Goal: Task Accomplishment & Management: Manage account settings

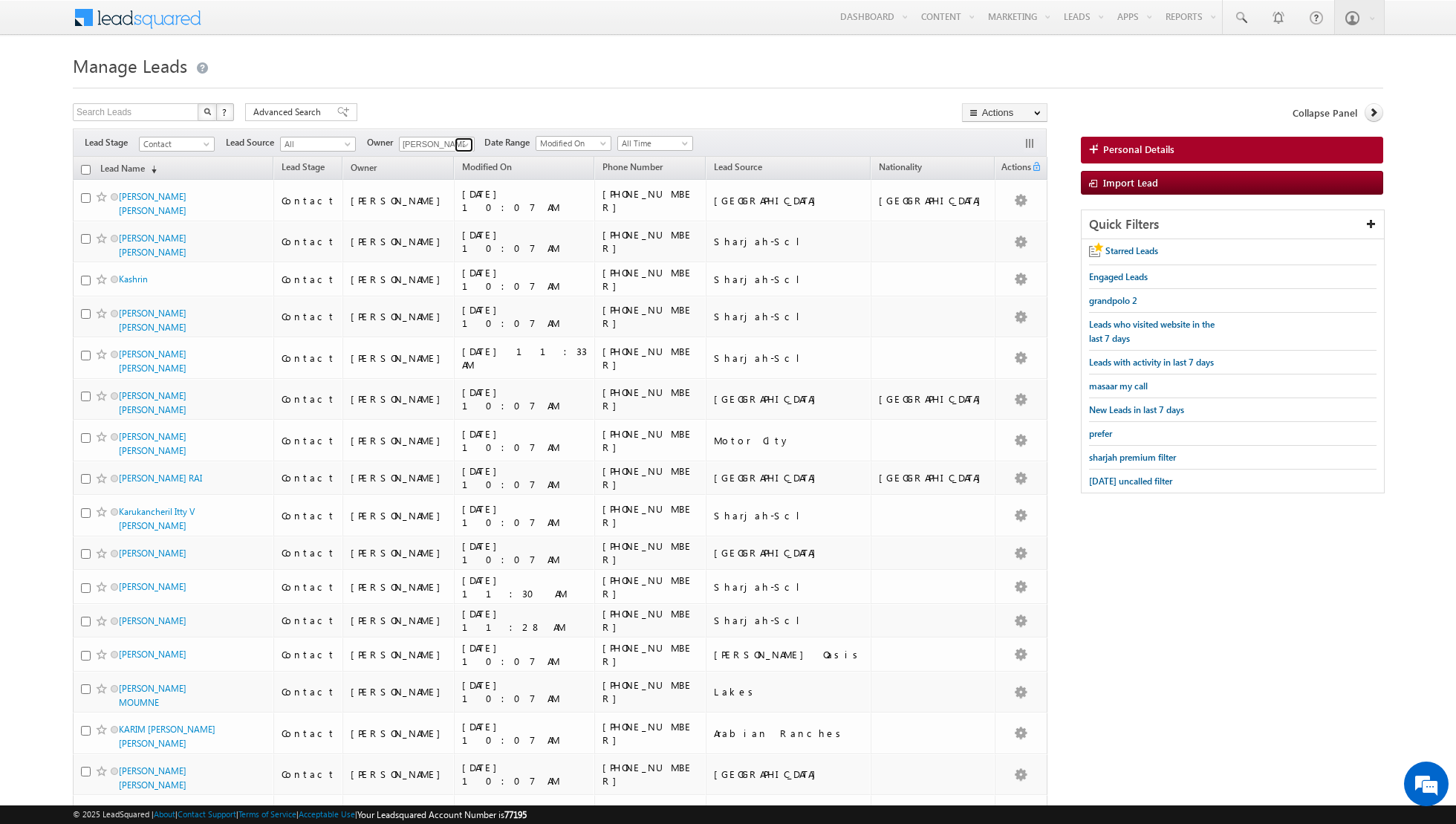
click at [467, 149] on span at bounding box center [466, 144] width 11 height 11
click at [448, 162] on link "Any" at bounding box center [474, 158] width 149 height 17
type input "Any"
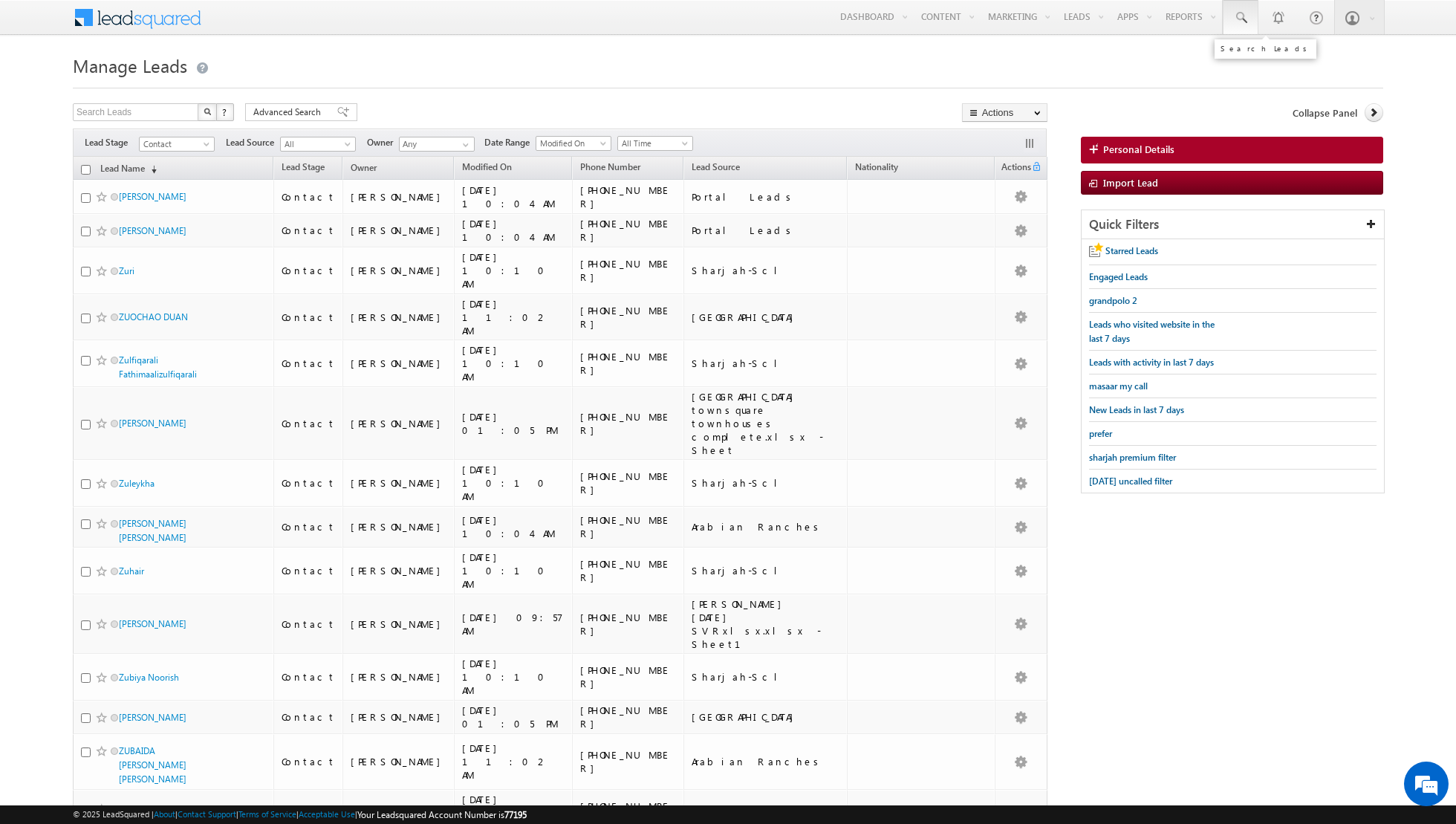
click at [1244, 17] on span at bounding box center [1241, 18] width 15 height 15
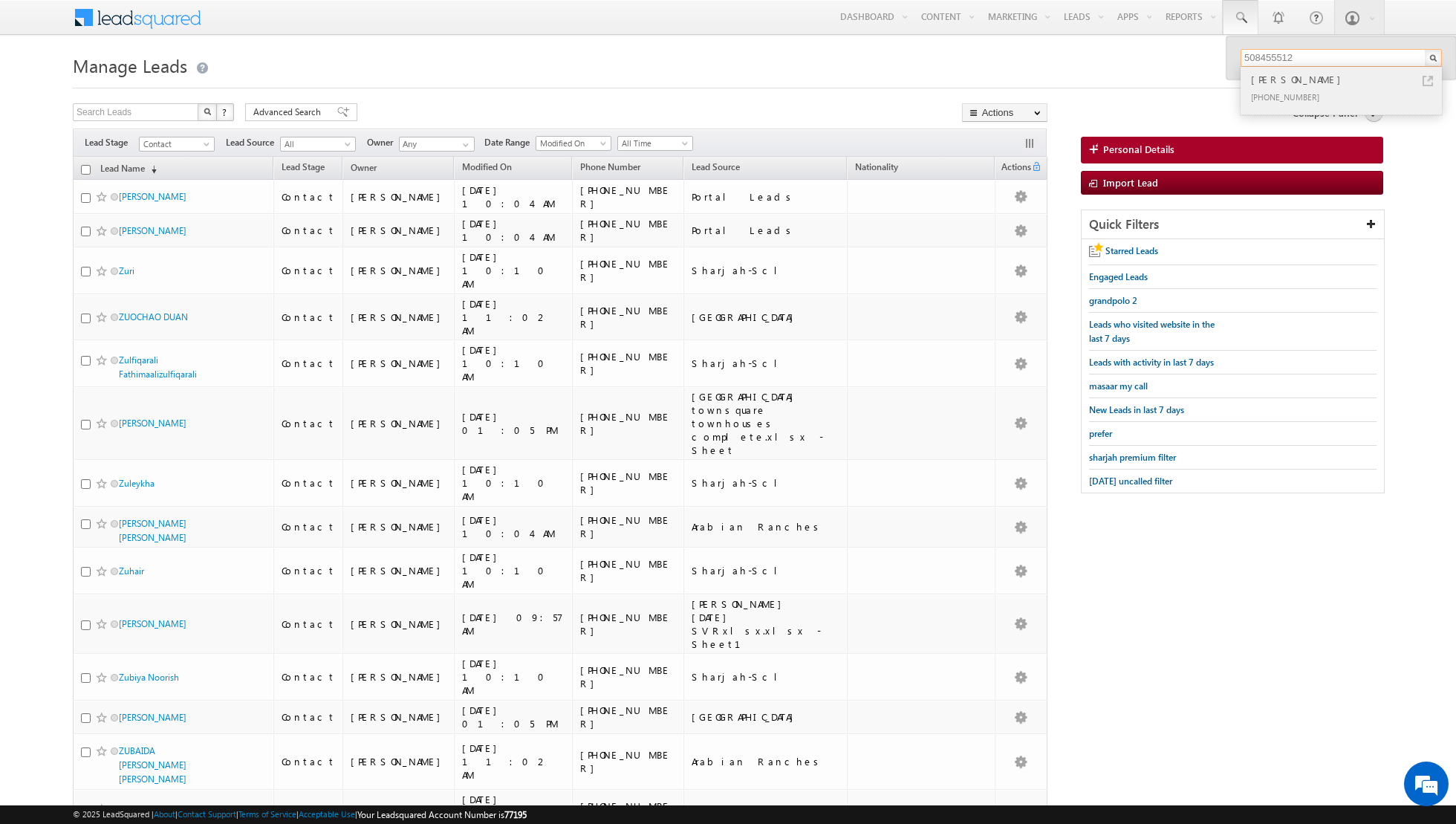
type input "508455512"
click at [1312, 90] on div "+971-508455512" at bounding box center [1347, 96] width 200 height 18
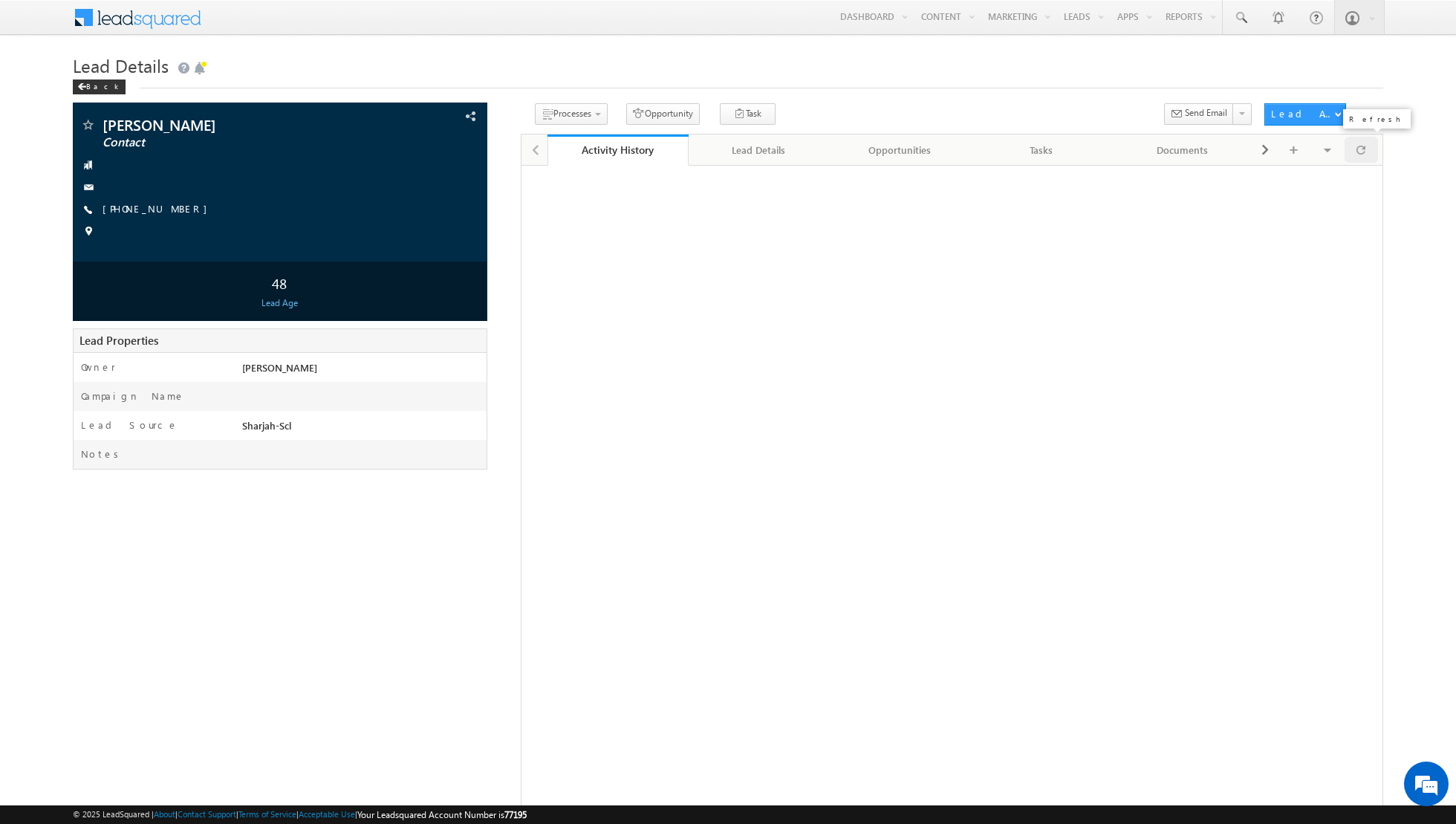
click at [1362, 150] on span at bounding box center [1361, 149] width 9 height 26
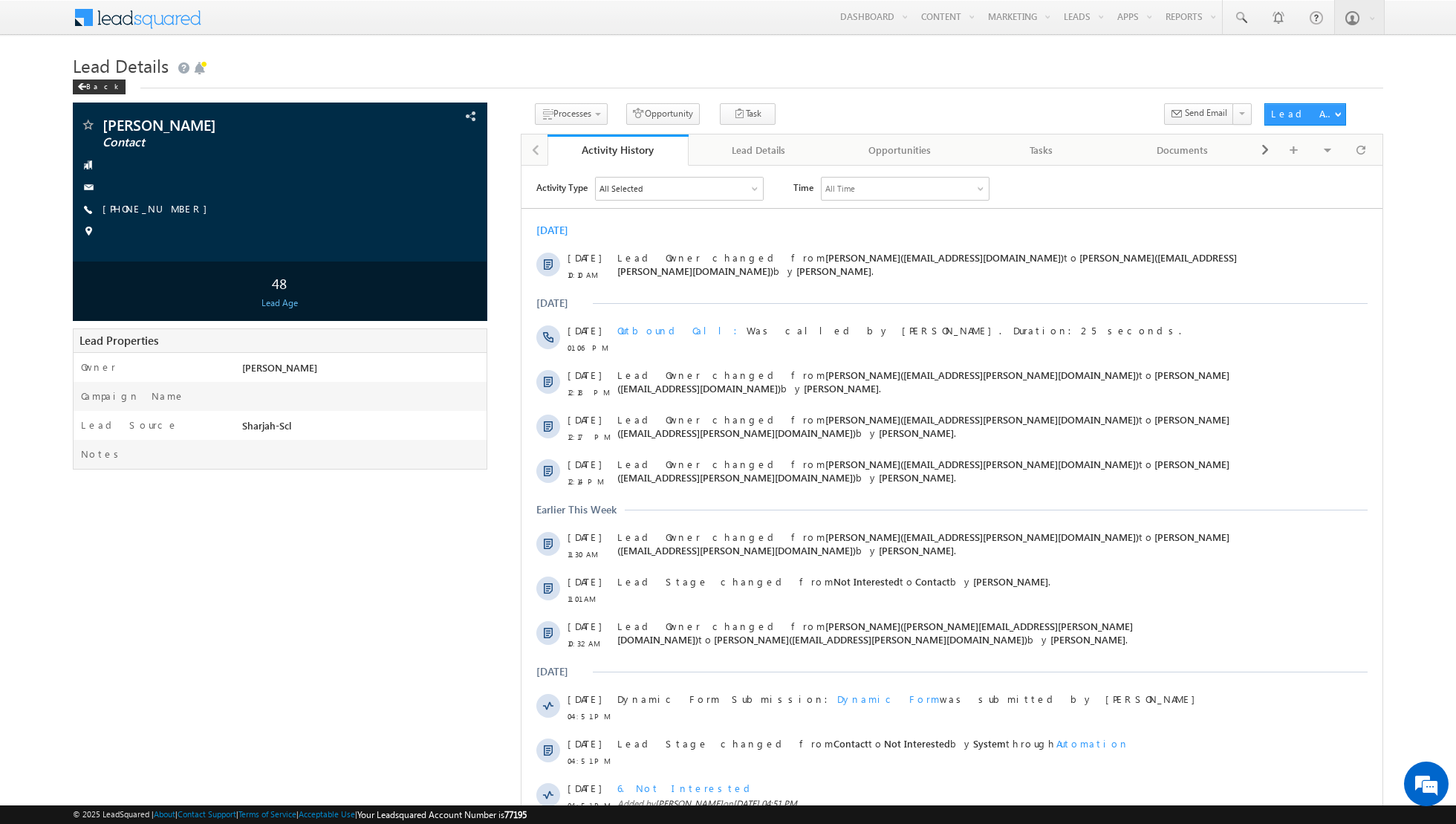
click at [1063, 299] on div "[DATE]" at bounding box center [952, 303] width 861 height 13
click at [1303, 156] on link "Change Owner" at bounding box center [1324, 155] width 118 height 18
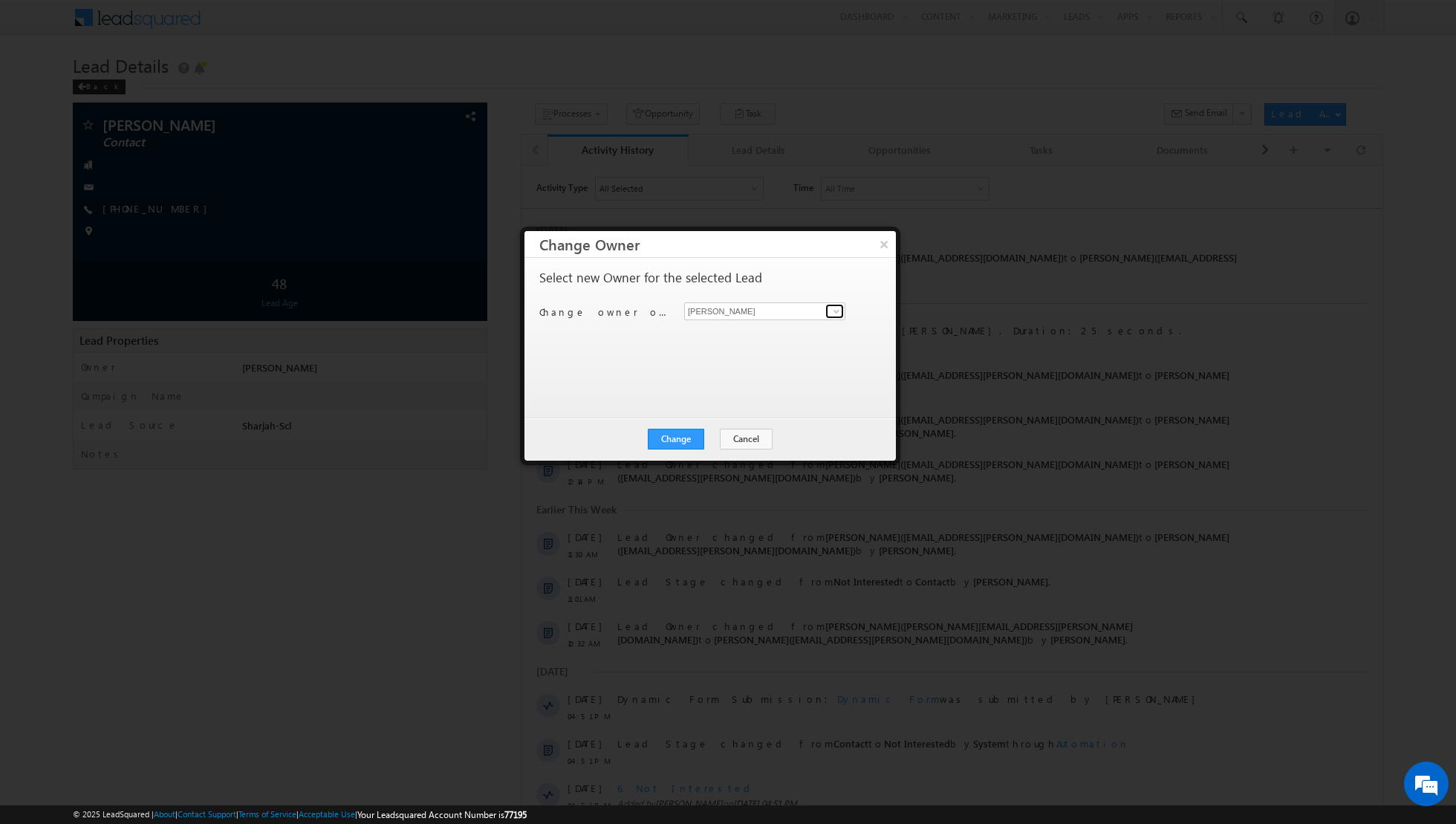
click at [836, 311] on span at bounding box center [836, 311] width 11 height 11
click at [765, 336] on span "[PERSON_NAME][EMAIL_ADDRESS][DOMAIN_NAME]" at bounding box center [757, 339] width 134 height 11
type input "[PERSON_NAME]"
click at [676, 431] on button "Change" at bounding box center [675, 439] width 56 height 21
click at [707, 433] on button "Close" at bounding box center [712, 439] width 48 height 21
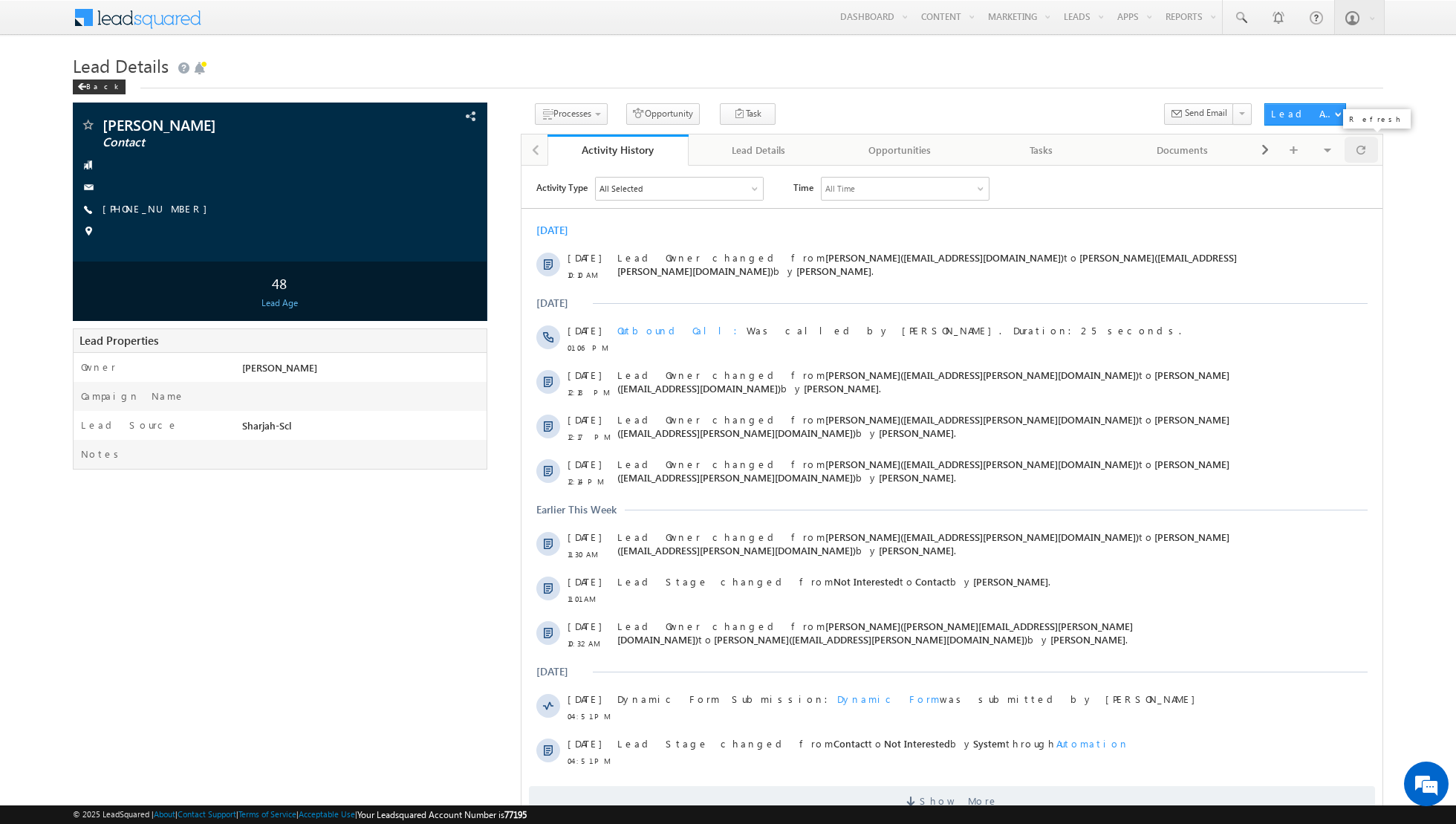
click at [1363, 145] on span at bounding box center [1361, 149] width 9 height 26
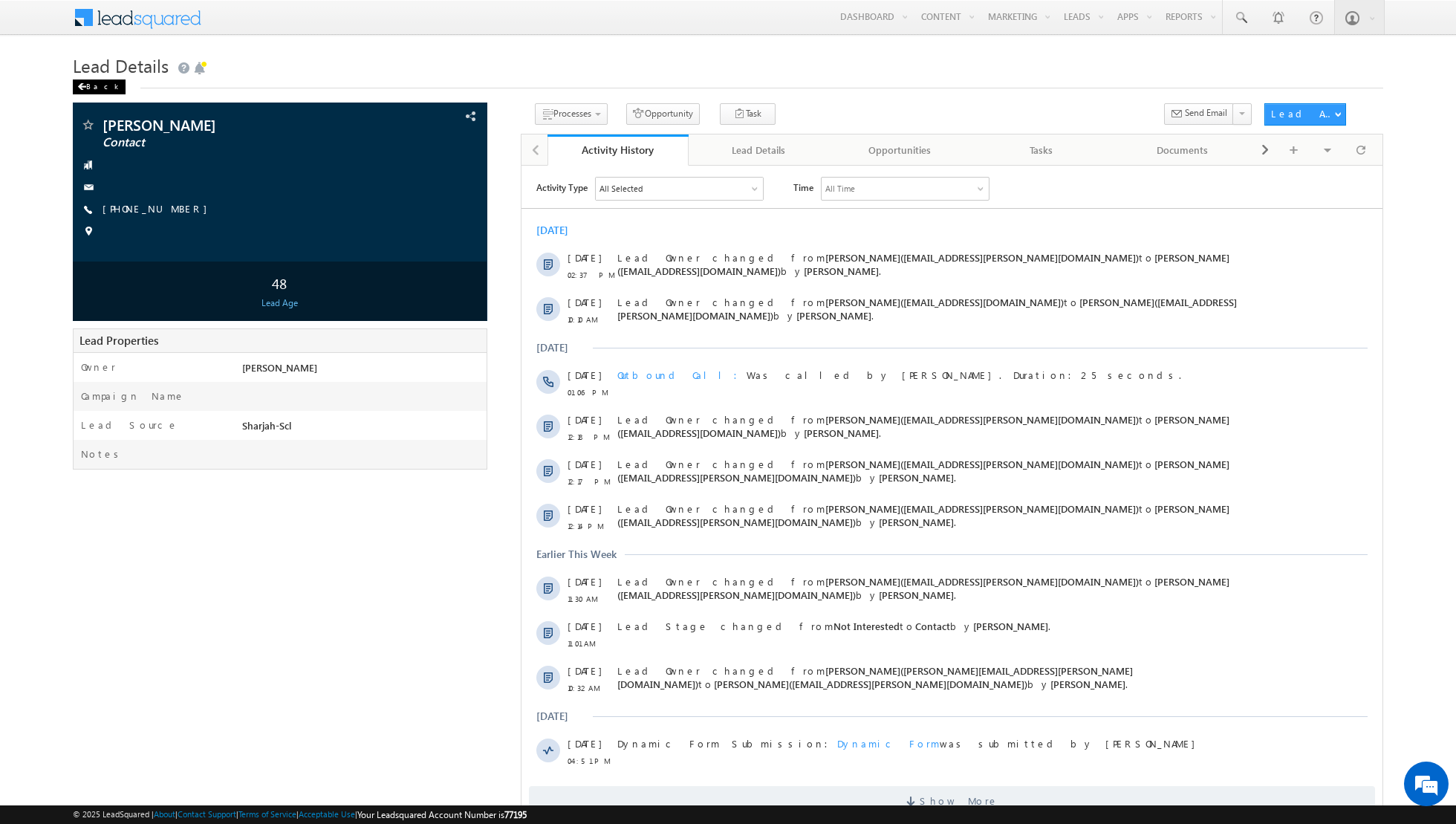
click at [86, 85] on div "Back" at bounding box center [98, 87] width 53 height 15
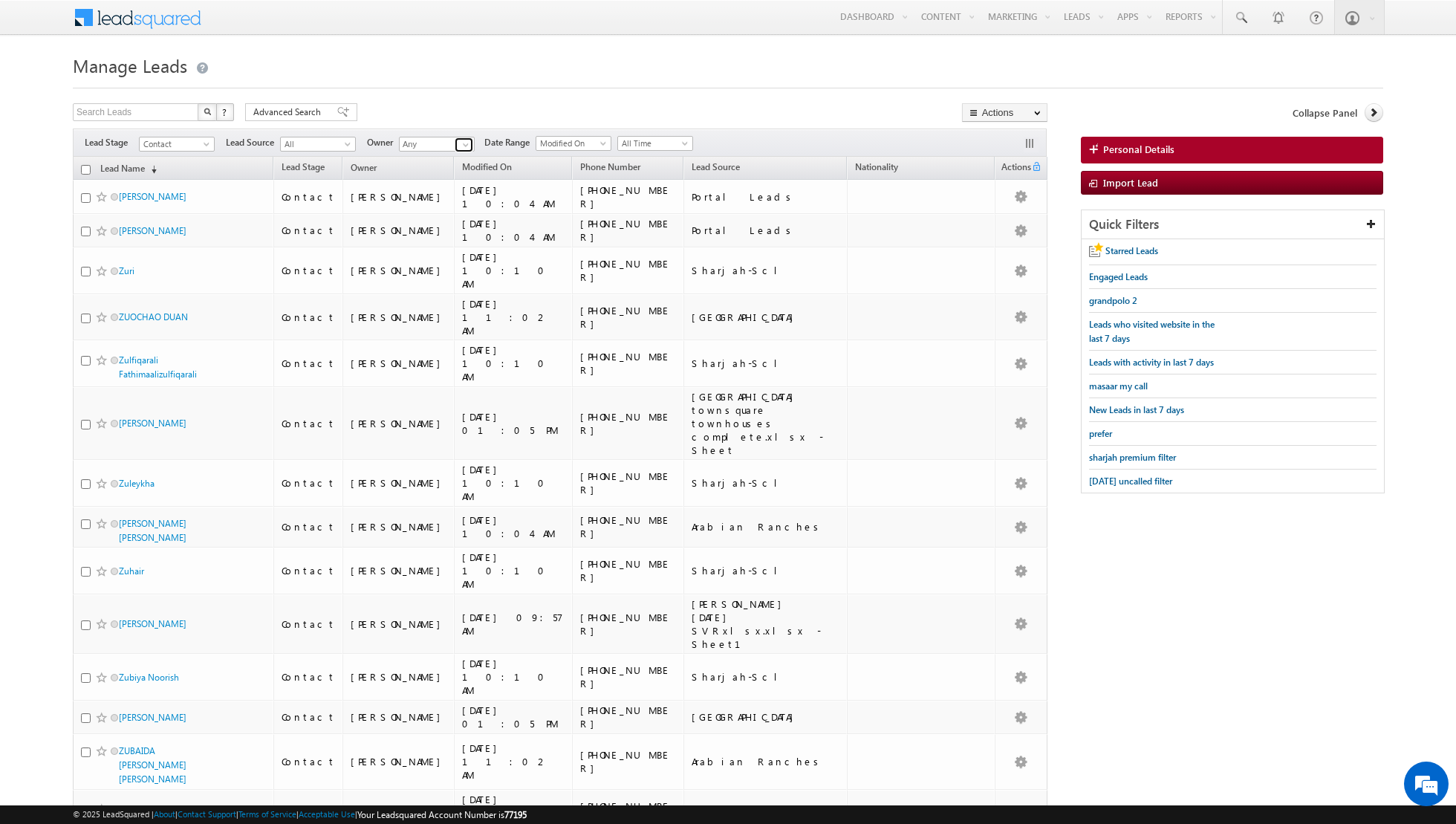
click at [460, 143] on span at bounding box center [466, 144] width 11 height 11
click at [437, 161] on link "Muhammad Shibily muhammad.shibily@indglobal.ae" at bounding box center [474, 164] width 149 height 29
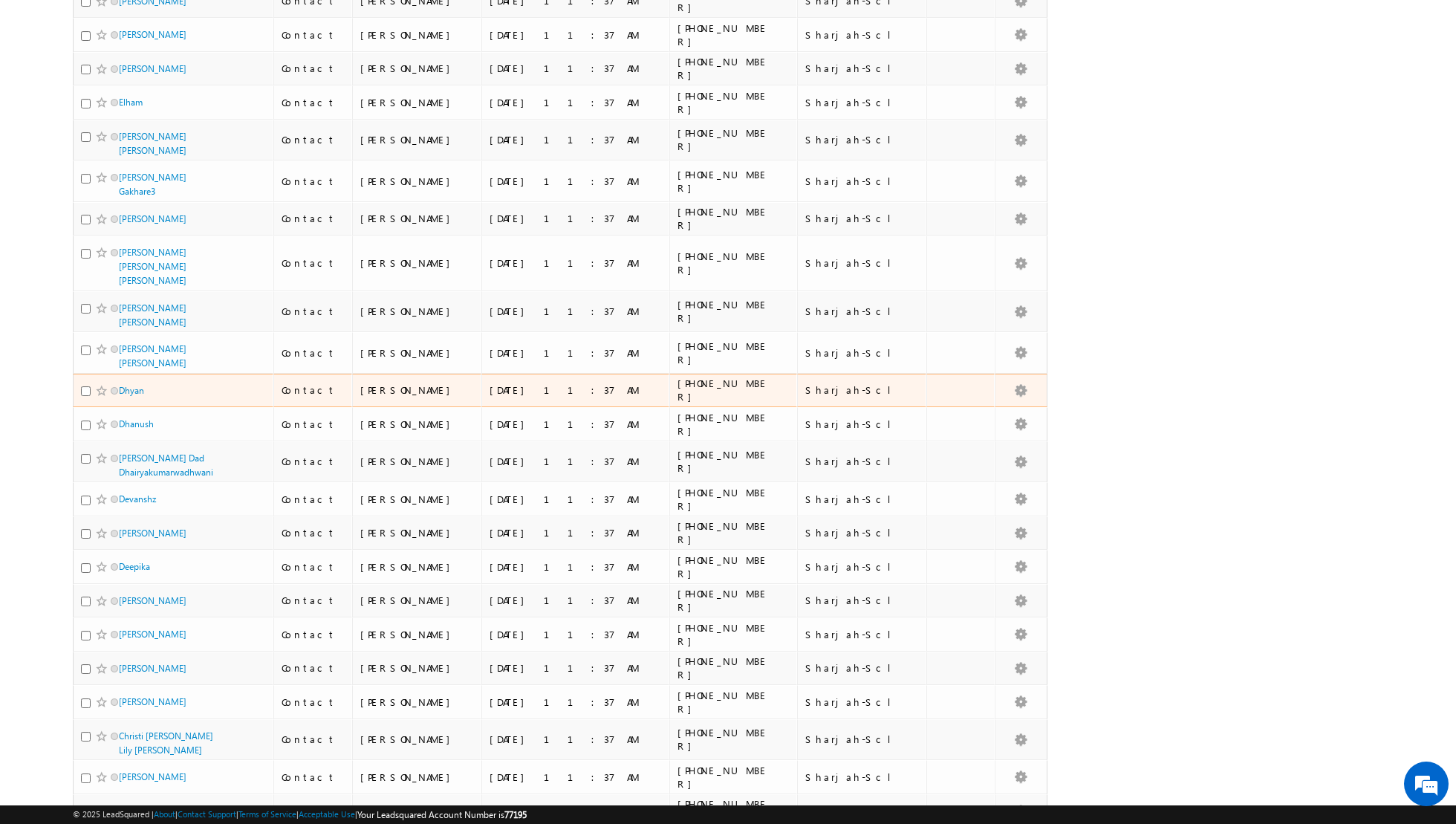
scroll to position [2906, 0]
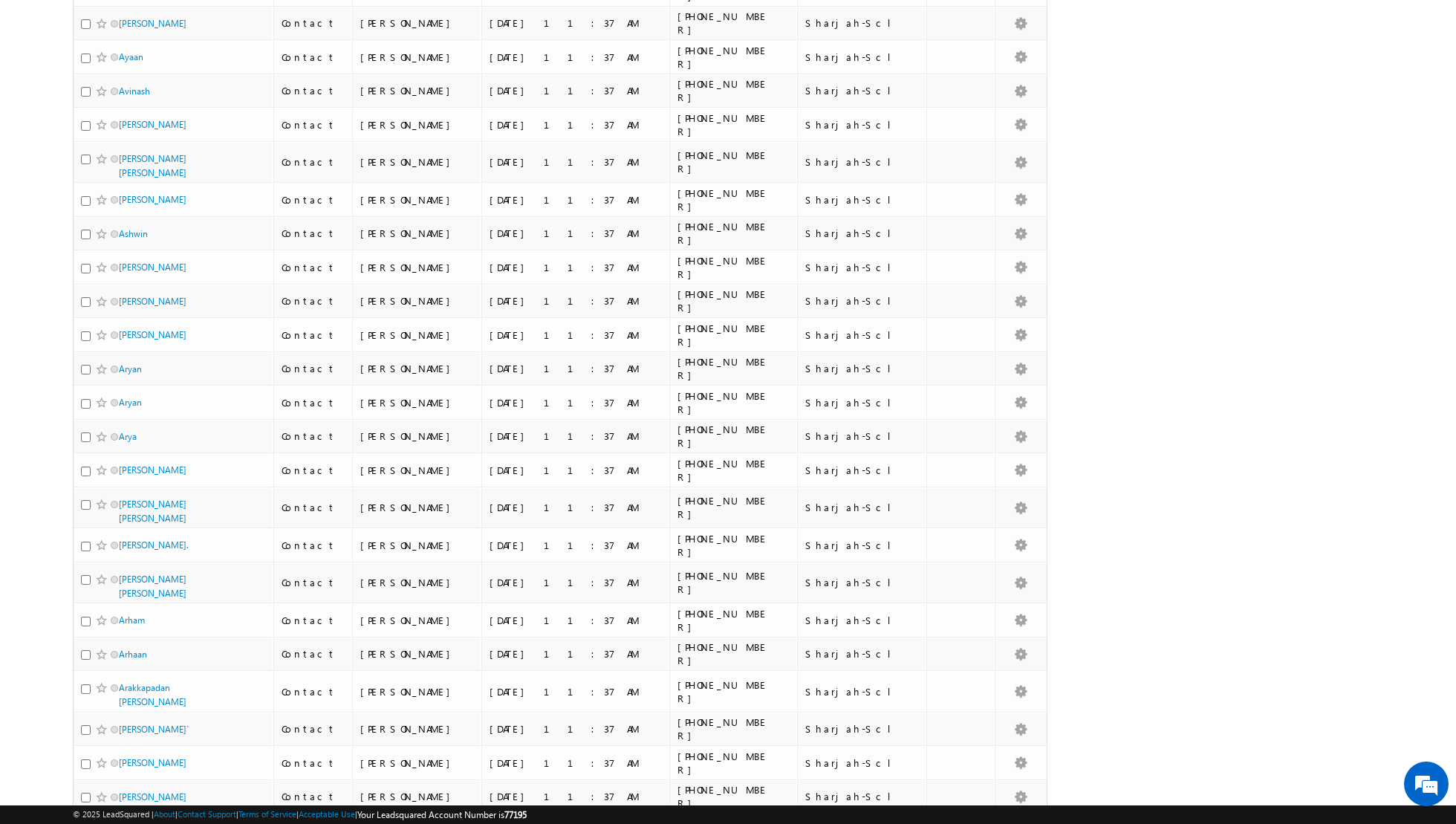
type input "[PERSON_NAME]"
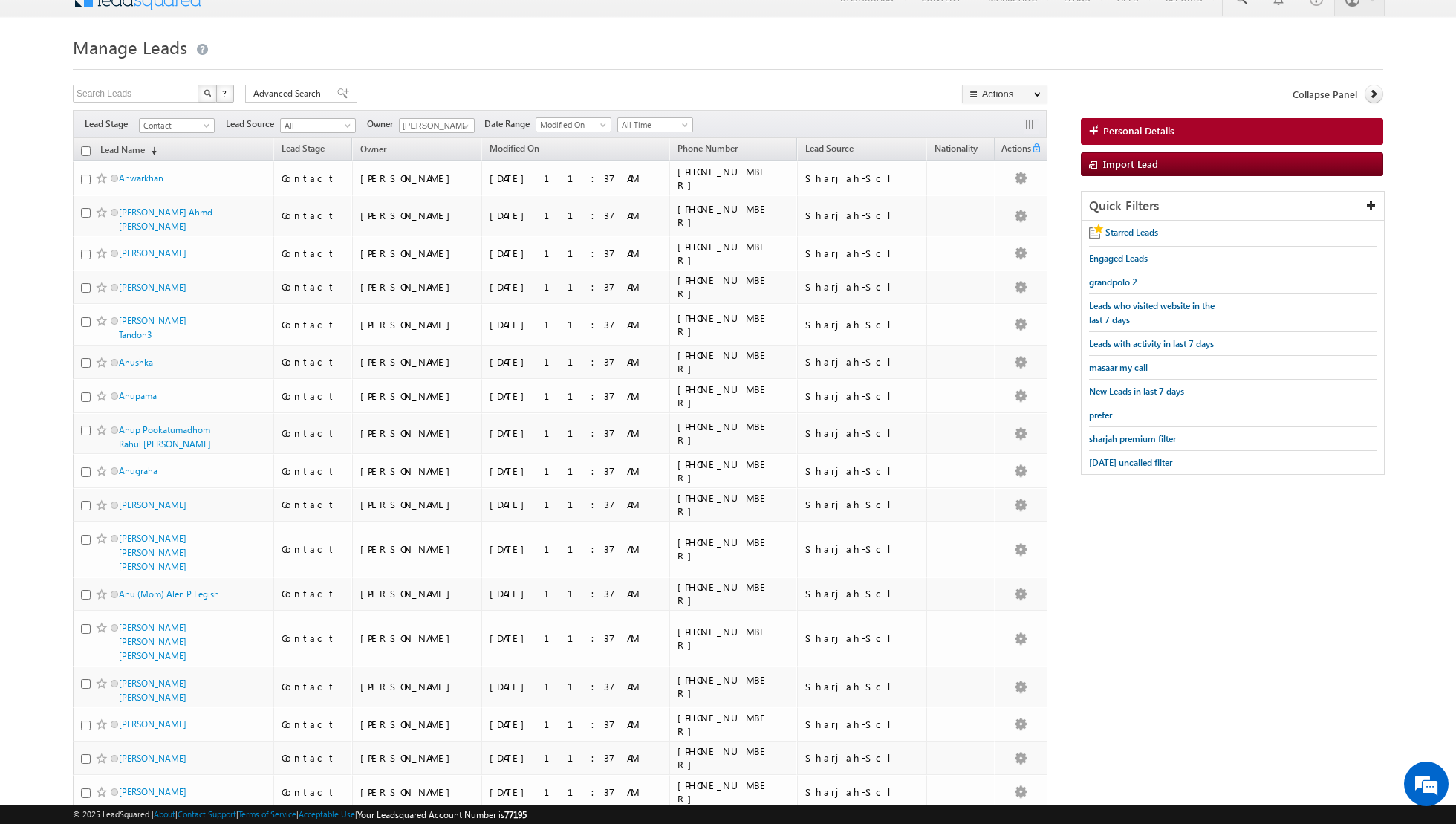
scroll to position [0, 0]
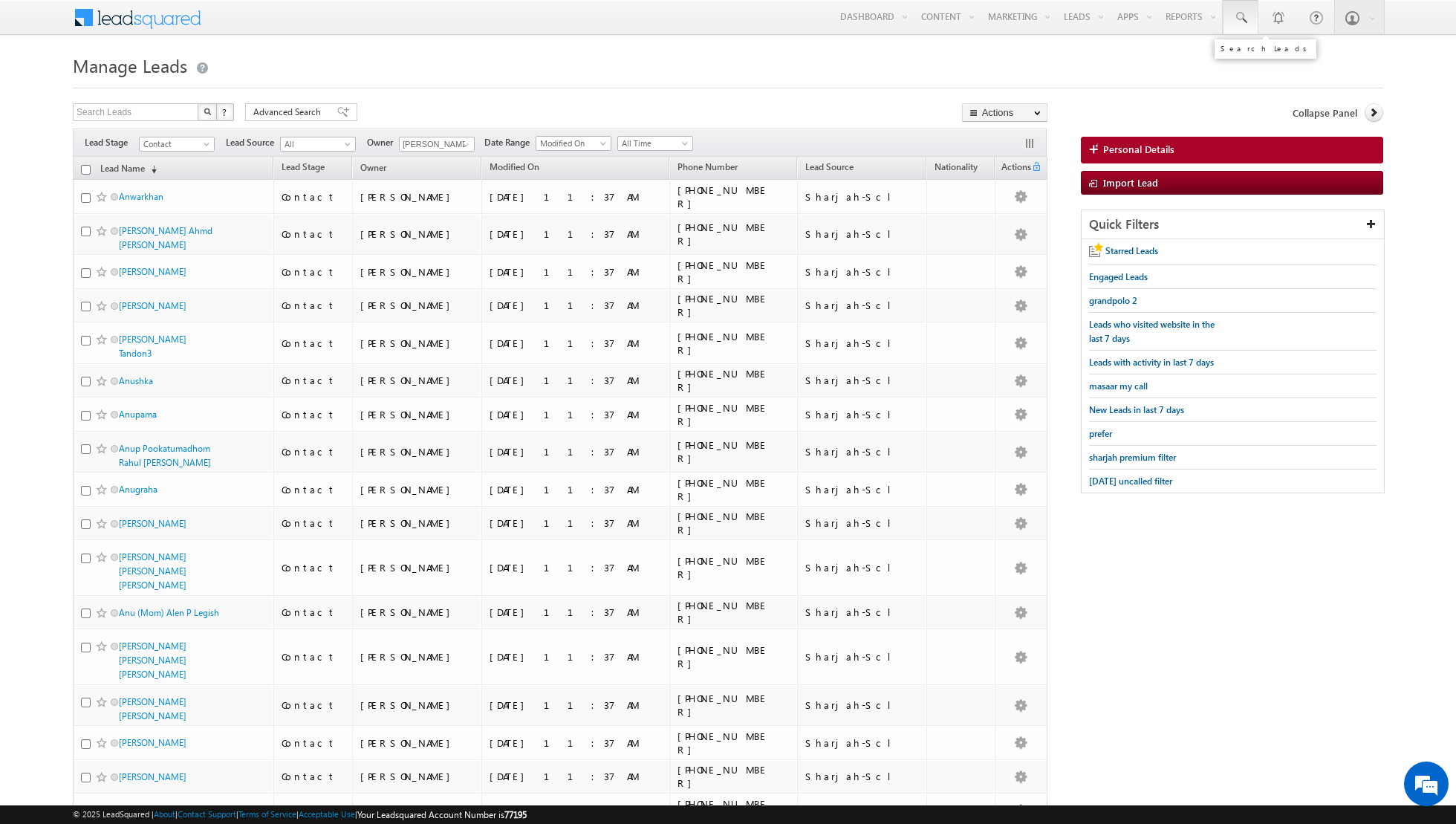
click at [1246, 19] on span at bounding box center [1241, 18] width 15 height 15
click at [1277, 58] on input "text" at bounding box center [1340, 57] width 201 height 18
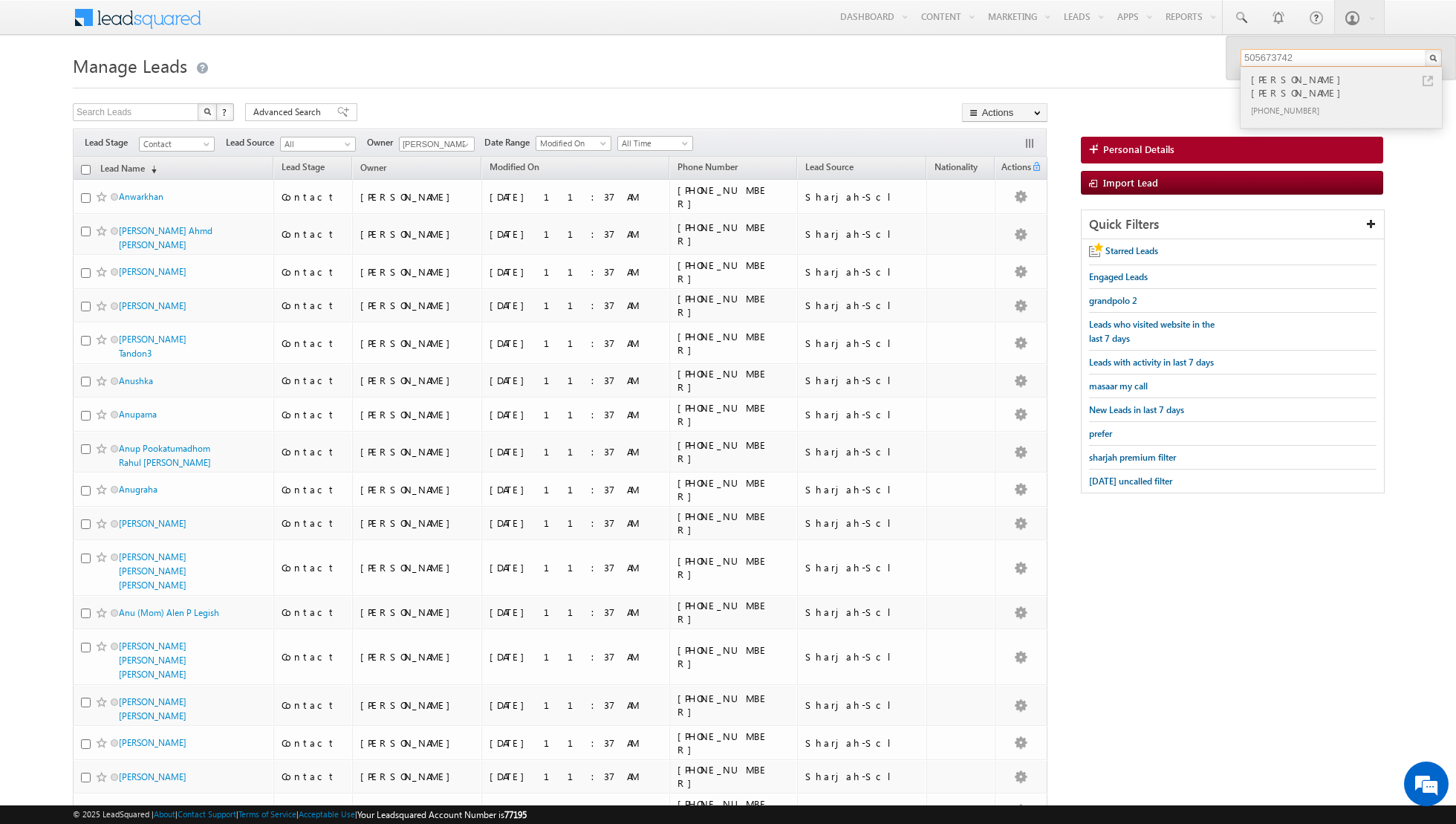
type input "505673742"
click at [1315, 85] on div "Fathima Abdul Rob" at bounding box center [1347, 86] width 200 height 30
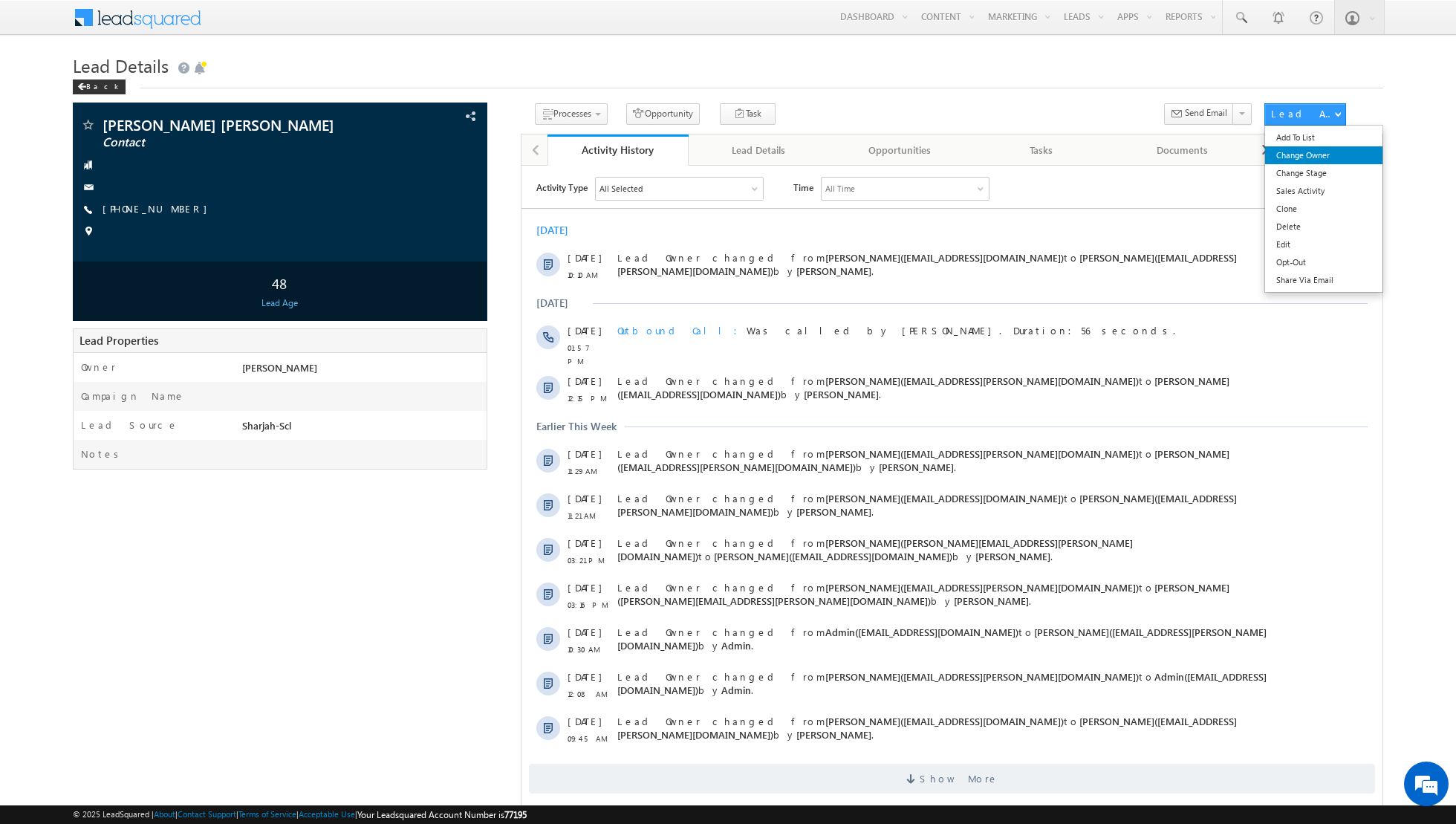
click at [1300, 153] on link "Change Owner" at bounding box center [1324, 155] width 118 height 18
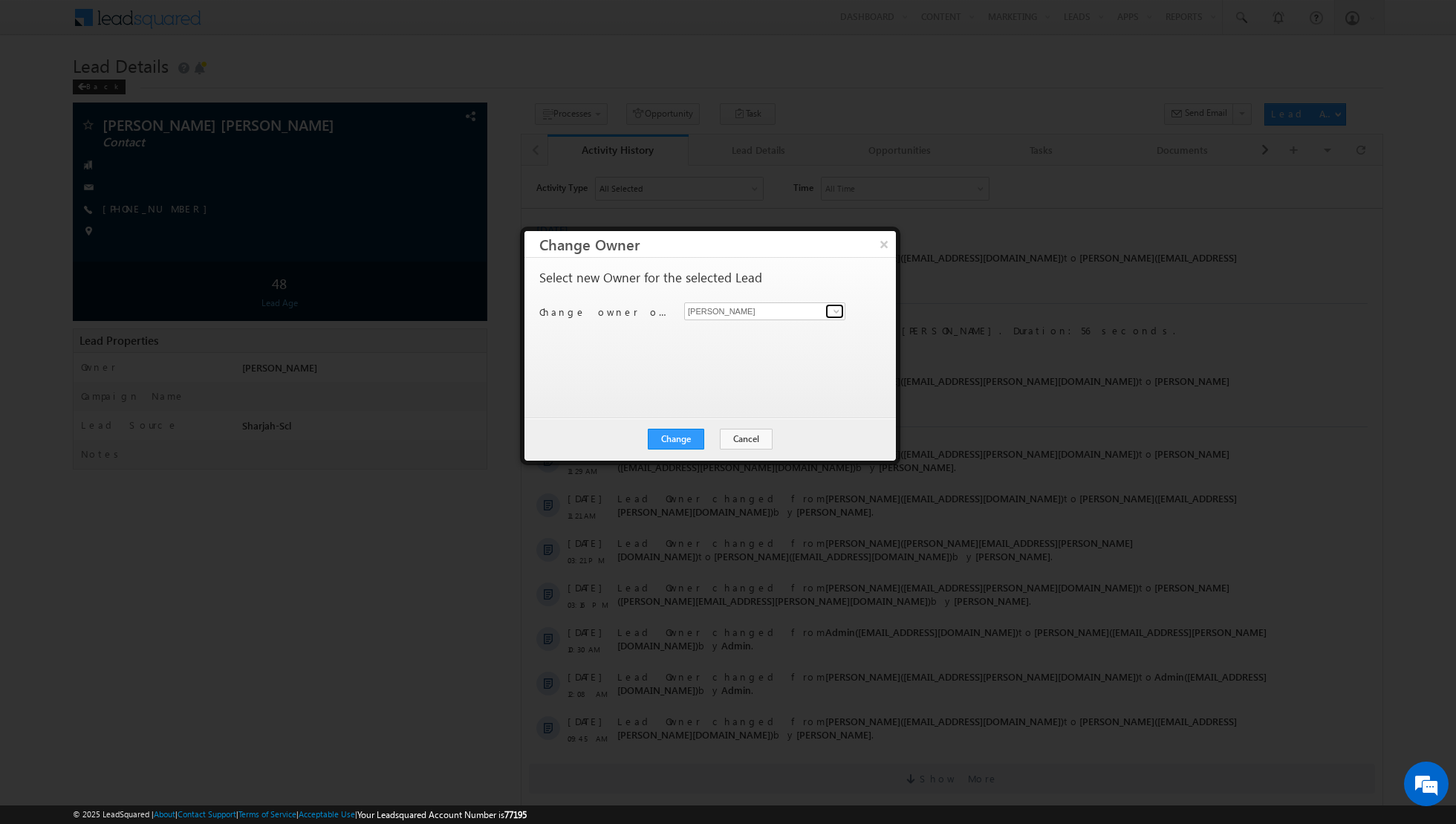
click at [834, 309] on span at bounding box center [836, 311] width 11 height 11
click at [785, 333] on span "[PERSON_NAME][EMAIL_ADDRESS][DOMAIN_NAME]" at bounding box center [757, 339] width 134 height 11
type input "[PERSON_NAME]"
click at [673, 436] on button "Change" at bounding box center [675, 439] width 56 height 21
click at [707, 436] on button "Close" at bounding box center [712, 439] width 48 height 21
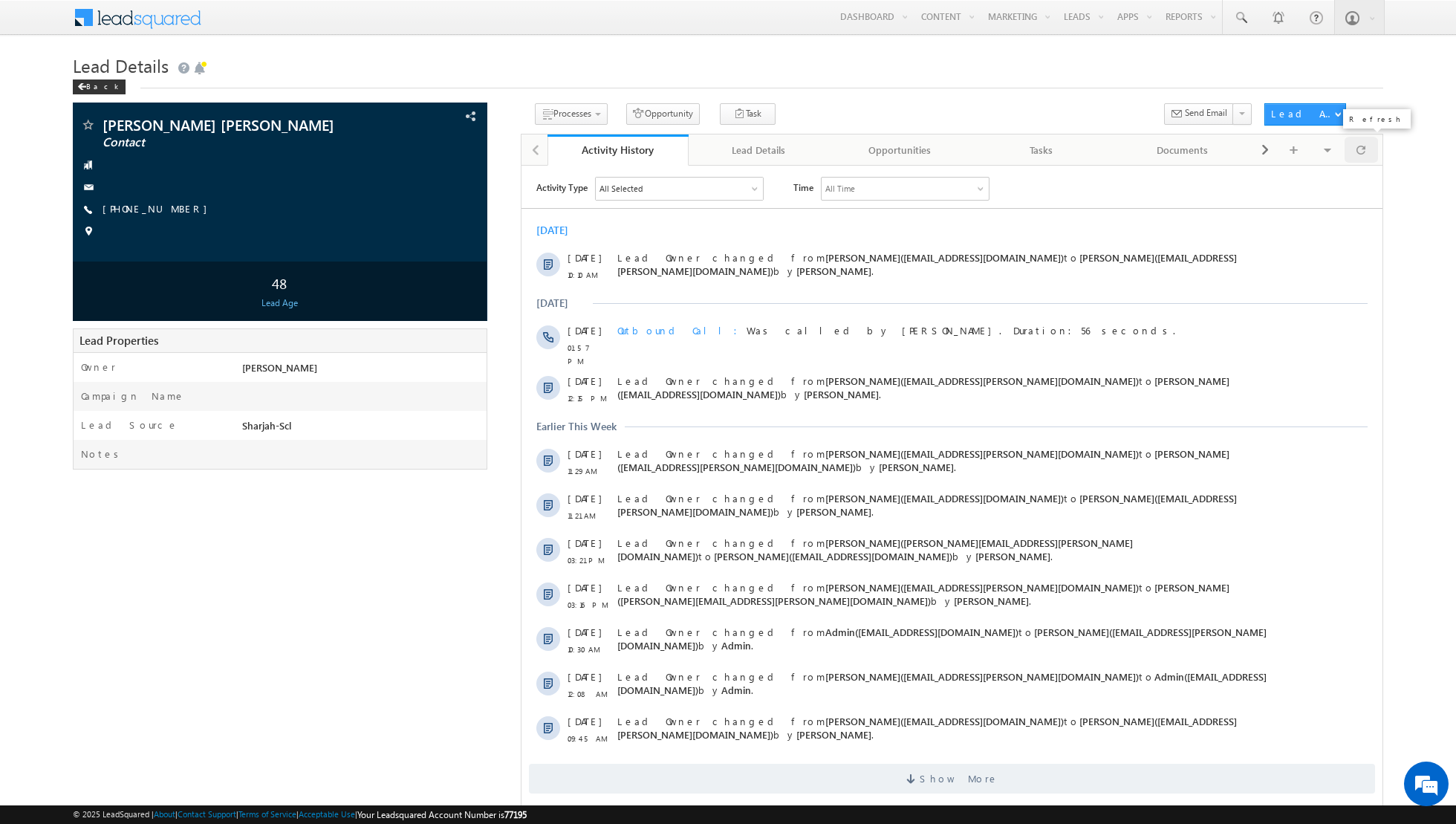
click at [1357, 149] on span at bounding box center [1361, 149] width 9 height 26
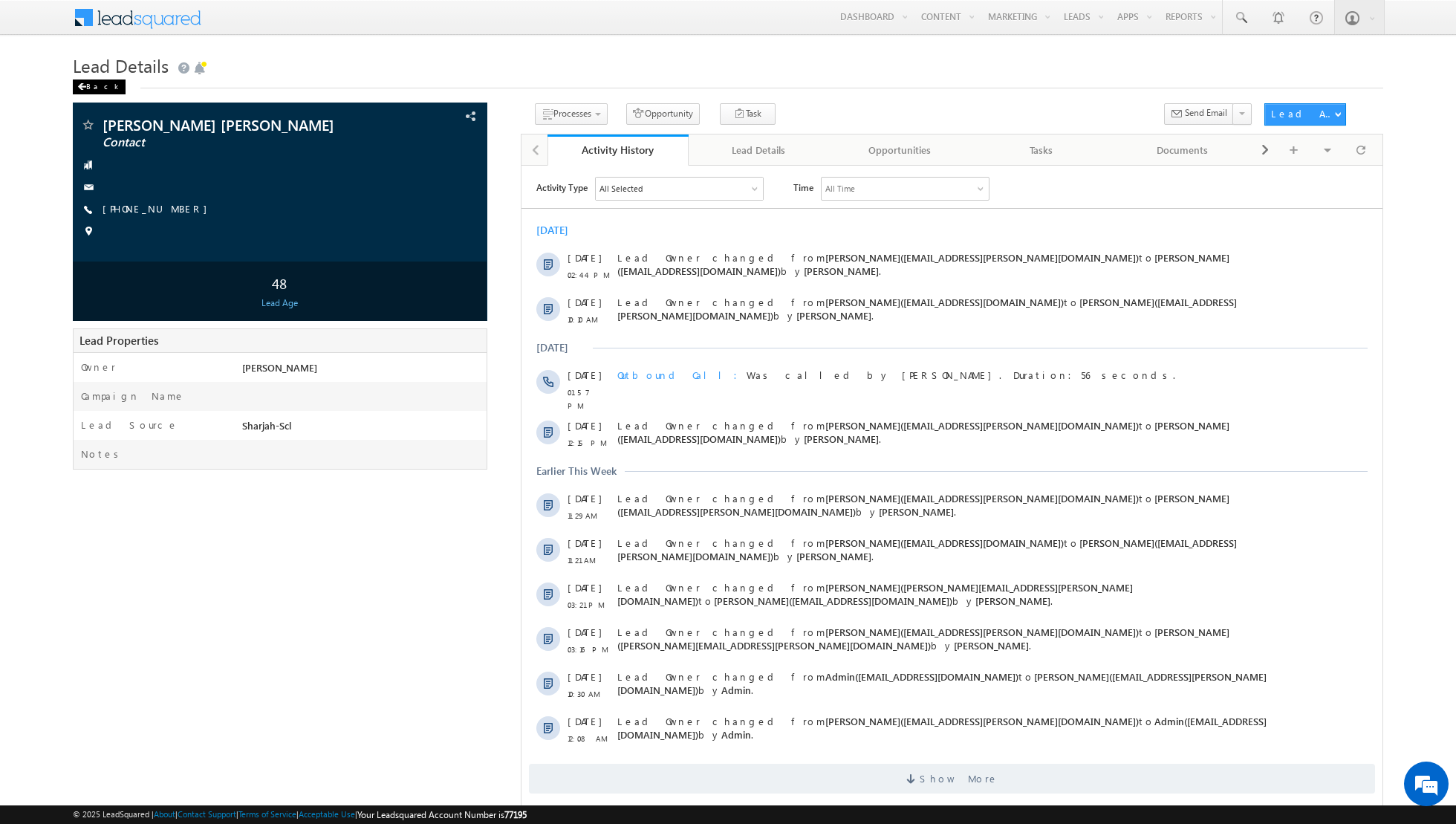
click at [89, 82] on div "Back" at bounding box center [98, 87] width 53 height 15
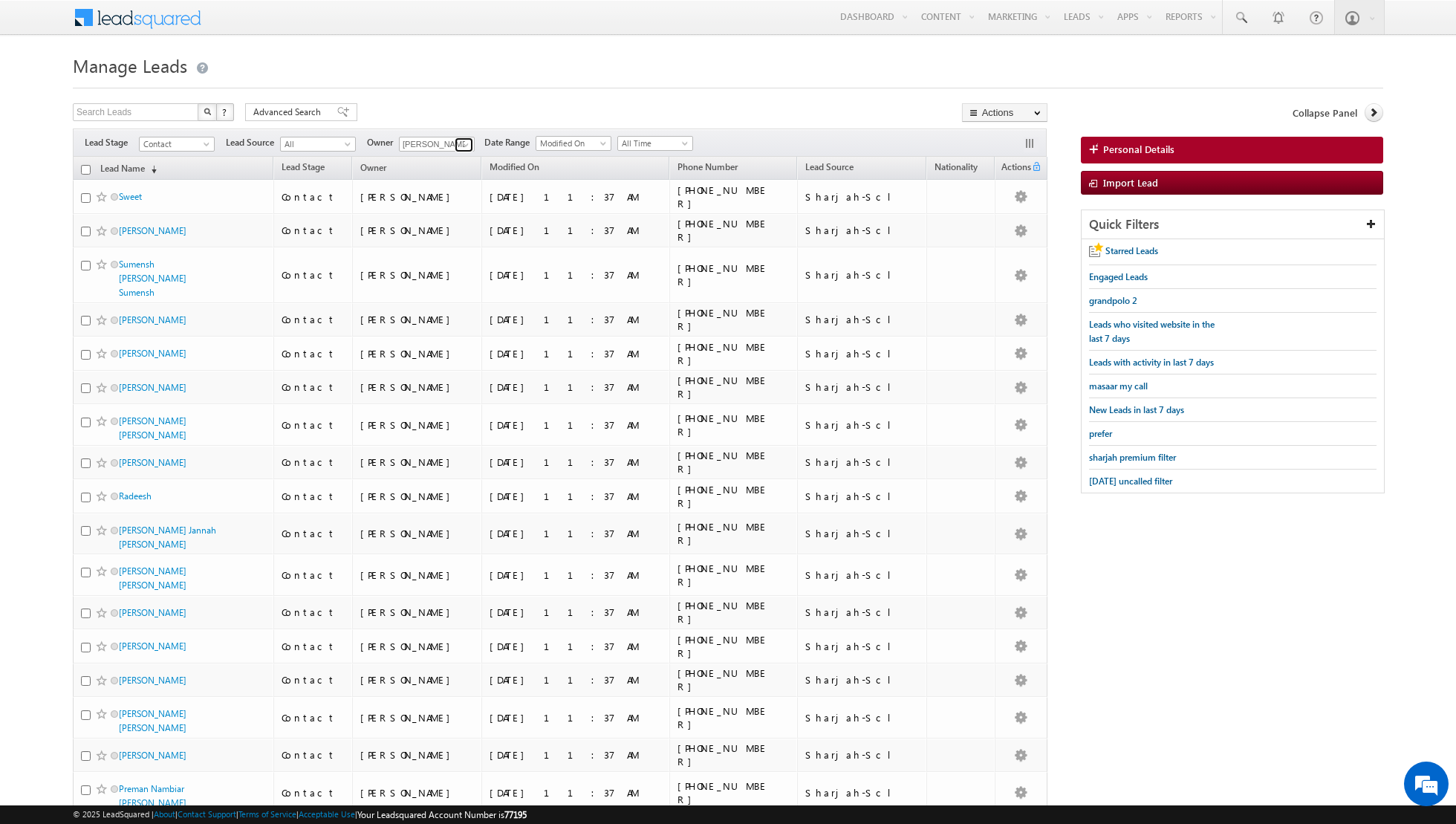
click at [463, 139] on span at bounding box center [466, 144] width 11 height 11
click at [423, 166] on span "riya.raj@indglobal.ae" at bounding box center [472, 171] width 134 height 11
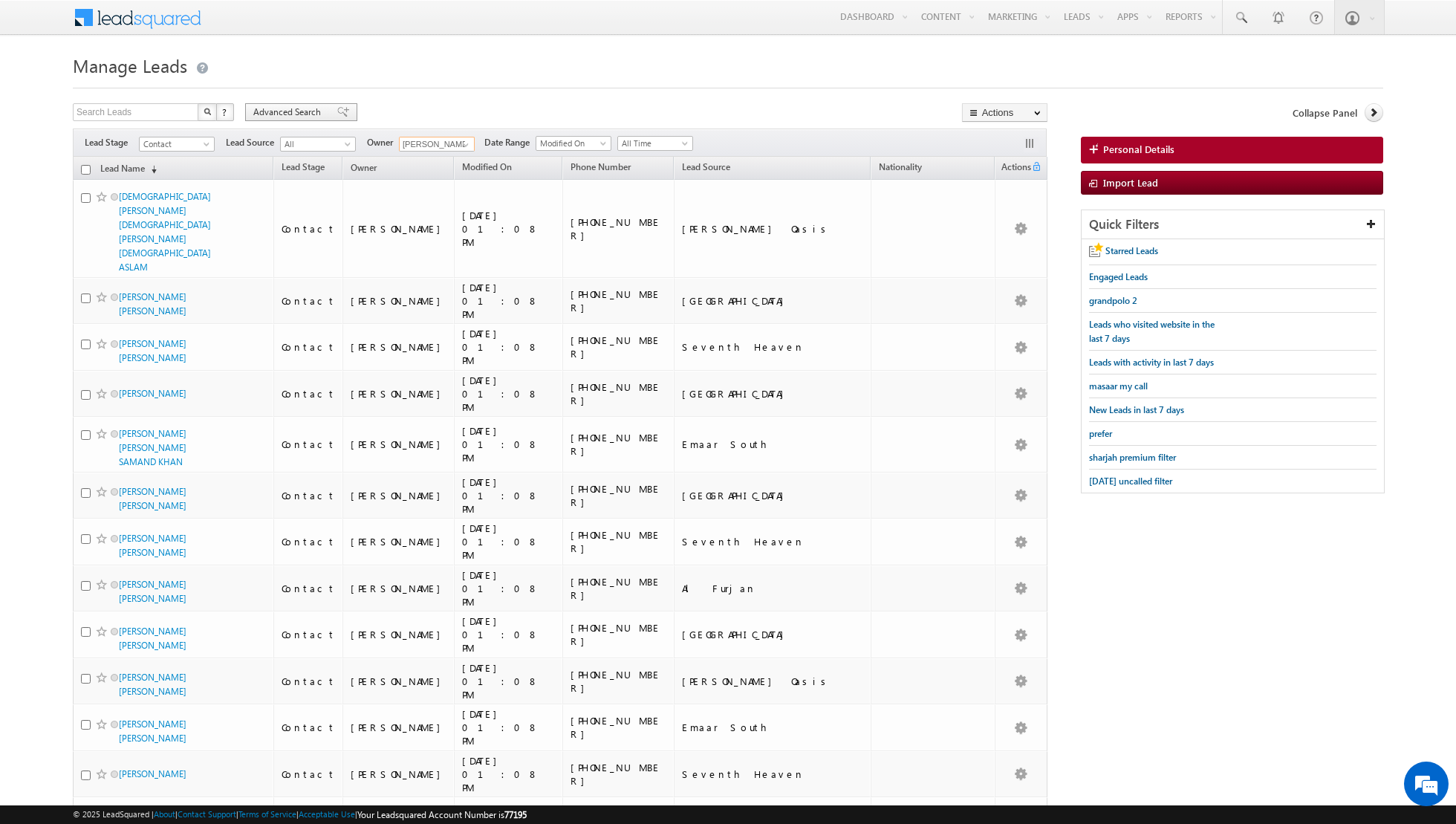
type input "Riya Raj"
click at [337, 115] on span at bounding box center [343, 112] width 11 height 11
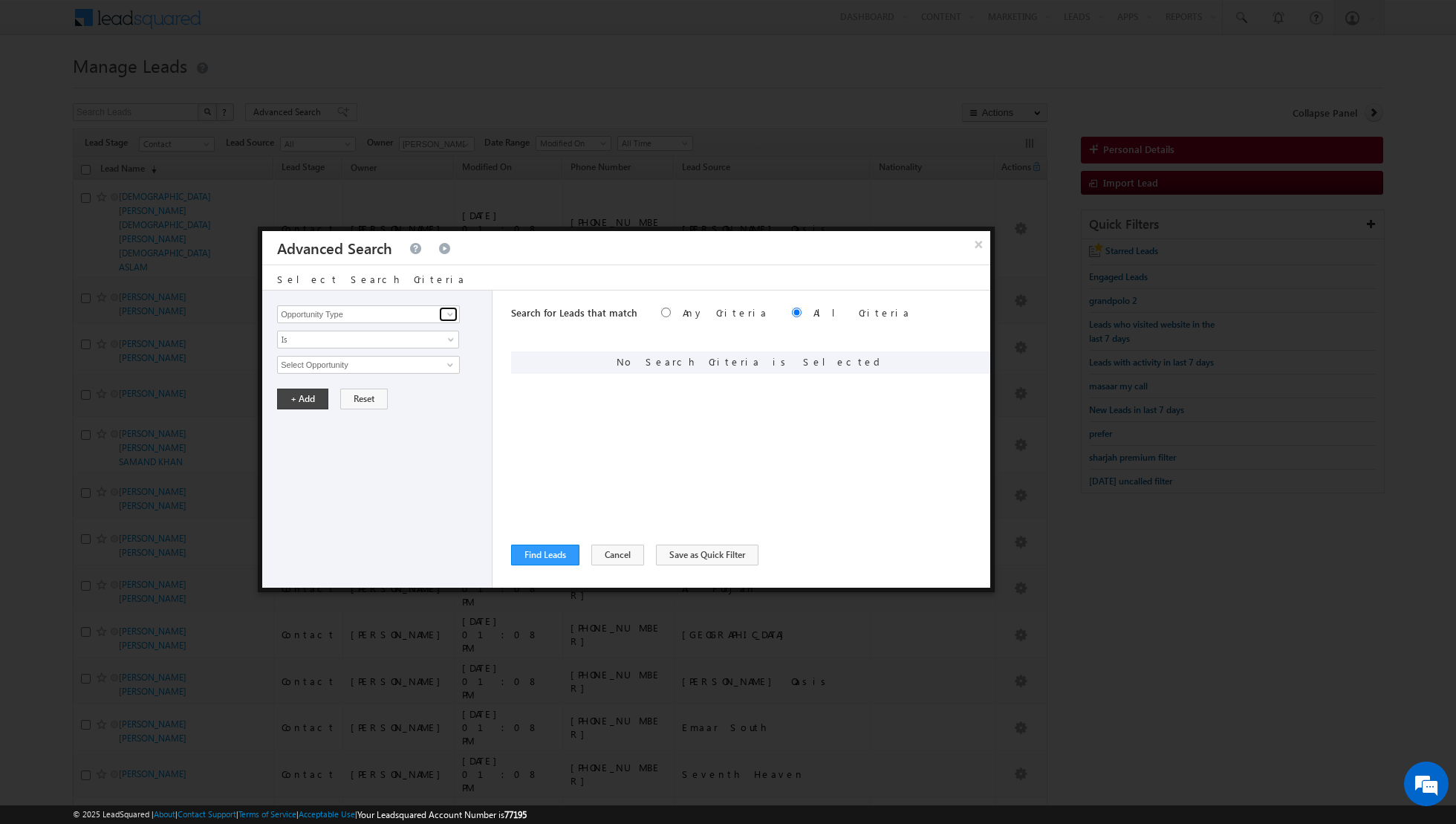
click at [451, 314] on span at bounding box center [450, 314] width 11 height 11
click at [373, 347] on link "Lead Source" at bounding box center [368, 345] width 182 height 17
type input "Lead Source"
click at [438, 367] on span "None Selected" at bounding box center [362, 364] width 169 height 16
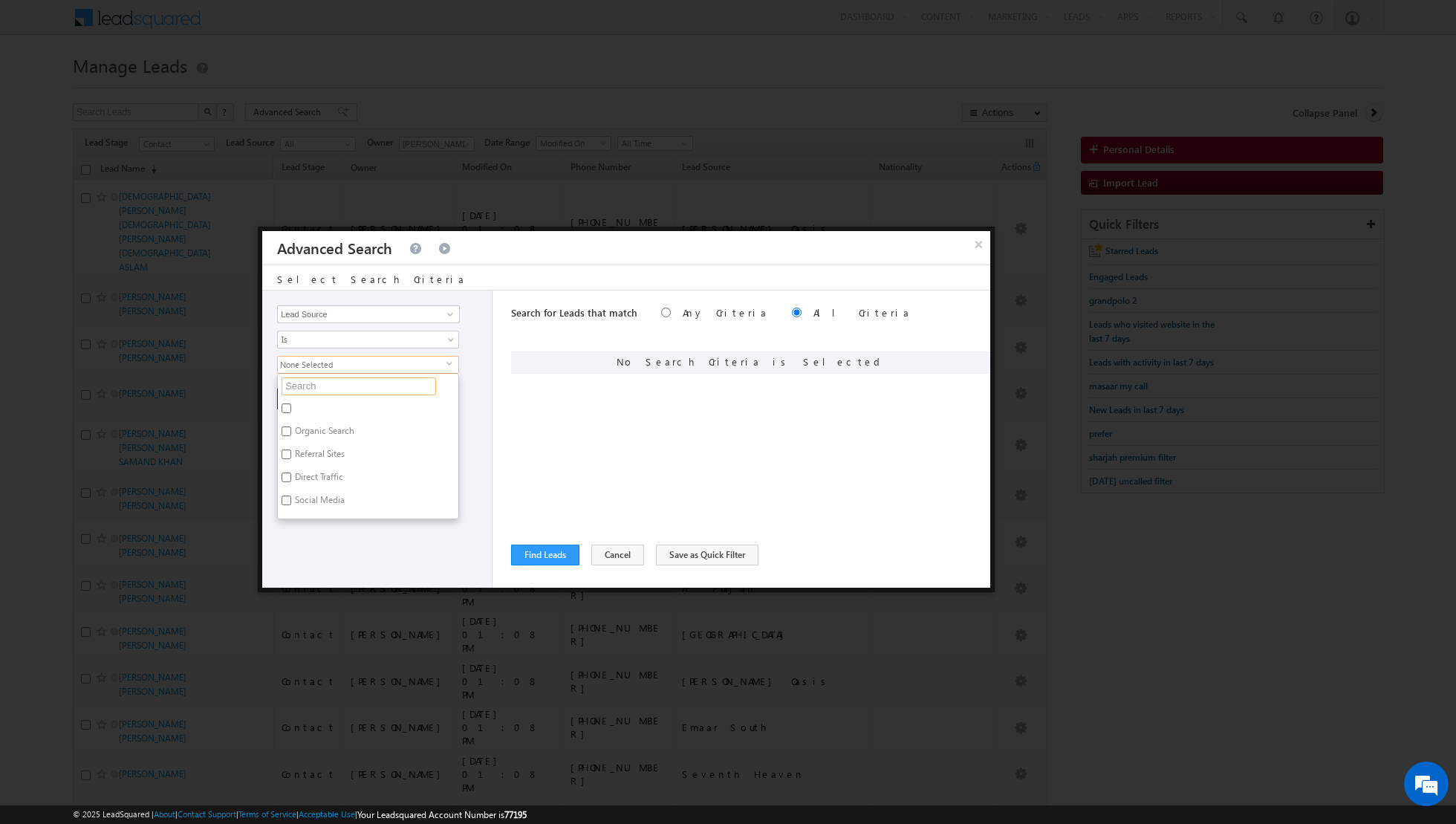
click at [391, 390] on input "text" at bounding box center [359, 386] width 155 height 18
type input "sha"
type input "shar"
click at [324, 404] on label "Sharjah-Scl" at bounding box center [315, 411] width 75 height 23
click at [291, 404] on input "Sharjah-Scl" at bounding box center [286, 408] width 10 height 10
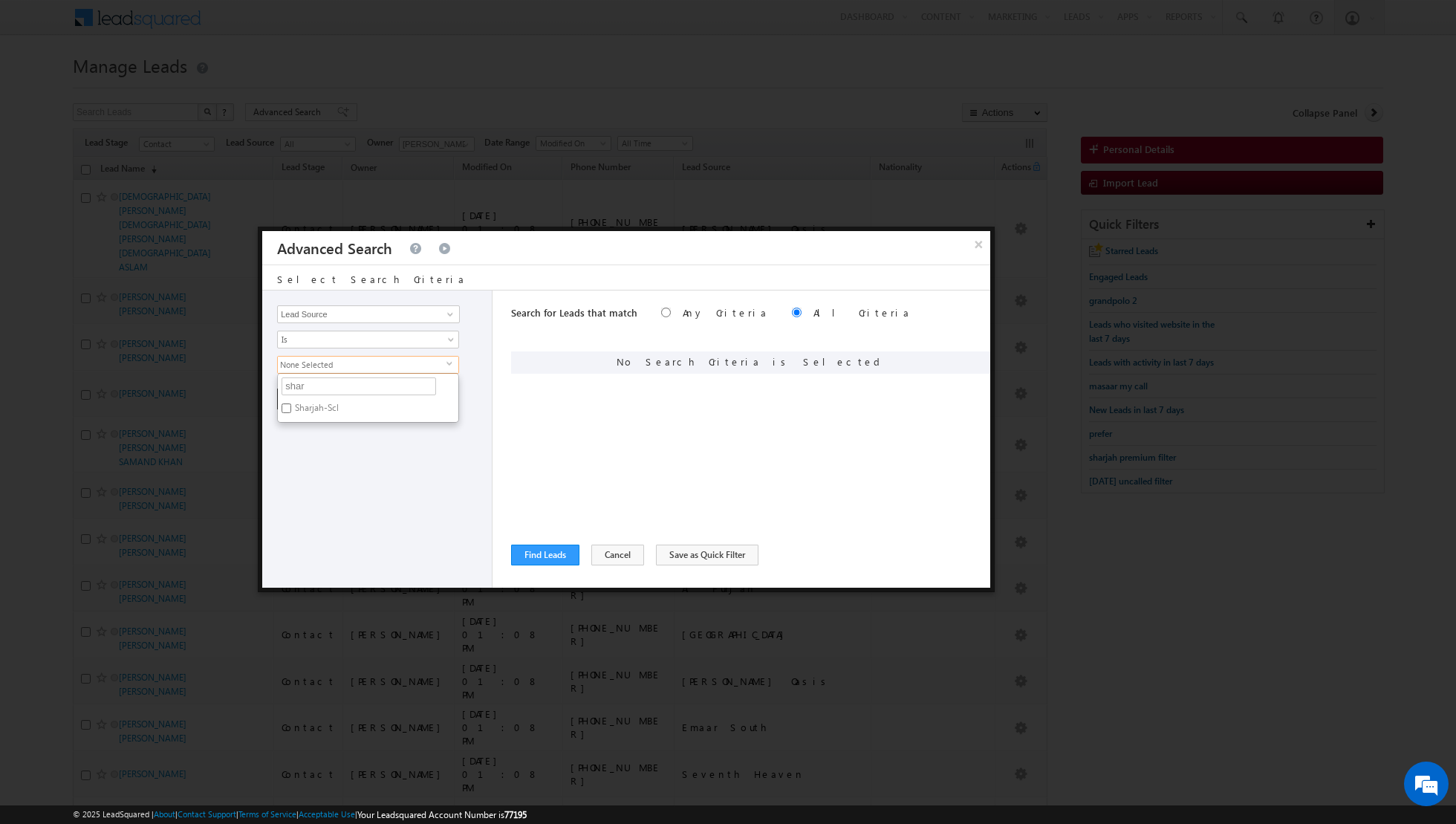
checkbox input "true"
click at [310, 460] on div "Opportunity Type Lead Activity Task Sales Group Prospect Id Address 1 Address 2…" at bounding box center [377, 438] width 230 height 297
click at [293, 396] on button "+ Add" at bounding box center [303, 399] width 52 height 21
click at [545, 558] on button "Find Leads" at bounding box center [545, 555] width 69 height 21
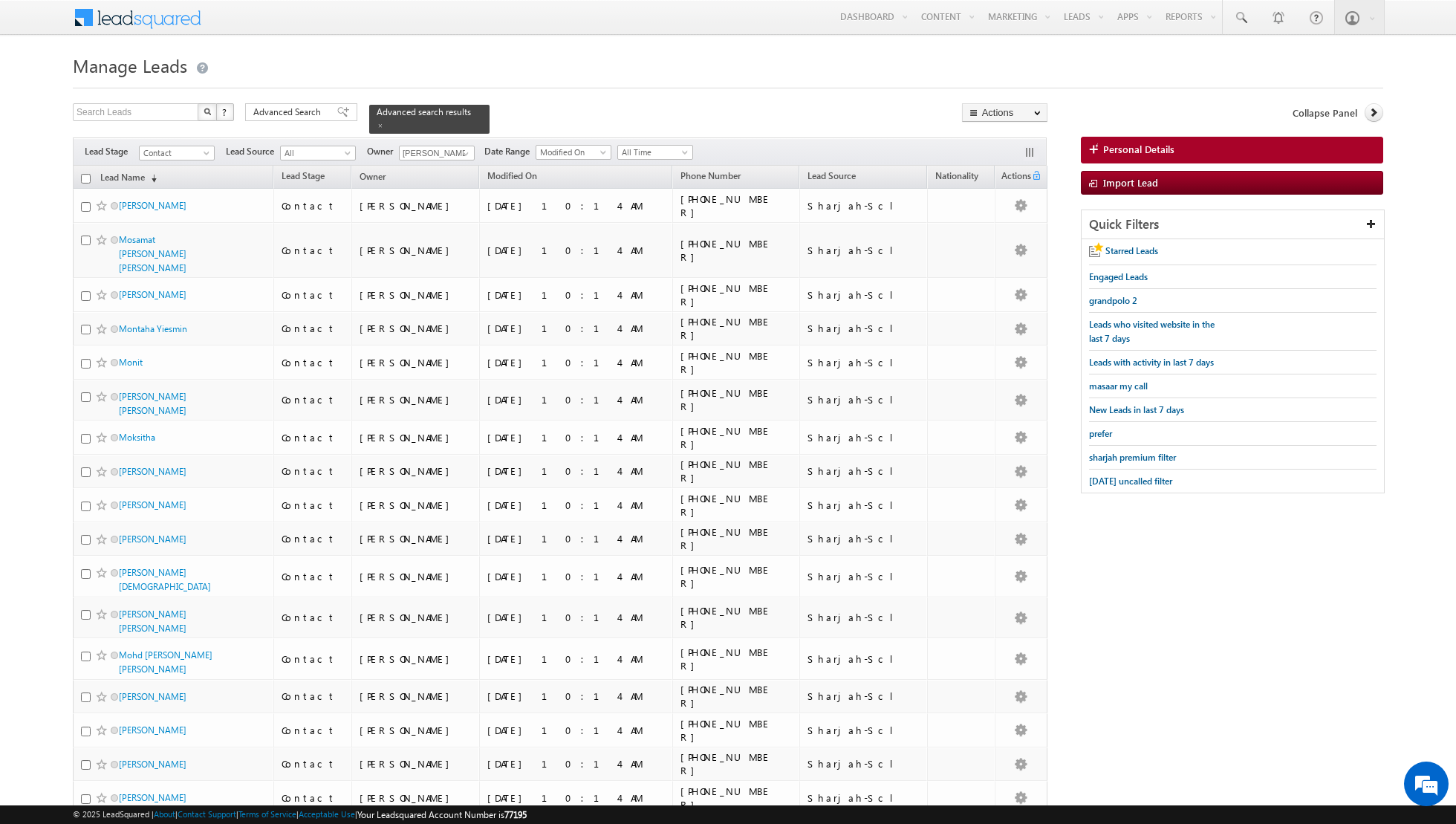
click at [85, 176] on input "checkbox" at bounding box center [86, 179] width 10 height 10
checkbox input "true"
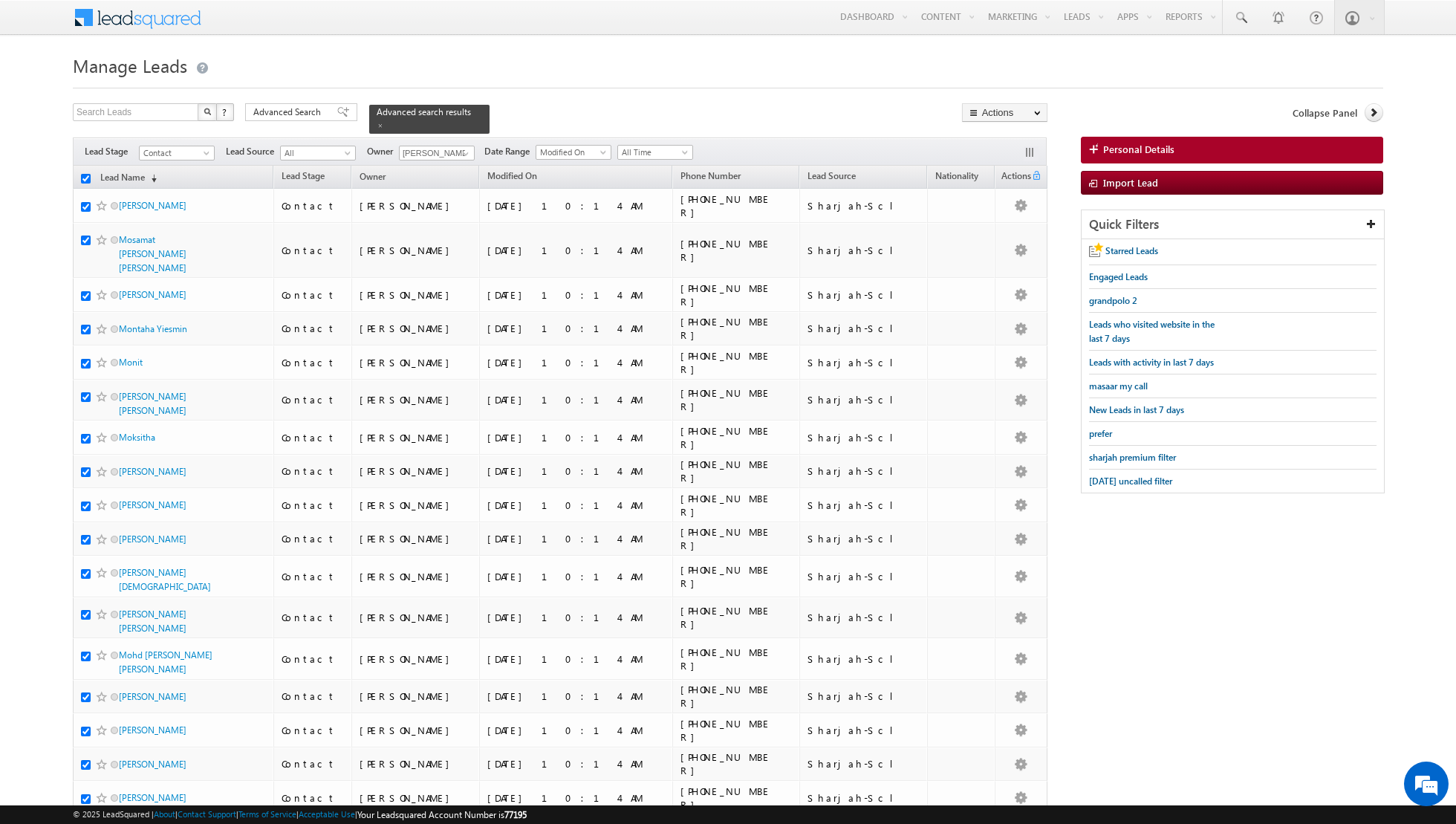
checkbox input "true"
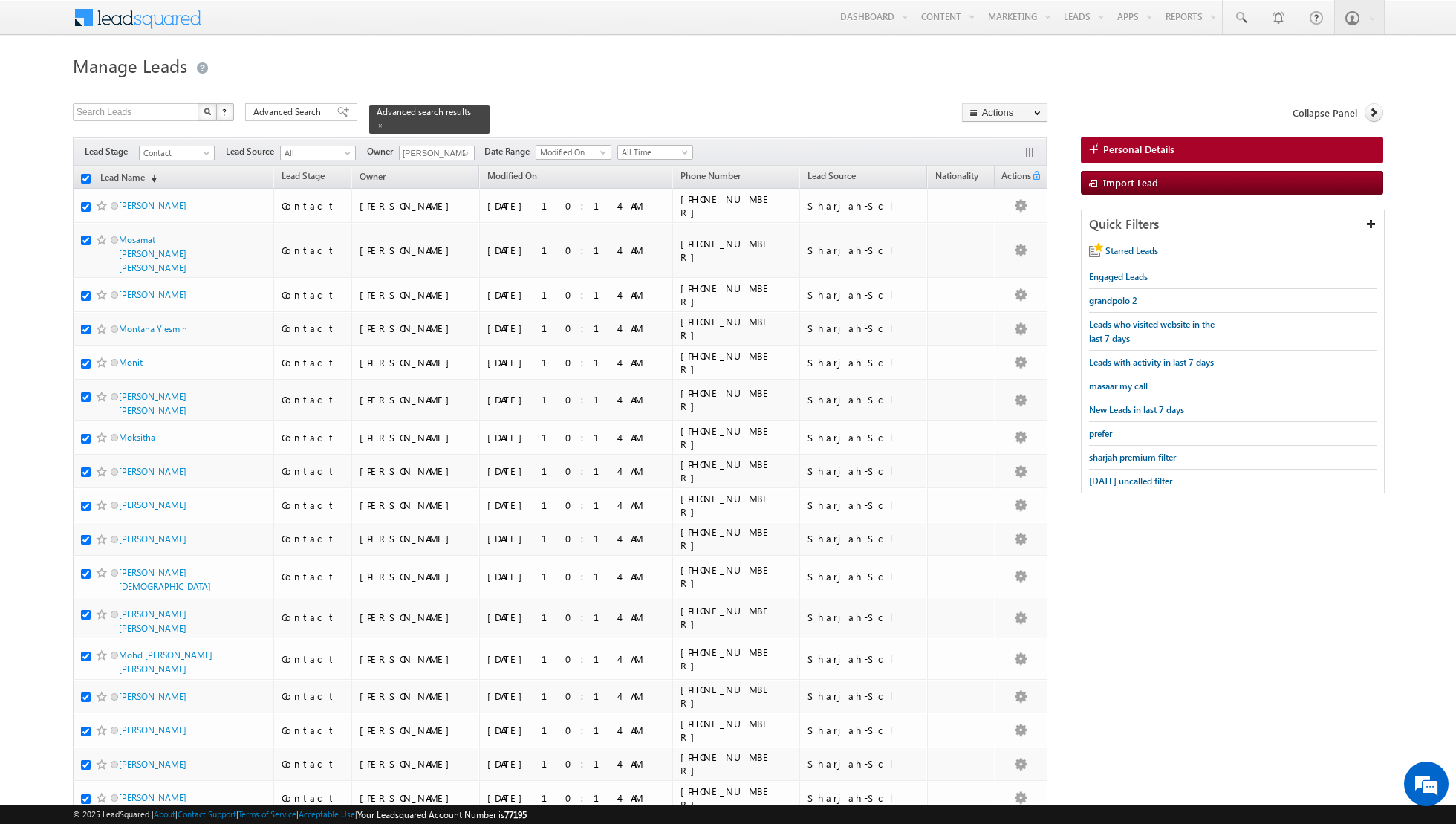
checkbox input "true"
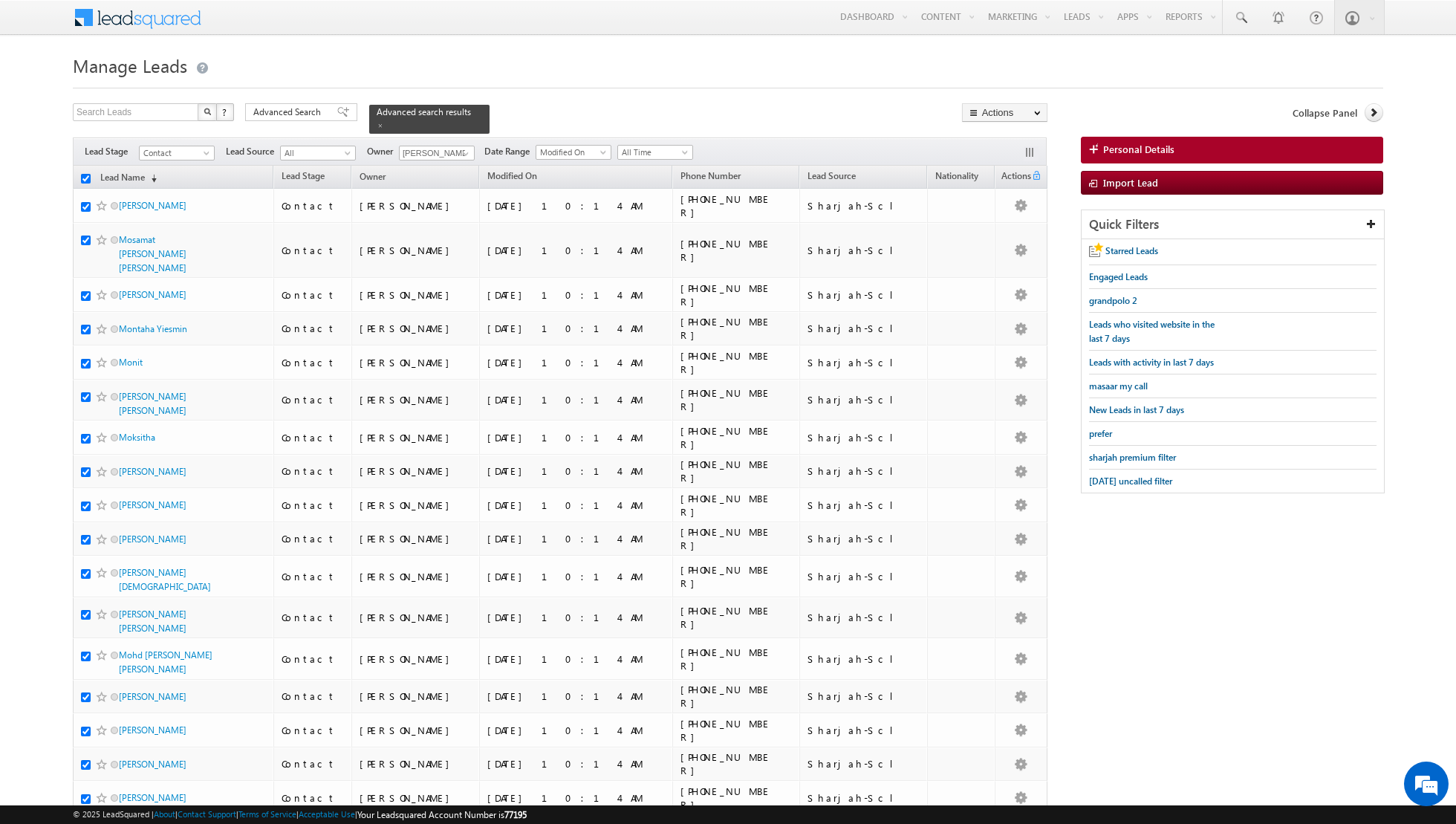
checkbox input "true"
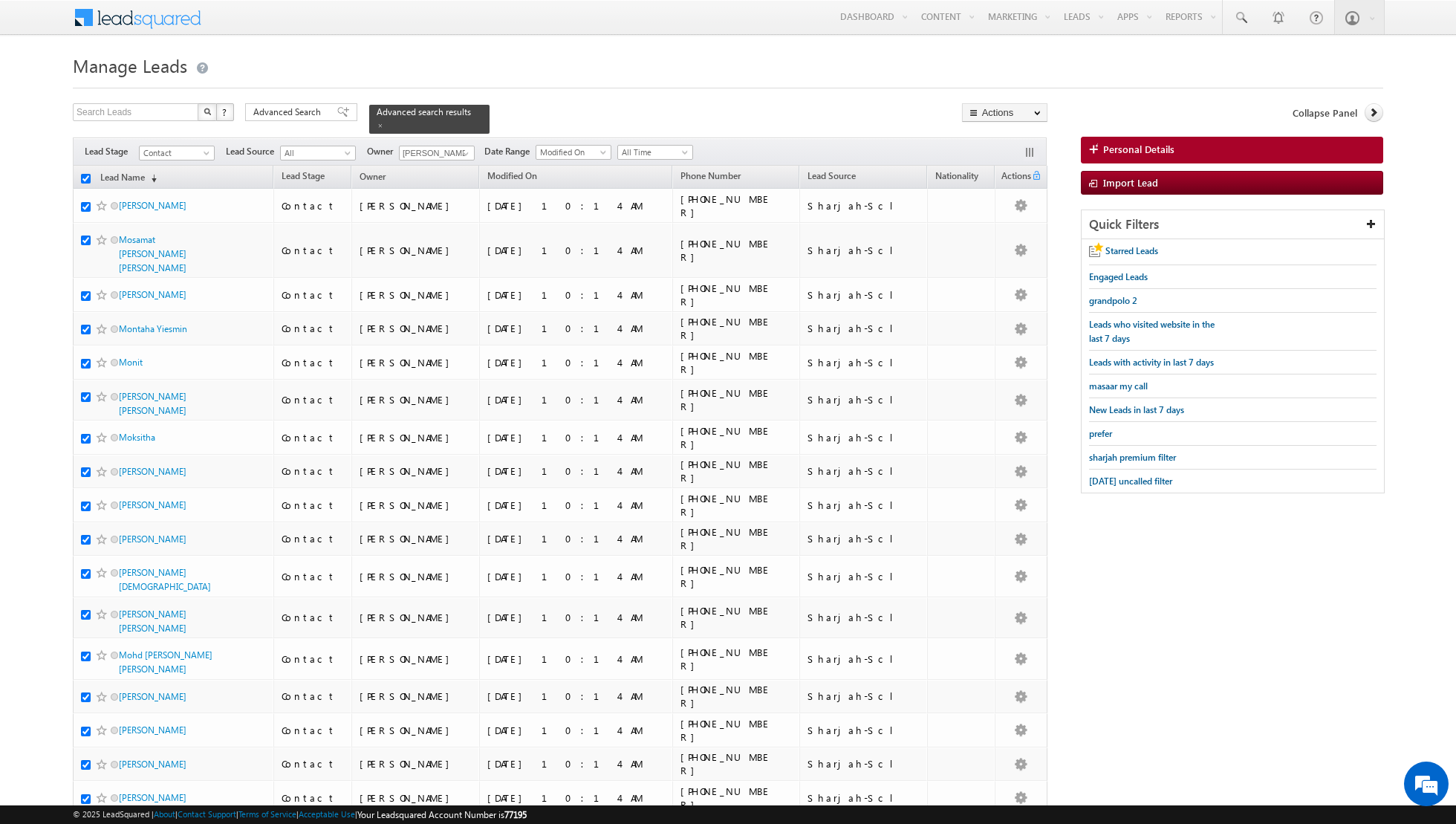
checkbox input "true"
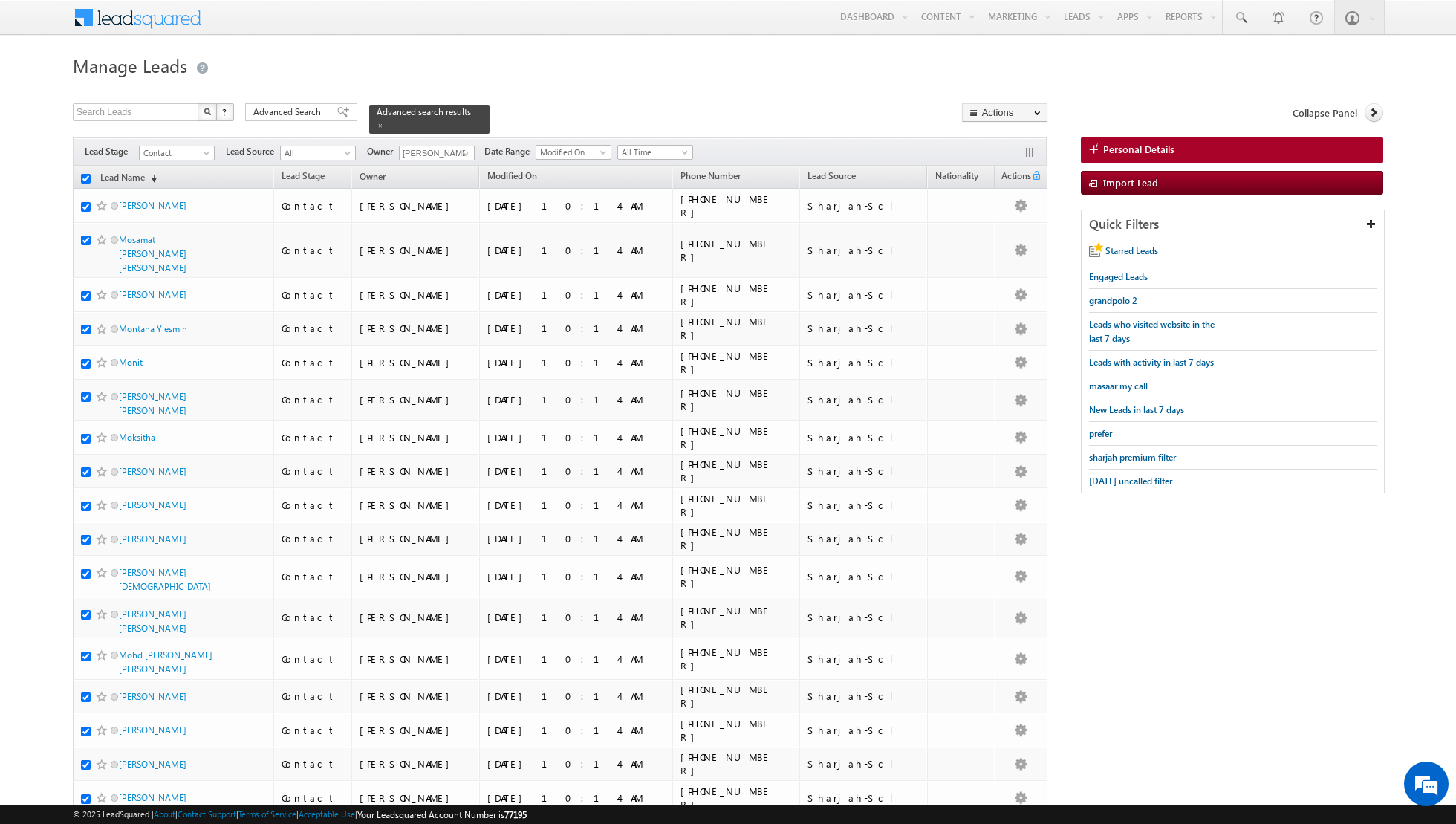
checkbox input "true"
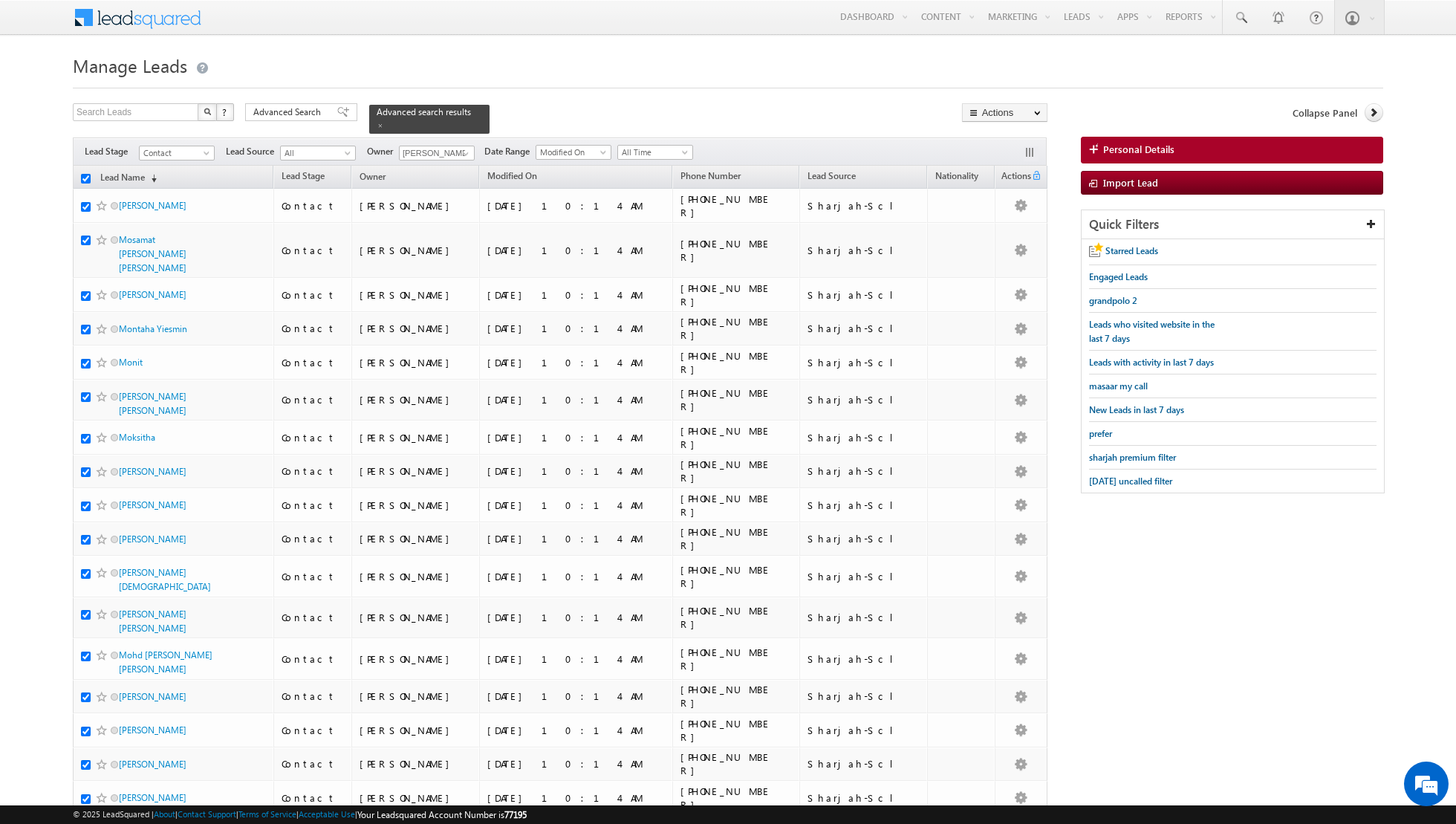
checkbox input "true"
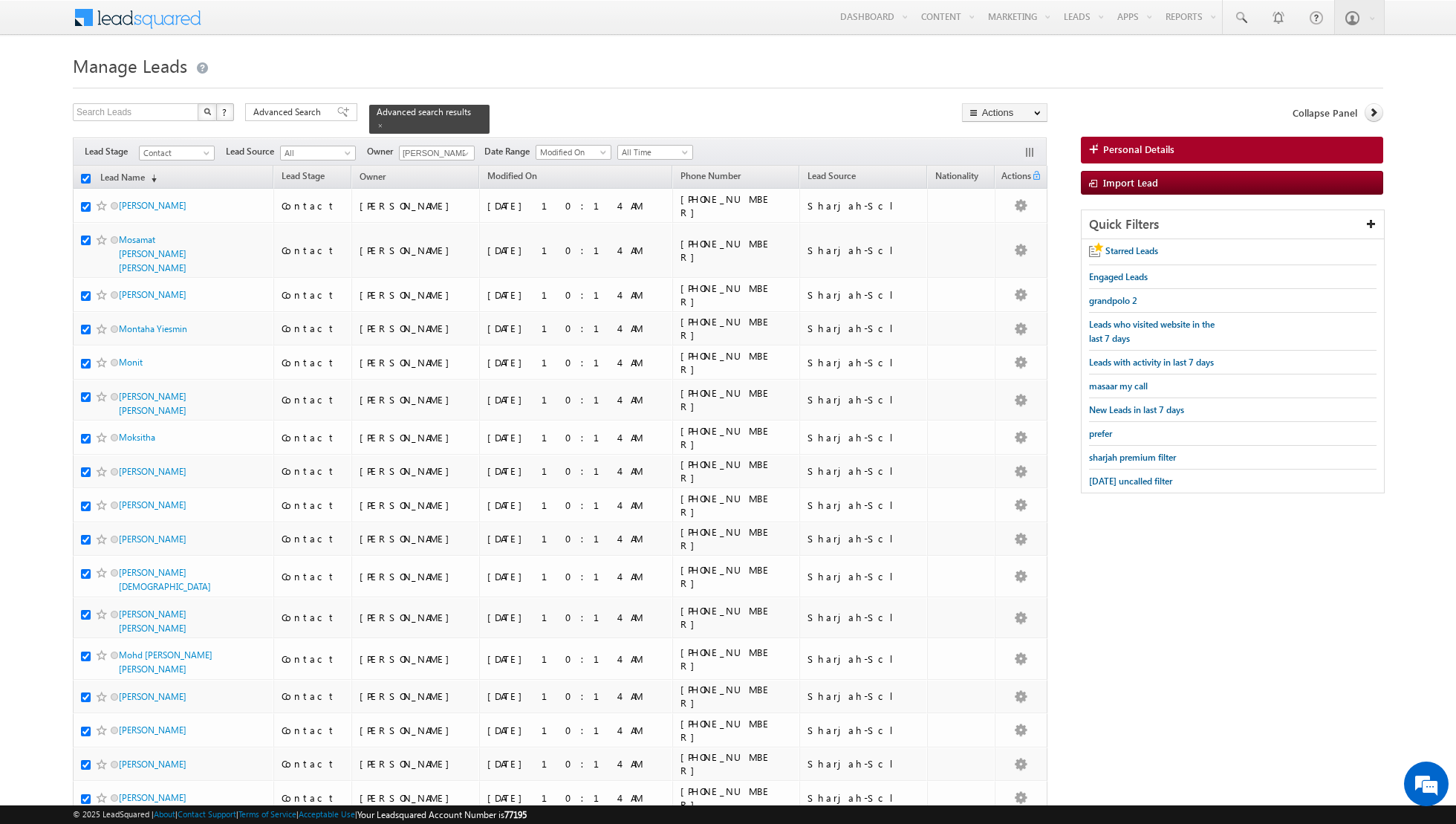
checkbox input "true"
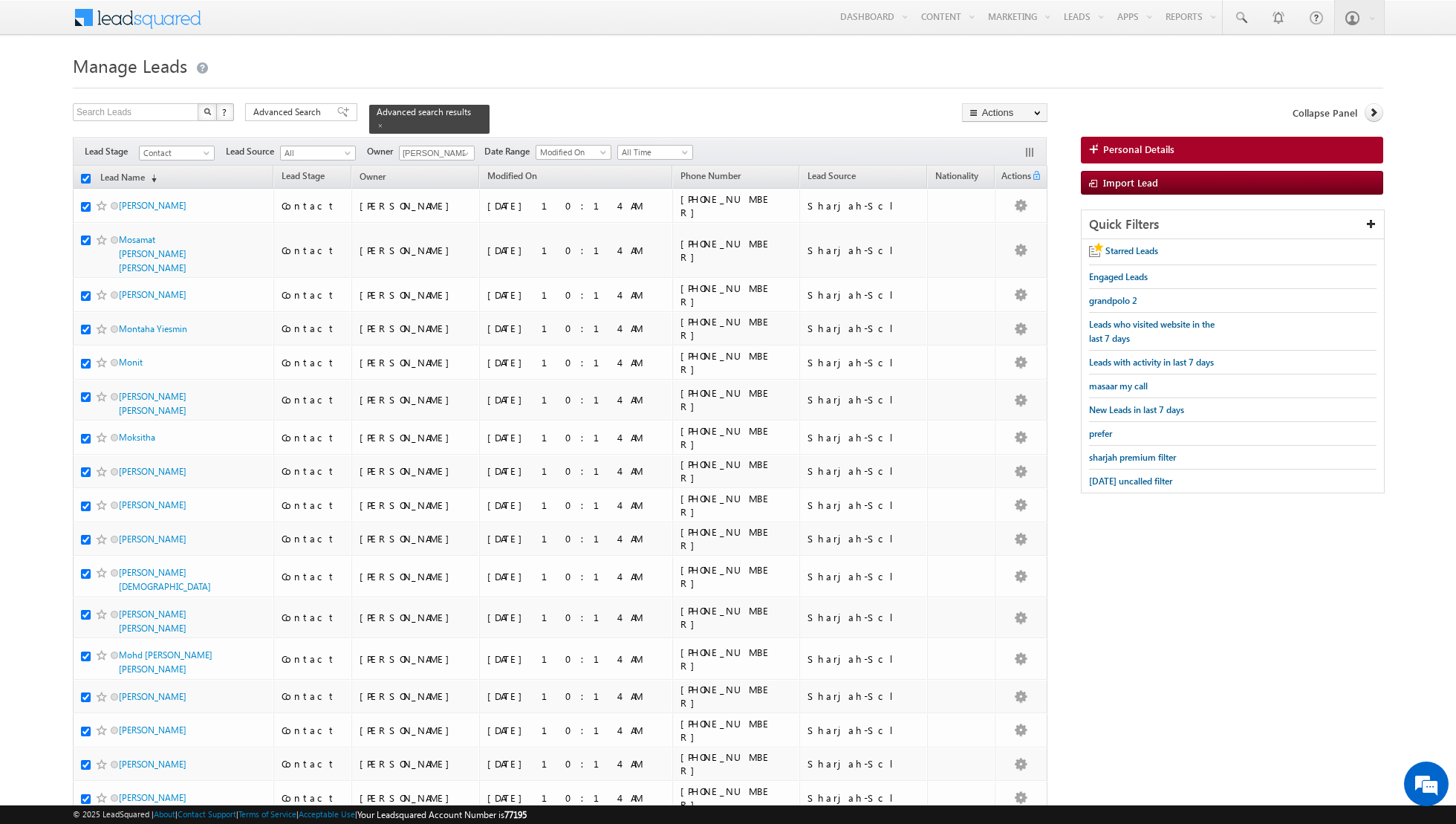
checkbox input "true"
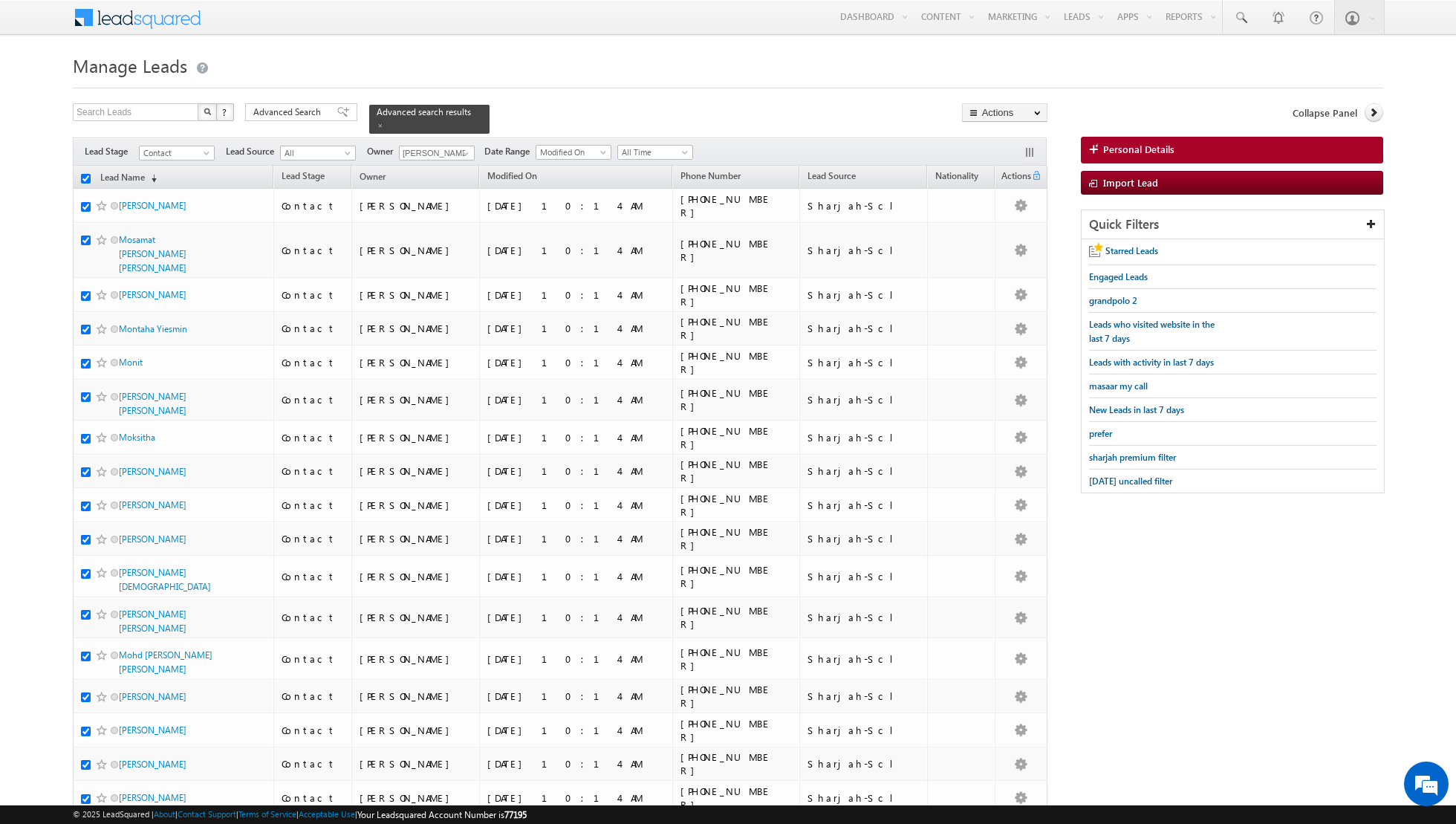
checkbox input "true"
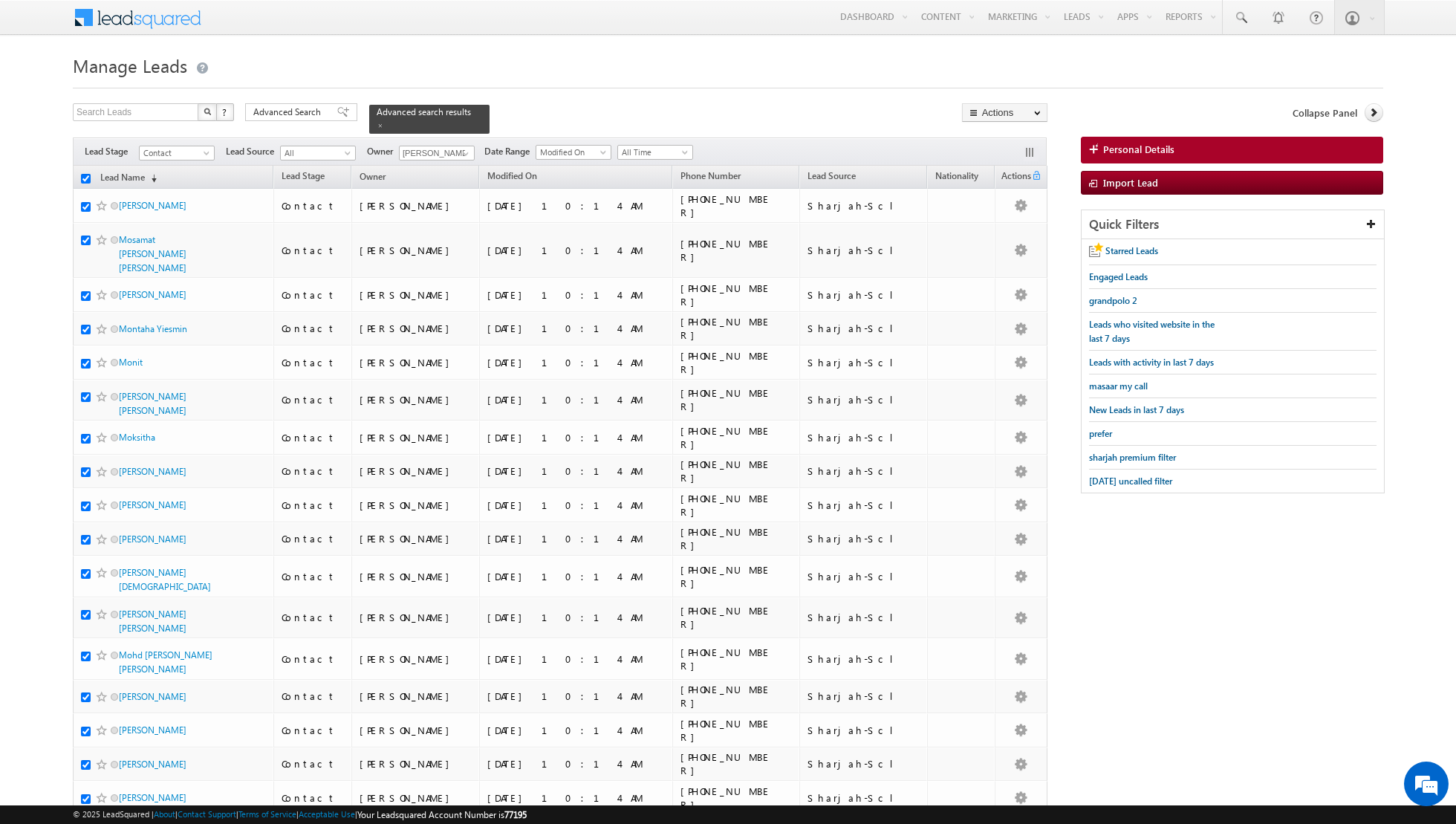
checkbox input "true"
click at [990, 240] on link "Change Owner" at bounding box center [1004, 241] width 84 height 18
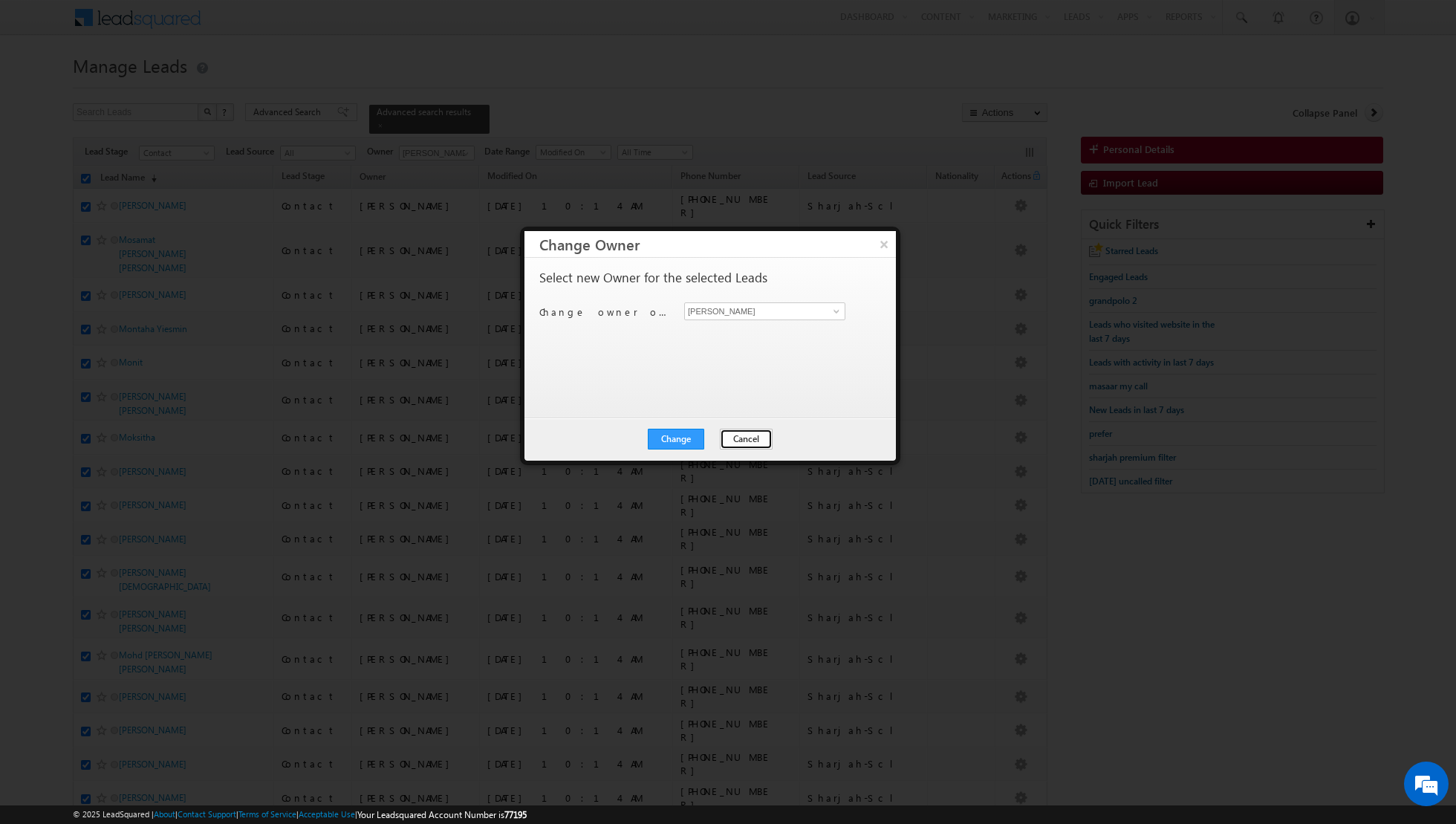
click at [747, 437] on button "Cancel" at bounding box center [746, 439] width 53 height 21
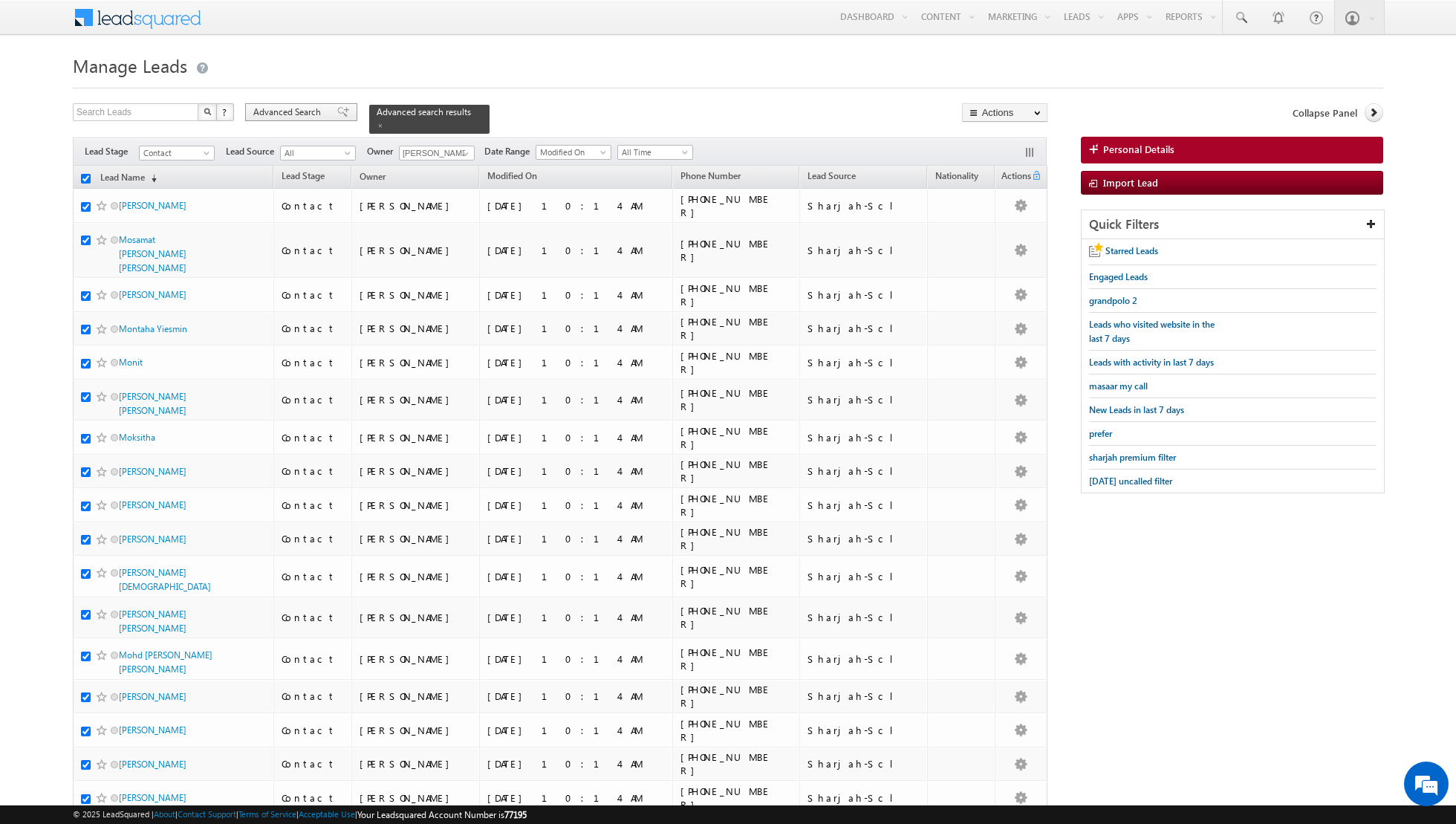
click at [333, 118] on div "Advanced Search" at bounding box center [301, 112] width 112 height 18
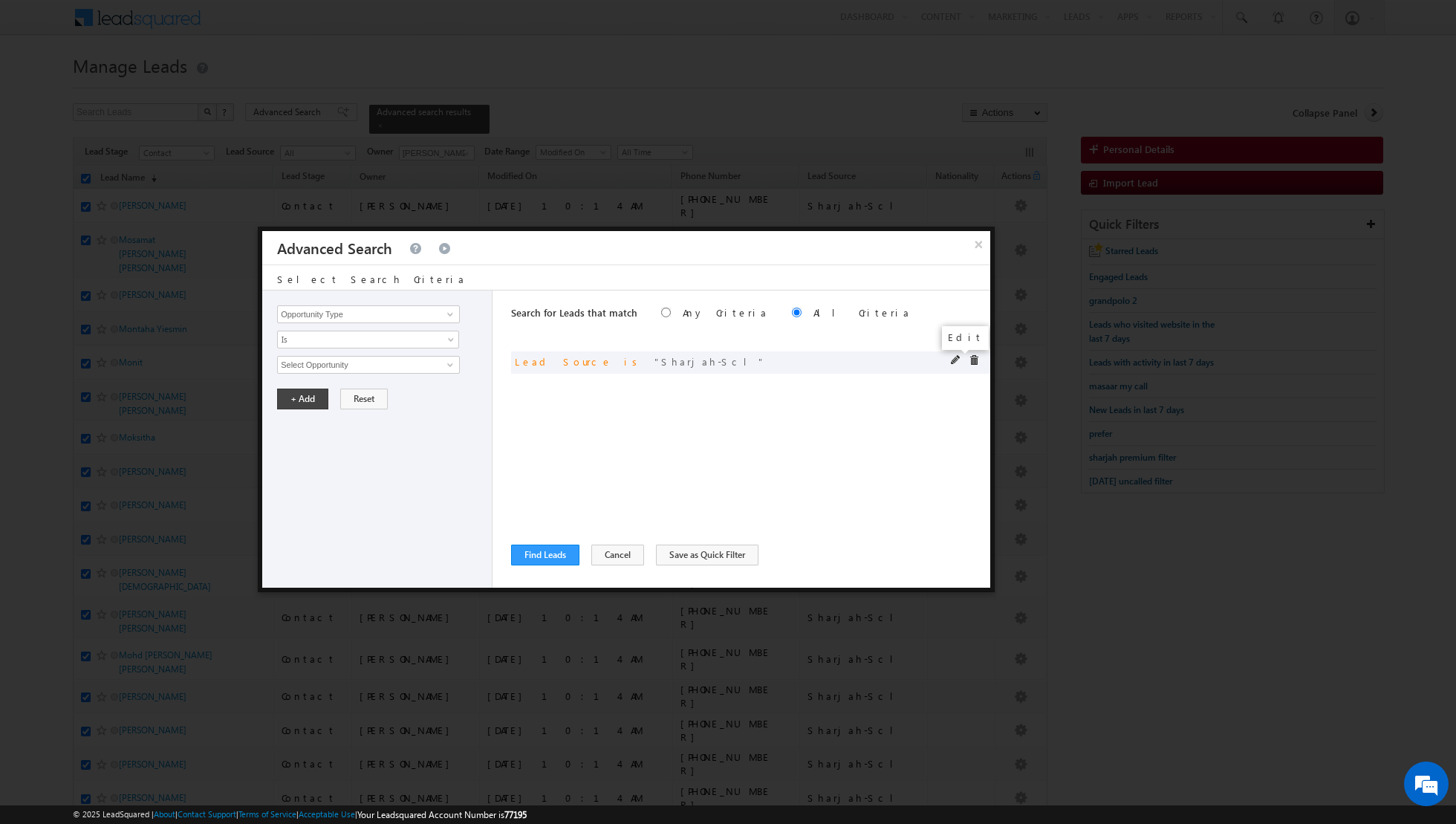
click at [955, 358] on span at bounding box center [956, 360] width 11 height 11
click at [447, 340] on span at bounding box center [453, 342] width 11 height 11
click at [390, 365] on link "Is Not" at bounding box center [369, 370] width 181 height 13
click at [433, 367] on span "None Selected" at bounding box center [362, 364] width 169 height 16
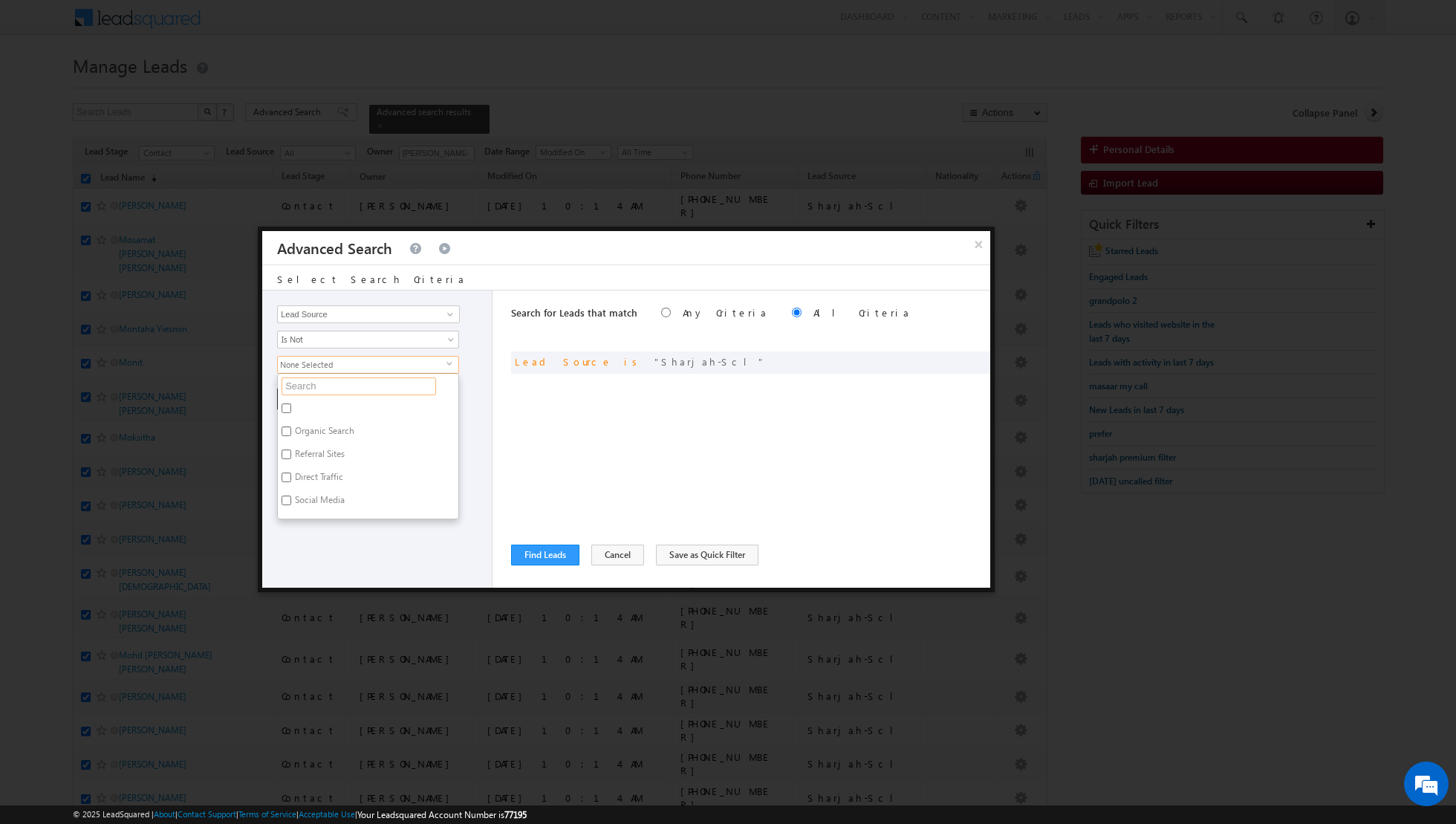
click at [387, 377] on input "text" at bounding box center [359, 386] width 155 height 18
type input "shar"
click at [297, 404] on label "Sharjah-Scl" at bounding box center [315, 411] width 75 height 23
click at [291, 404] on input "Sharjah-Scl" at bounding box center [286, 408] width 10 height 10
checkbox input "true"
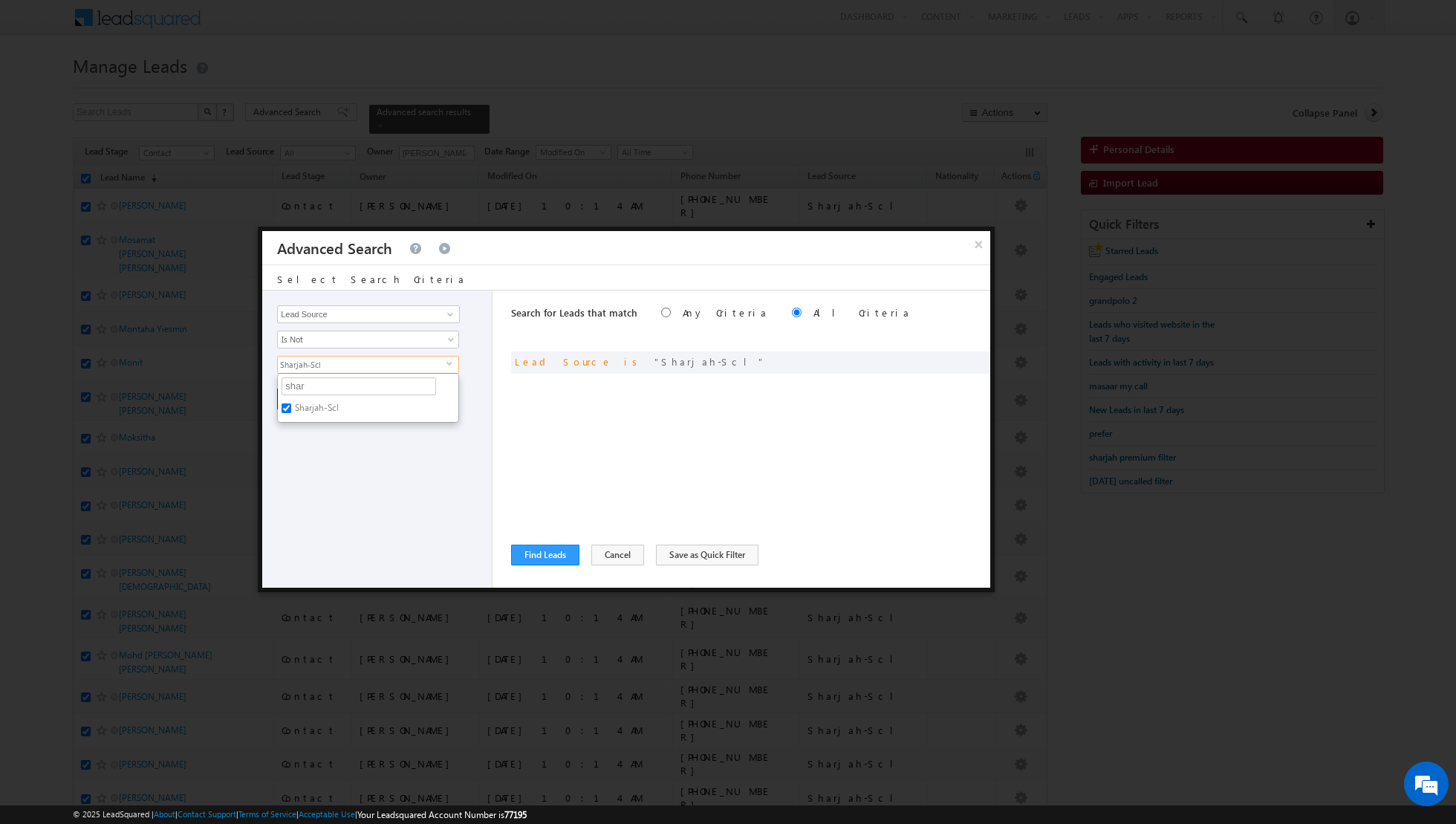
click at [337, 468] on div "Opportunity Type Lead Activity Task Sales Group Prospect Id Address 1 Address 2…" at bounding box center [377, 438] width 230 height 297
click at [298, 400] on button "+ Add" at bounding box center [303, 399] width 52 height 21
click at [544, 557] on button "Find Leads" at bounding box center [545, 555] width 69 height 21
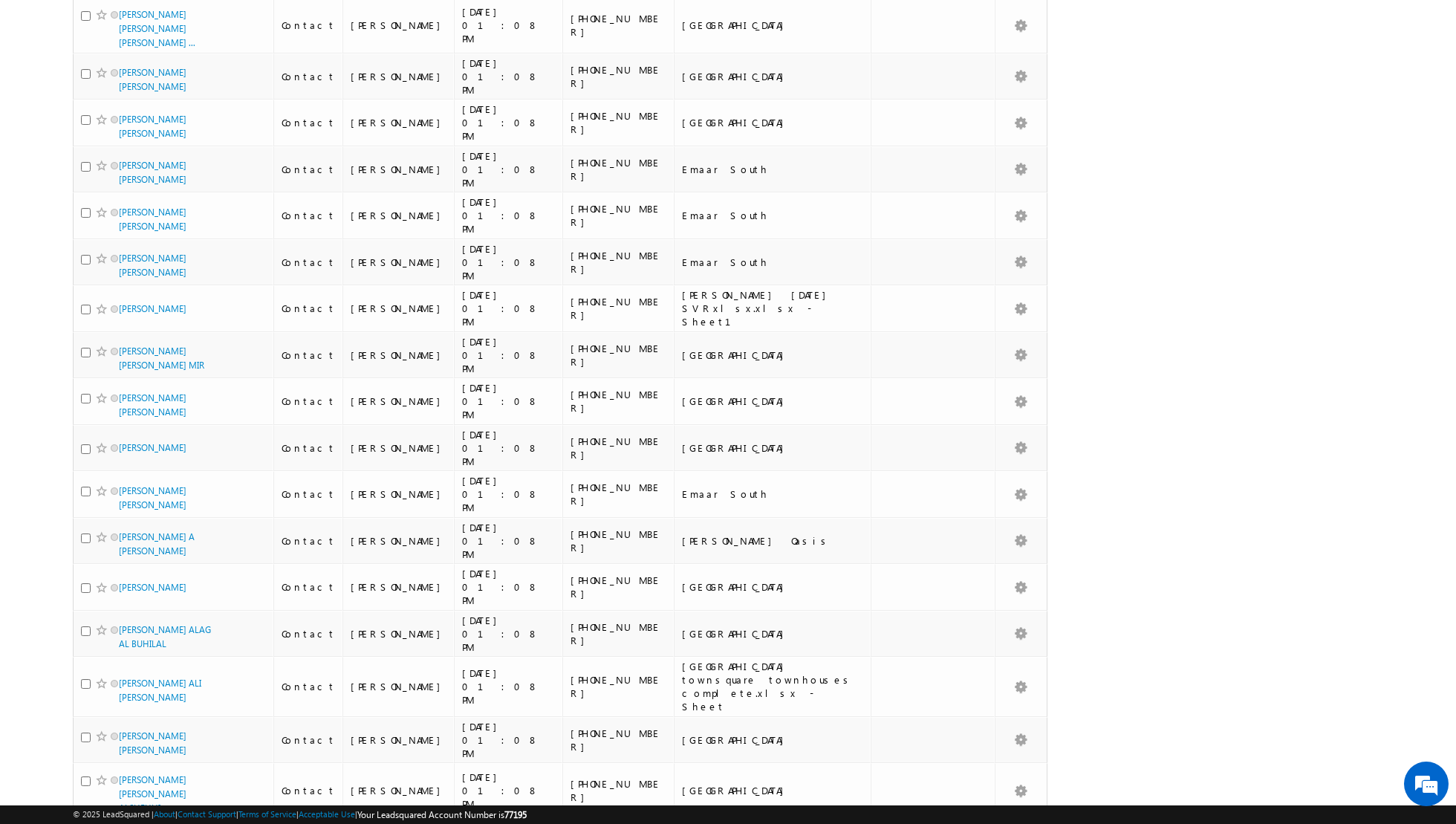
scroll to position [3225, 0]
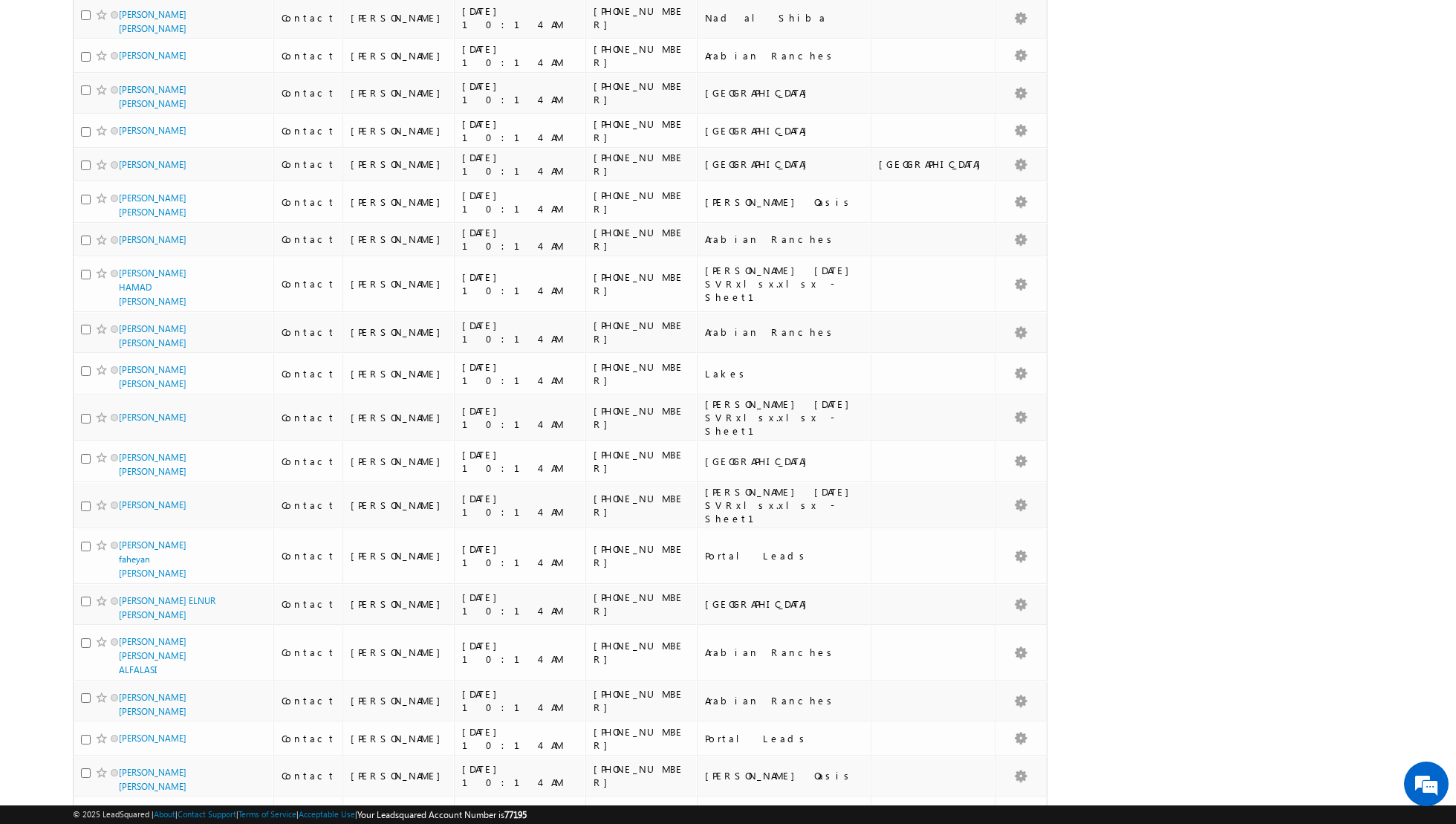
scroll to position [0, 0]
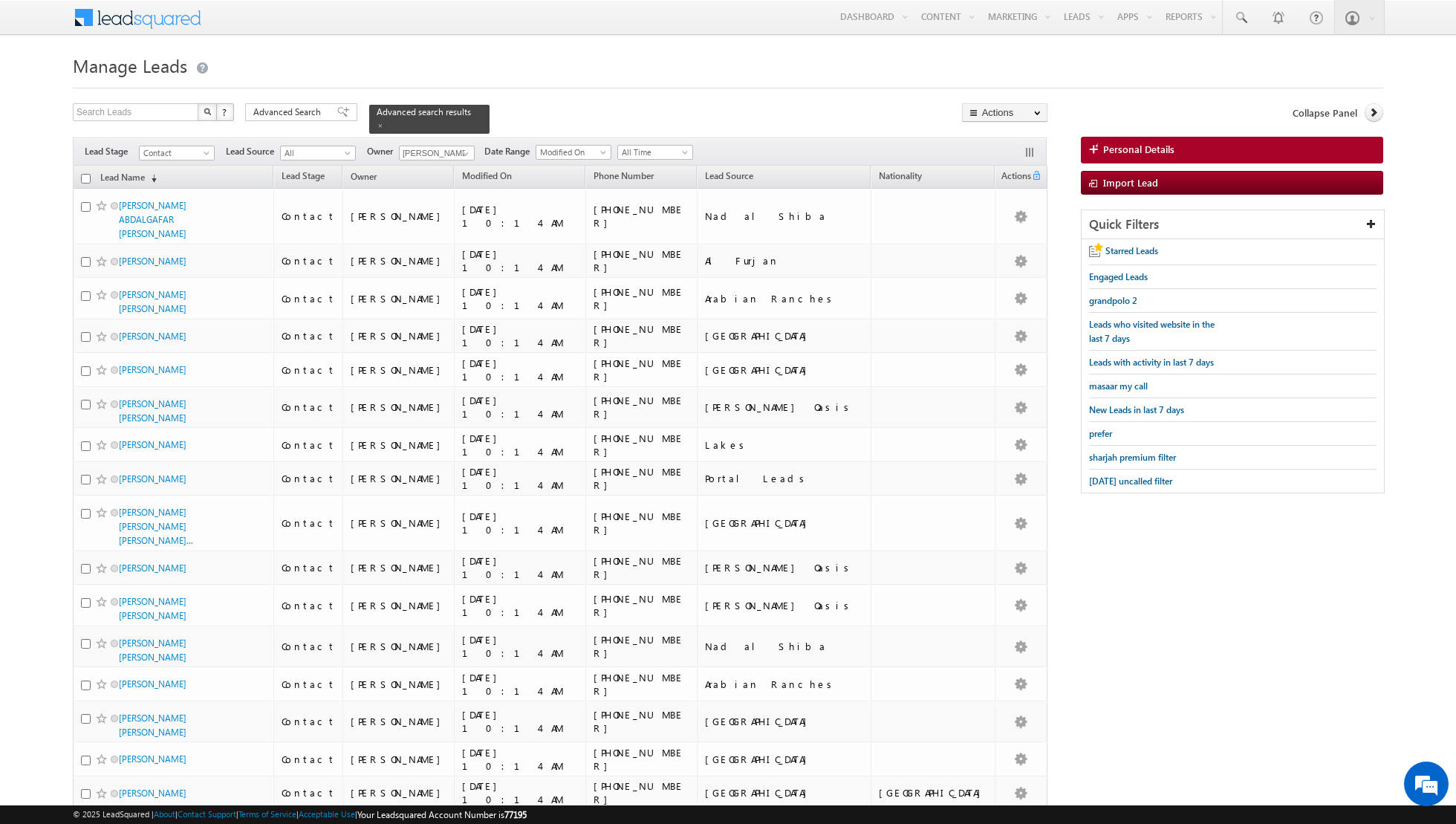
click at [83, 180] on input "checkbox" at bounding box center [86, 179] width 10 height 10
checkbox input "true"
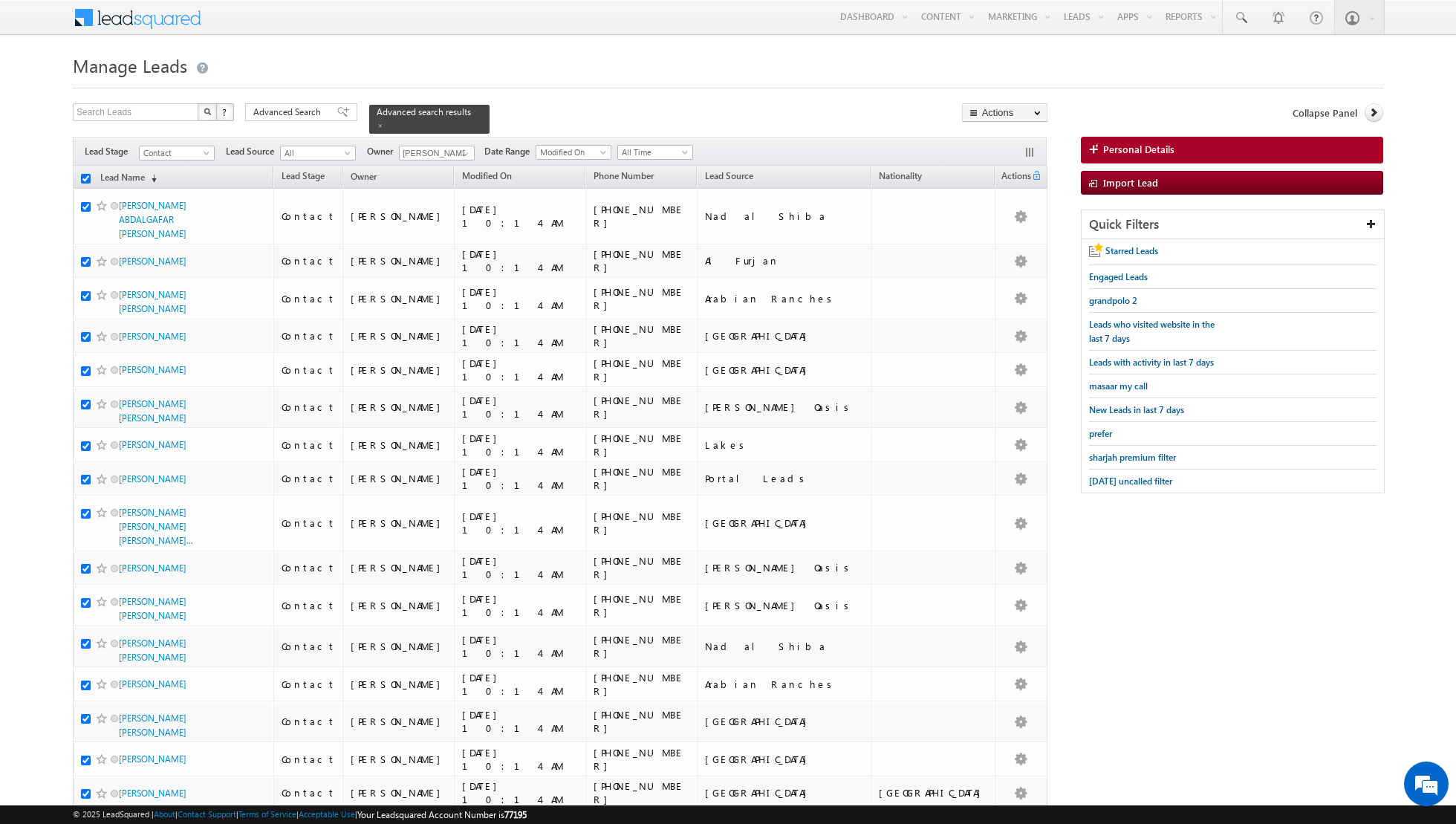
checkbox input "true"
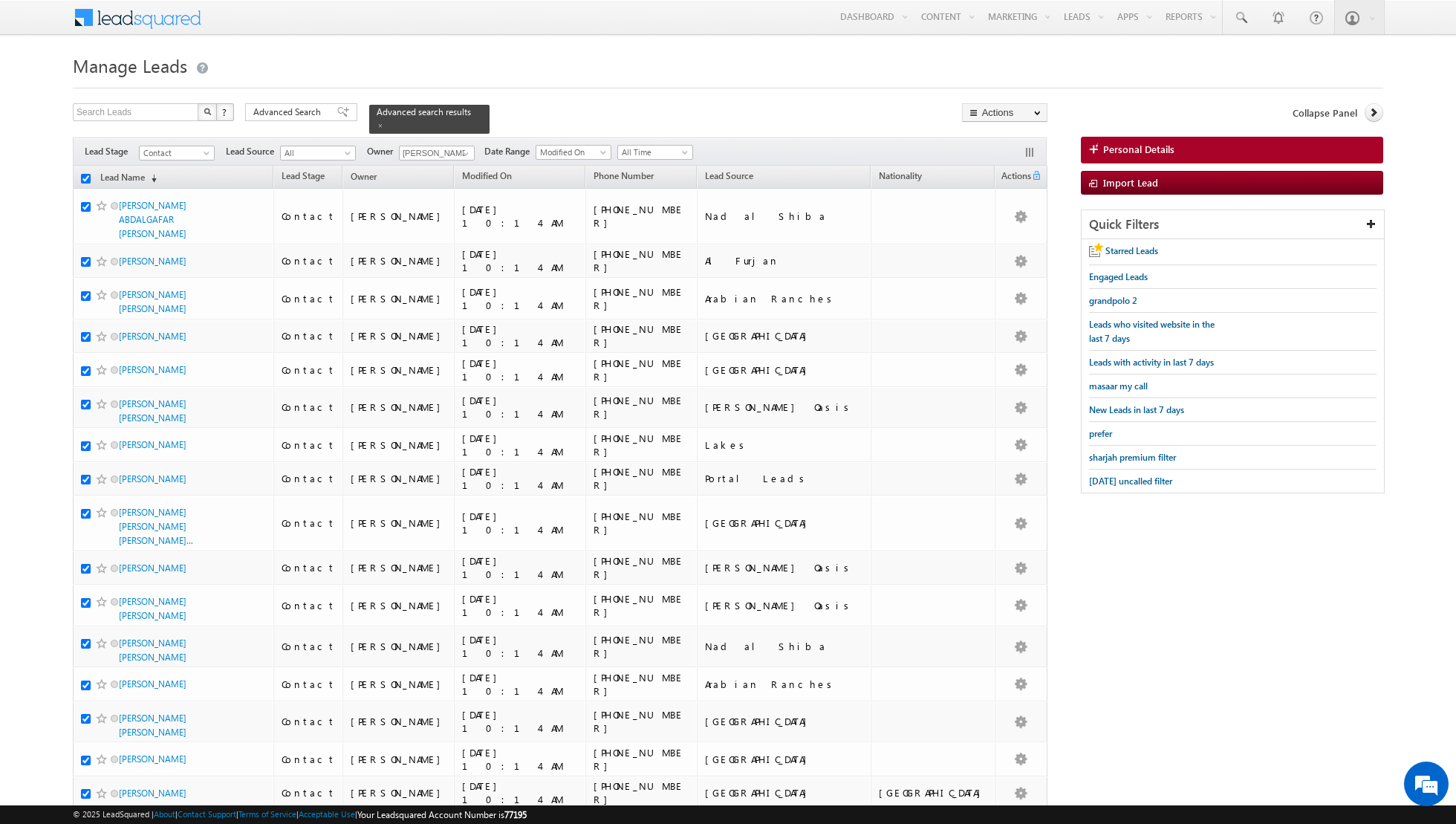
checkbox input "true"
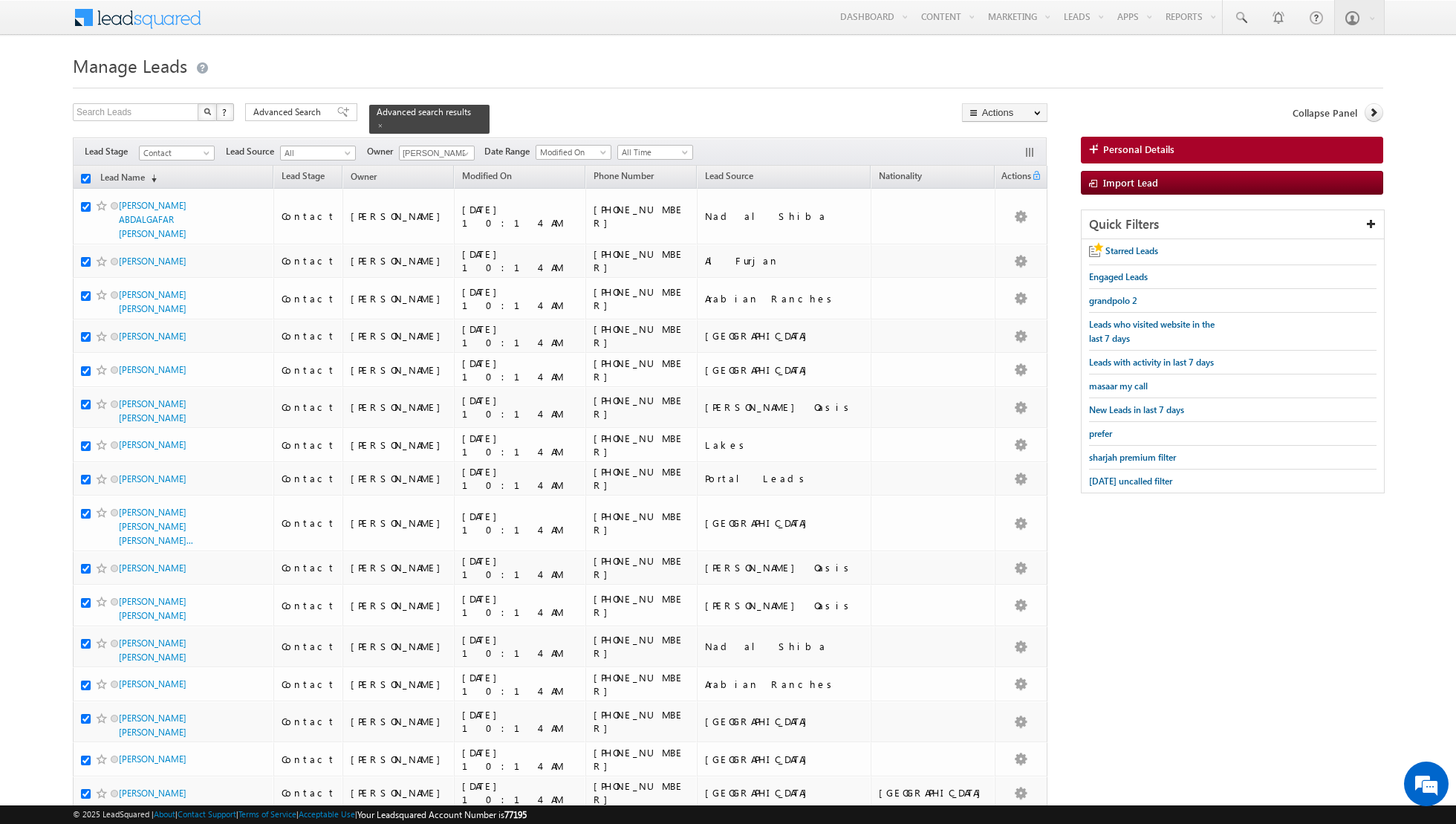
checkbox input "true"
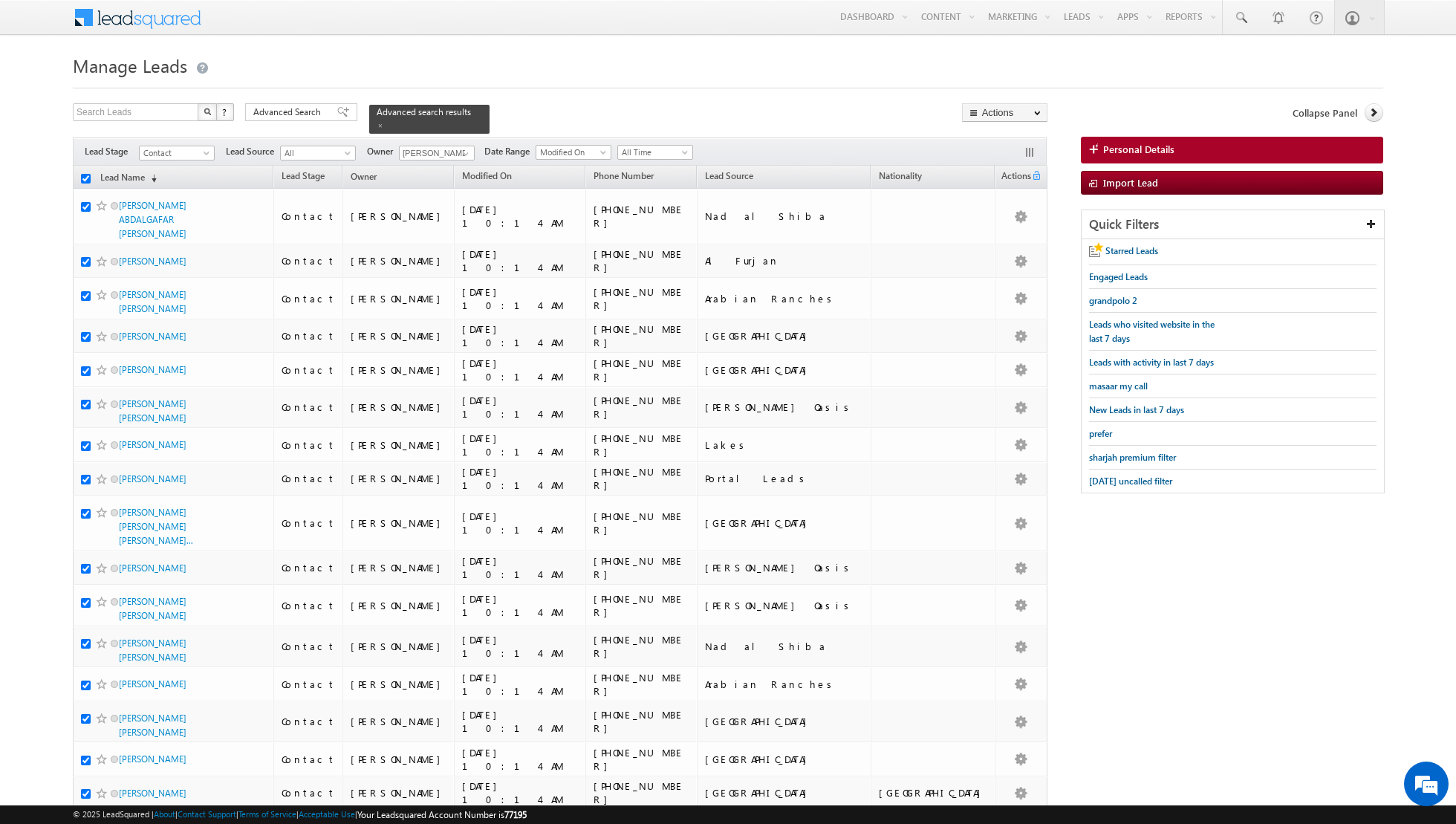
checkbox input "true"
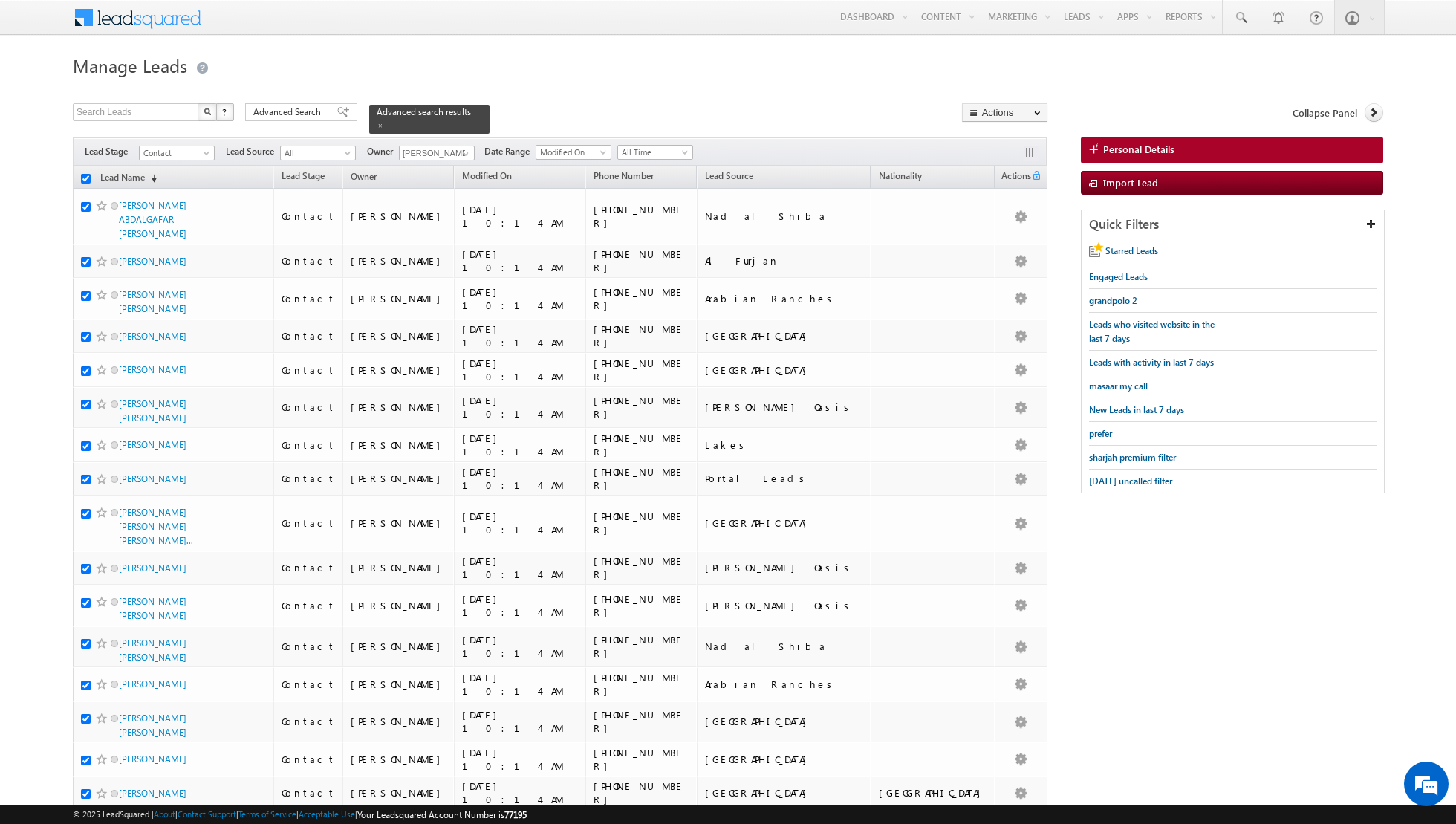
checkbox input "true"
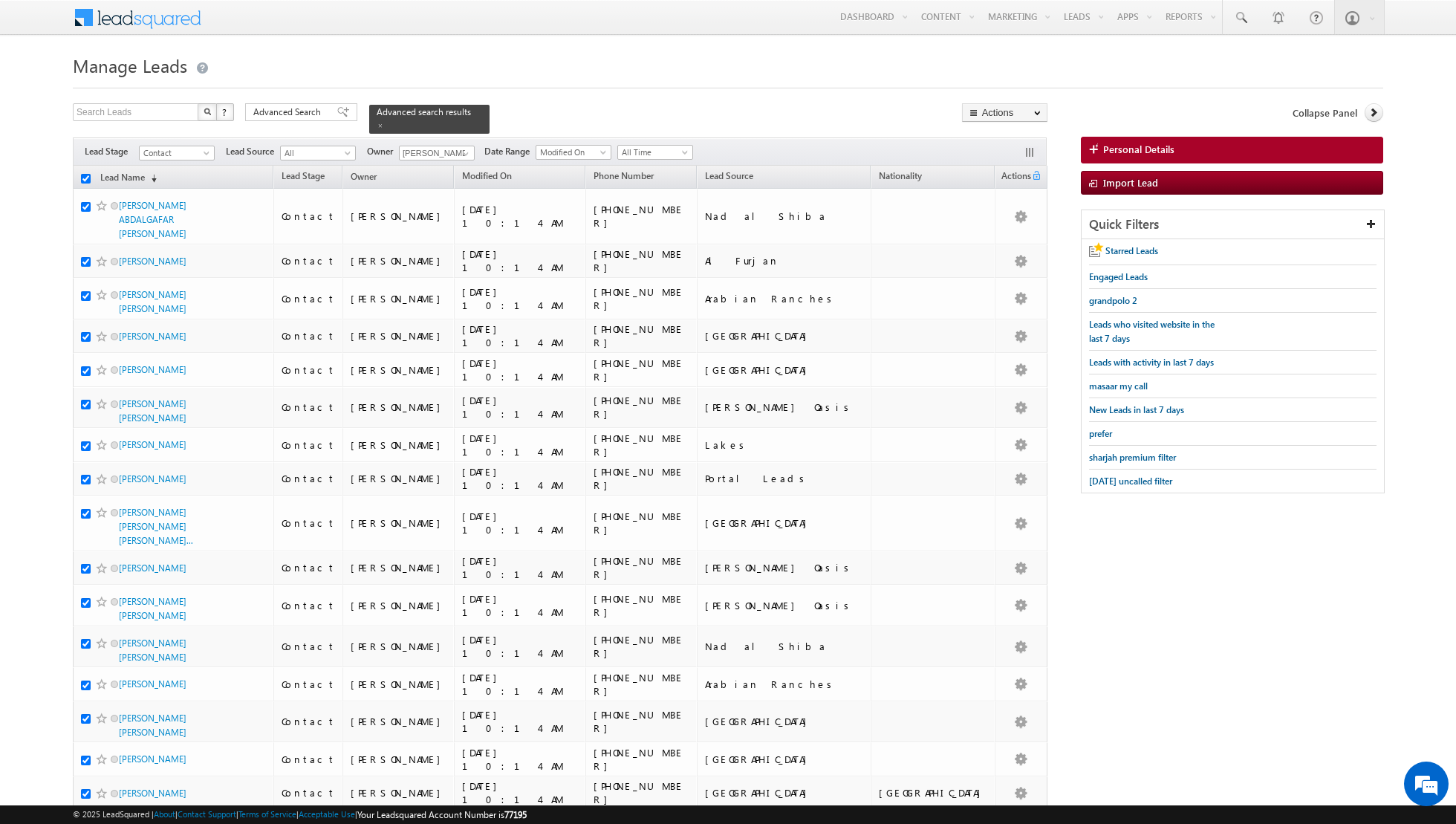
checkbox input "true"
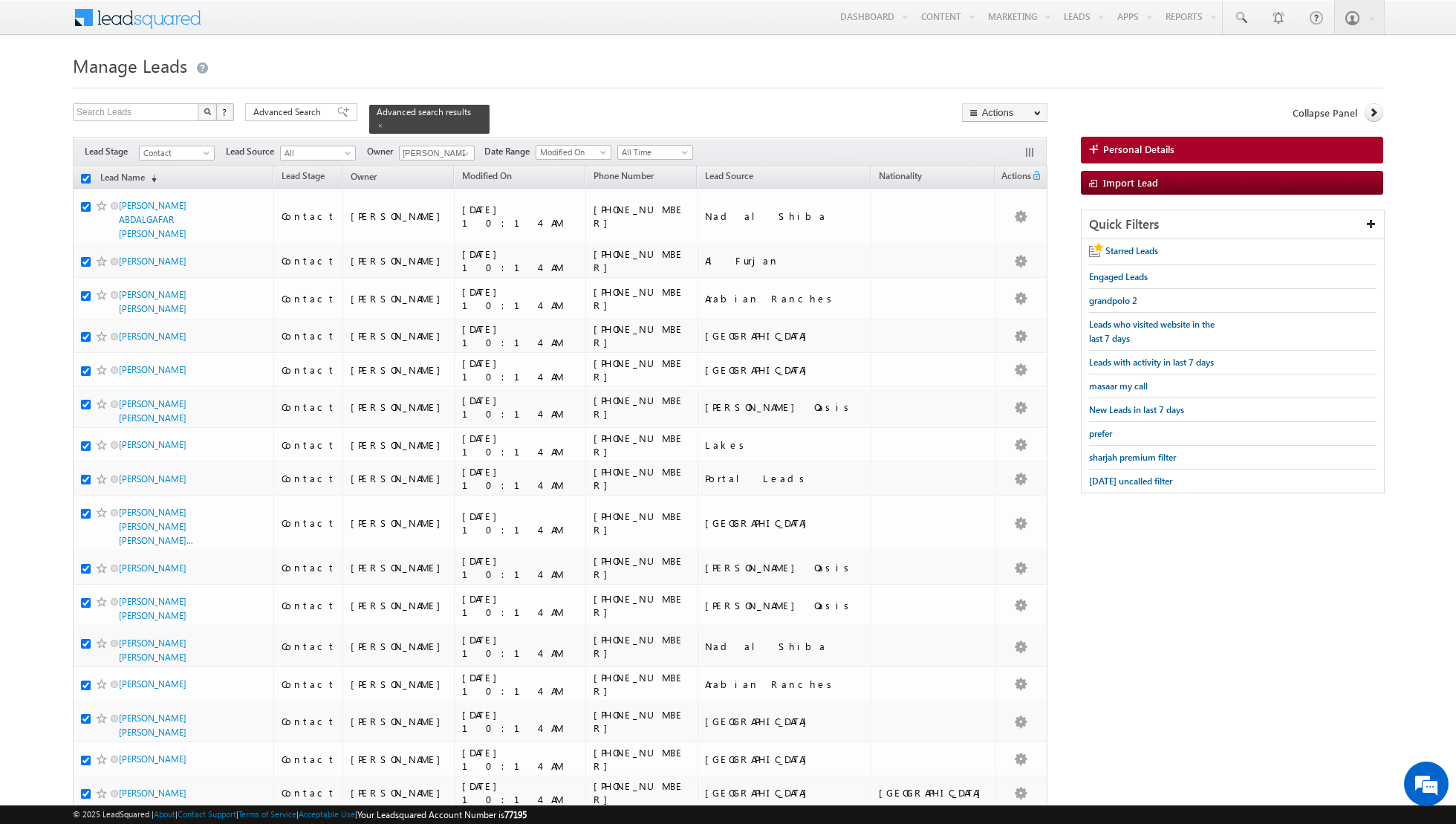
checkbox input "true"
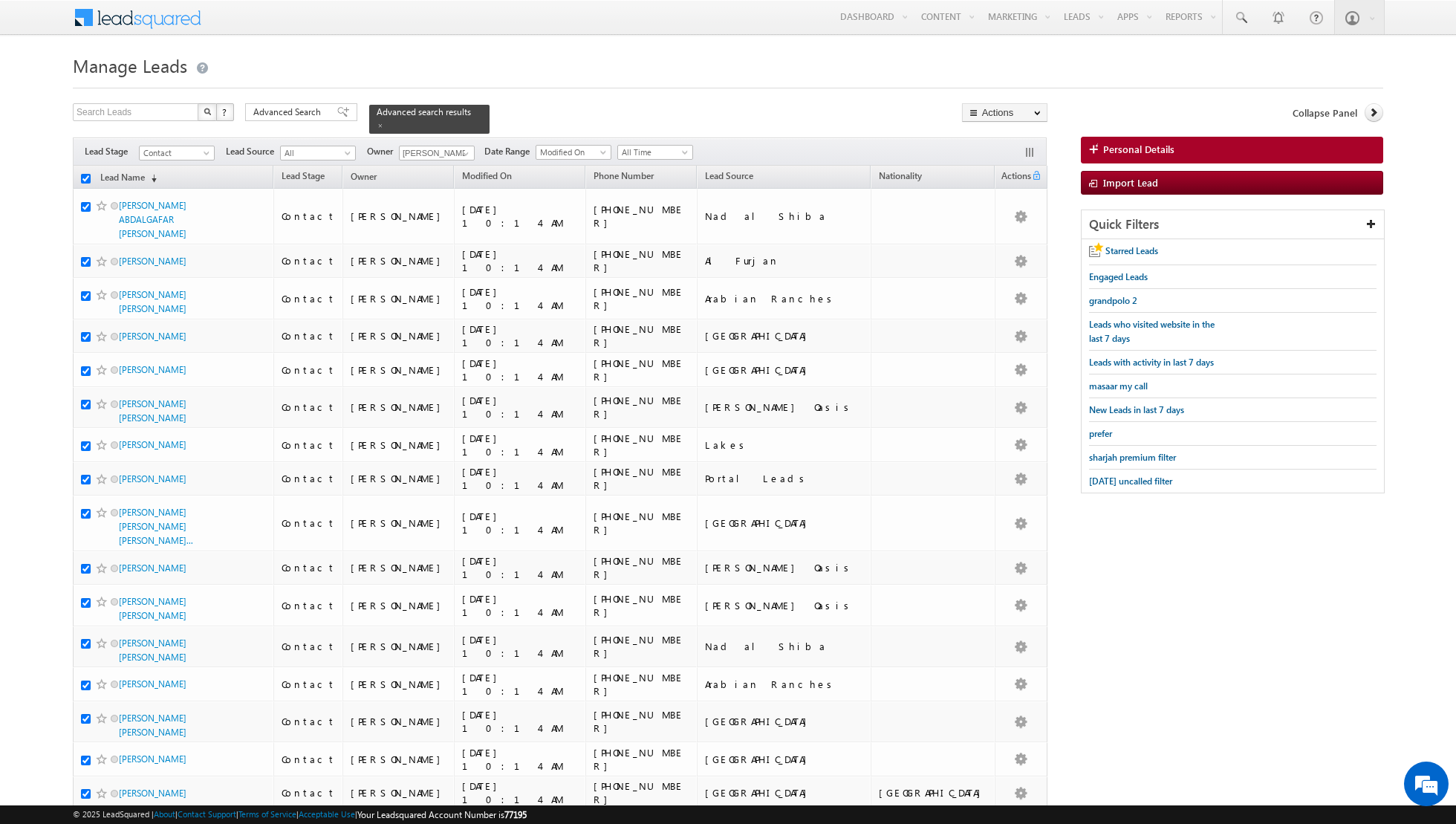
checkbox input "true"
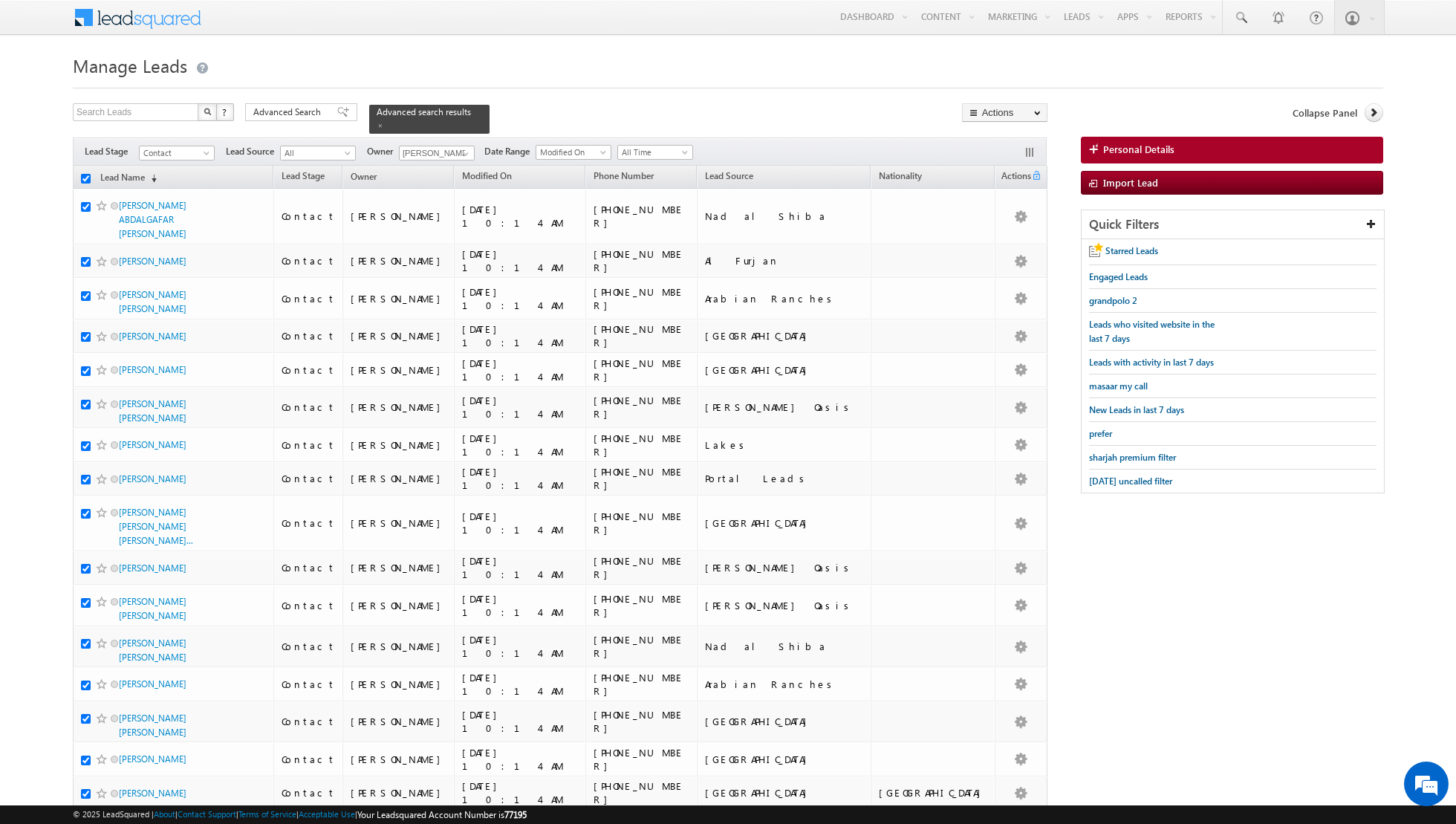
checkbox input "true"
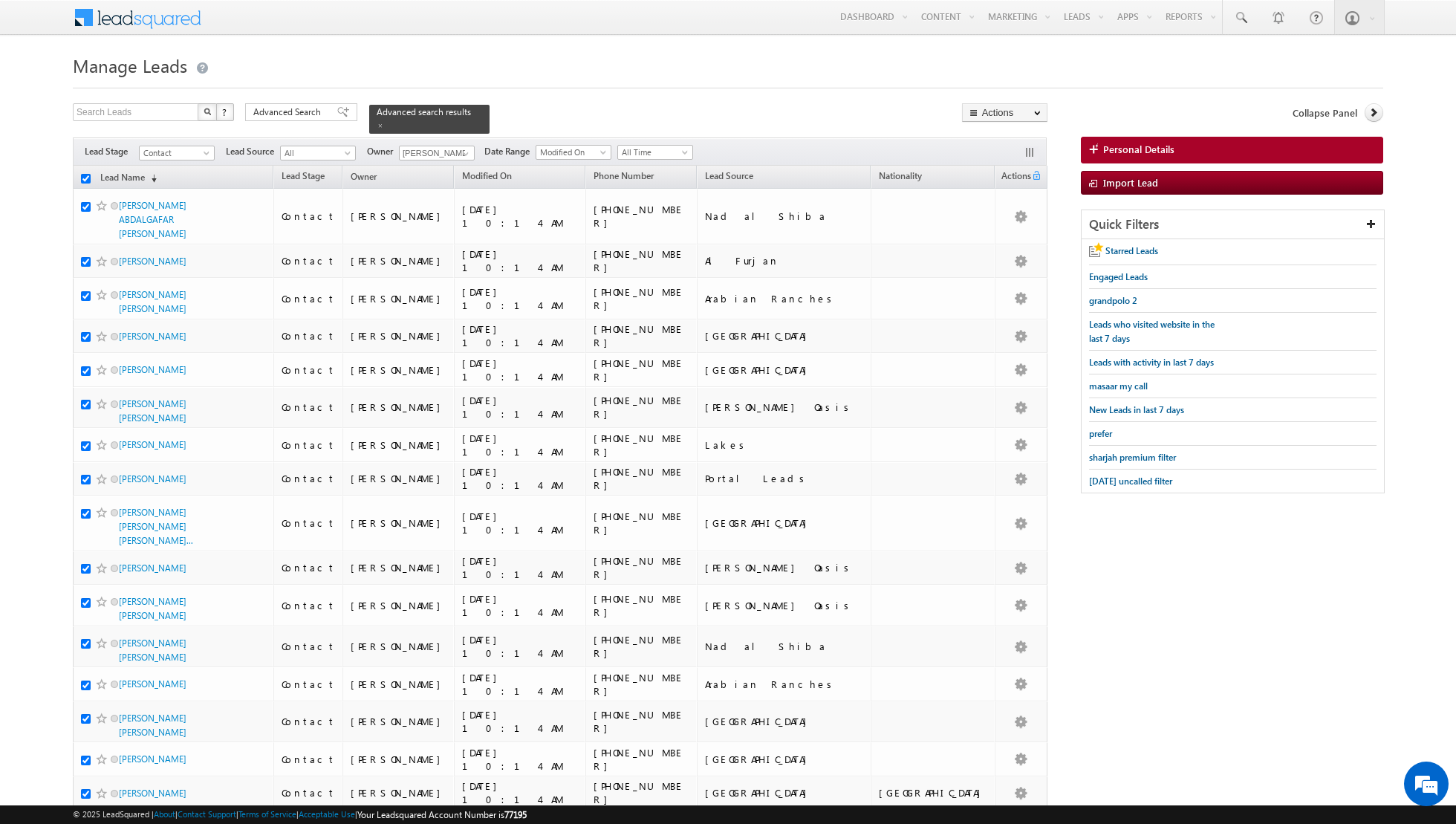
checkbox input "true"
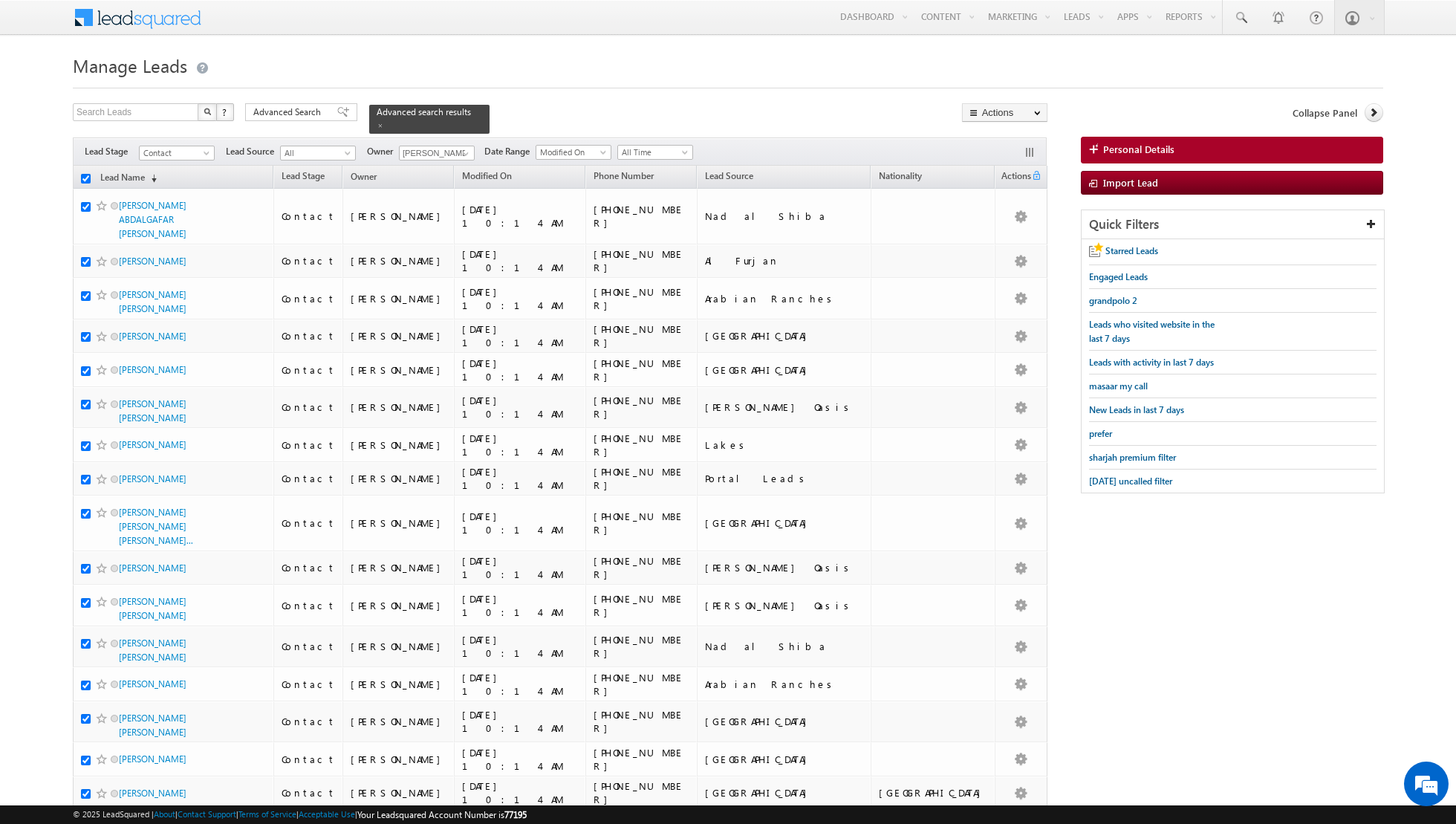
checkbox input "true"
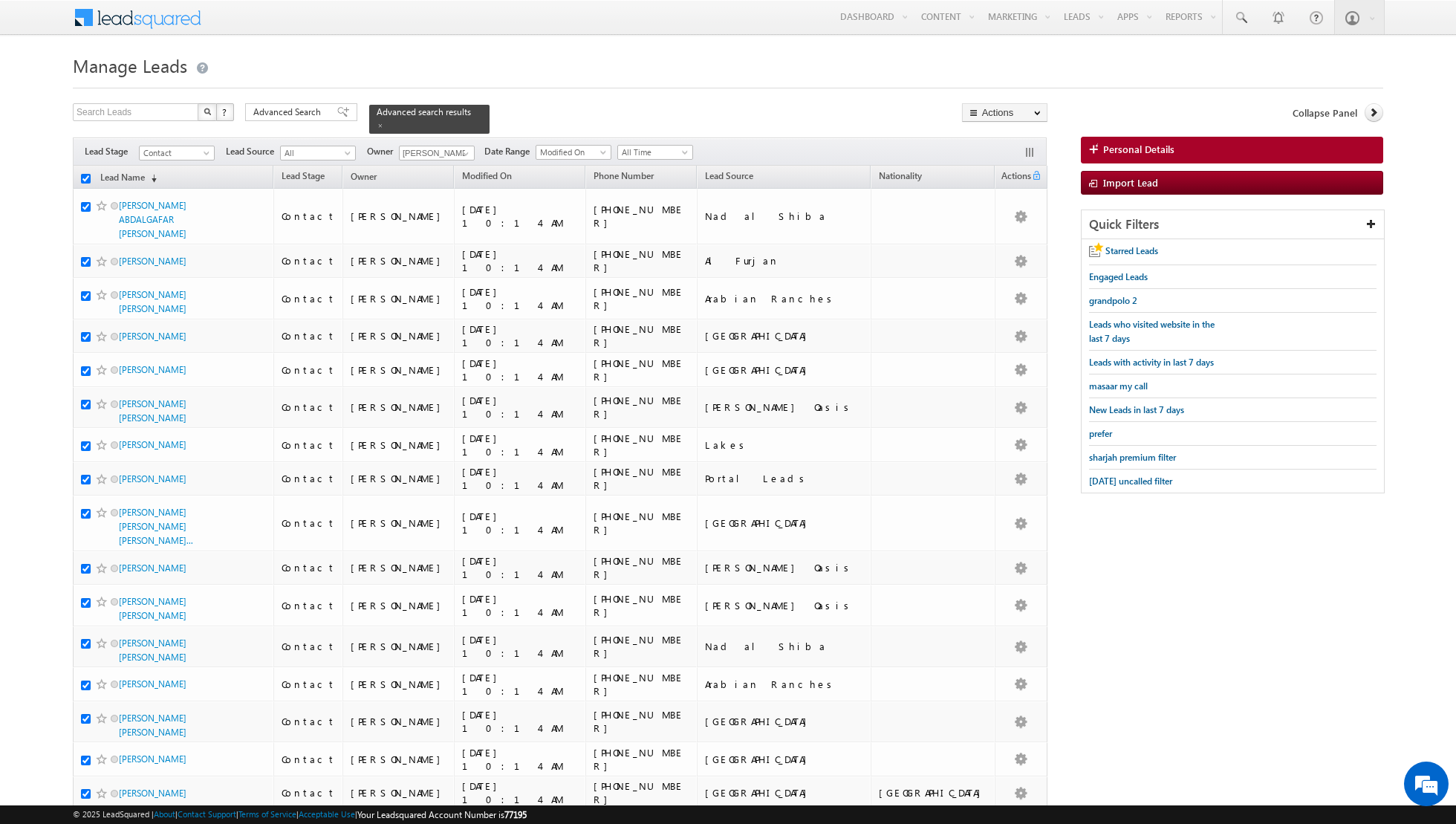
checkbox input "true"
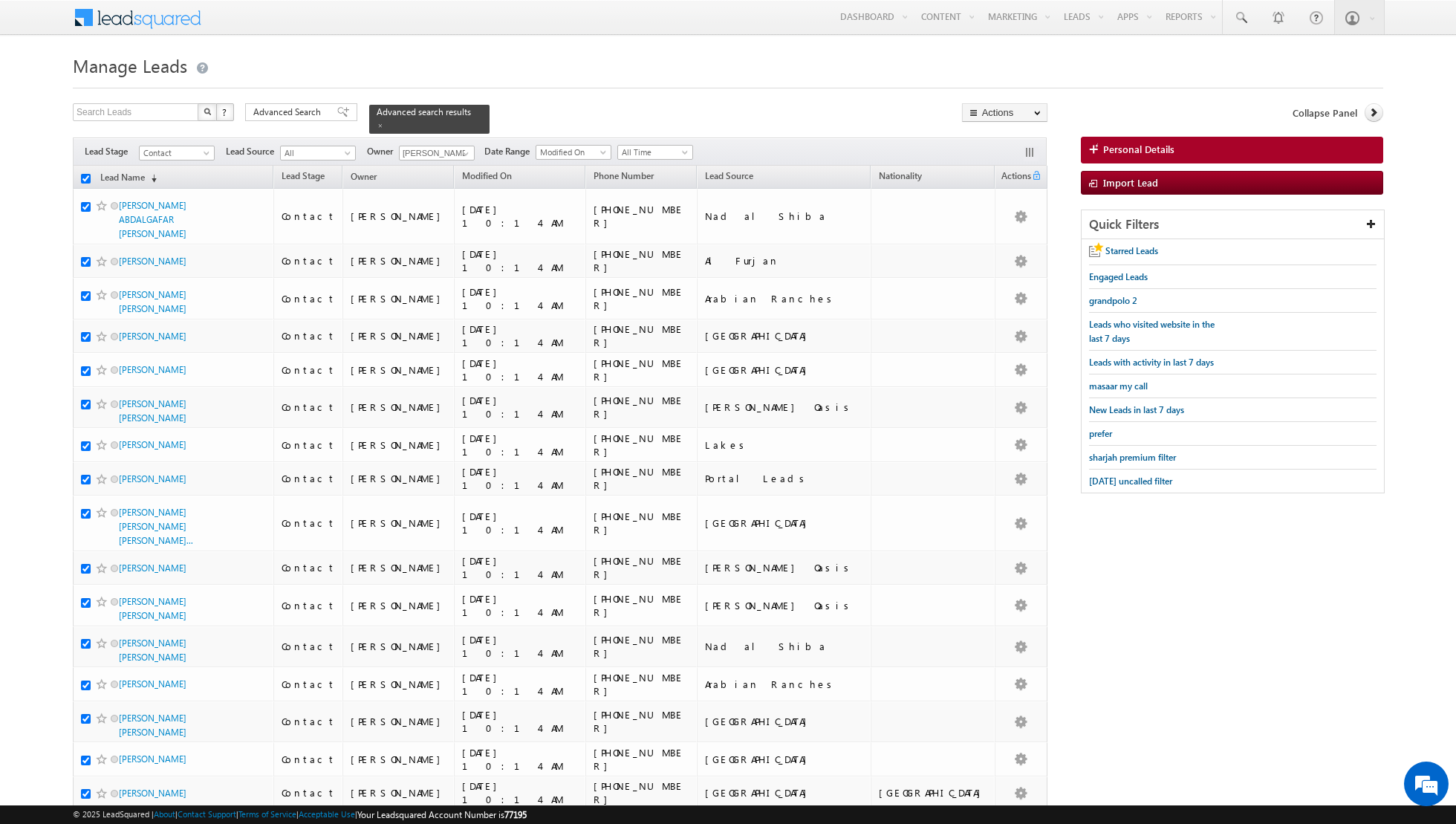
checkbox input "true"
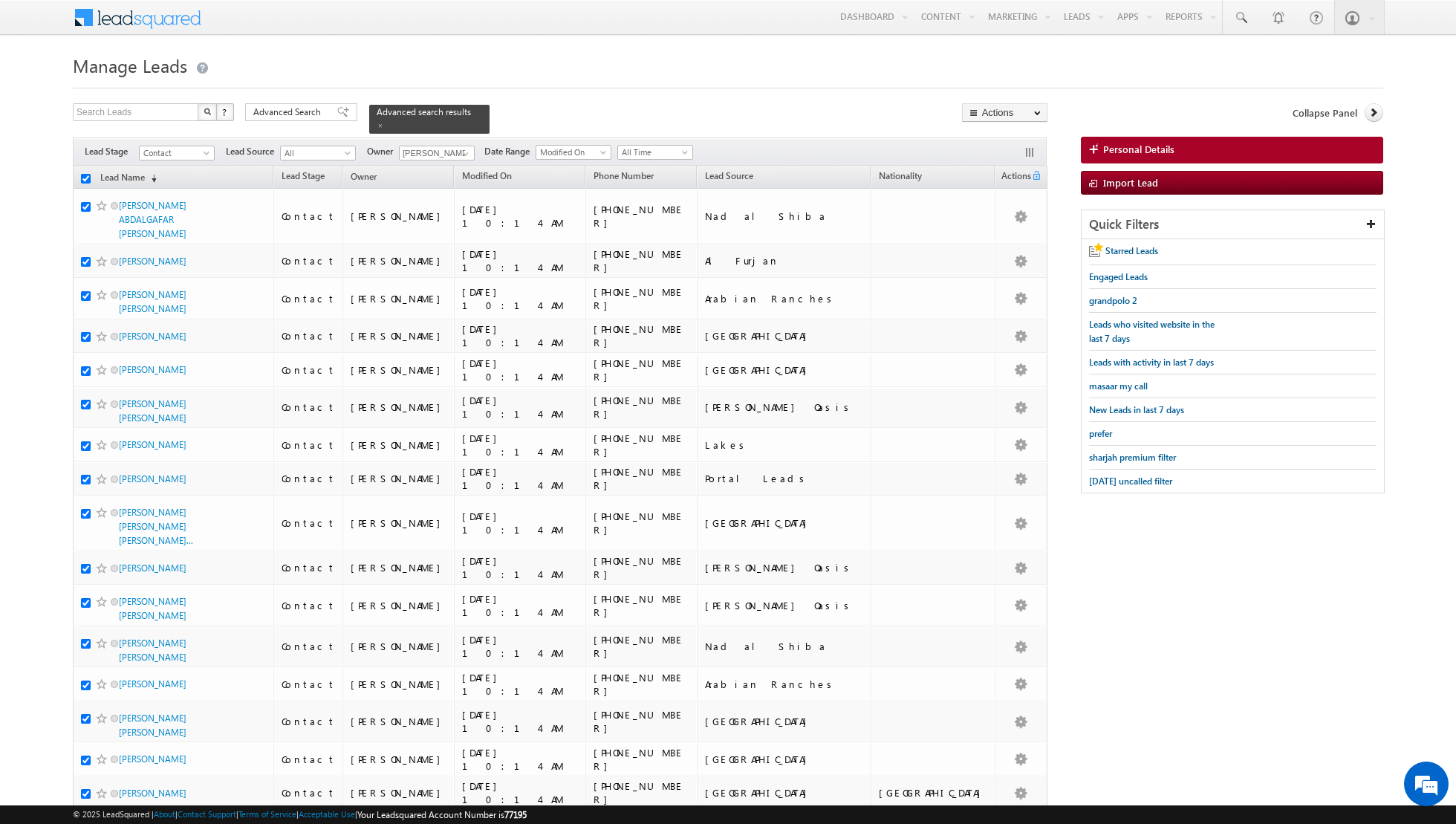
checkbox input "true"
click at [988, 240] on link "Change Owner" at bounding box center [1004, 241] width 84 height 18
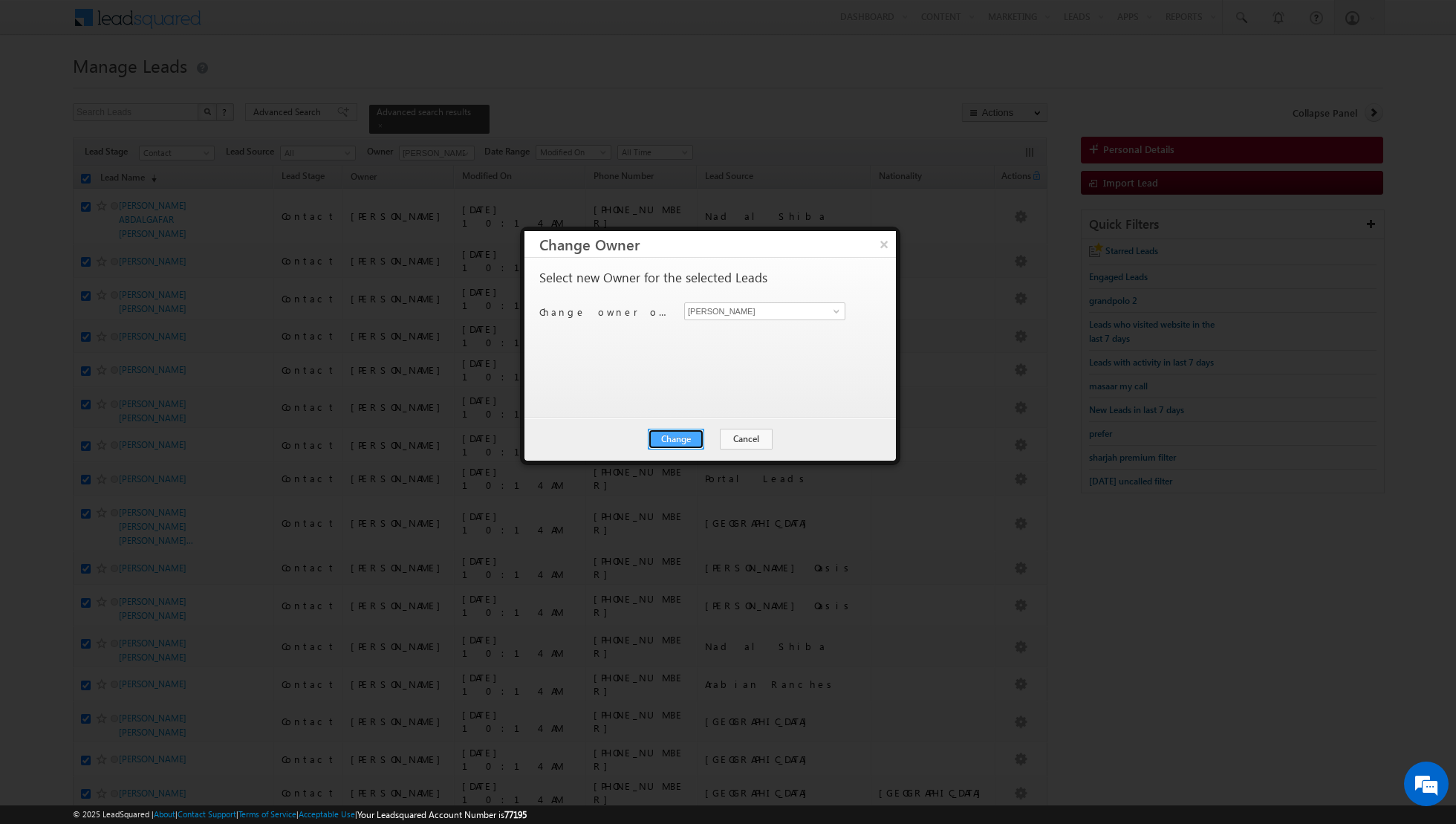
click at [679, 438] on button "Change" at bounding box center [675, 439] width 56 height 21
click at [703, 436] on button "Close" at bounding box center [712, 439] width 48 height 21
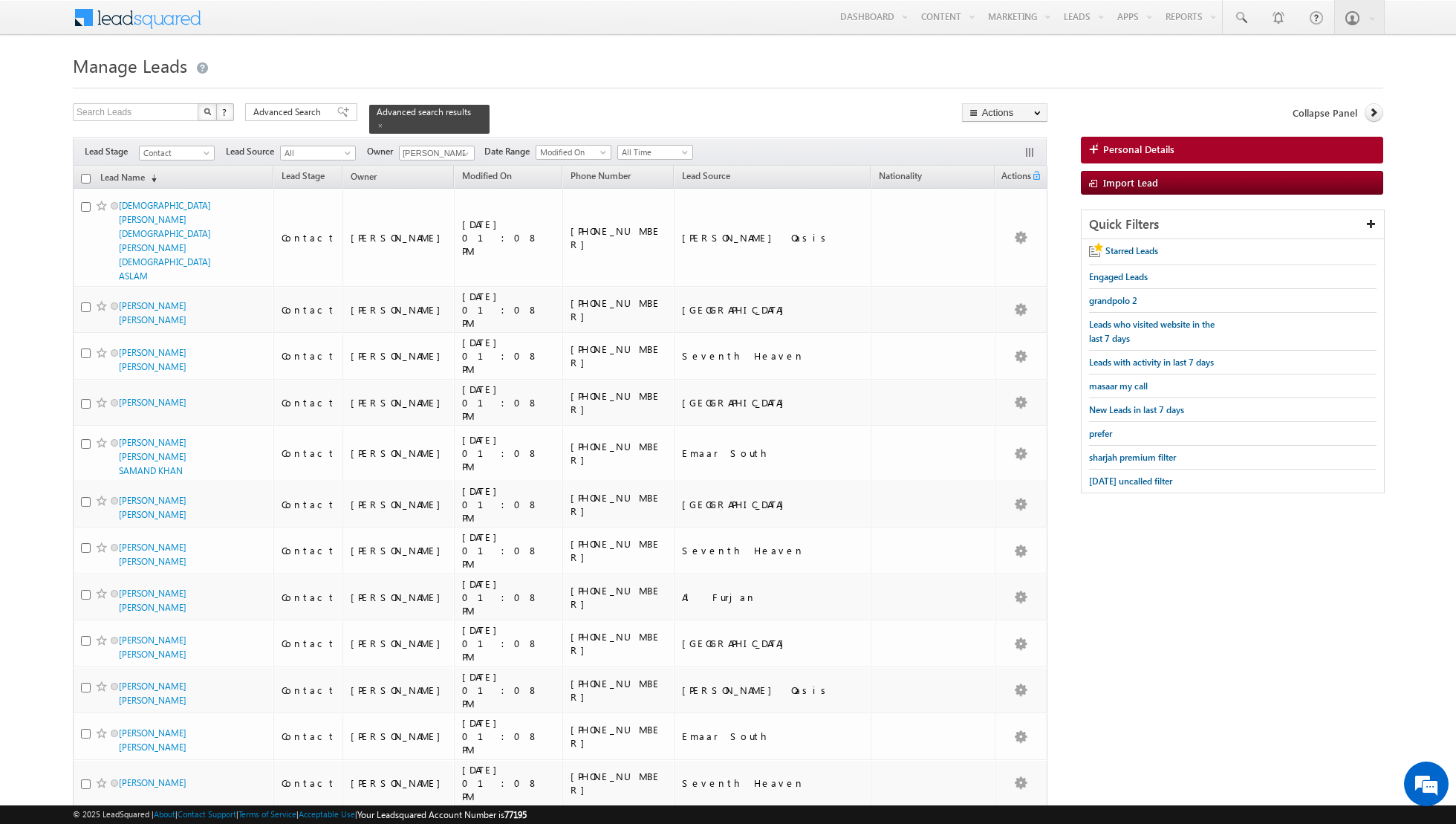
click at [83, 176] on input "checkbox" at bounding box center [86, 179] width 10 height 10
checkbox input "true"
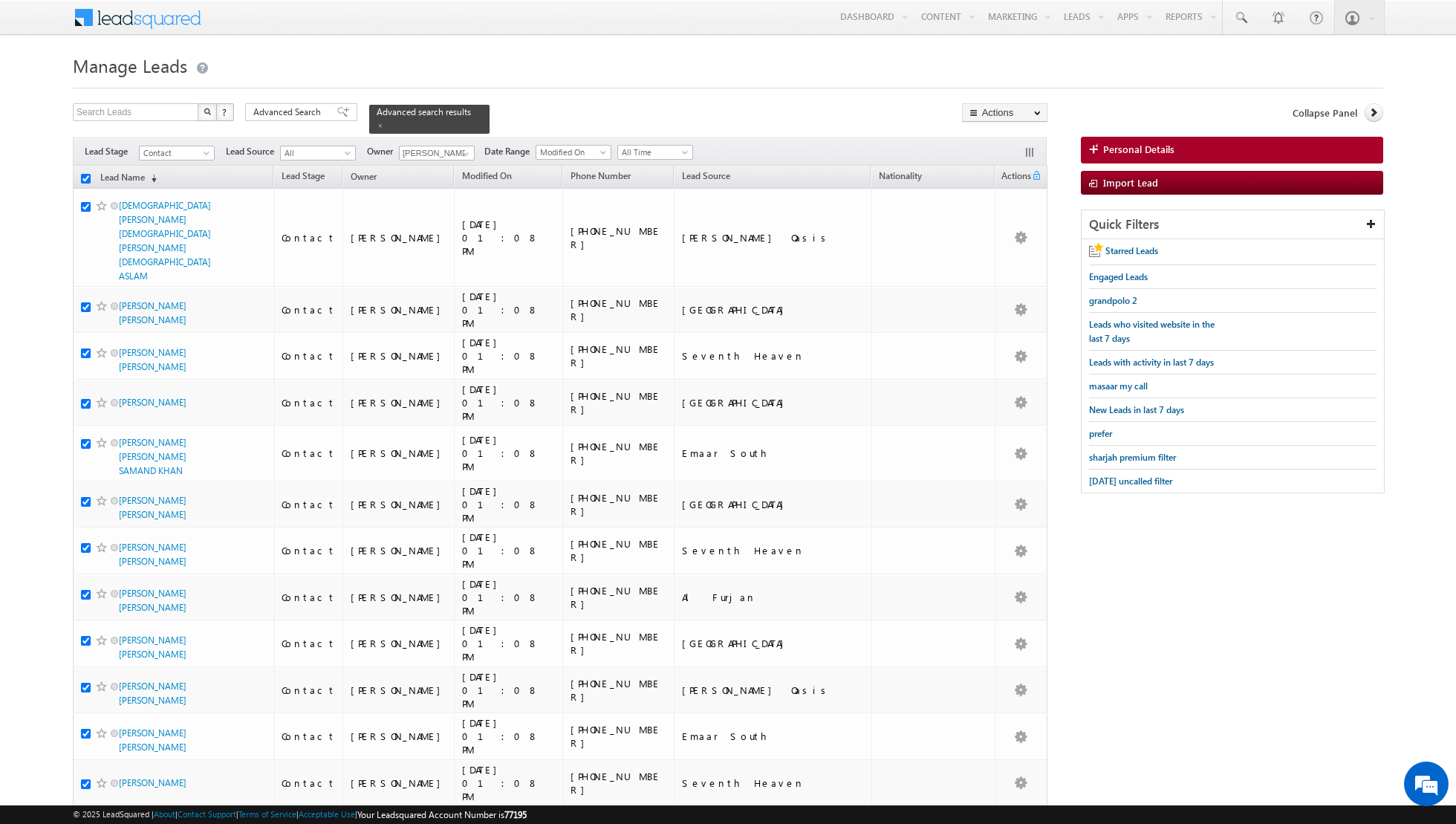
checkbox input "true"
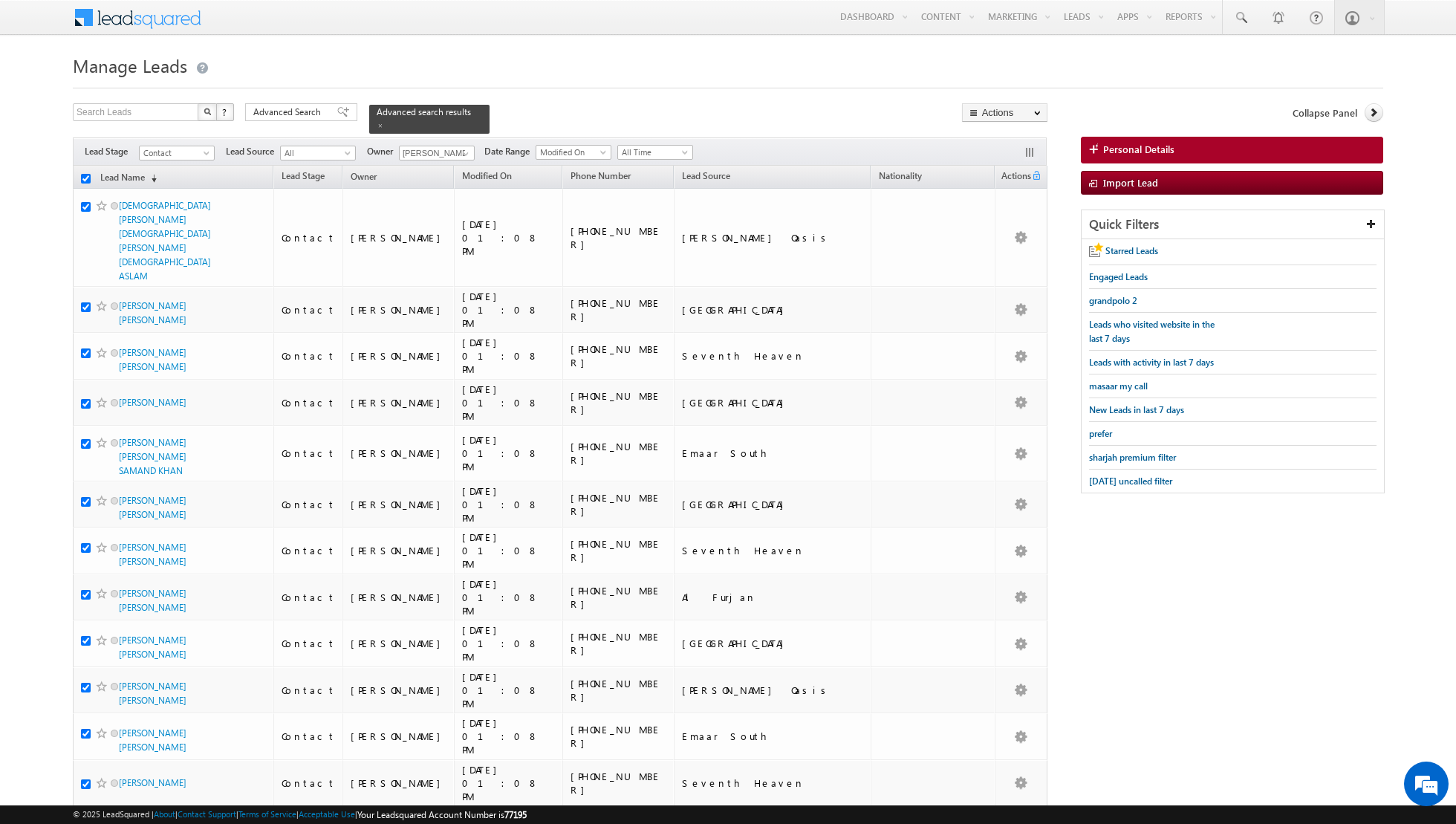
checkbox input "true"
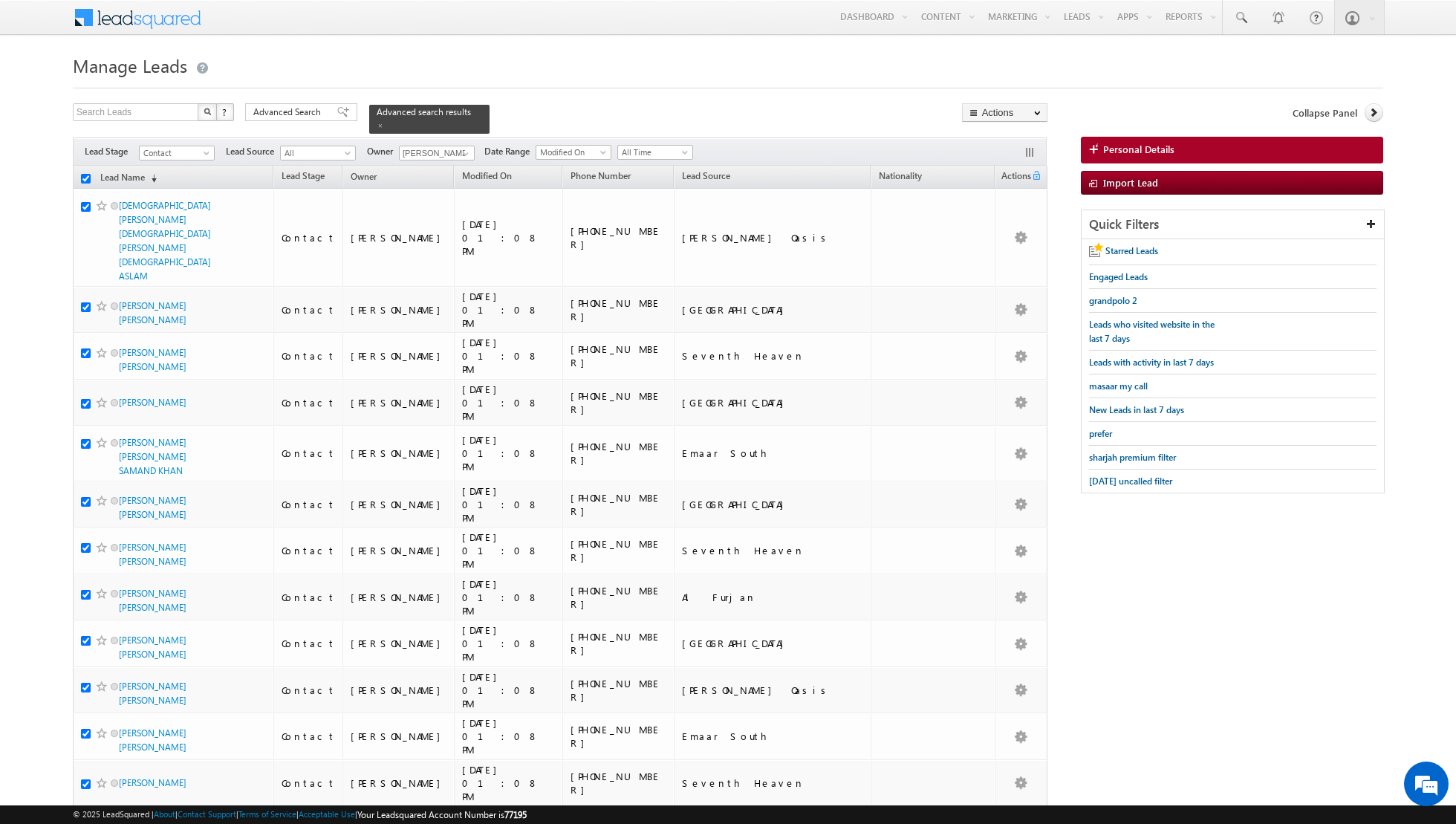
checkbox input "true"
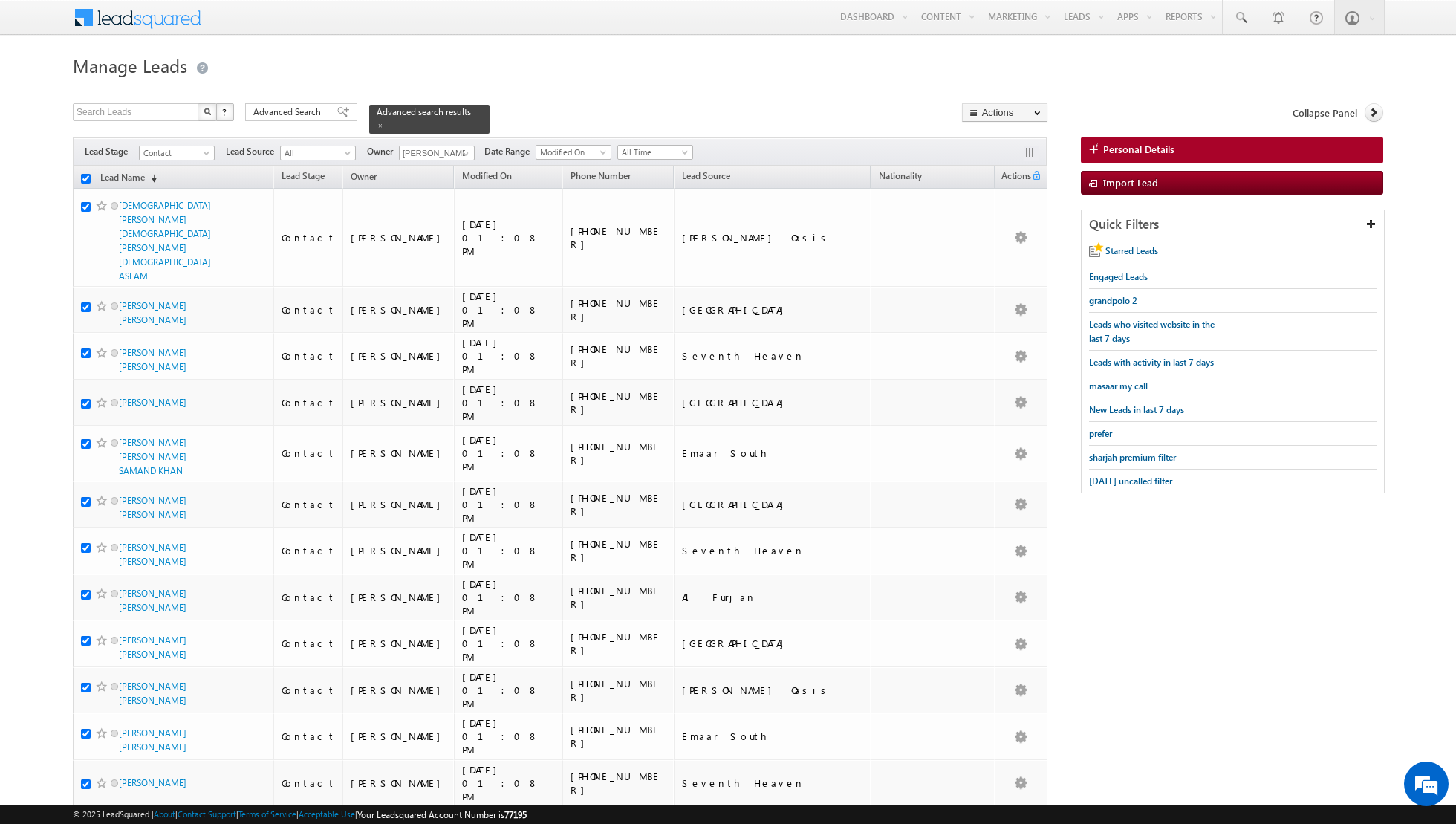
checkbox input "true"
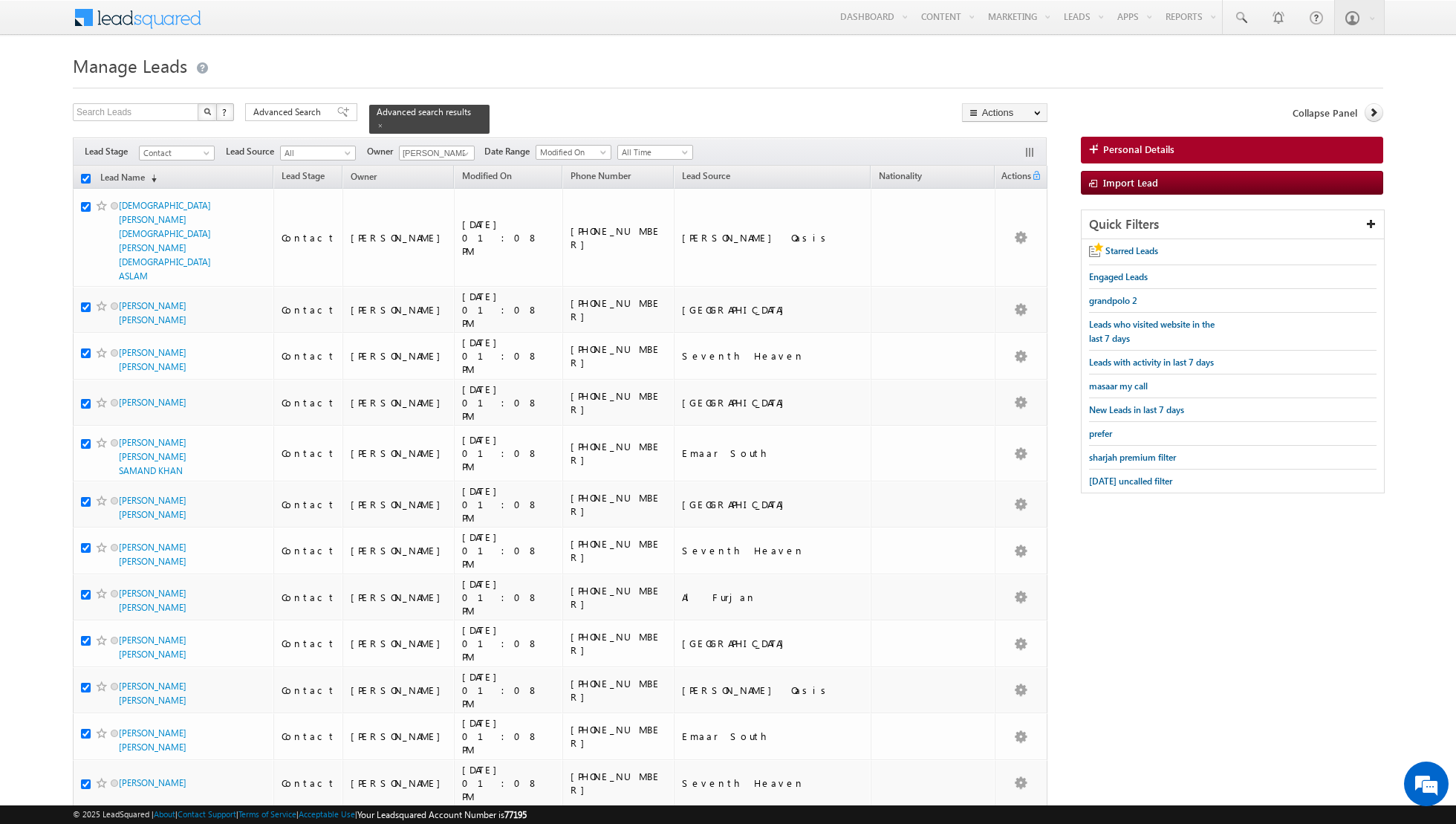
checkbox input "true"
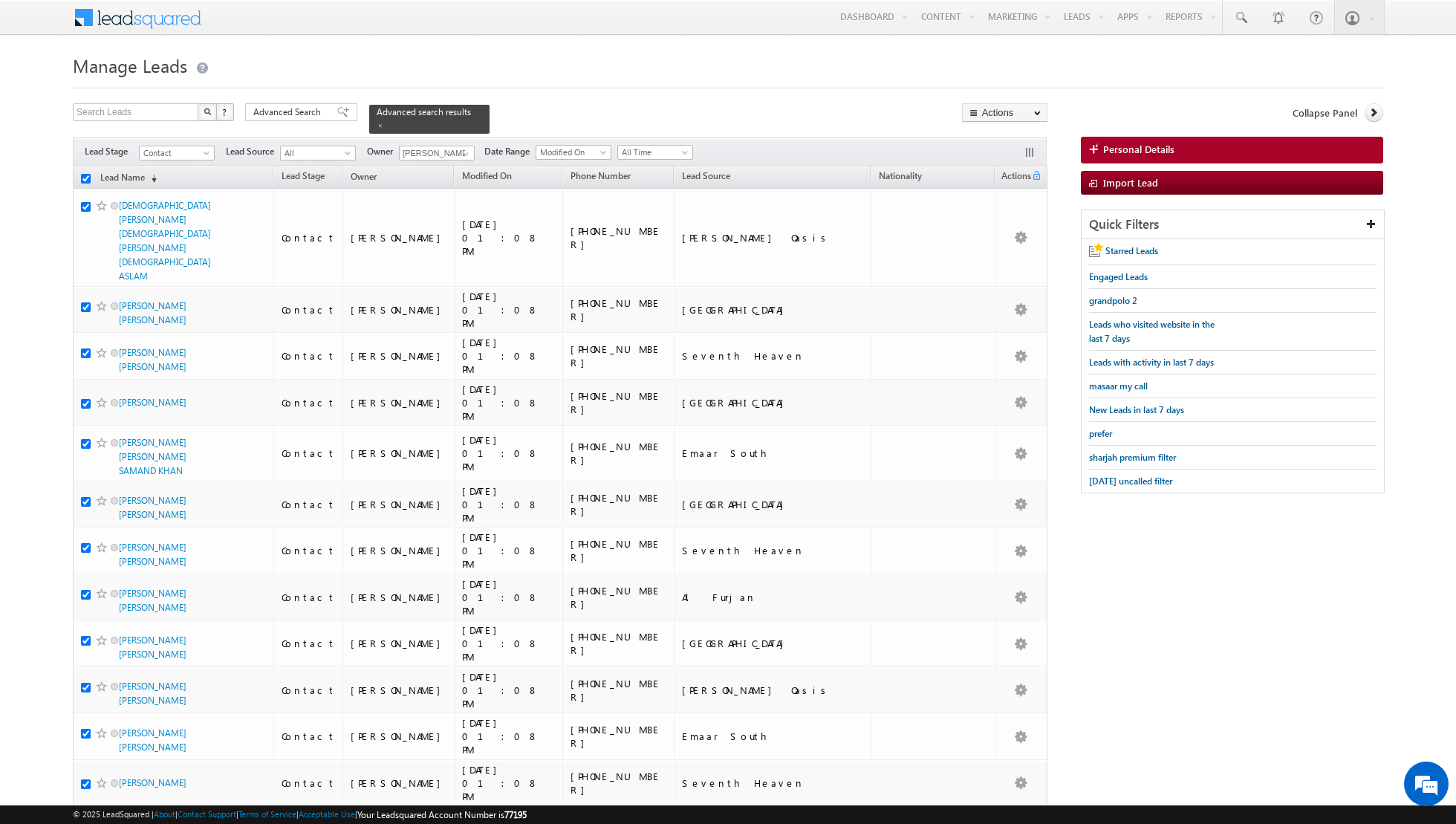
checkbox input "true"
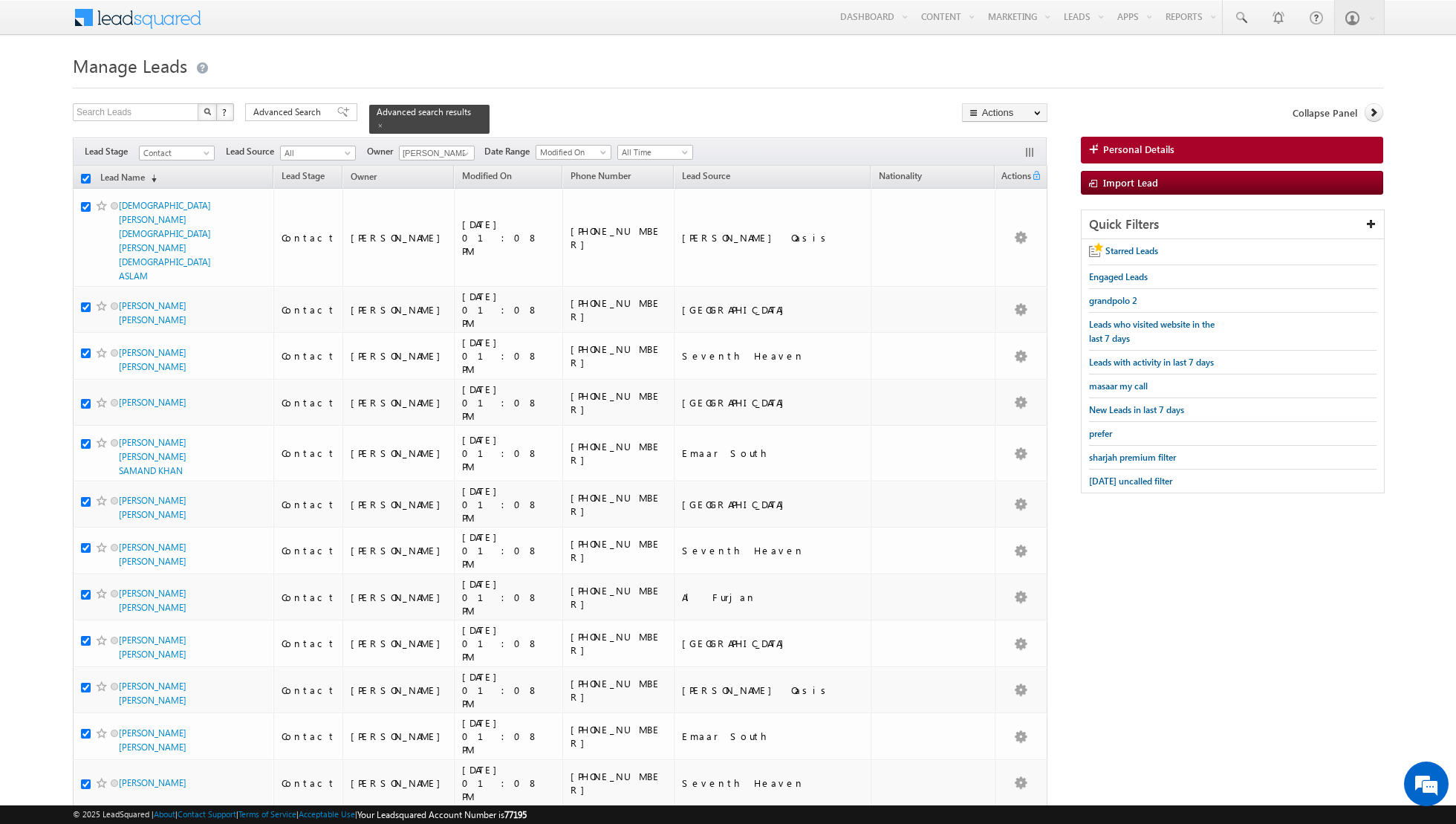
checkbox input "true"
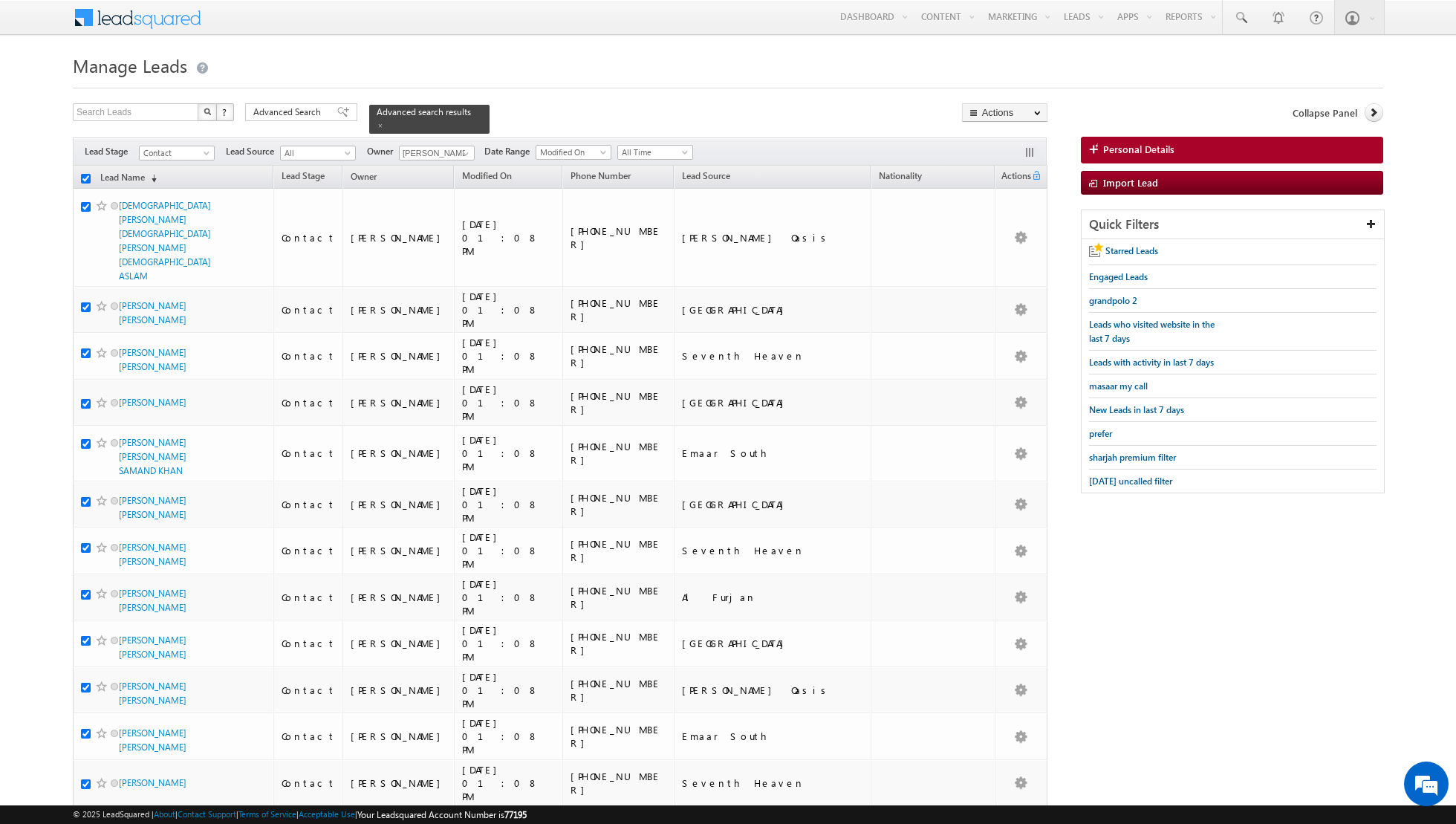
checkbox input "true"
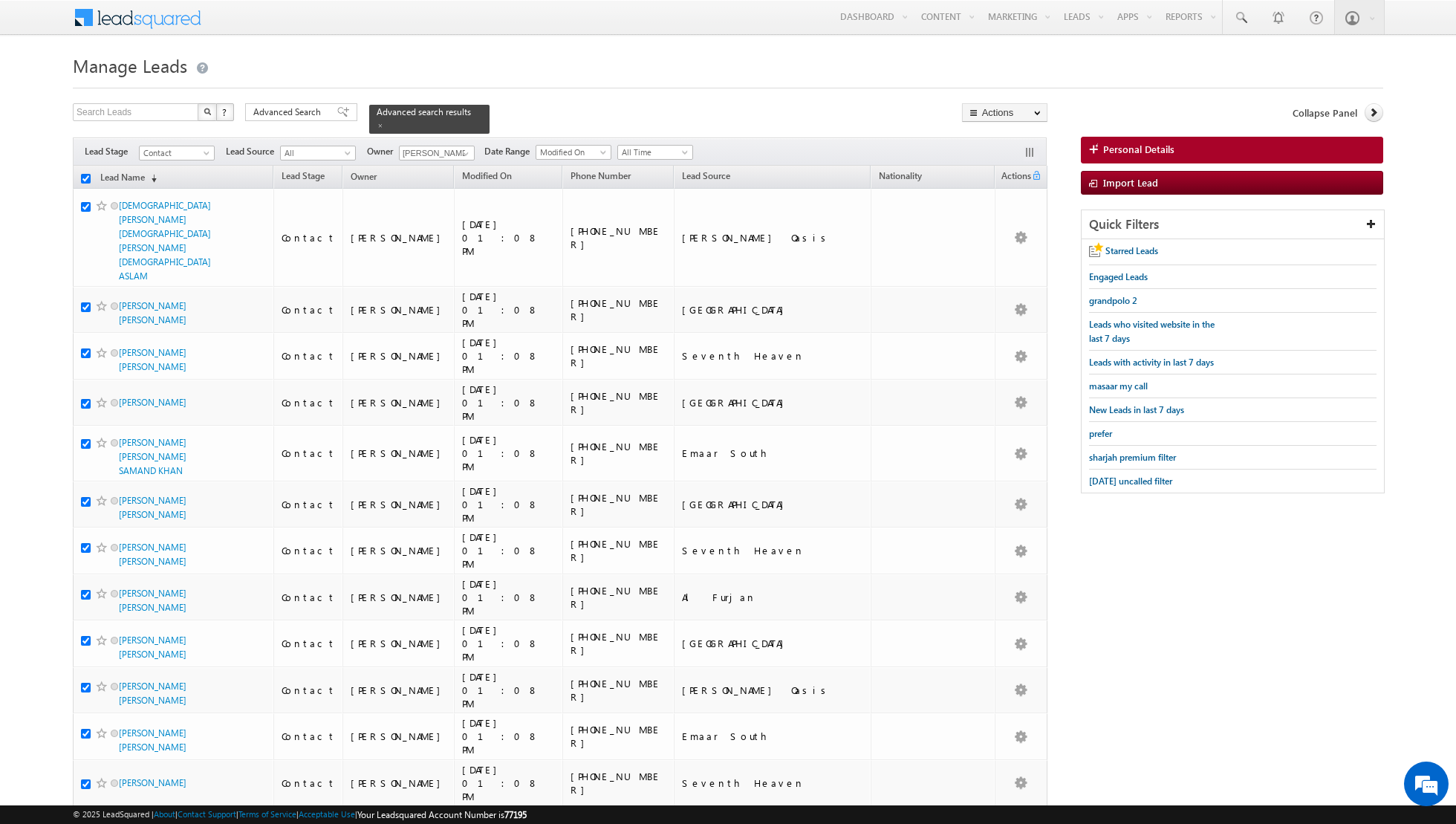
checkbox input "true"
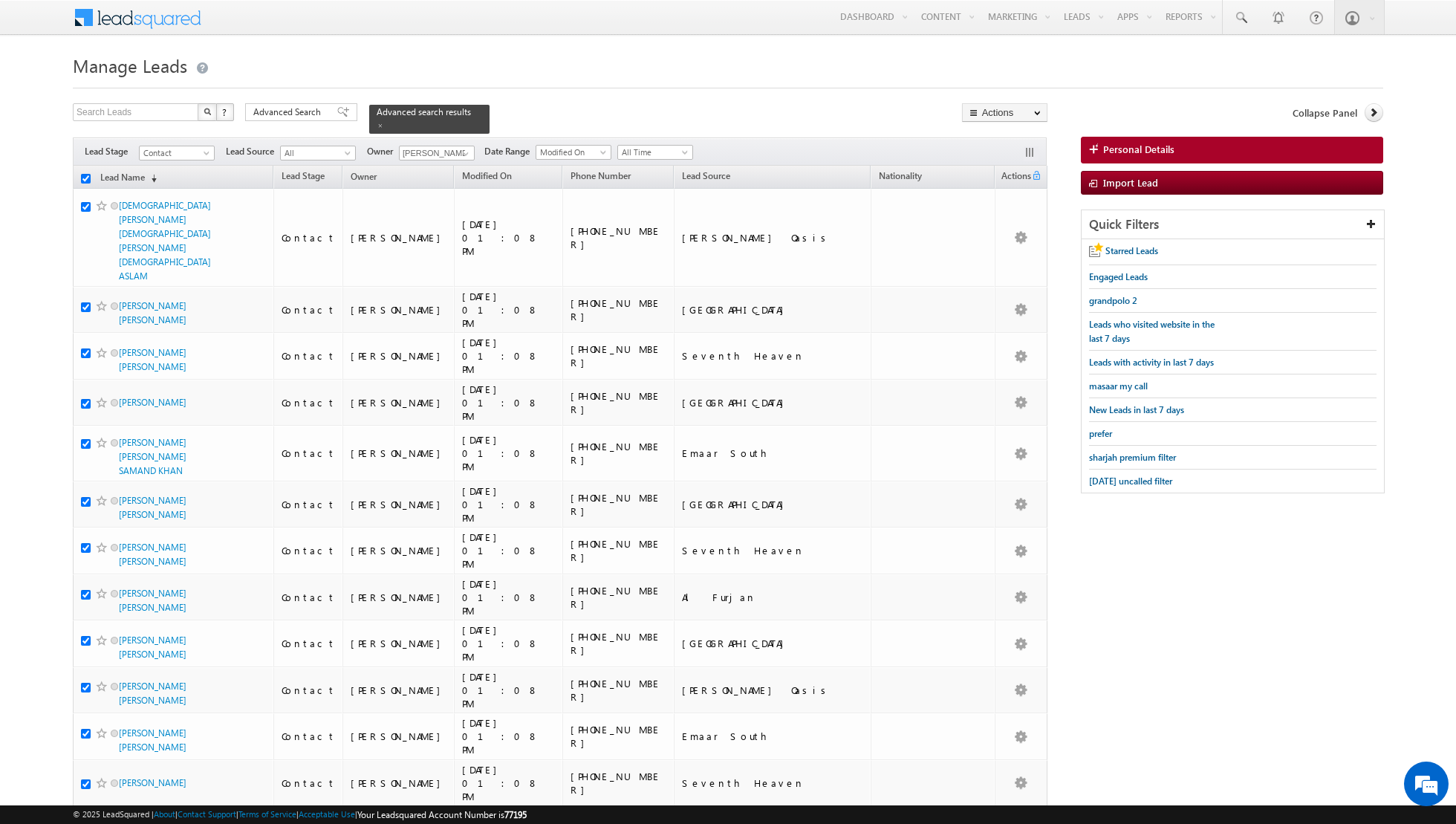
checkbox input "true"
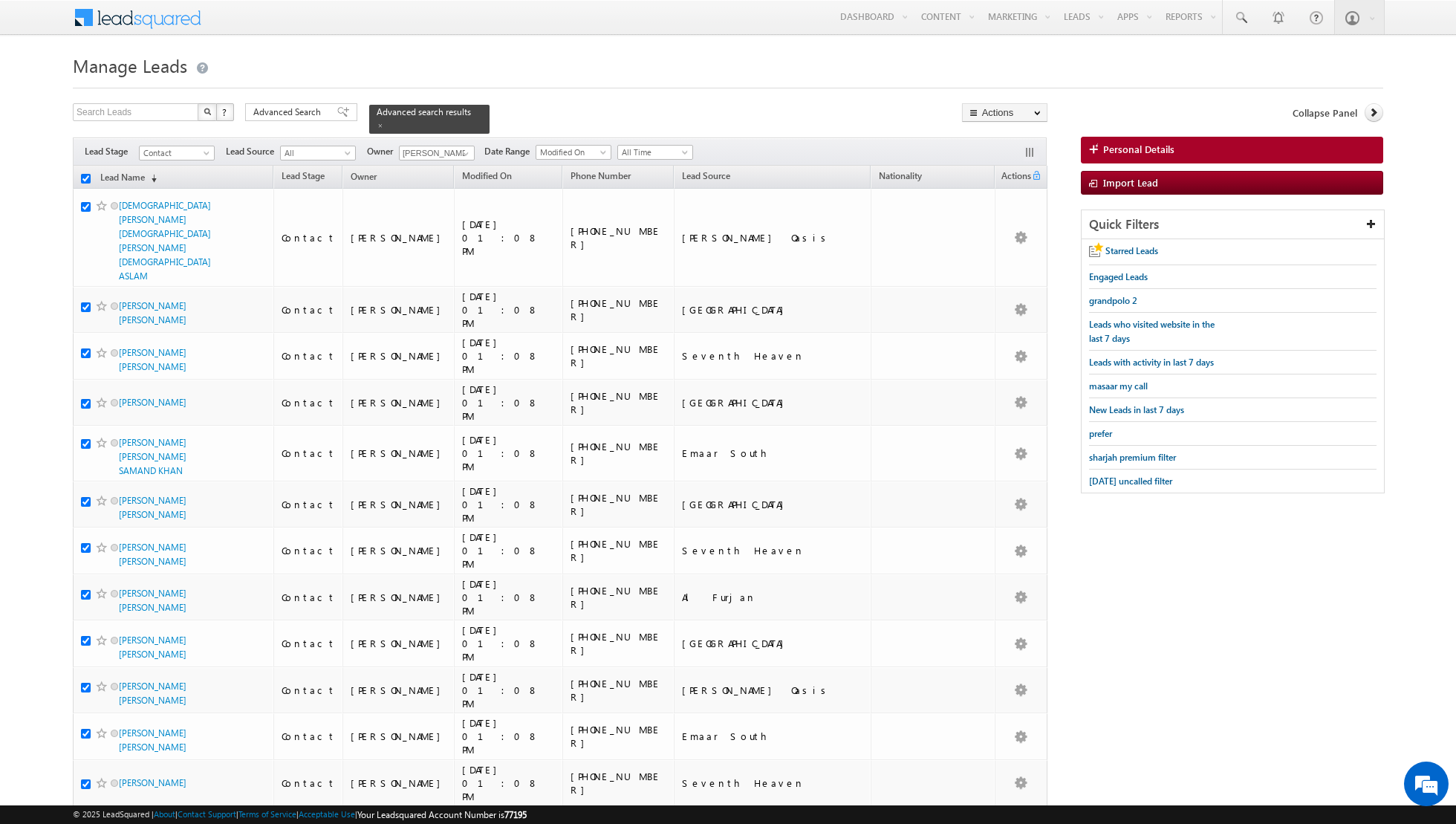
checkbox input "true"
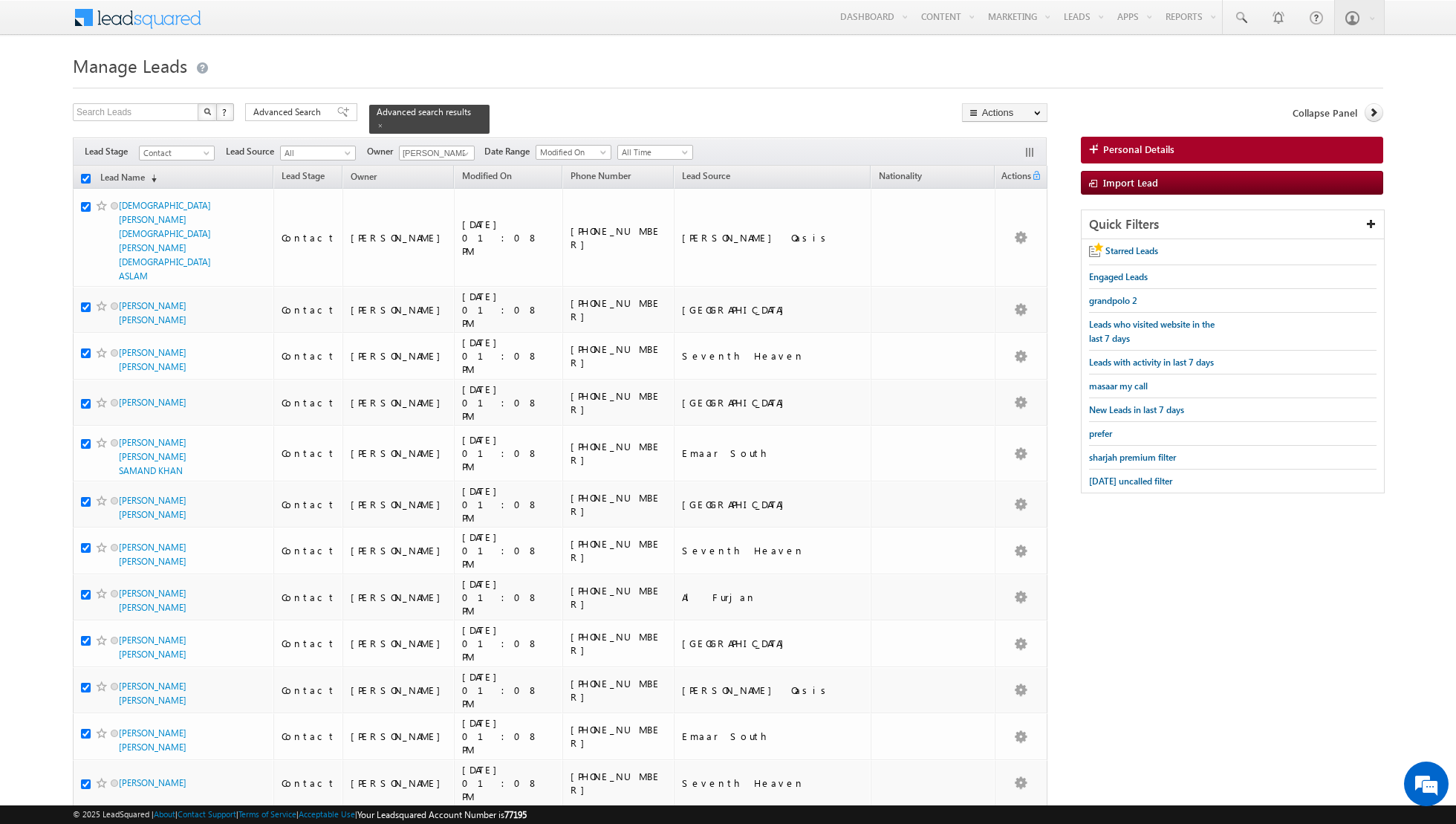
checkbox input "true"
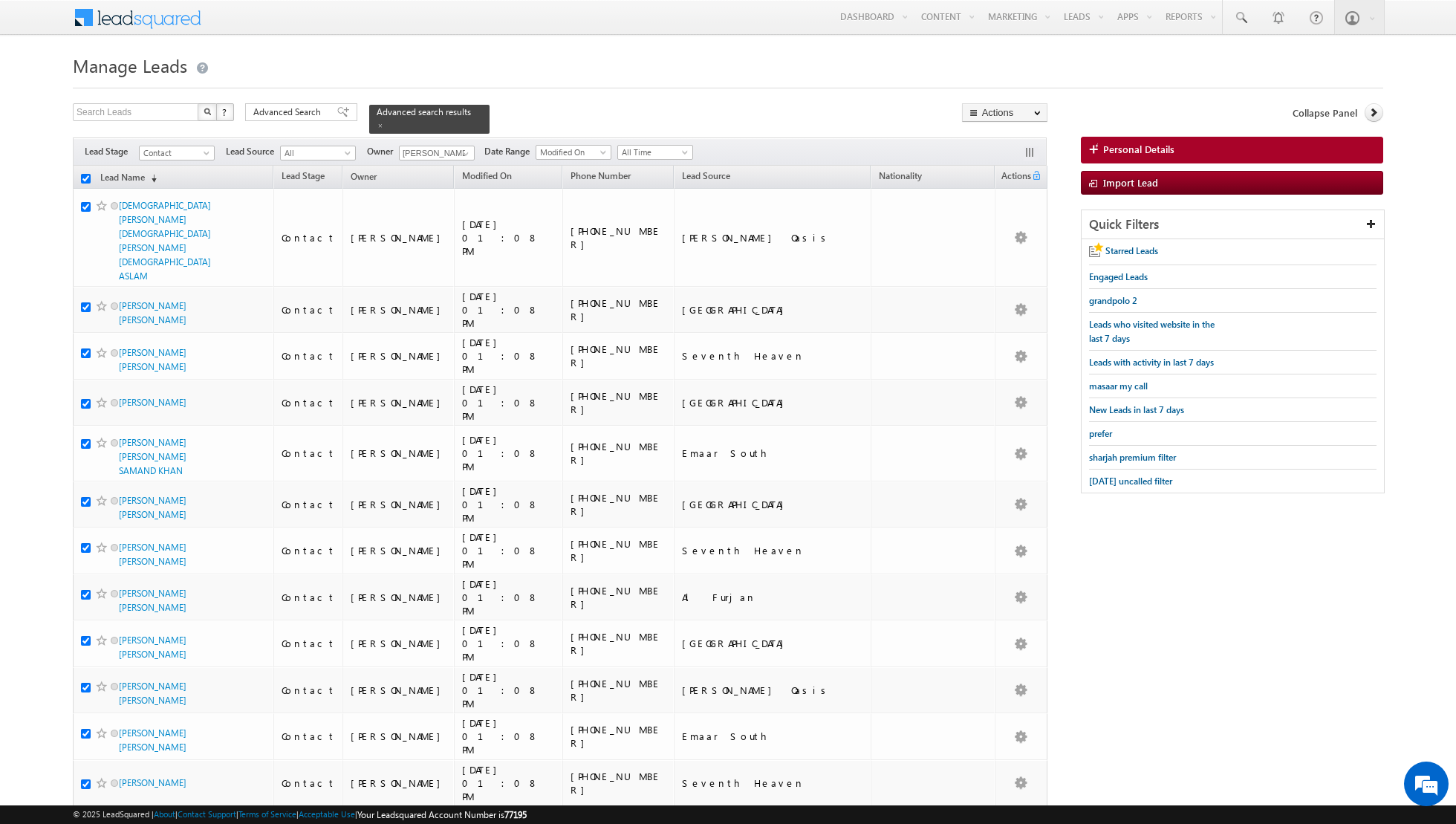
checkbox input "true"
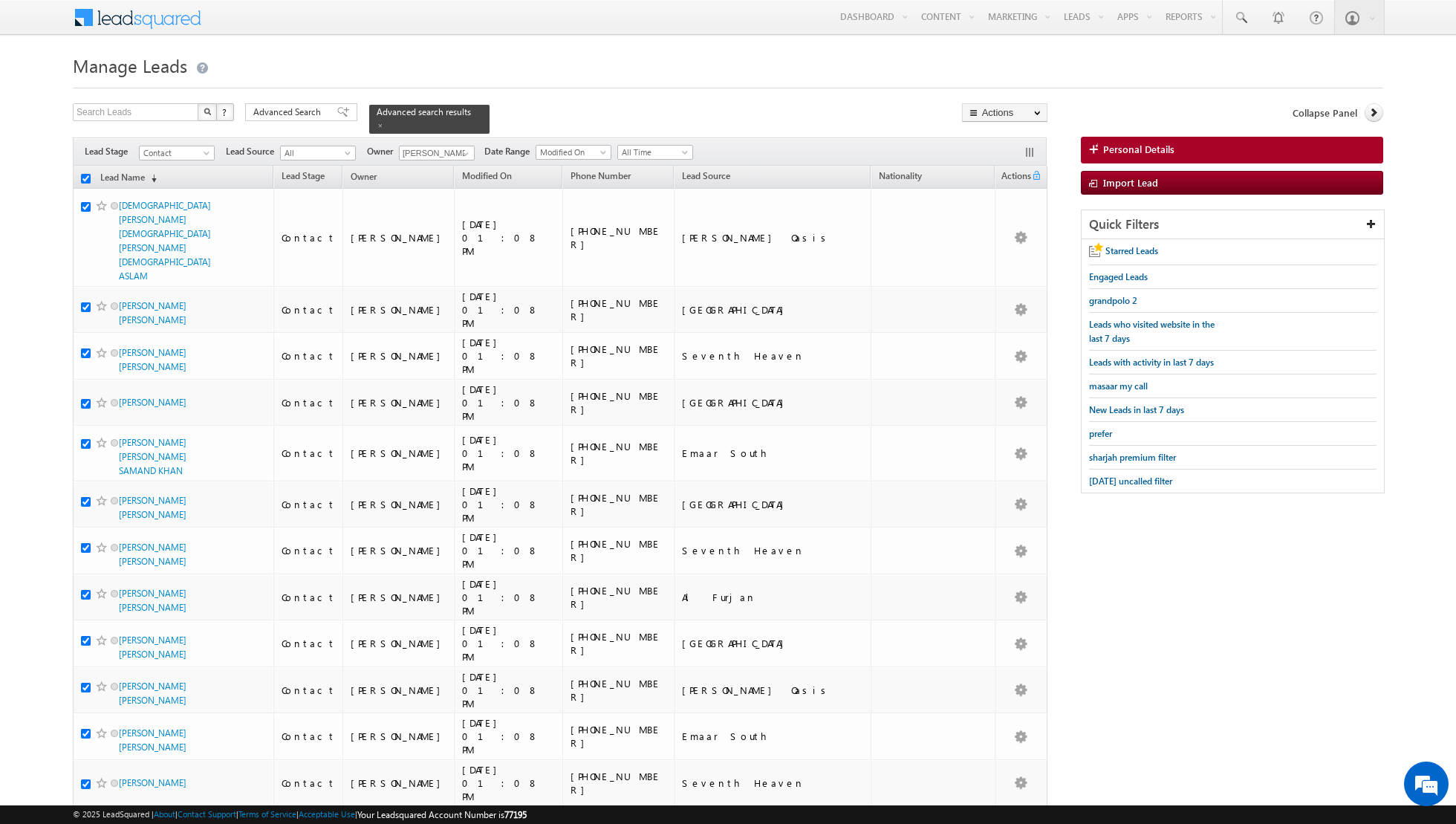
checkbox input "true"
click at [991, 239] on link "Change Owner" at bounding box center [1004, 241] width 84 height 18
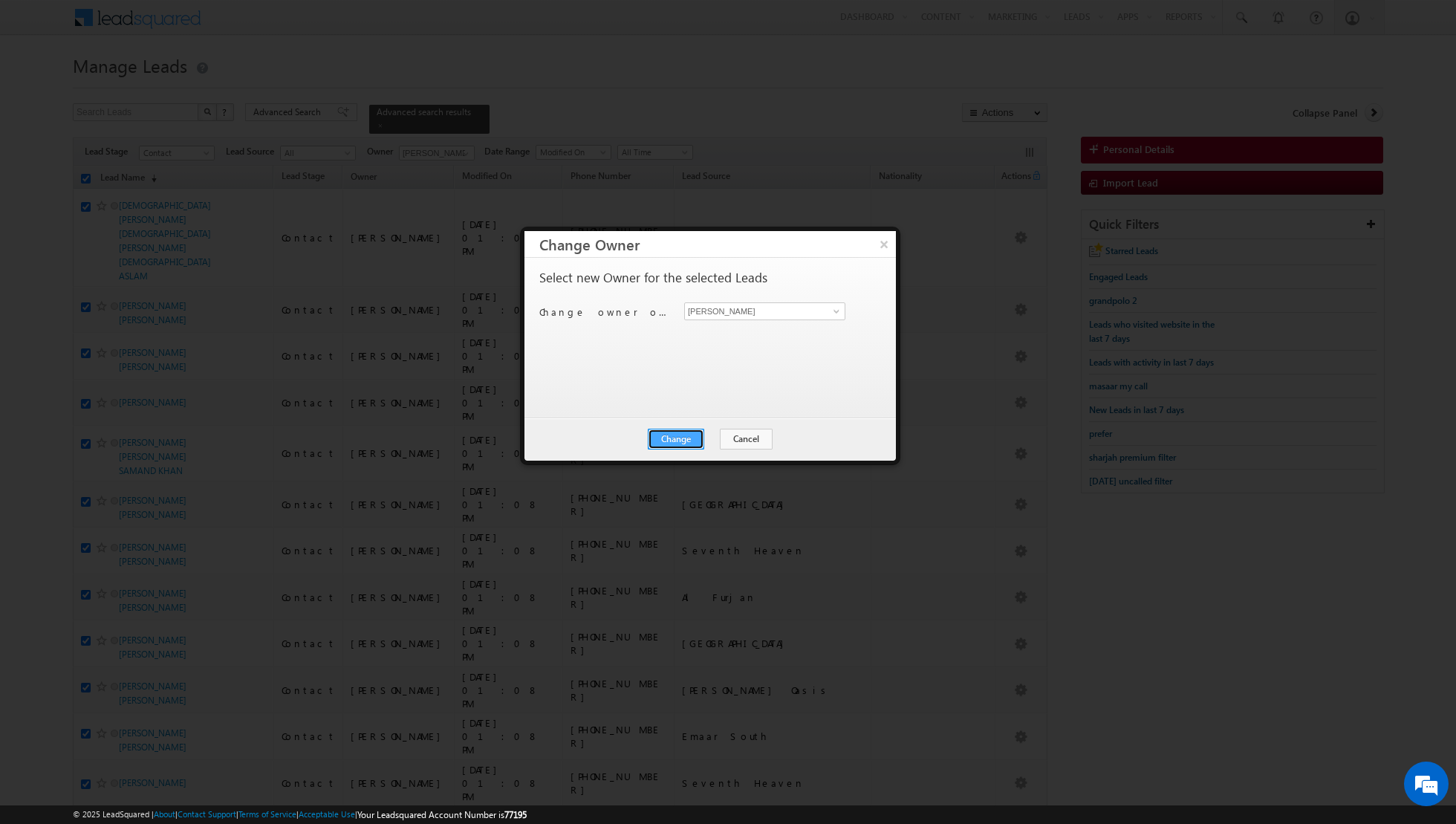
click at [685, 439] on button "Change" at bounding box center [675, 439] width 56 height 21
click at [713, 439] on button "Close" at bounding box center [712, 439] width 48 height 21
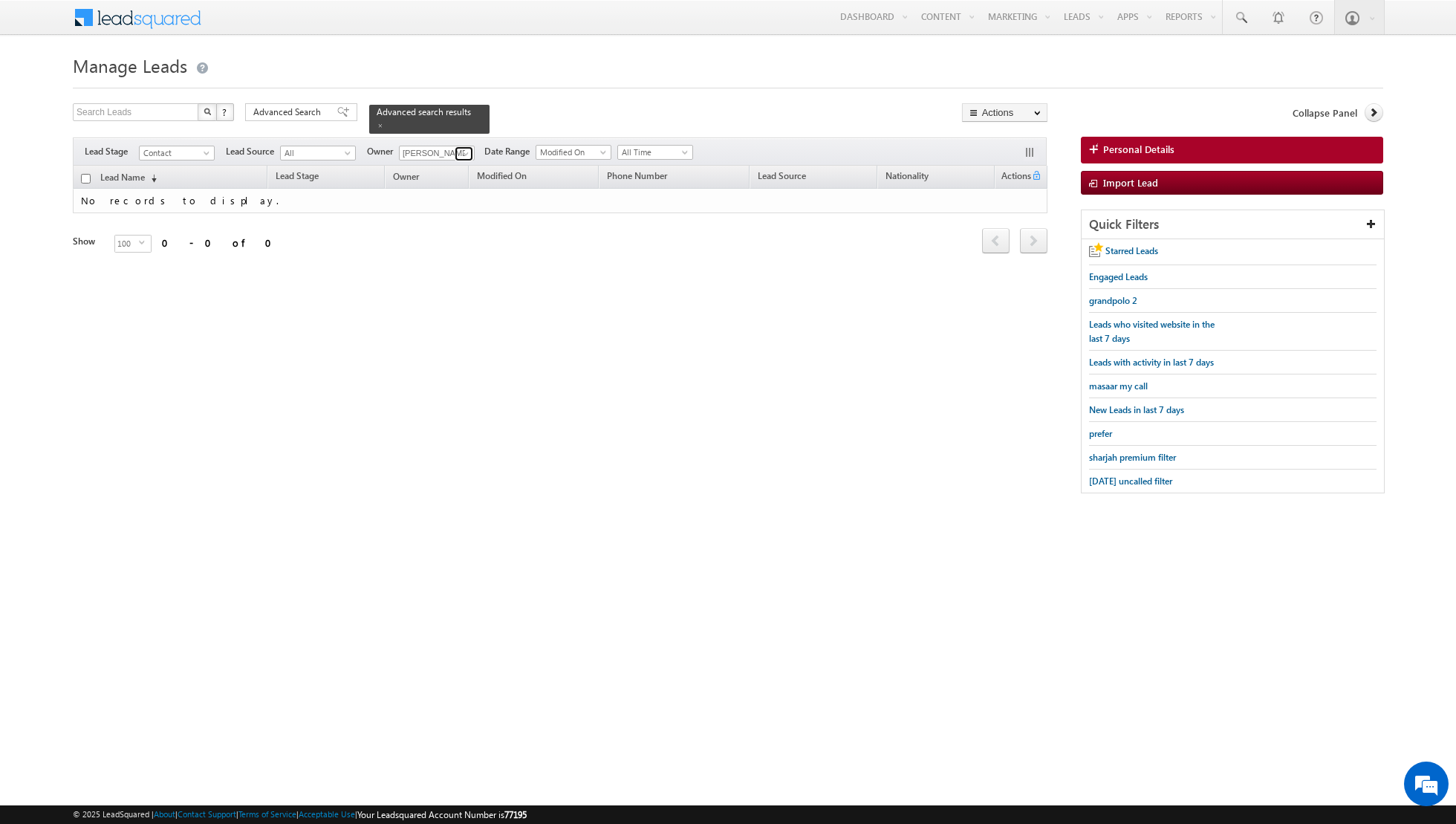
click at [463, 158] on span at bounding box center [466, 154] width 11 height 11
click at [422, 169] on link "[PERSON_NAME] [PERSON_NAME] [PERSON_NAME][EMAIL_ADDRESS][PERSON_NAME][DOMAIN_NA…" at bounding box center [474, 174] width 147 height 29
click at [434, 168] on link "[PERSON_NAME] [PERSON_NAME] [PERSON_NAME][EMAIL_ADDRESS][PERSON_NAME][DOMAIN_NA…" at bounding box center [474, 174] width 147 height 29
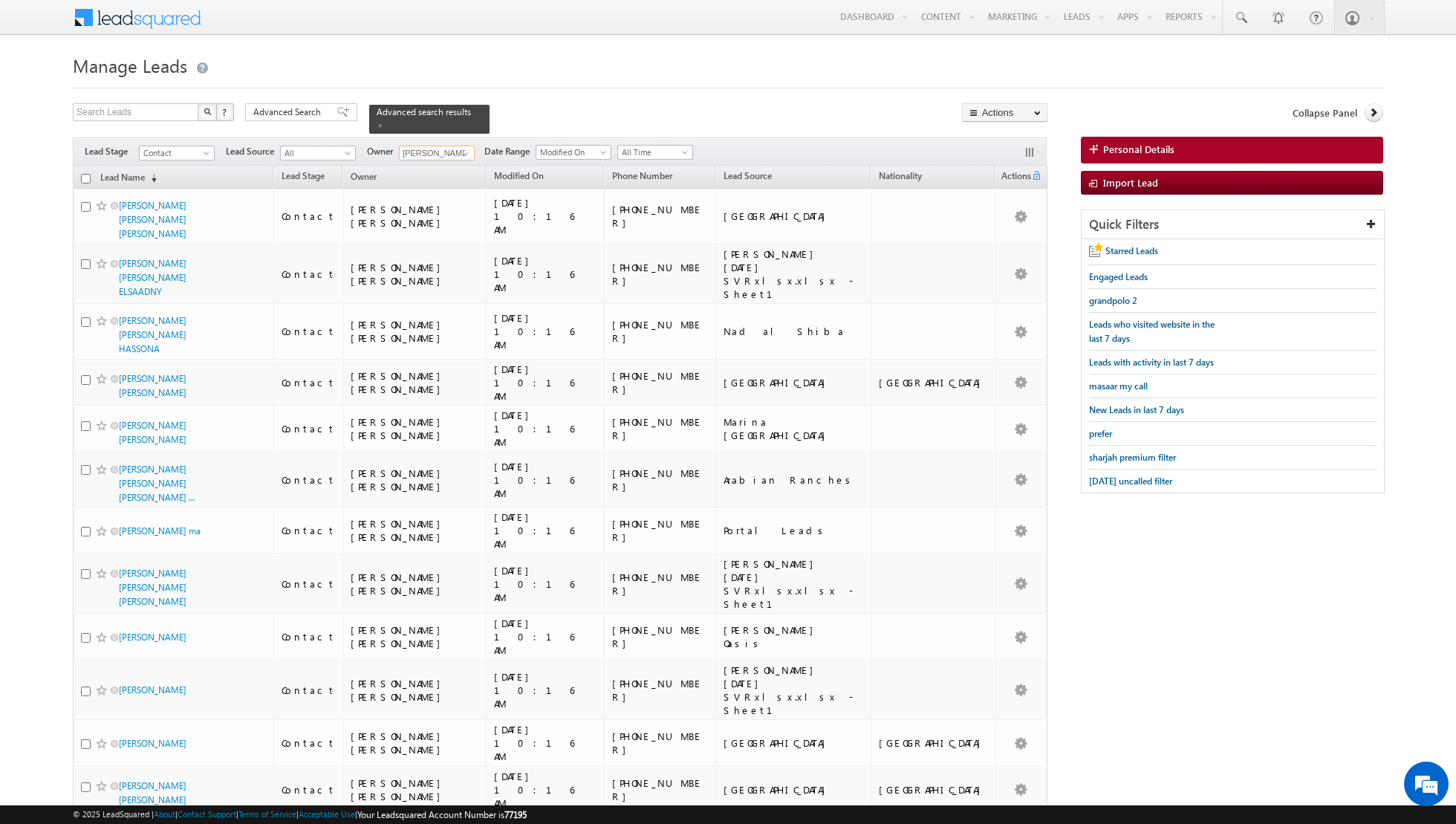
click at [84, 175] on input "checkbox" at bounding box center [86, 179] width 10 height 10
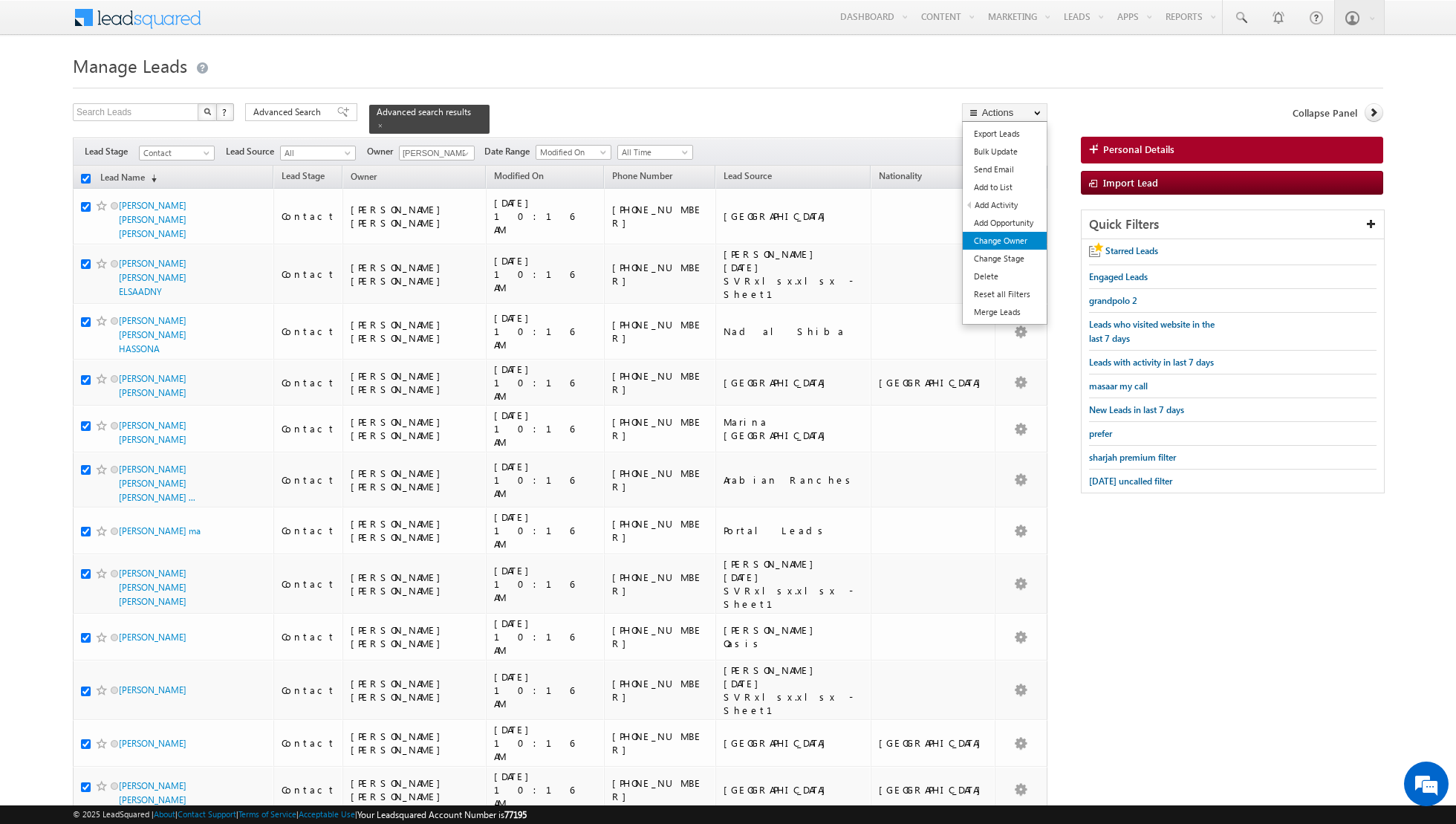
click at [999, 241] on link "Change Owner" at bounding box center [1004, 241] width 84 height 18
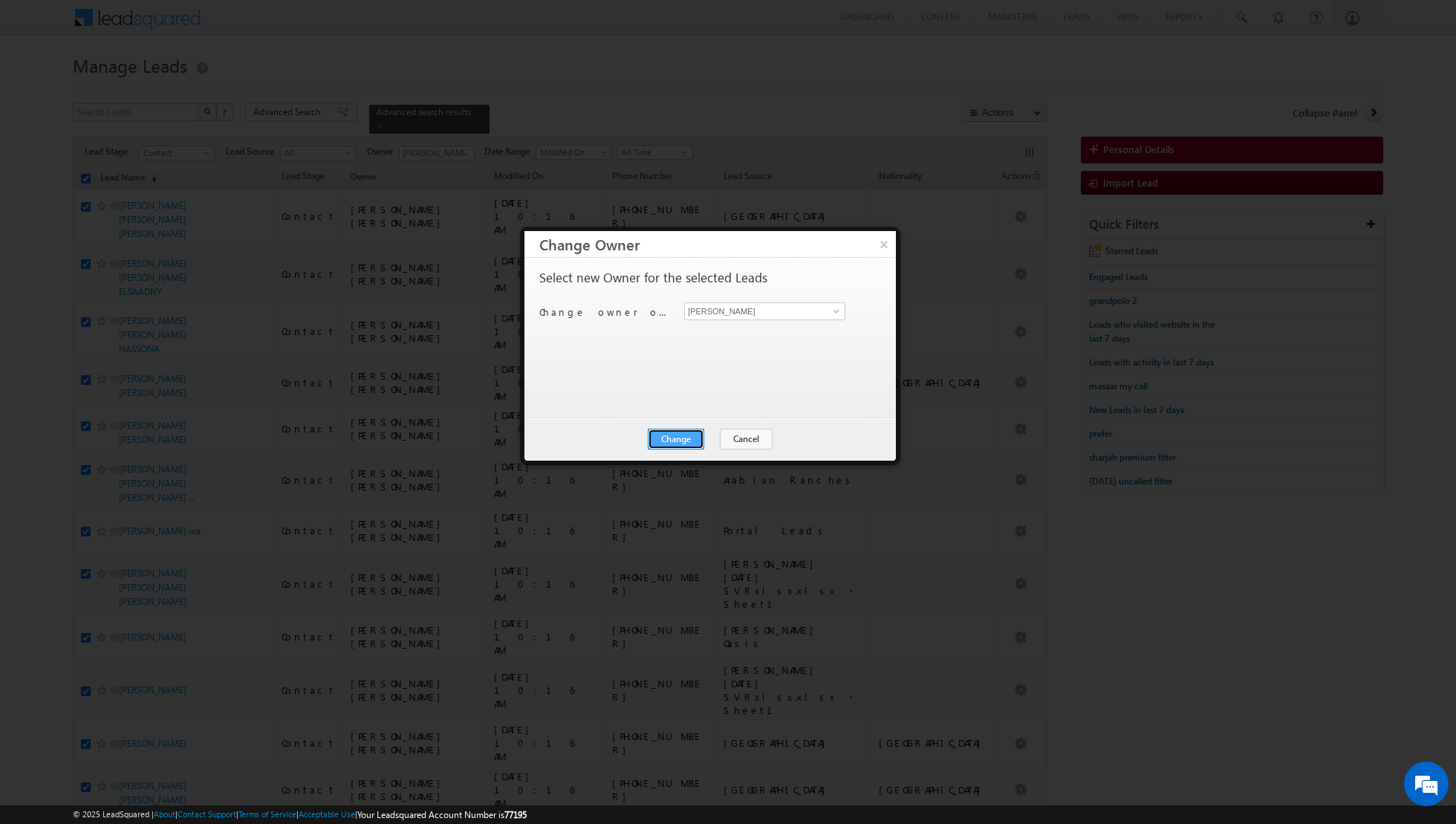
click at [682, 434] on button "Change" at bounding box center [675, 439] width 56 height 21
click at [707, 438] on button "Close" at bounding box center [712, 439] width 48 height 21
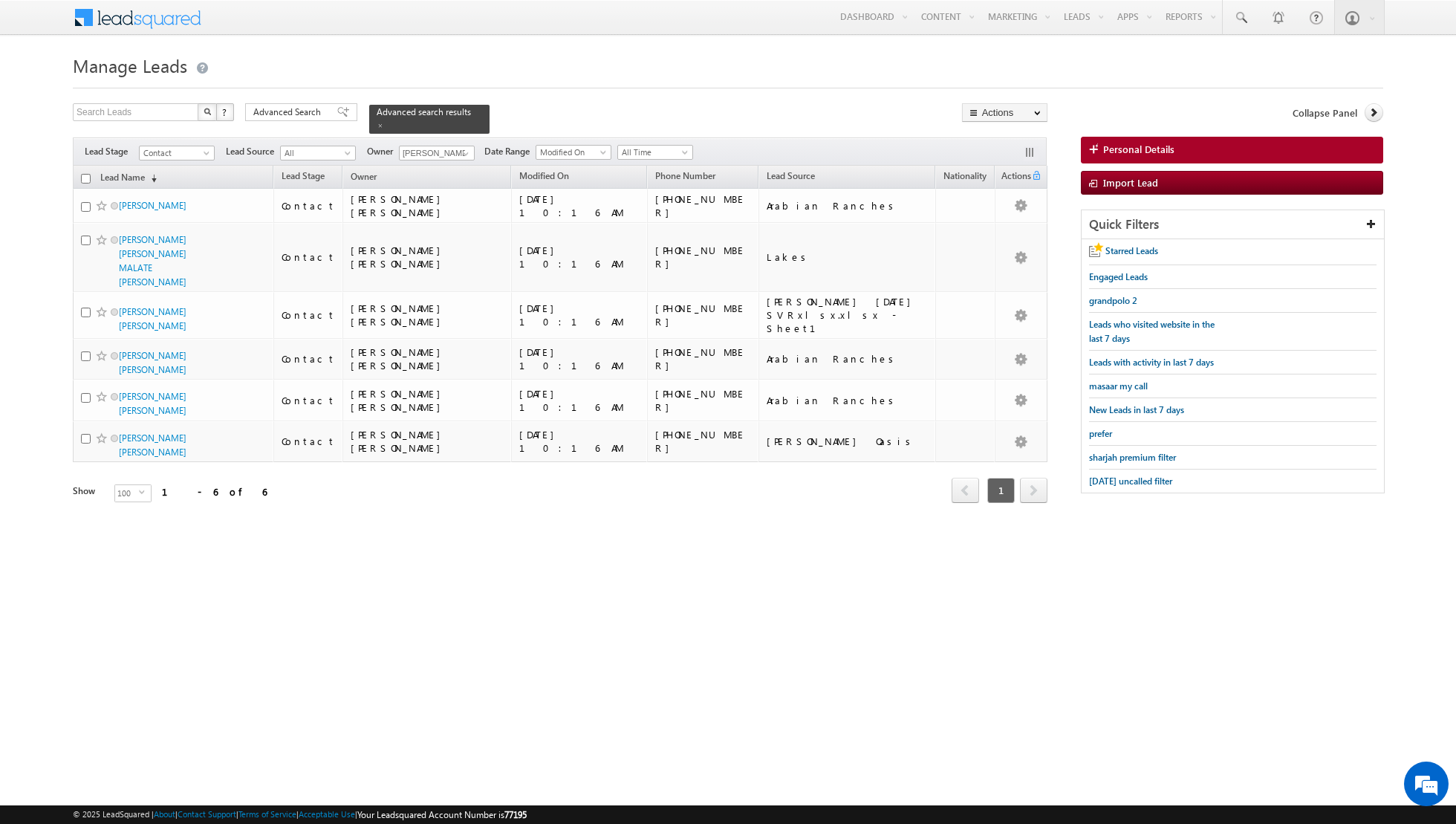
click at [85, 177] on input "checkbox" at bounding box center [86, 179] width 10 height 10
click at [1005, 241] on link "Change Owner" at bounding box center [1004, 241] width 84 height 18
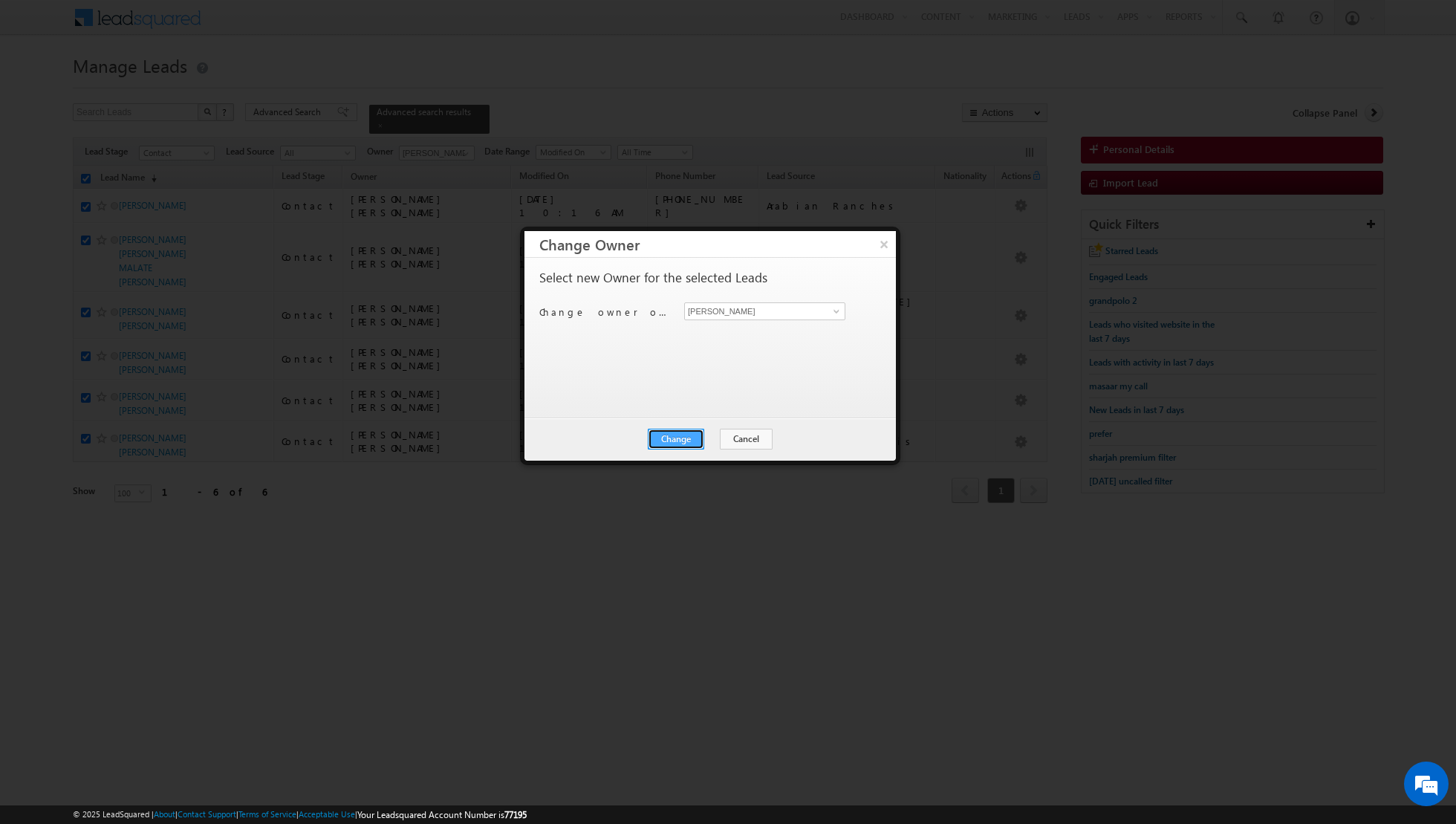
click at [679, 437] on button "Change" at bounding box center [675, 439] width 56 height 21
click at [704, 439] on button "Close" at bounding box center [712, 439] width 48 height 21
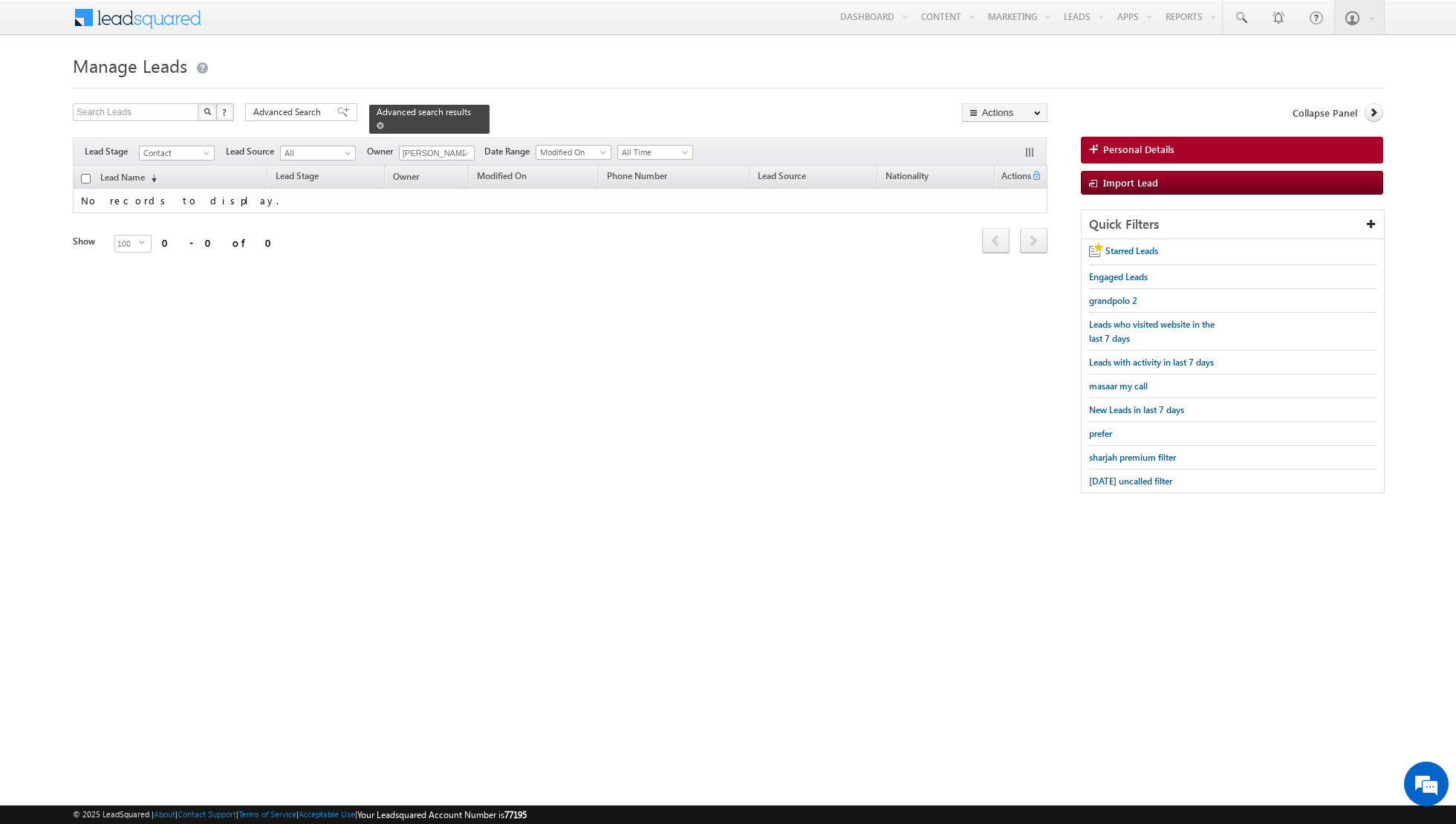
click at [376, 125] on span at bounding box center [380, 126] width 8 height 8
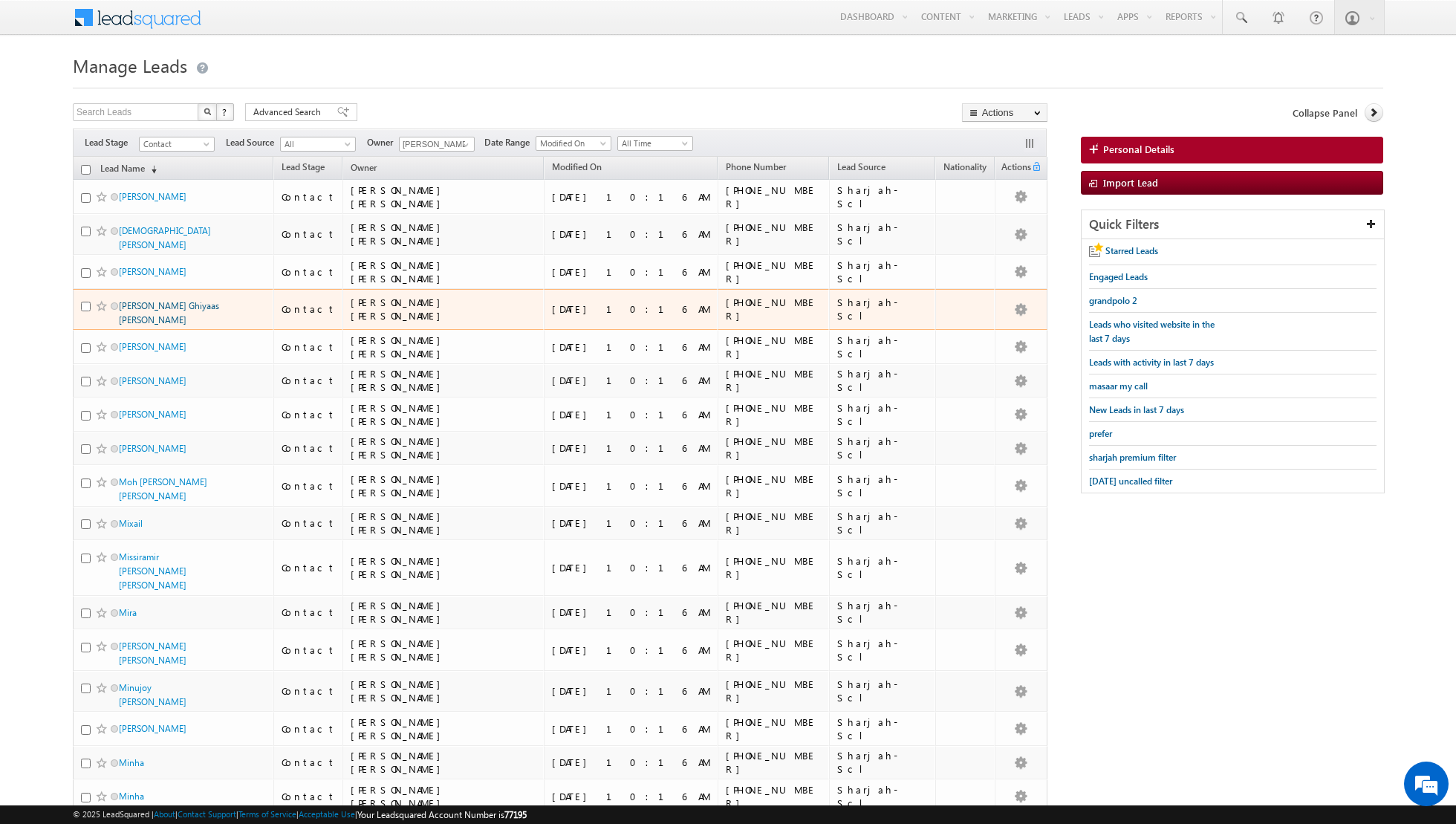
click at [147, 300] on link "Mohamed Ghiyaas Syed Ibrahim" at bounding box center [168, 312] width 100 height 25
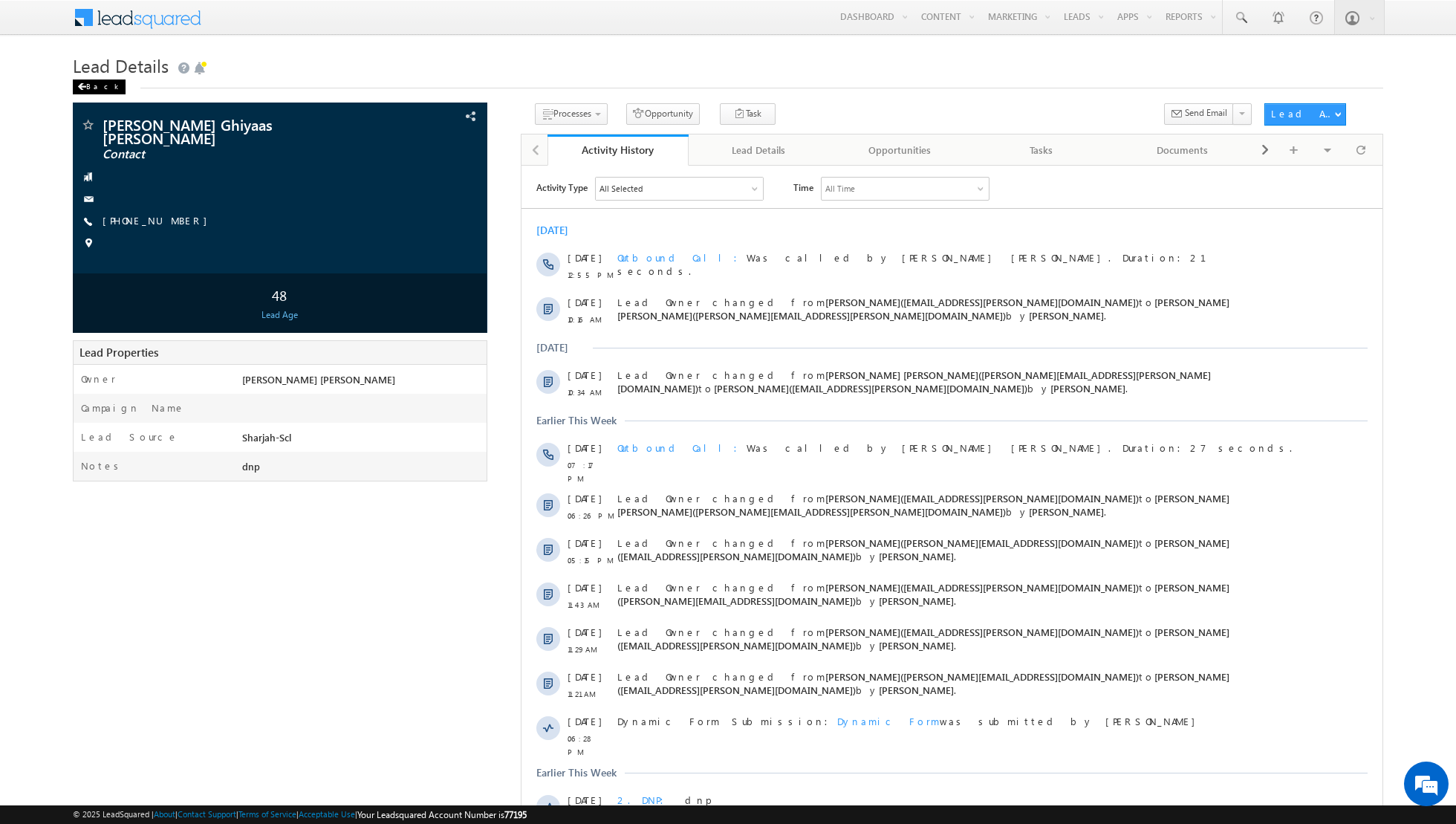
click at [94, 89] on div "Back" at bounding box center [98, 87] width 53 height 15
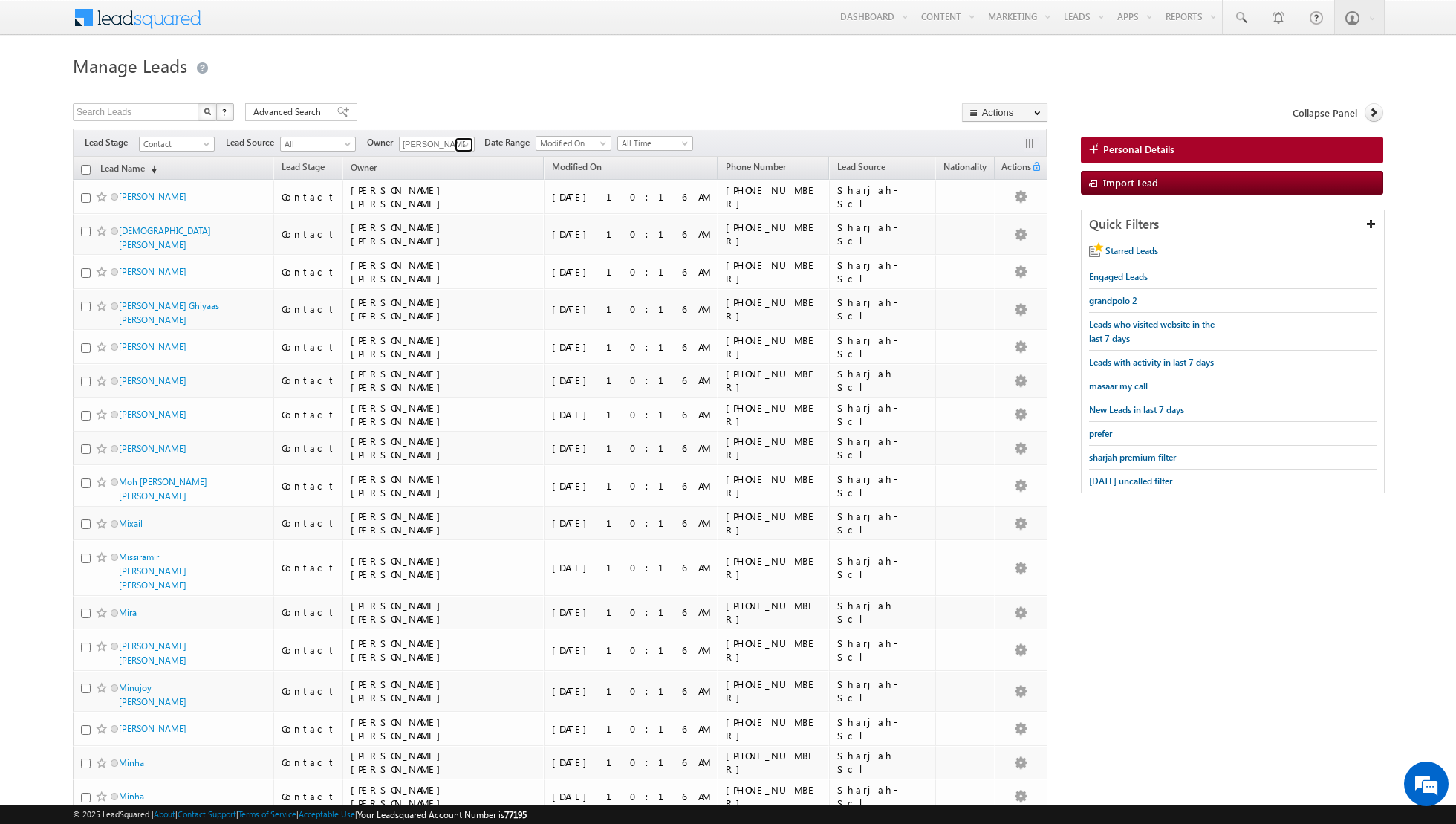
click at [460, 145] on span at bounding box center [466, 144] width 11 height 11
click at [424, 253] on link "Riya Raj riya.raj@indglobal.ae" at bounding box center [474, 257] width 149 height 29
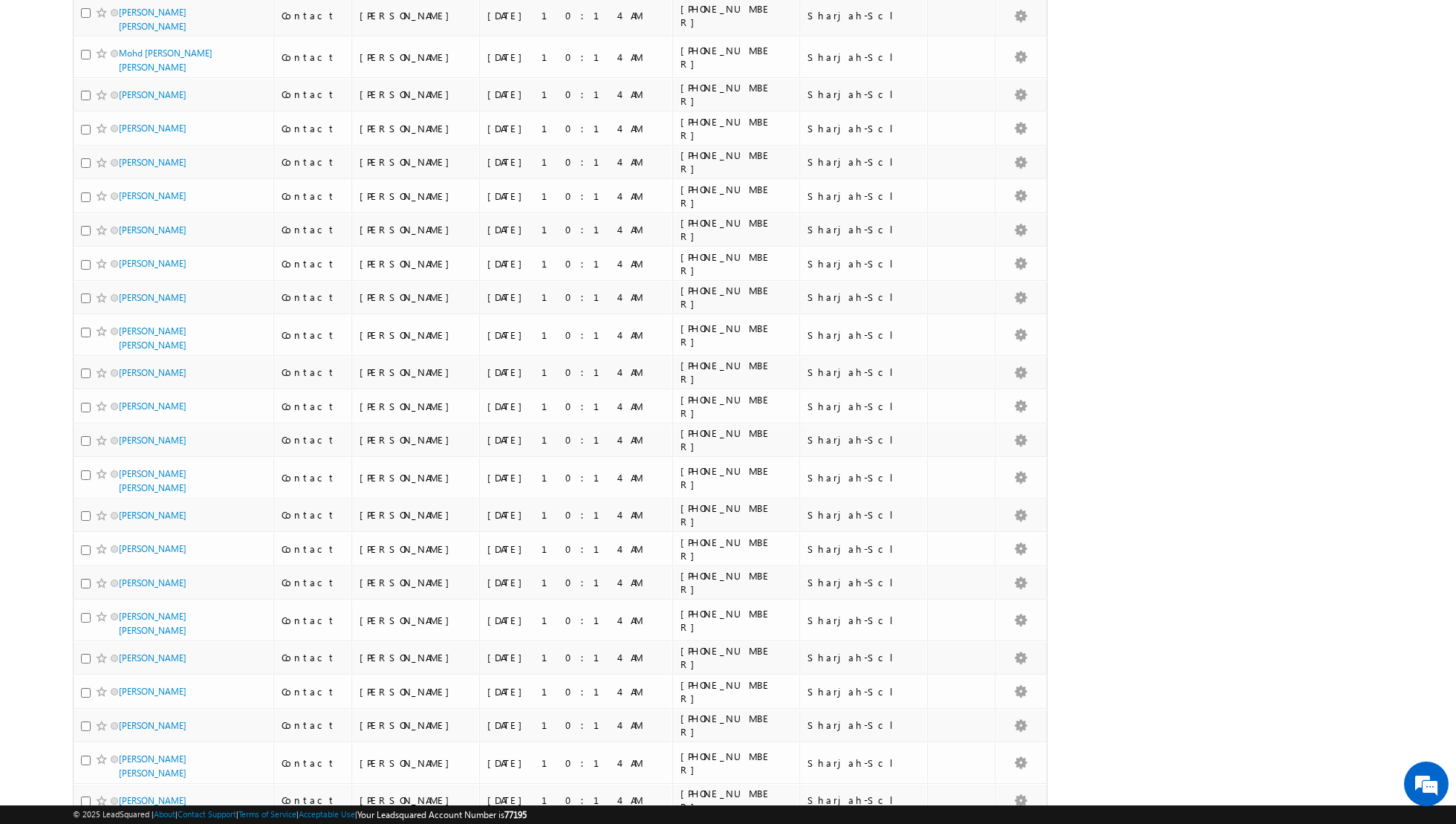
scroll to position [0, 0]
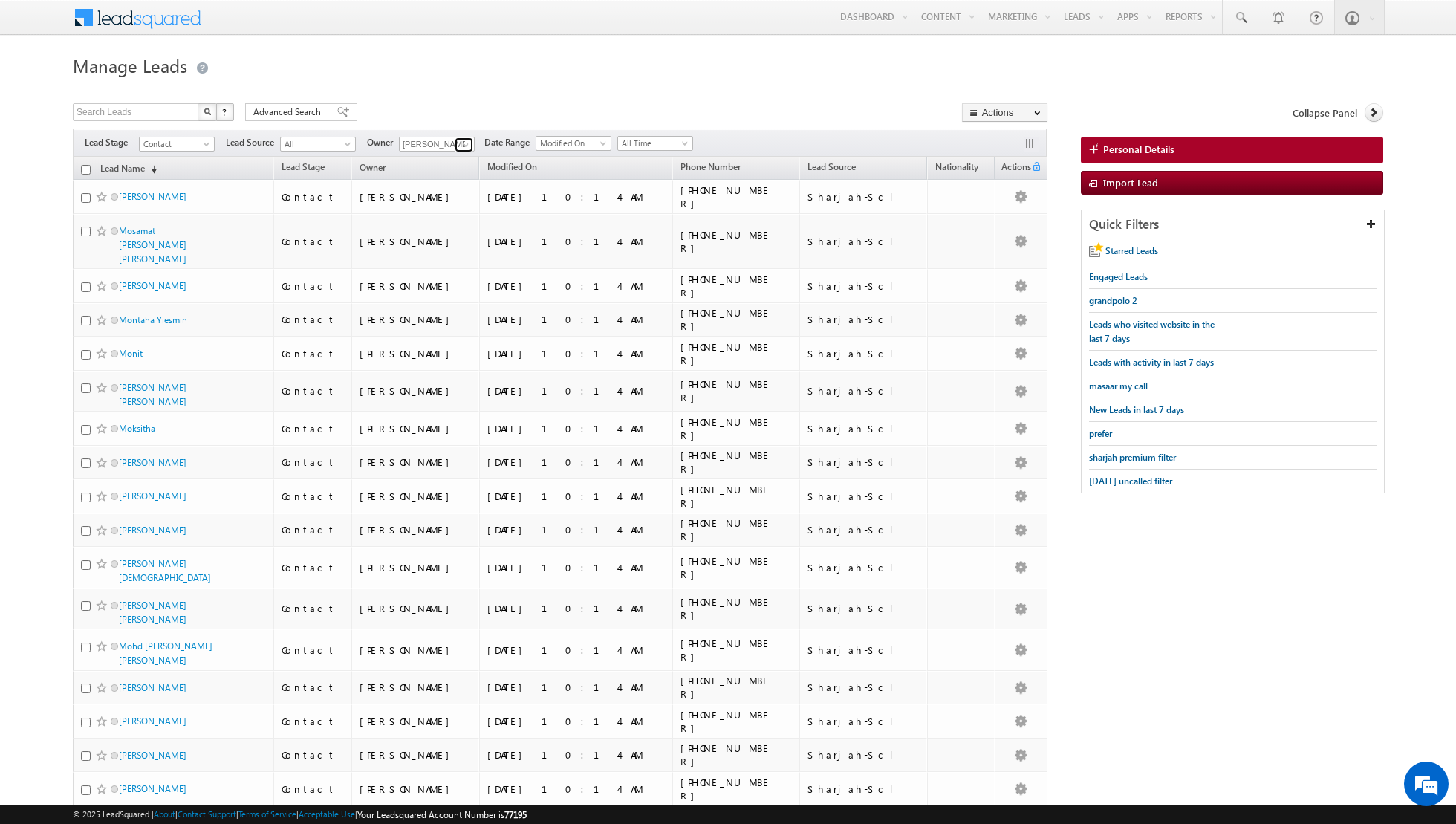
click at [460, 142] on span at bounding box center [466, 144] width 11 height 11
click at [454, 146] on link at bounding box center [463, 145] width 18 height 15
click at [439, 286] on span "[EMAIL_ADDRESS][PERSON_NAME][DOMAIN_NAME]" at bounding box center [472, 292] width 134 height 11
type input "[PERSON_NAME]"
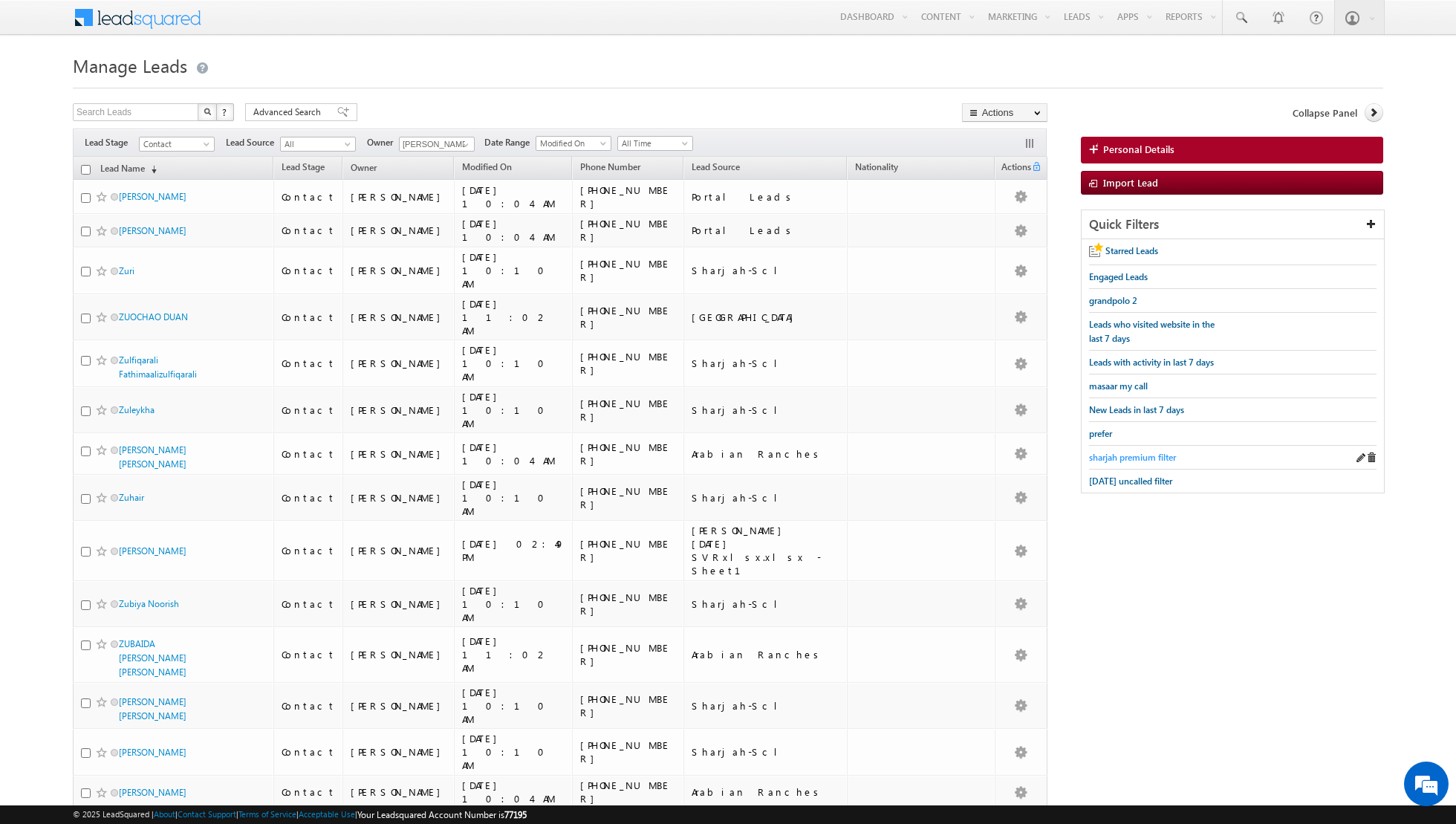
click at [1126, 454] on span "sharjah premium filter" at bounding box center [1132, 457] width 87 height 11
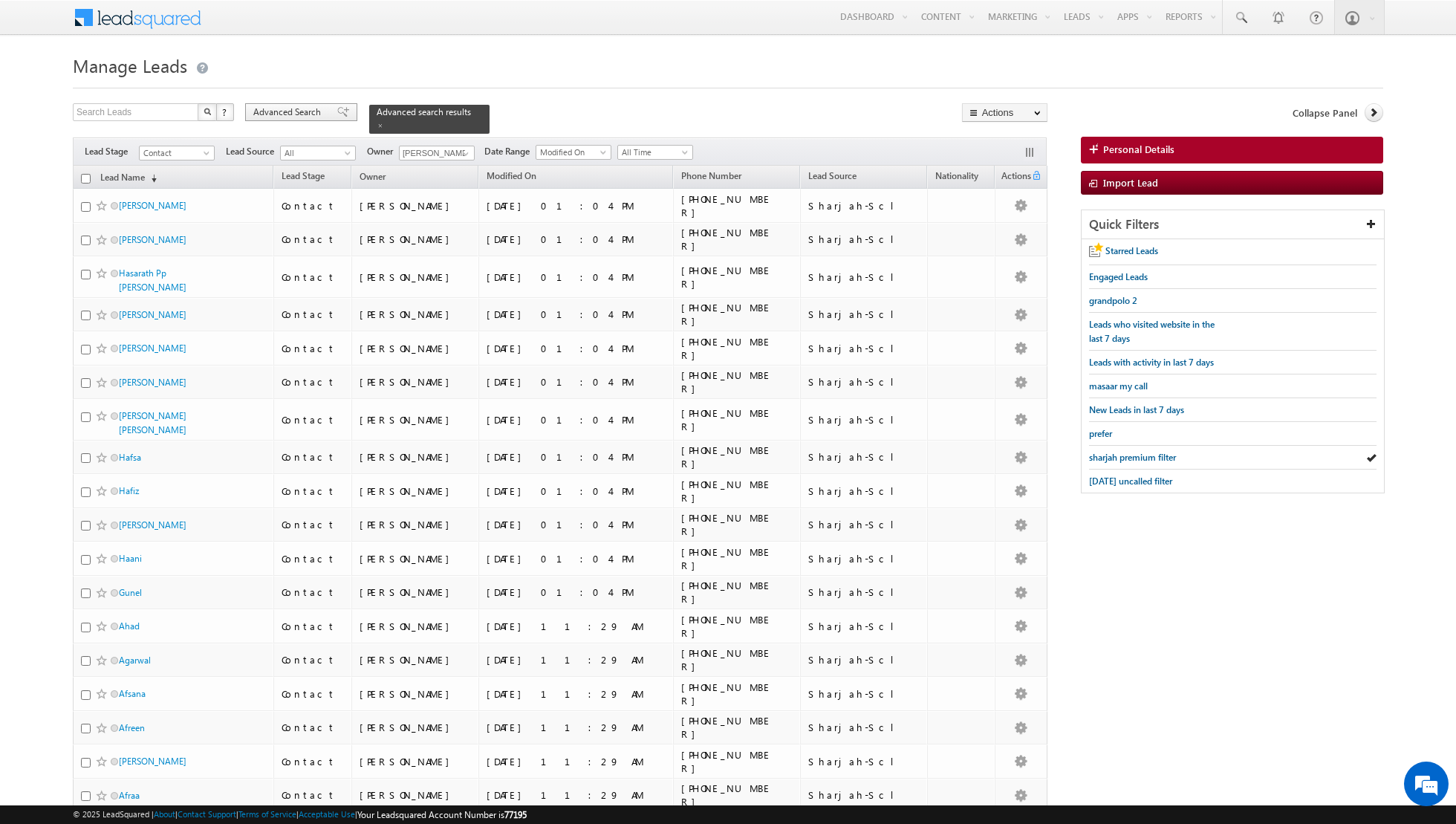
click at [337, 114] on span at bounding box center [343, 112] width 11 height 11
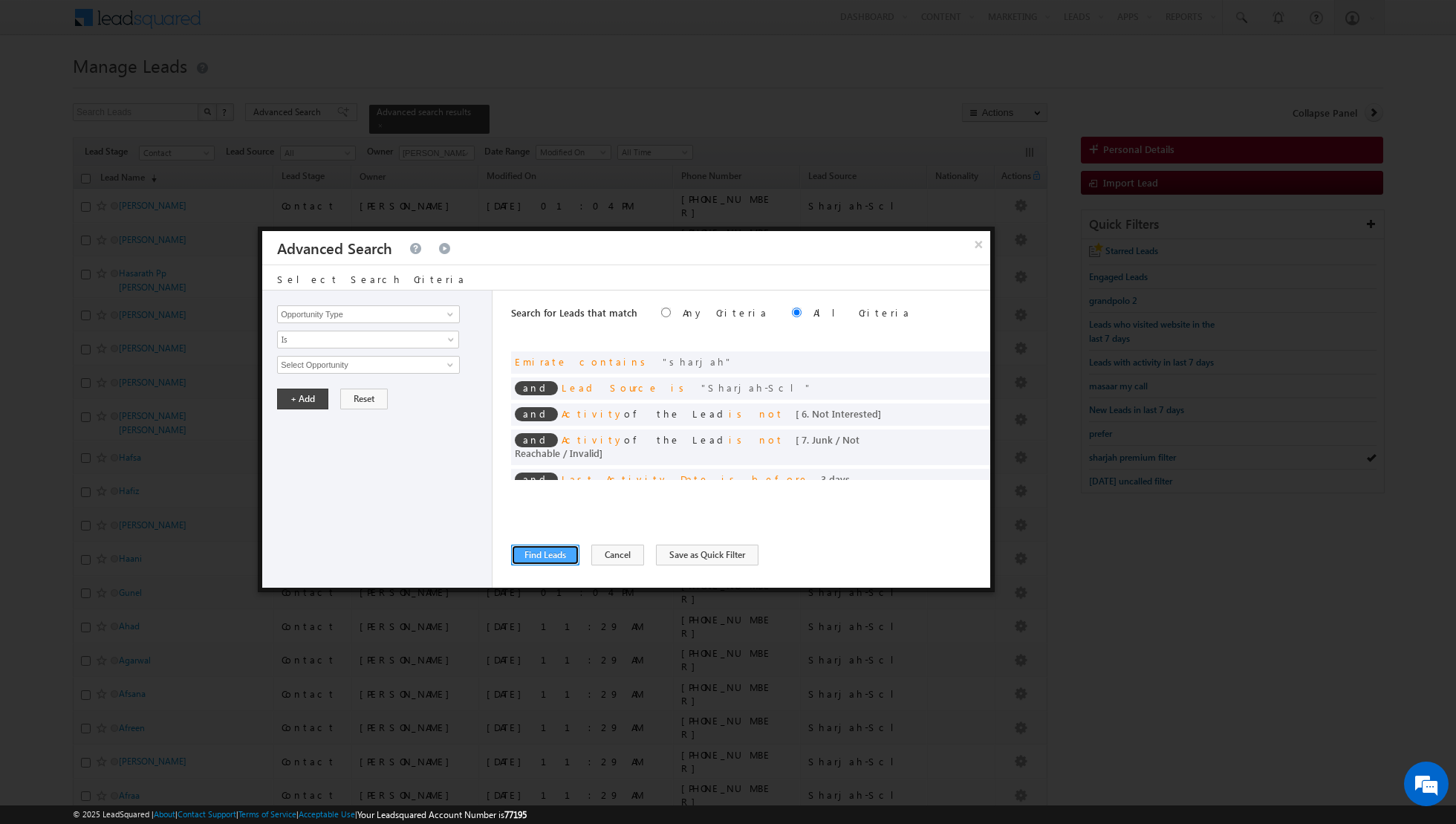
click at [541, 559] on button "Find Leads" at bounding box center [545, 555] width 69 height 21
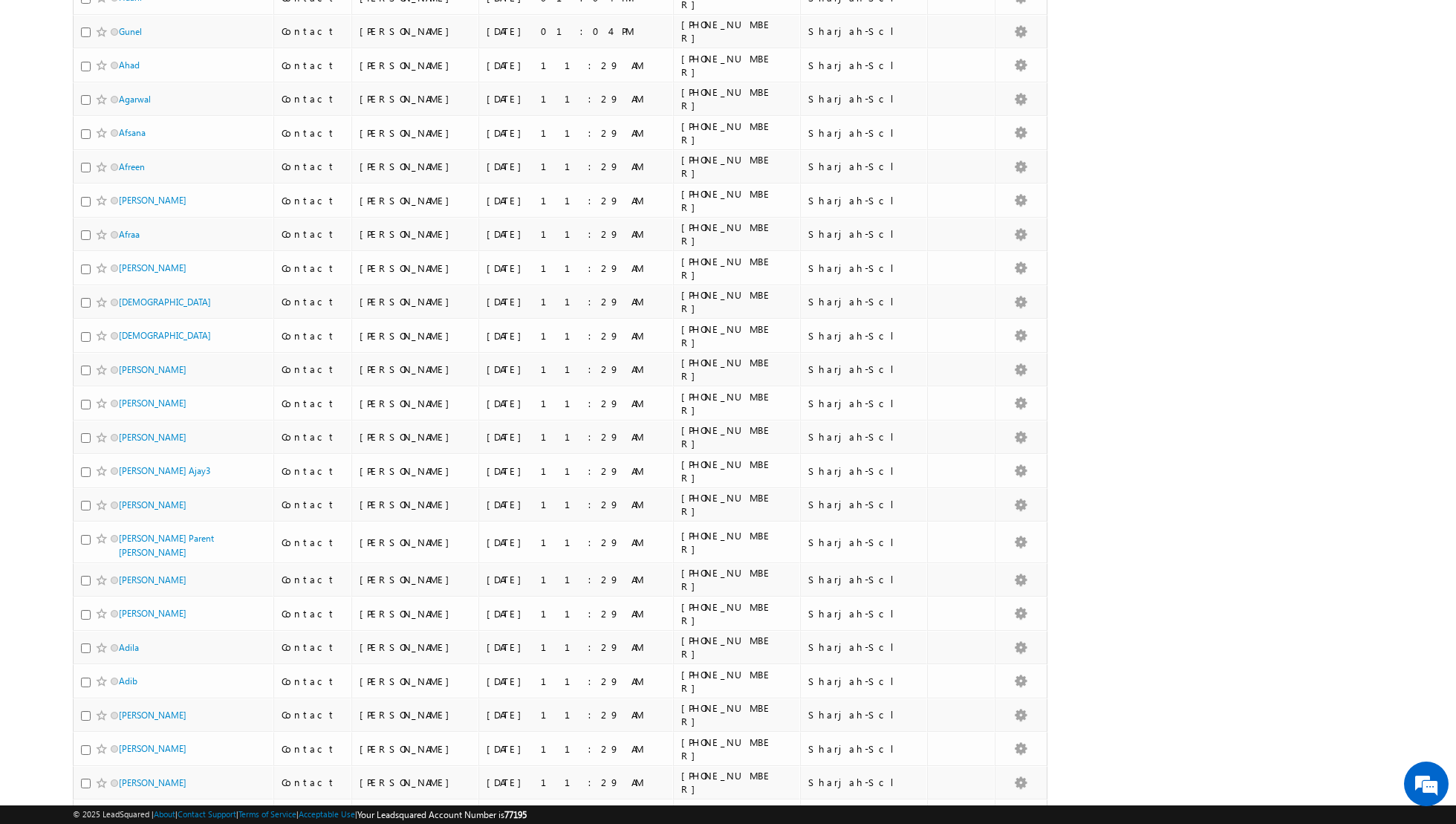
scroll to position [0, 0]
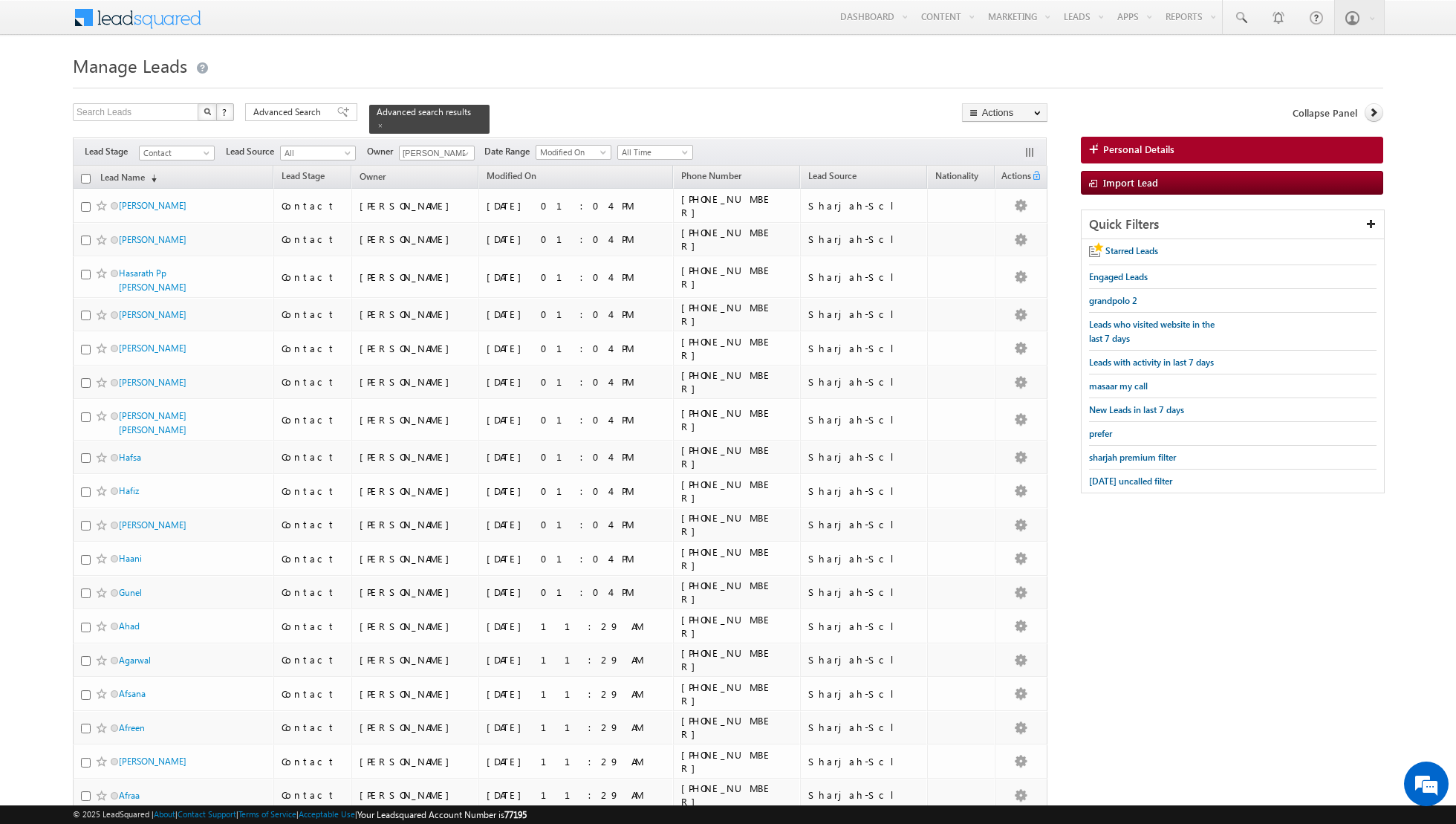
click at [85, 179] on input "checkbox" at bounding box center [86, 179] width 10 height 10
checkbox input "true"
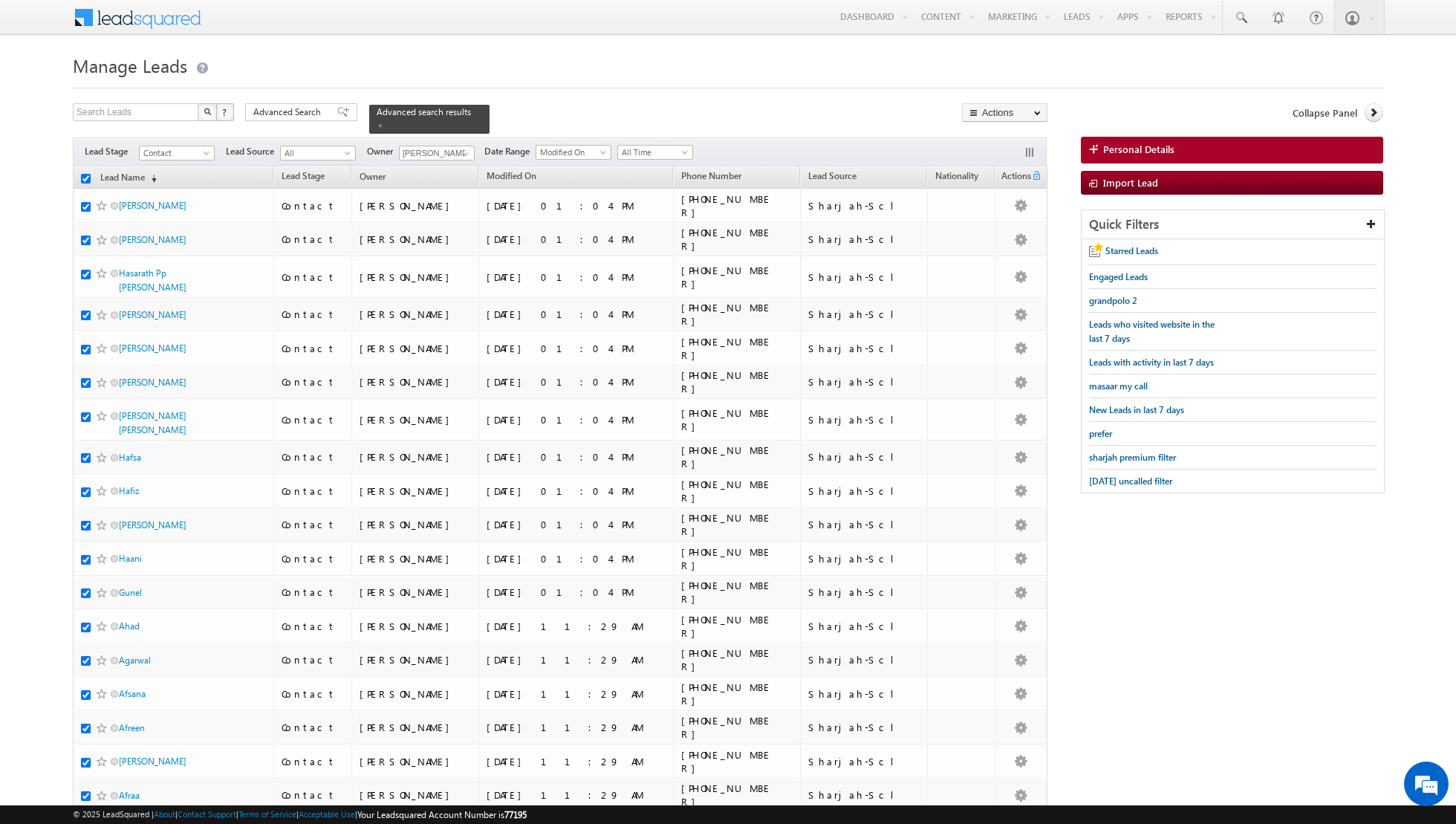
checkbox input "true"
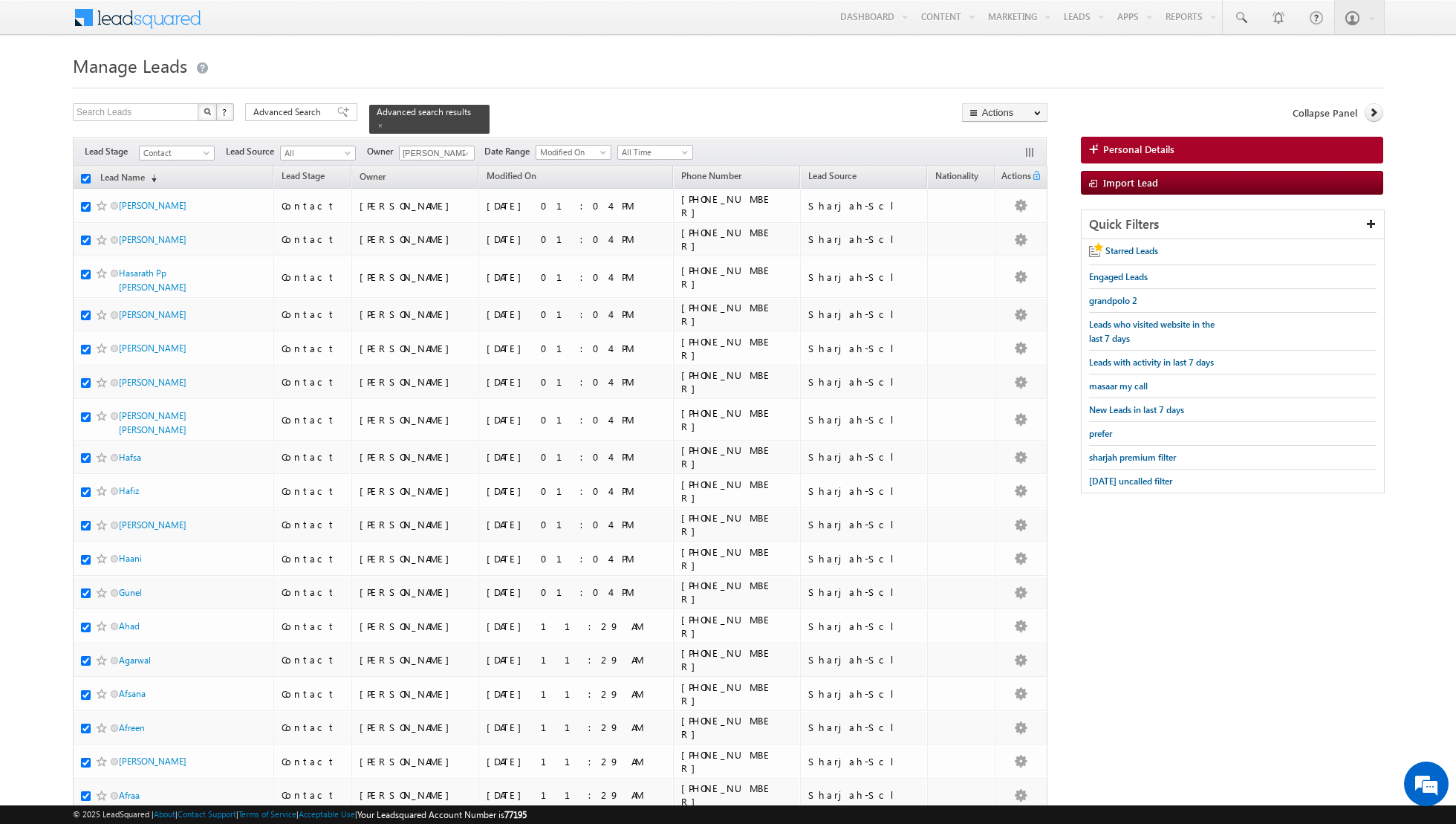
checkbox input "true"
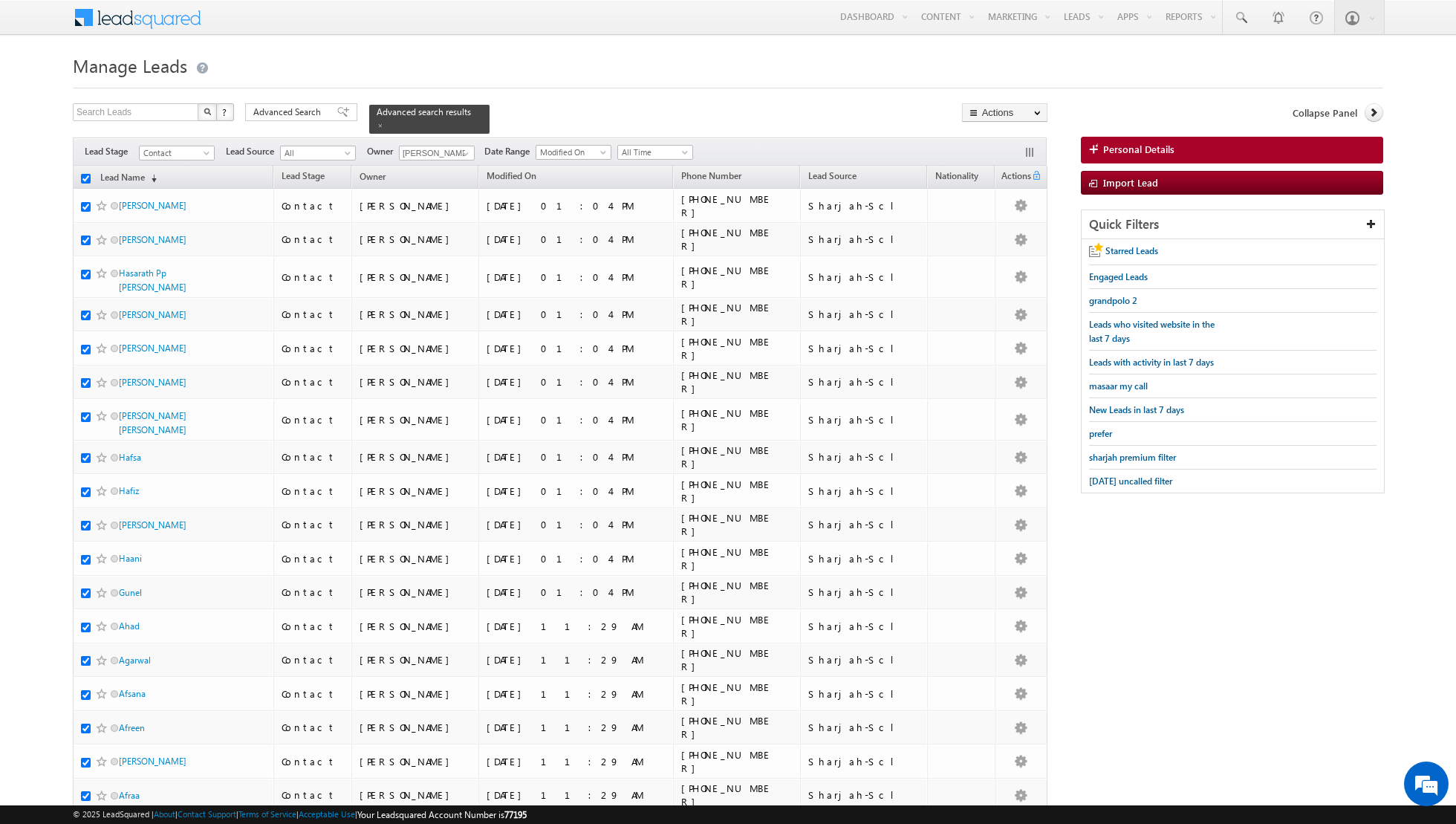
checkbox input "true"
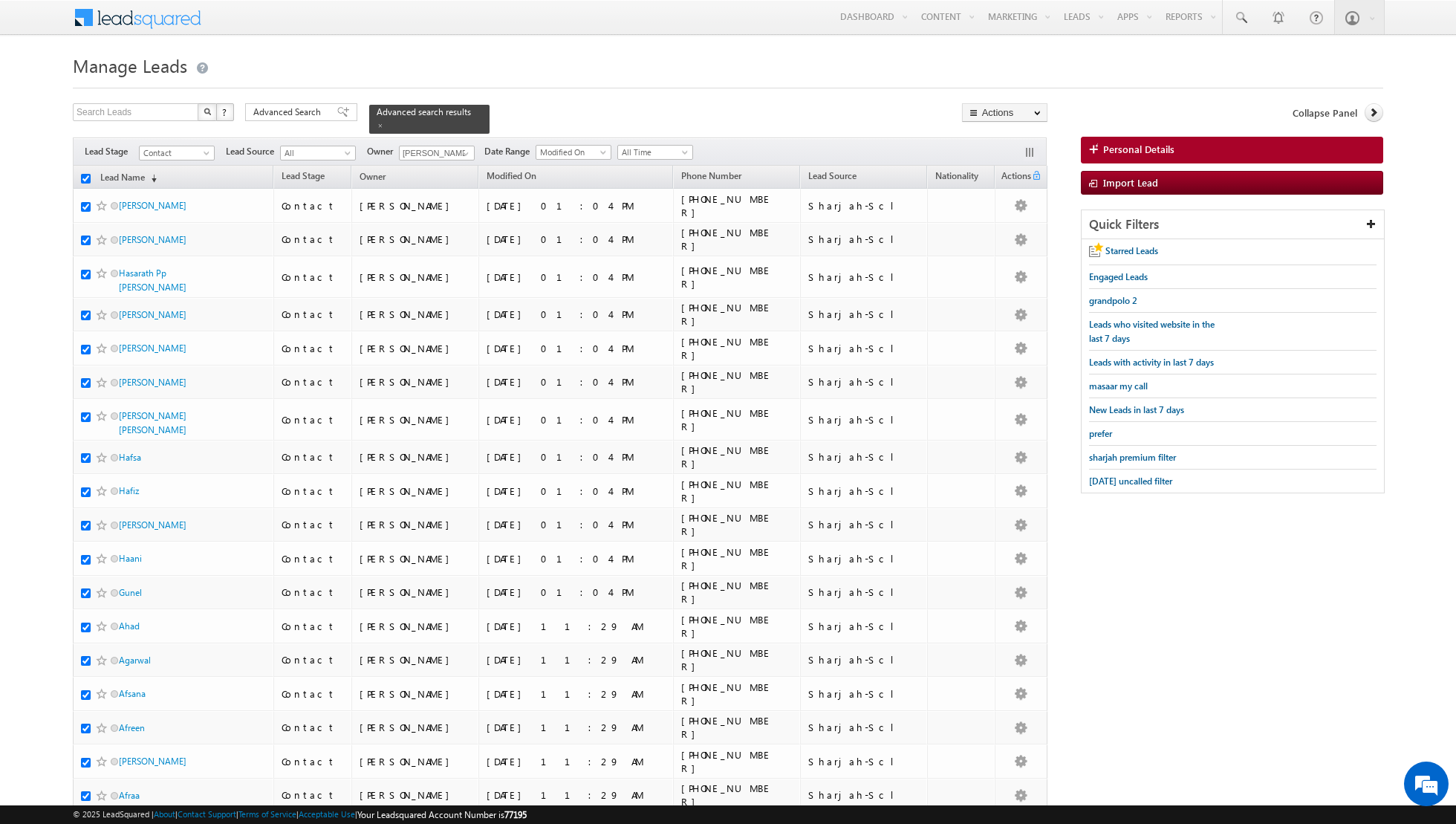
checkbox input "true"
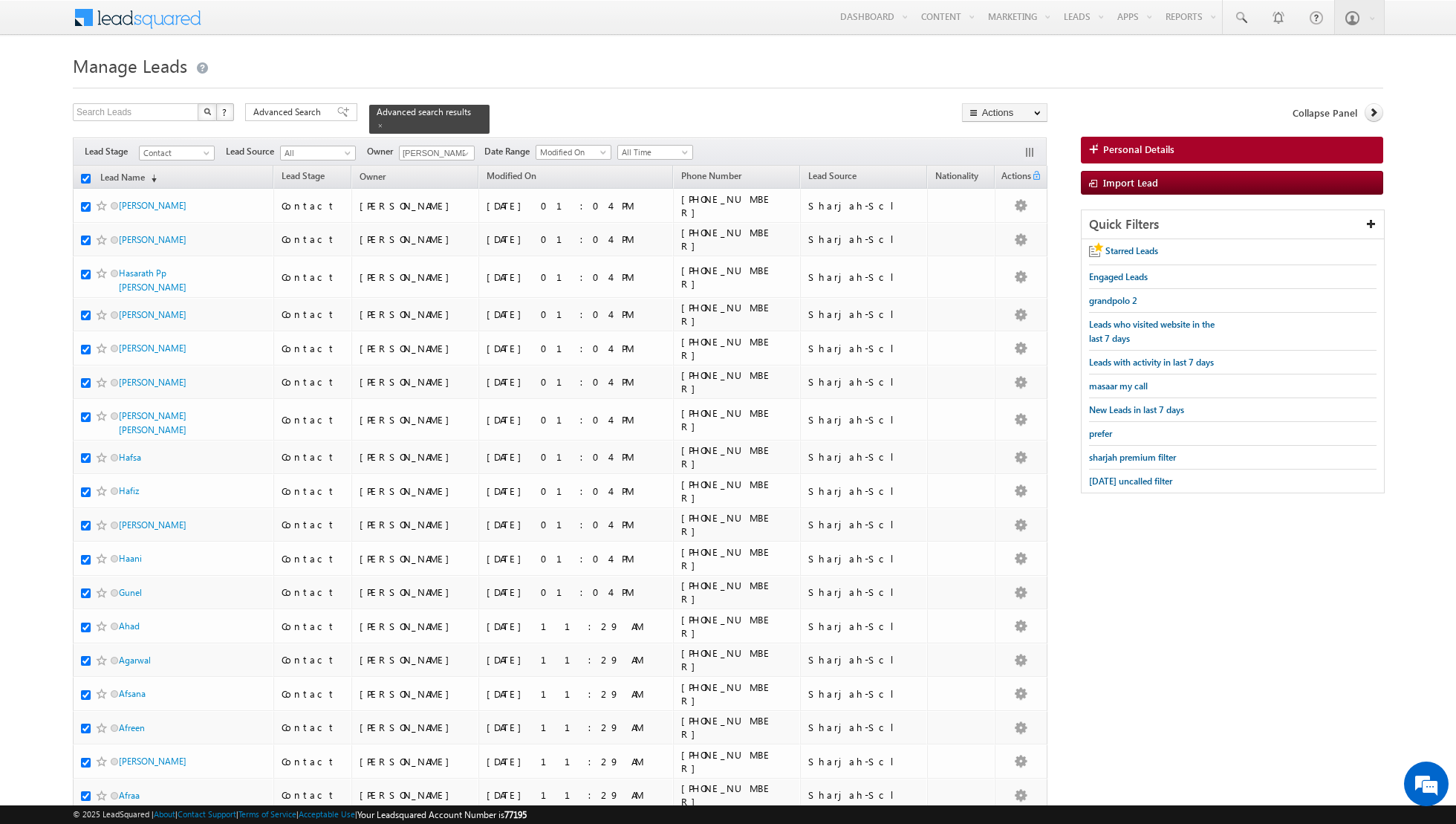
checkbox input "true"
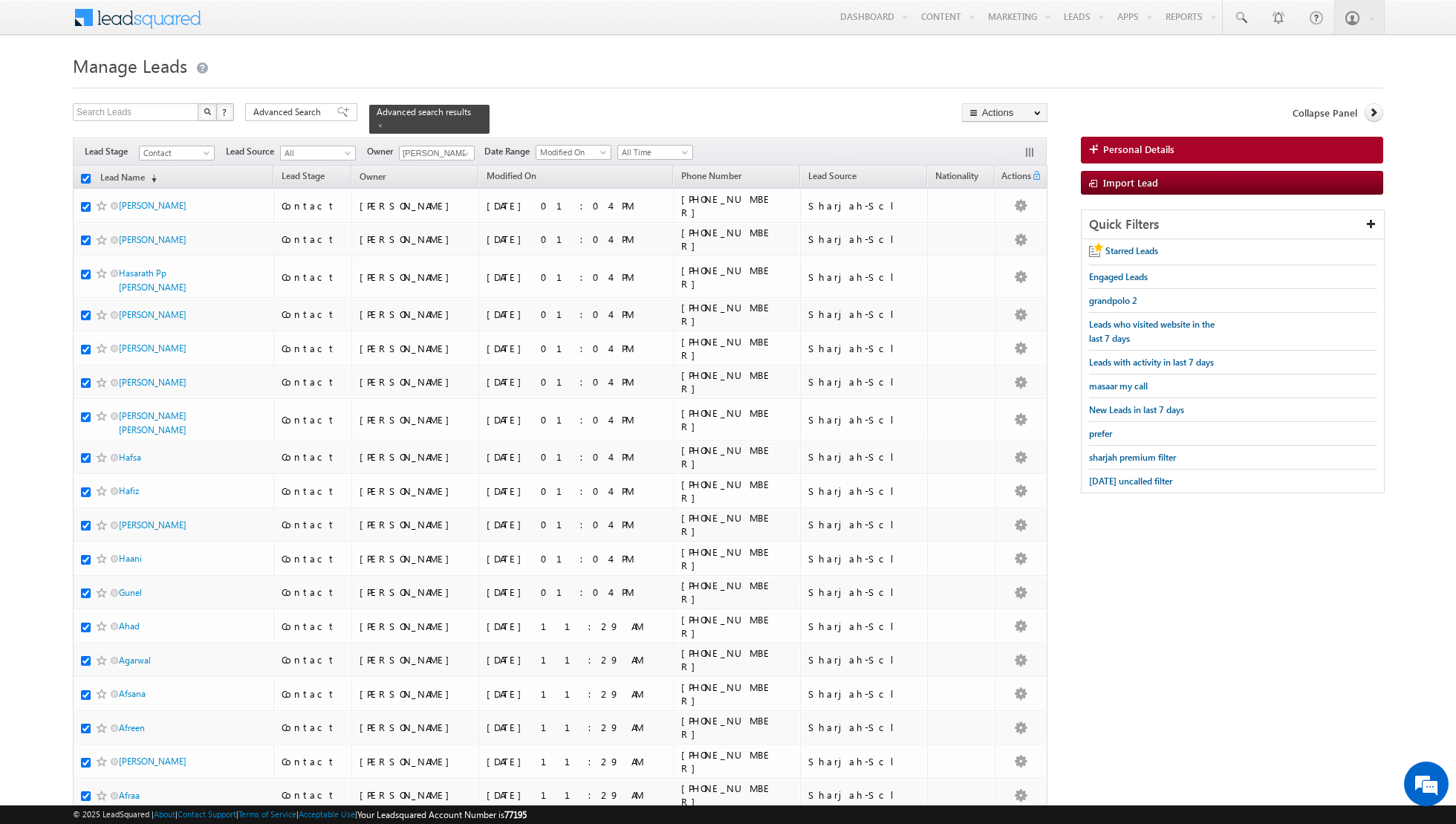
checkbox input "true"
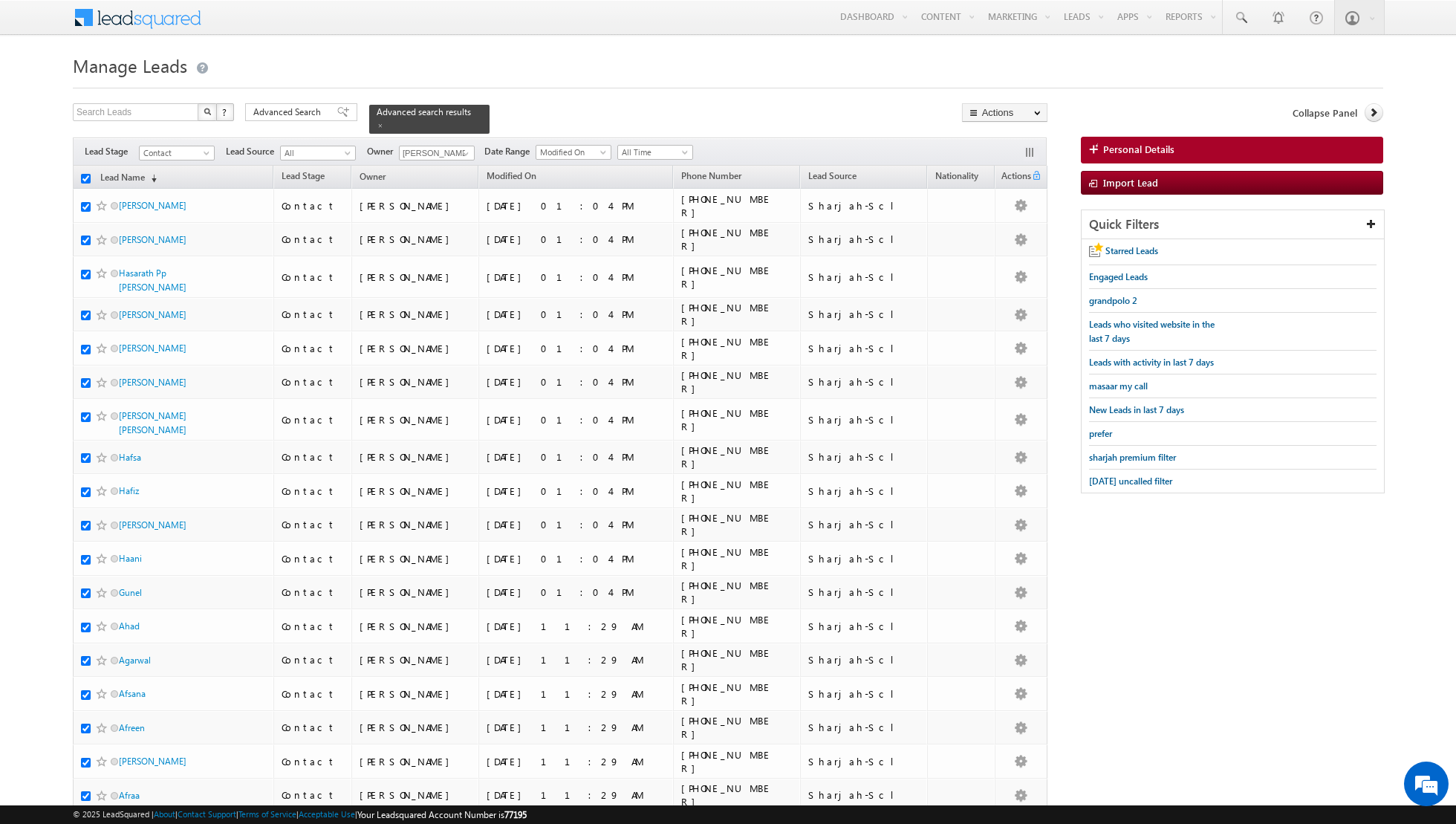
checkbox input "true"
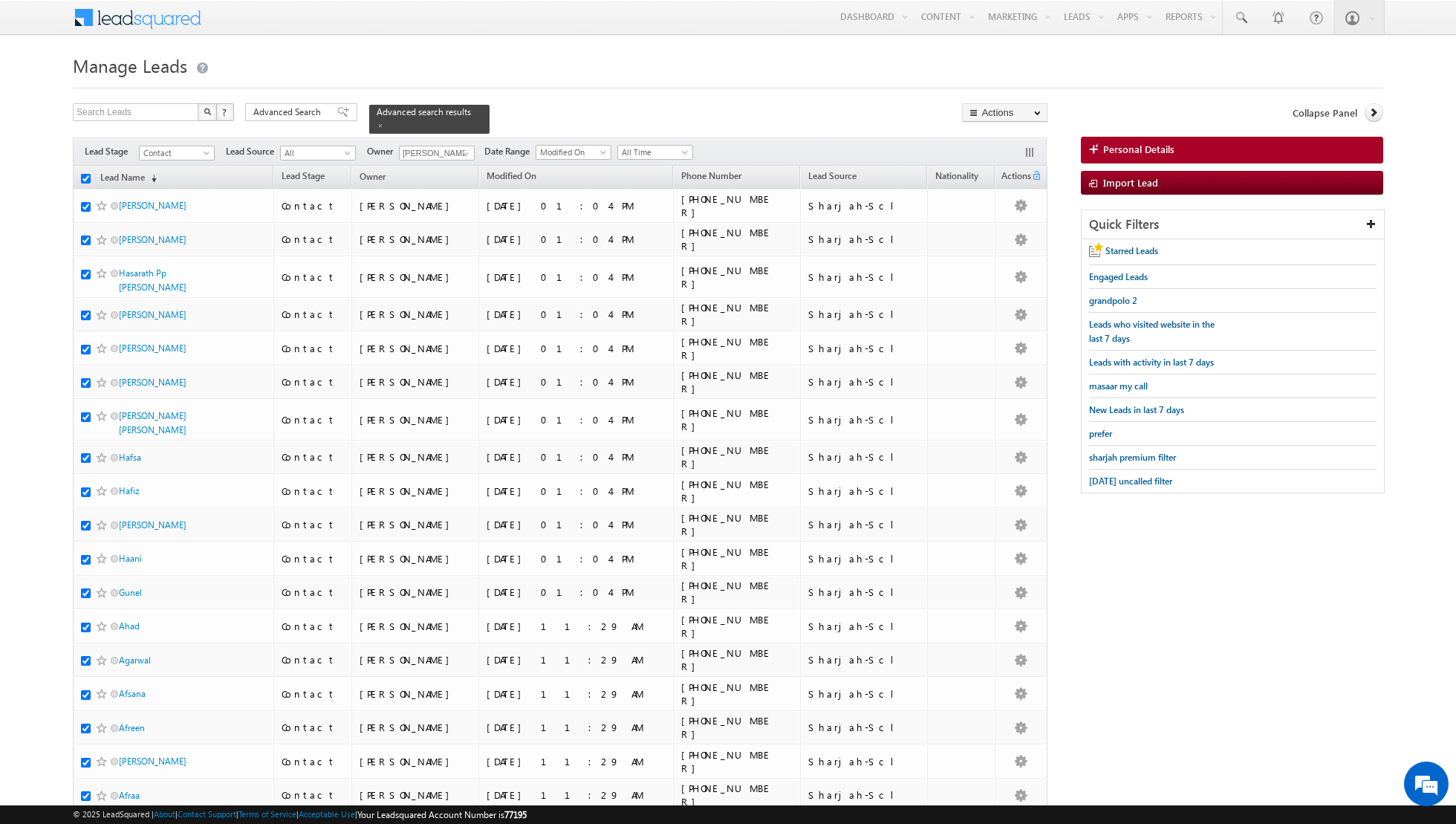
checkbox input "true"
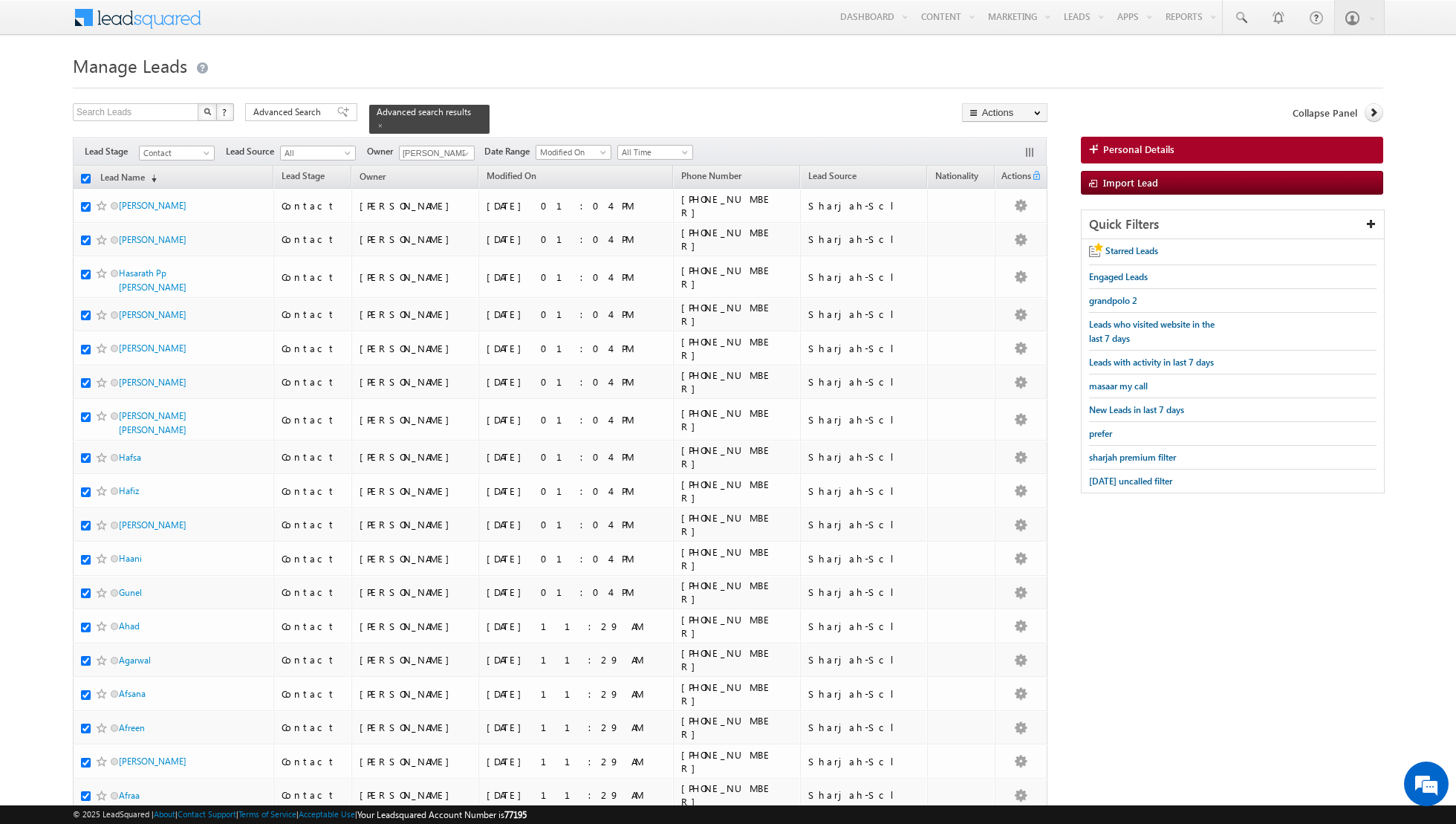
checkbox input "true"
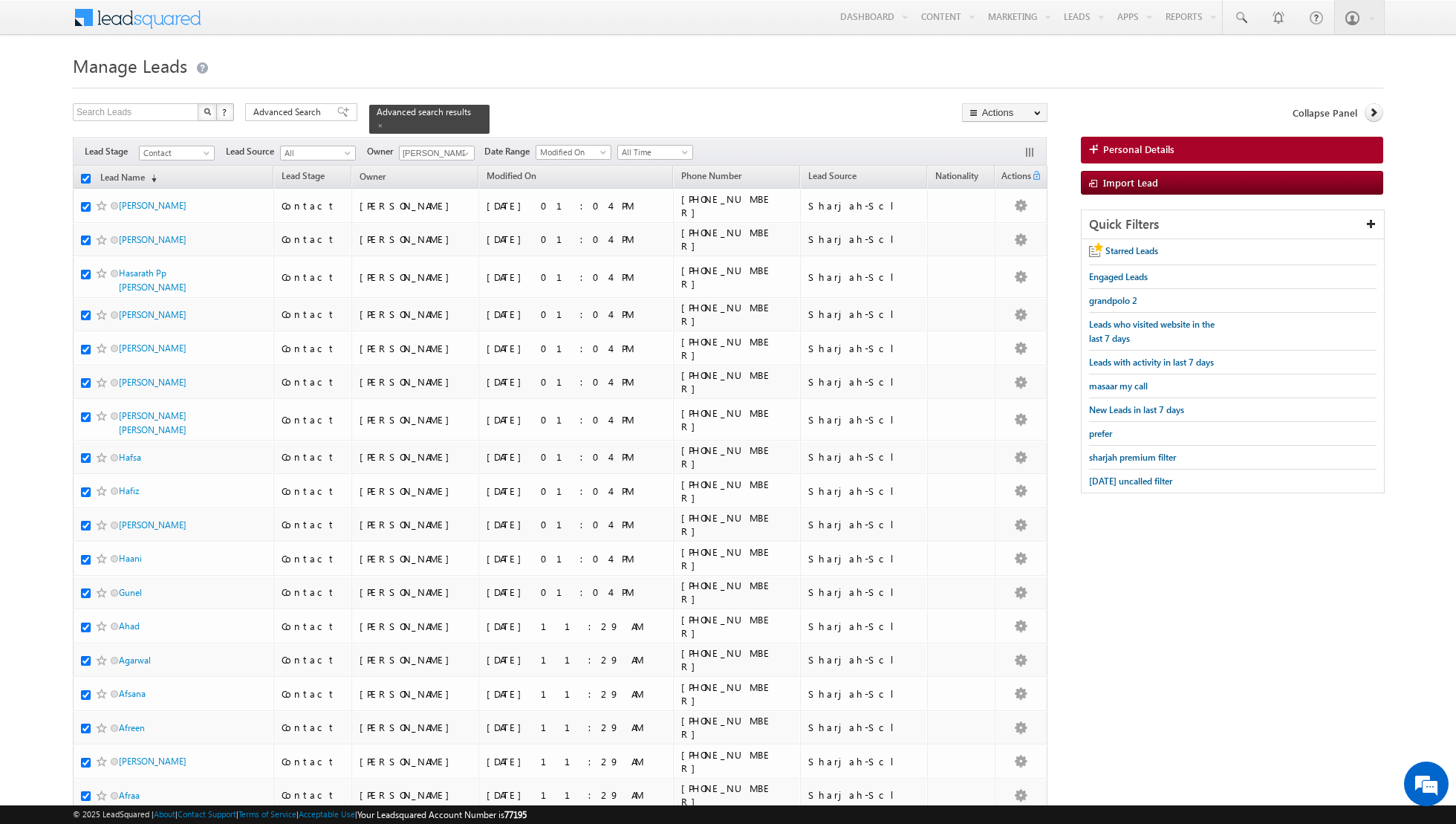
checkbox input "true"
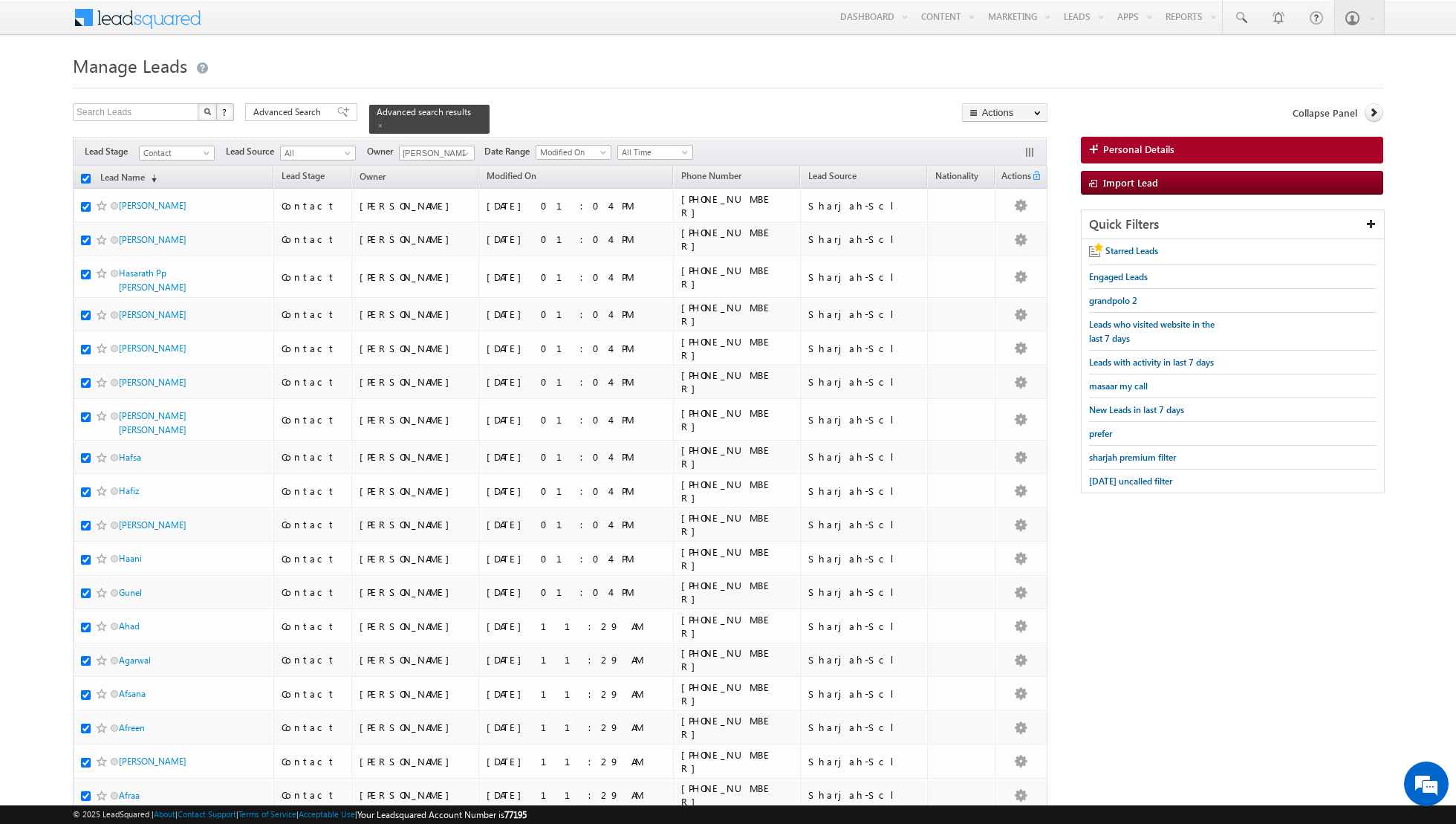
checkbox input "true"
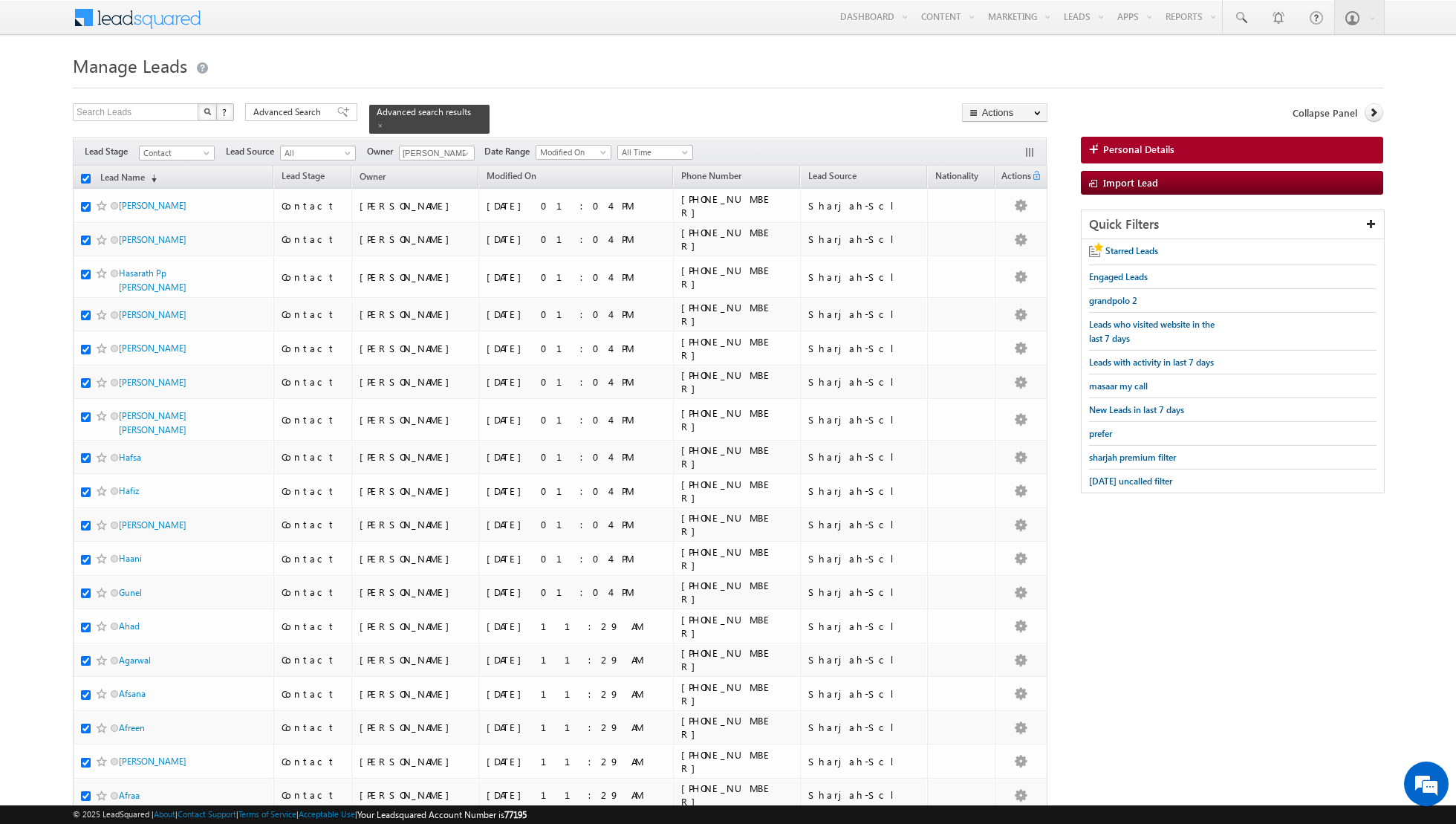
checkbox input "true"
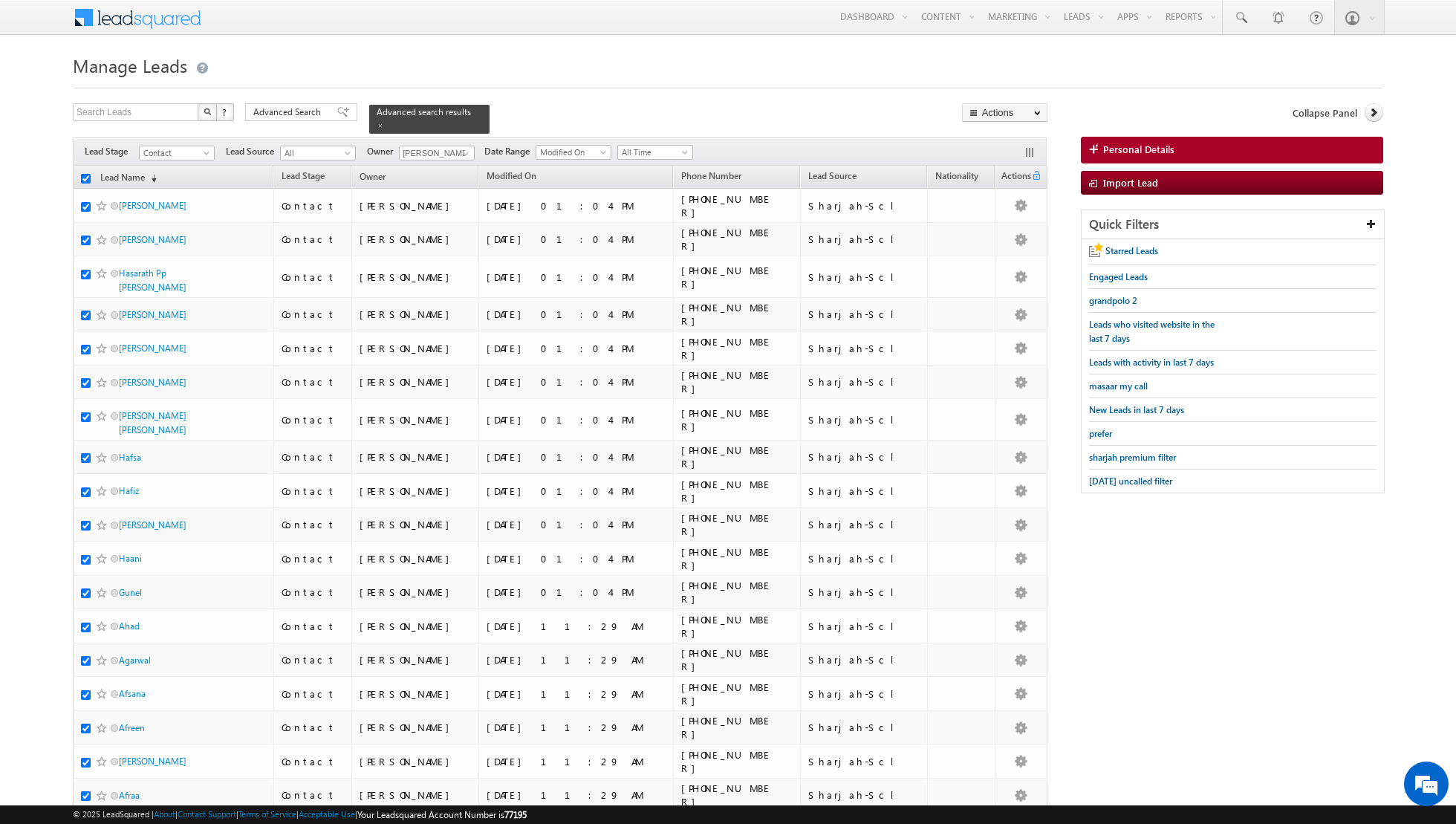
checkbox input "true"
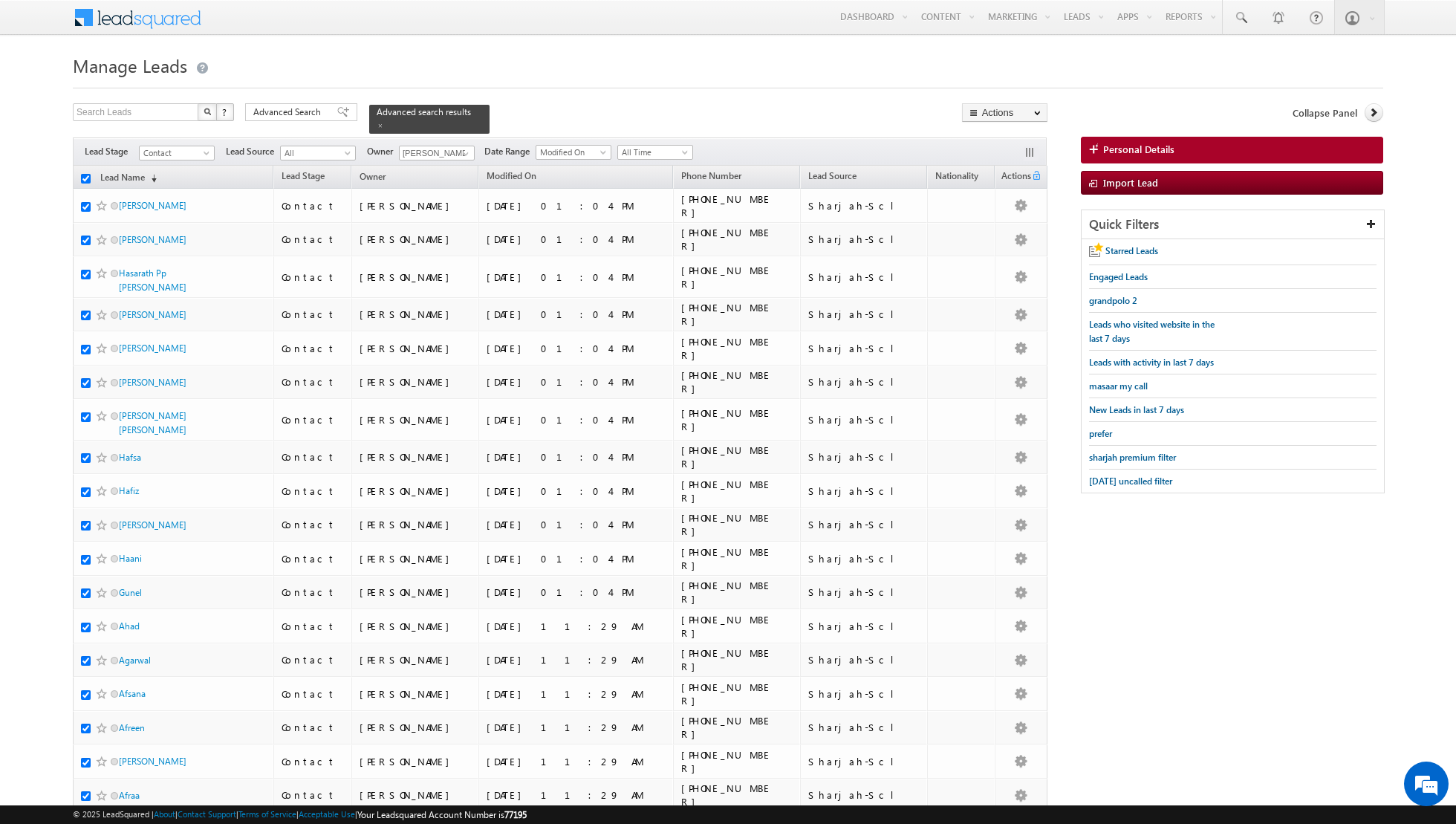
checkbox input "true"
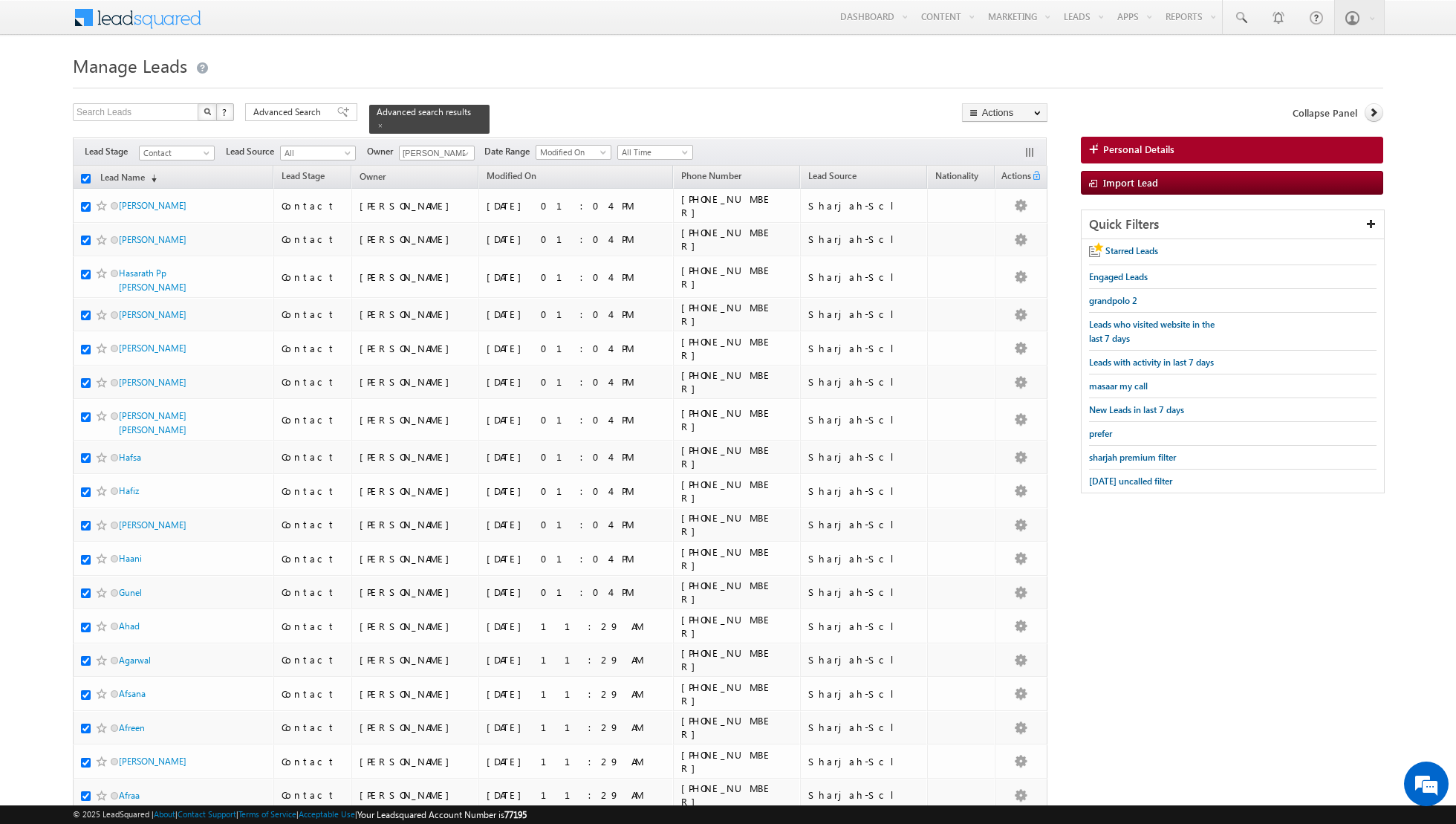
checkbox input "true"
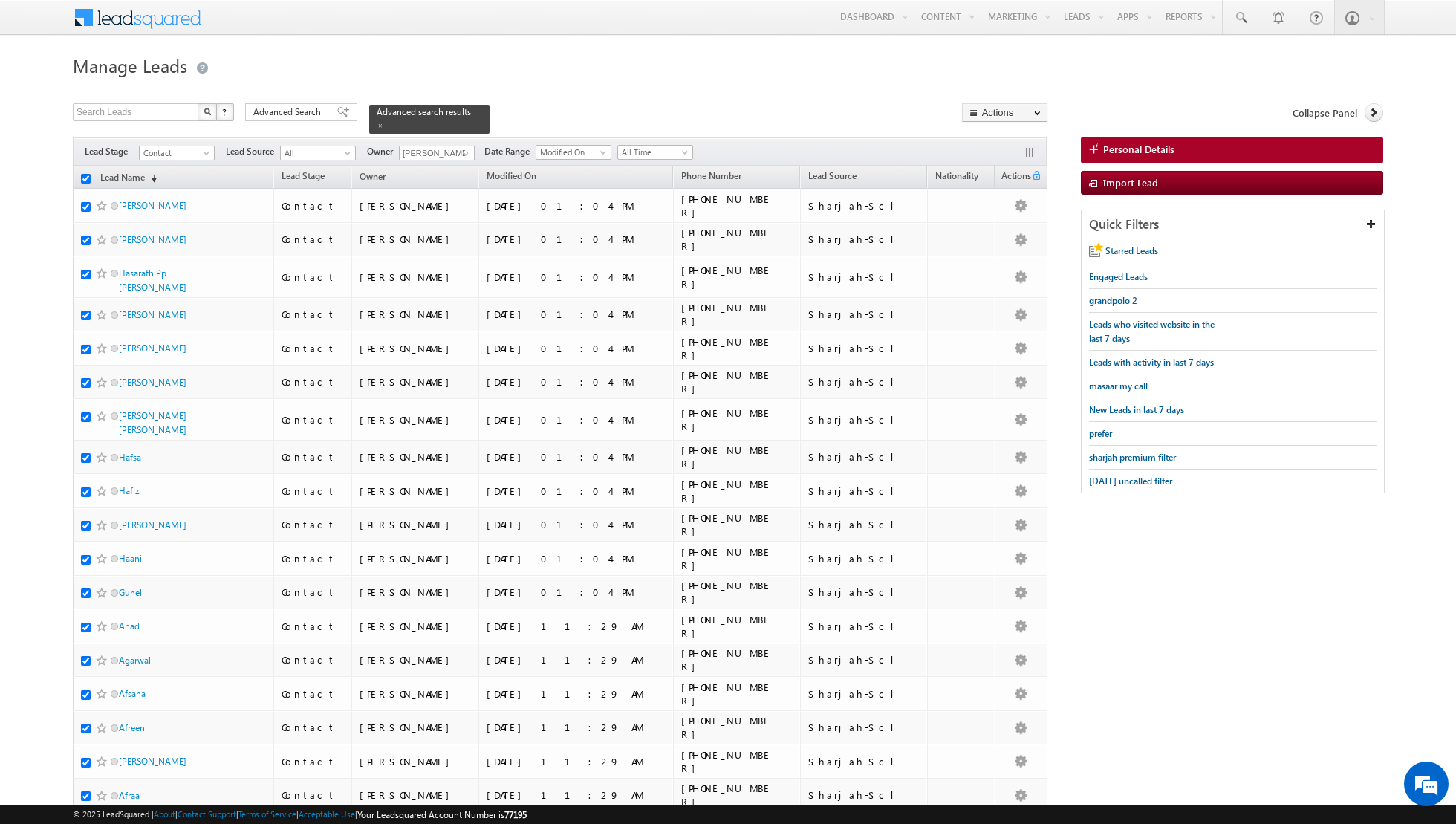
checkbox input "true"
click at [998, 240] on link "Change Owner" at bounding box center [1004, 241] width 84 height 18
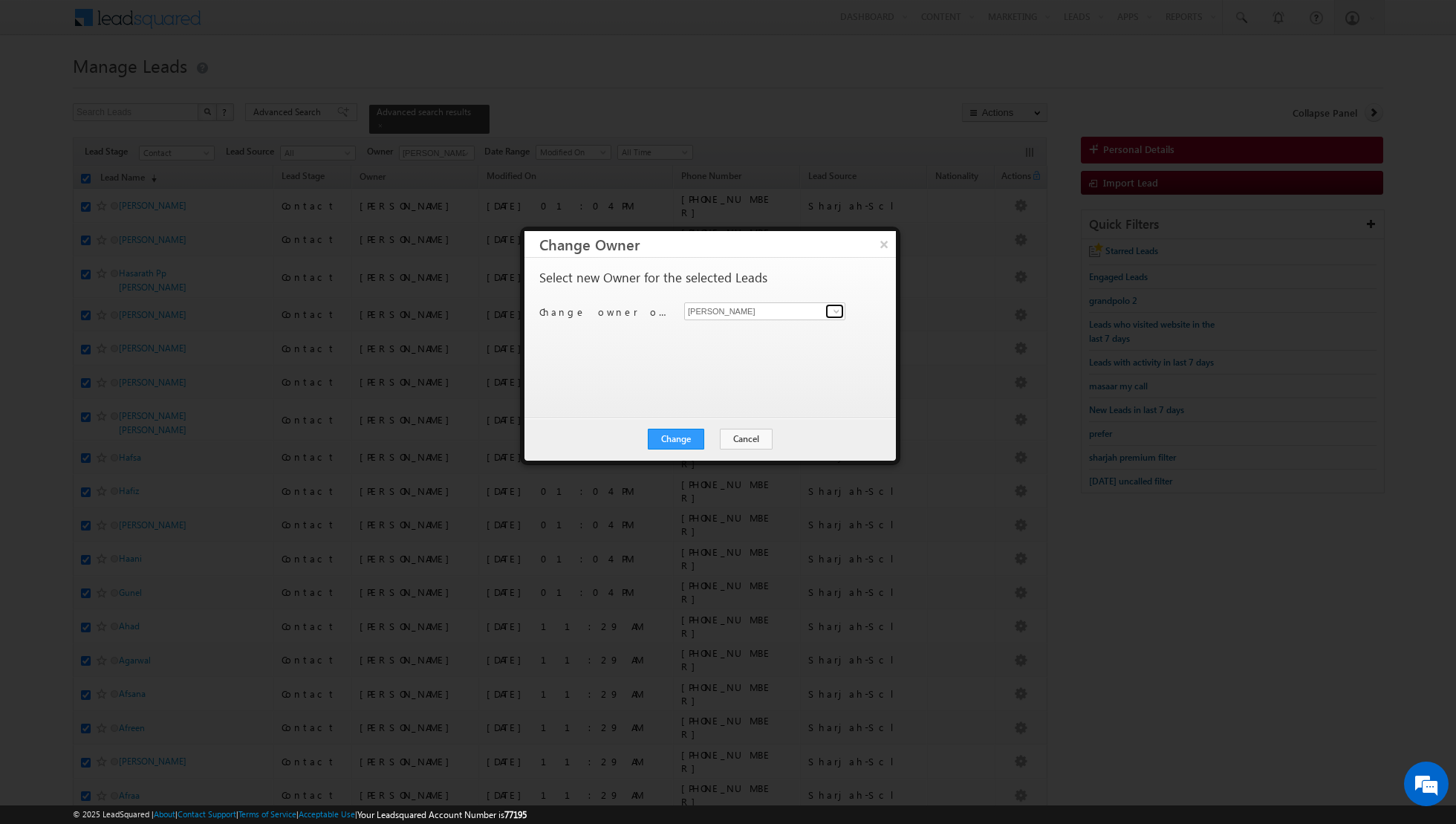
click at [834, 309] on span at bounding box center [836, 311] width 11 height 11
click at [768, 333] on span "[PERSON_NAME][EMAIL_ADDRESS][PERSON_NAME][DOMAIN_NAME]" at bounding box center [757, 339] width 134 height 11
type input "[PERSON_NAME]"
click at [674, 435] on button "Change" at bounding box center [675, 439] width 56 height 21
click at [713, 436] on button "Close" at bounding box center [712, 439] width 48 height 21
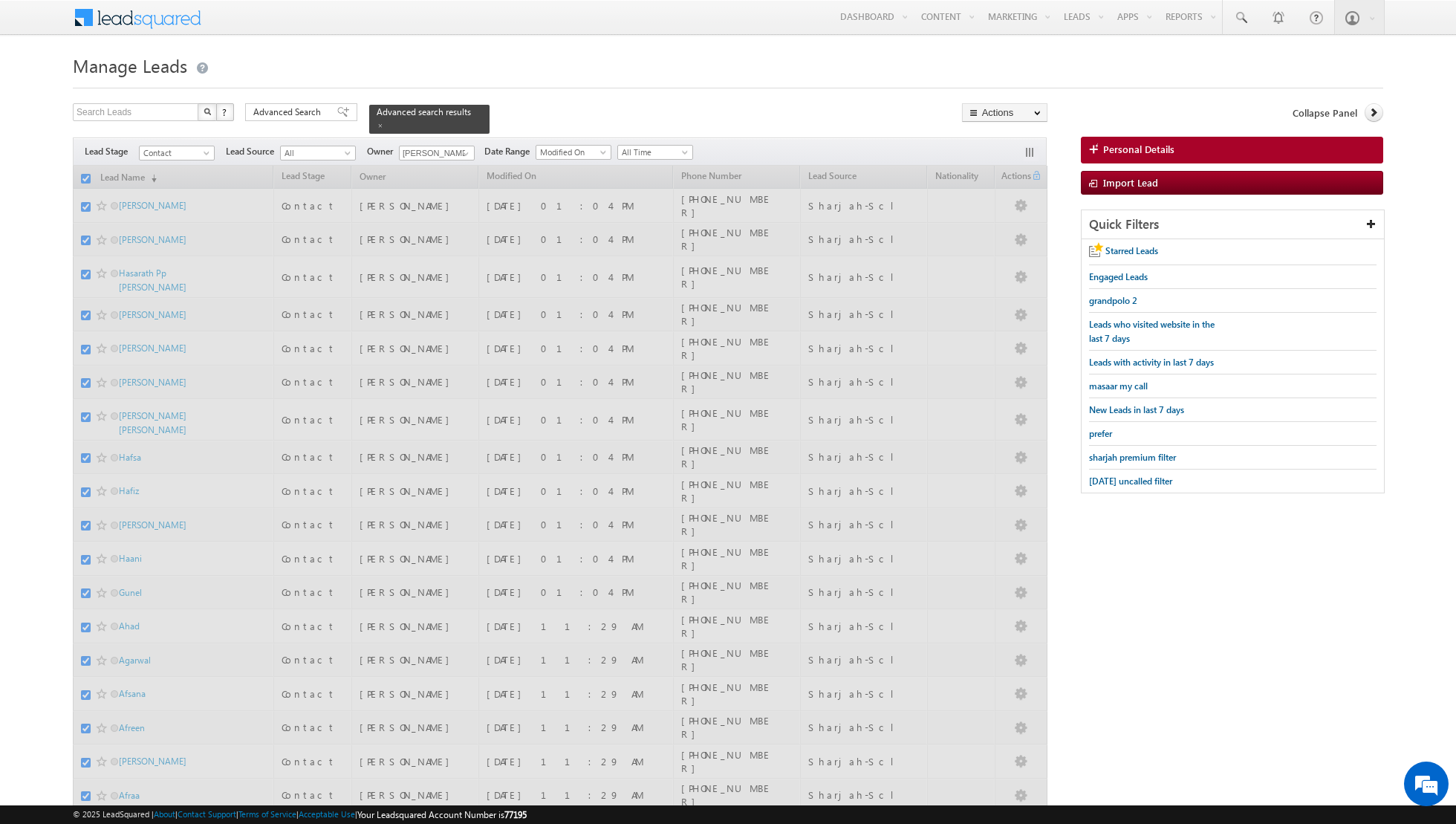
checkbox input "false"
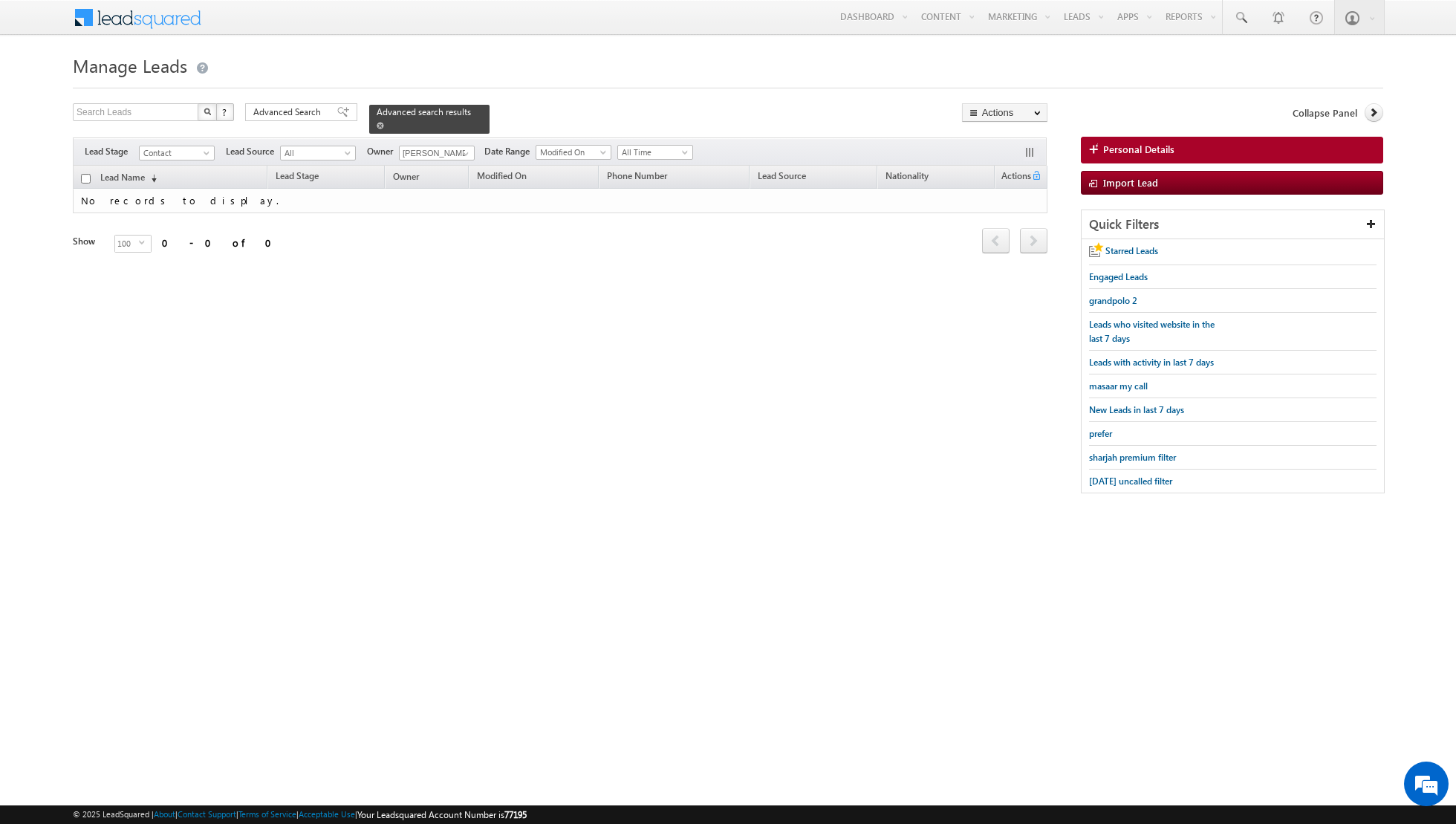
click at [376, 128] on span at bounding box center [380, 126] width 8 height 8
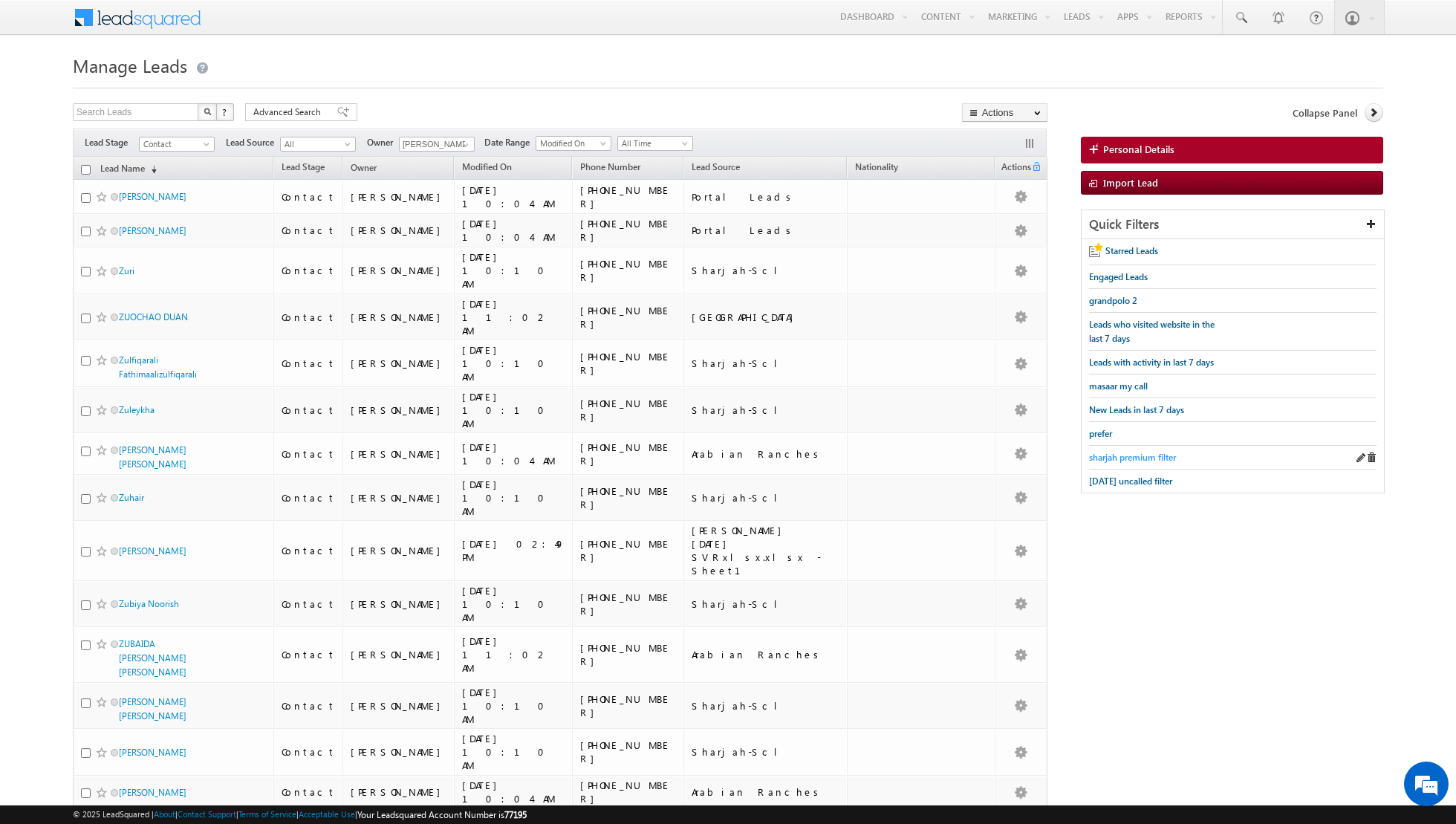
click at [1113, 455] on span "sharjah premium filter" at bounding box center [1132, 457] width 87 height 11
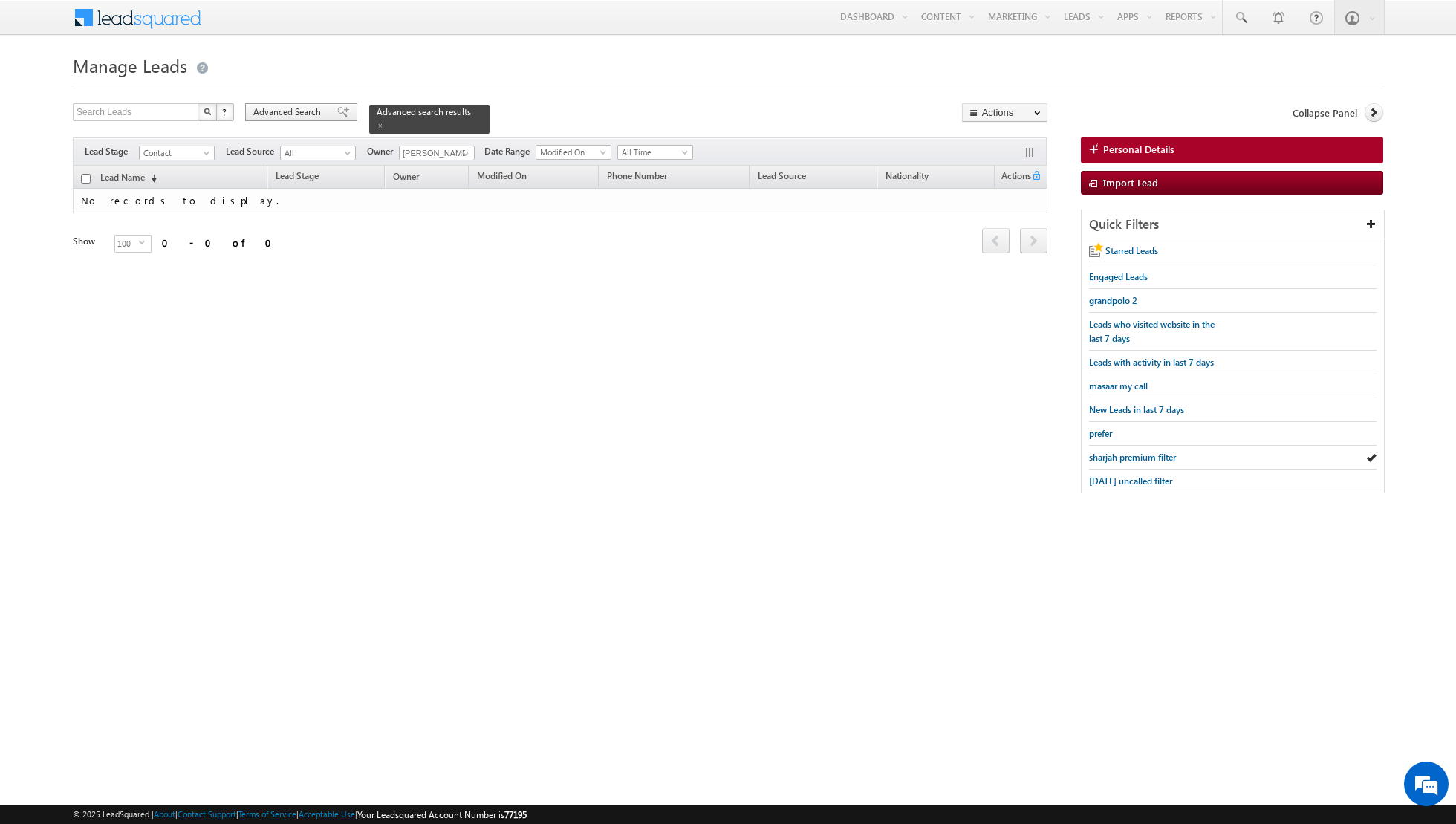
click at [327, 109] on div "Advanced Search" at bounding box center [301, 112] width 112 height 18
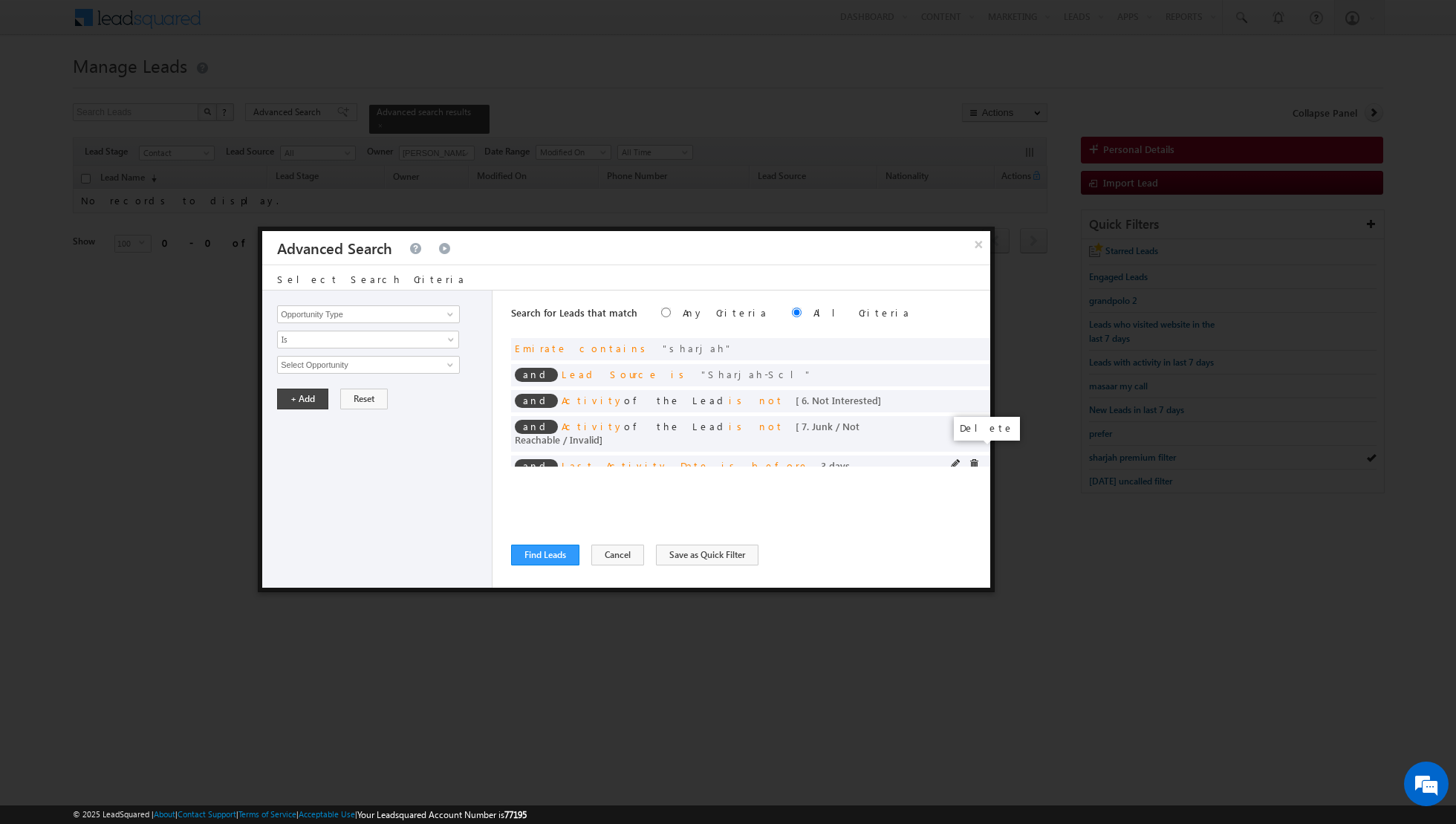
click at [972, 459] on span at bounding box center [974, 464] width 11 height 11
click at [543, 551] on button "Find Leads" at bounding box center [545, 555] width 69 height 21
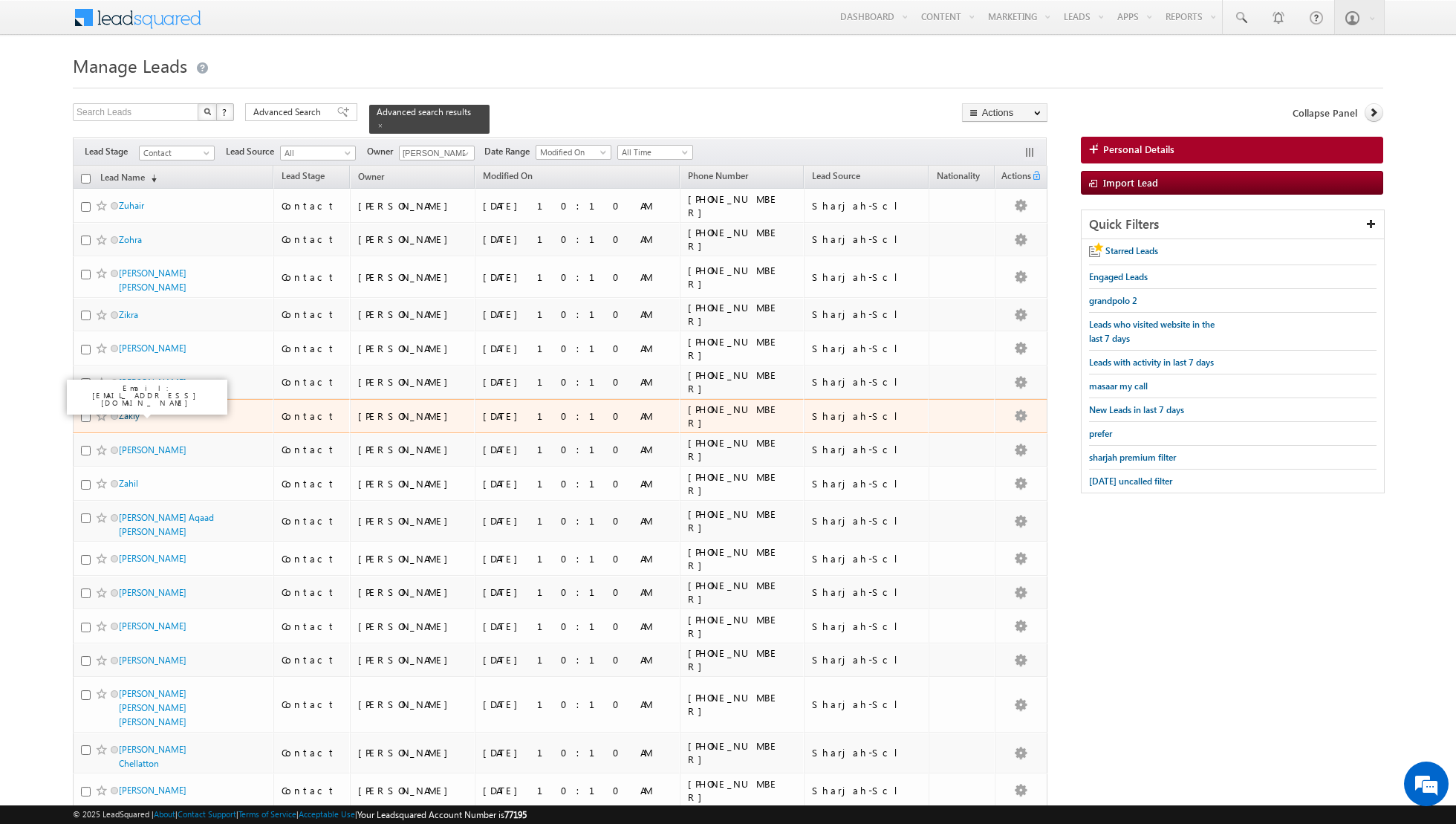
click at [129, 411] on link "Zakiy" at bounding box center [129, 415] width 21 height 11
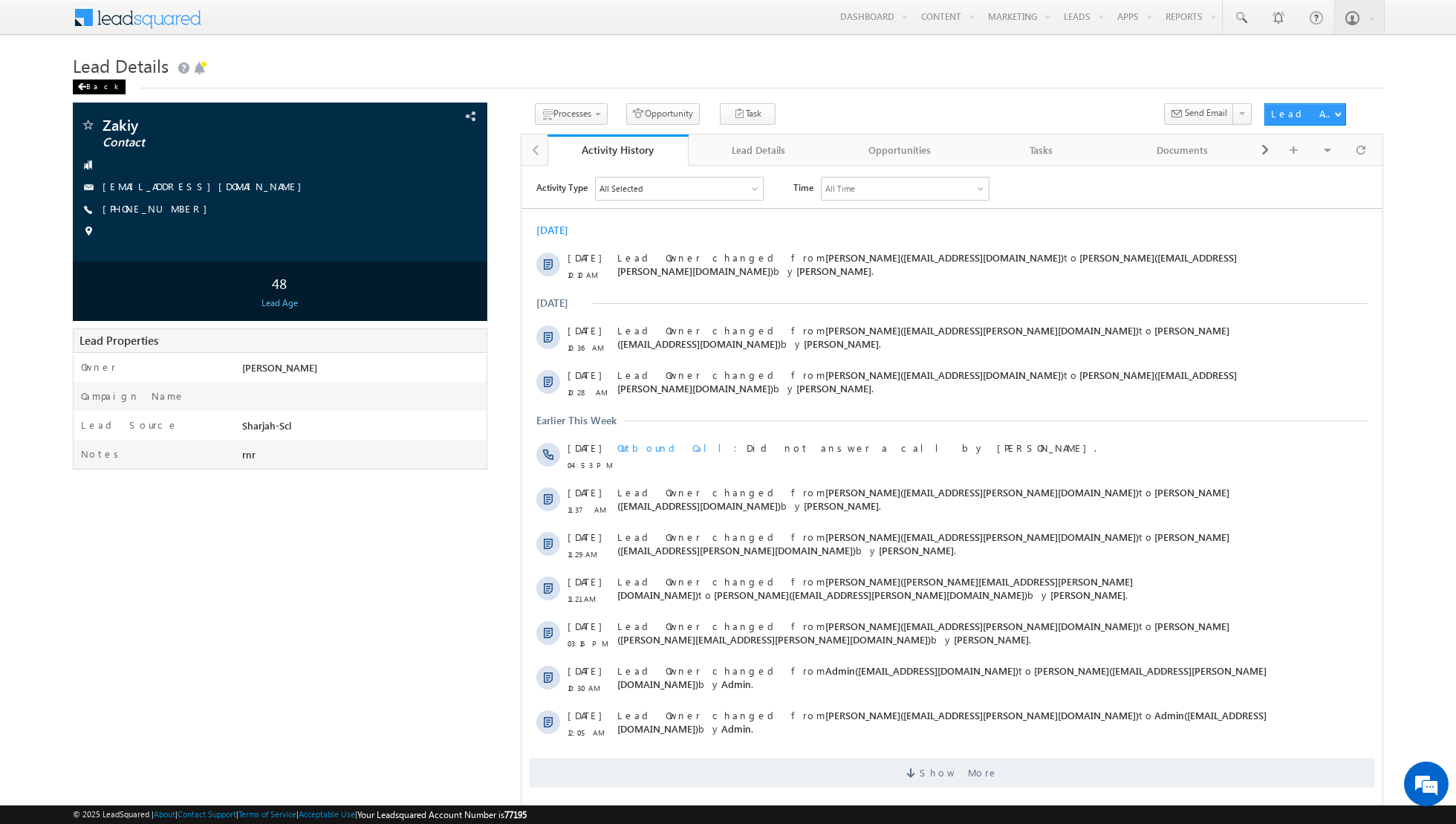
click at [94, 87] on div "Back" at bounding box center [98, 87] width 53 height 15
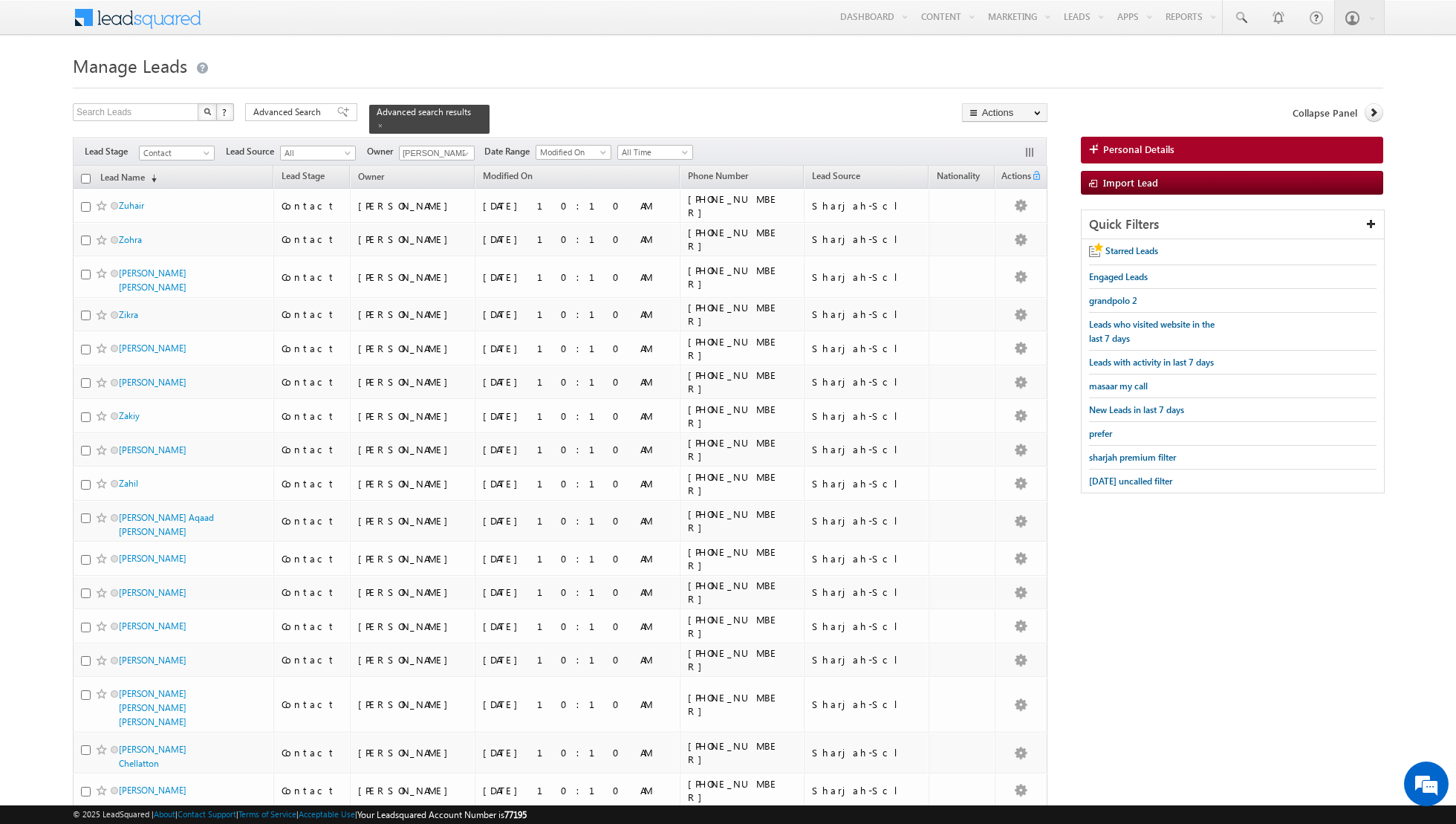
click at [86, 179] on input "checkbox" at bounding box center [86, 179] width 10 height 10
checkbox input "true"
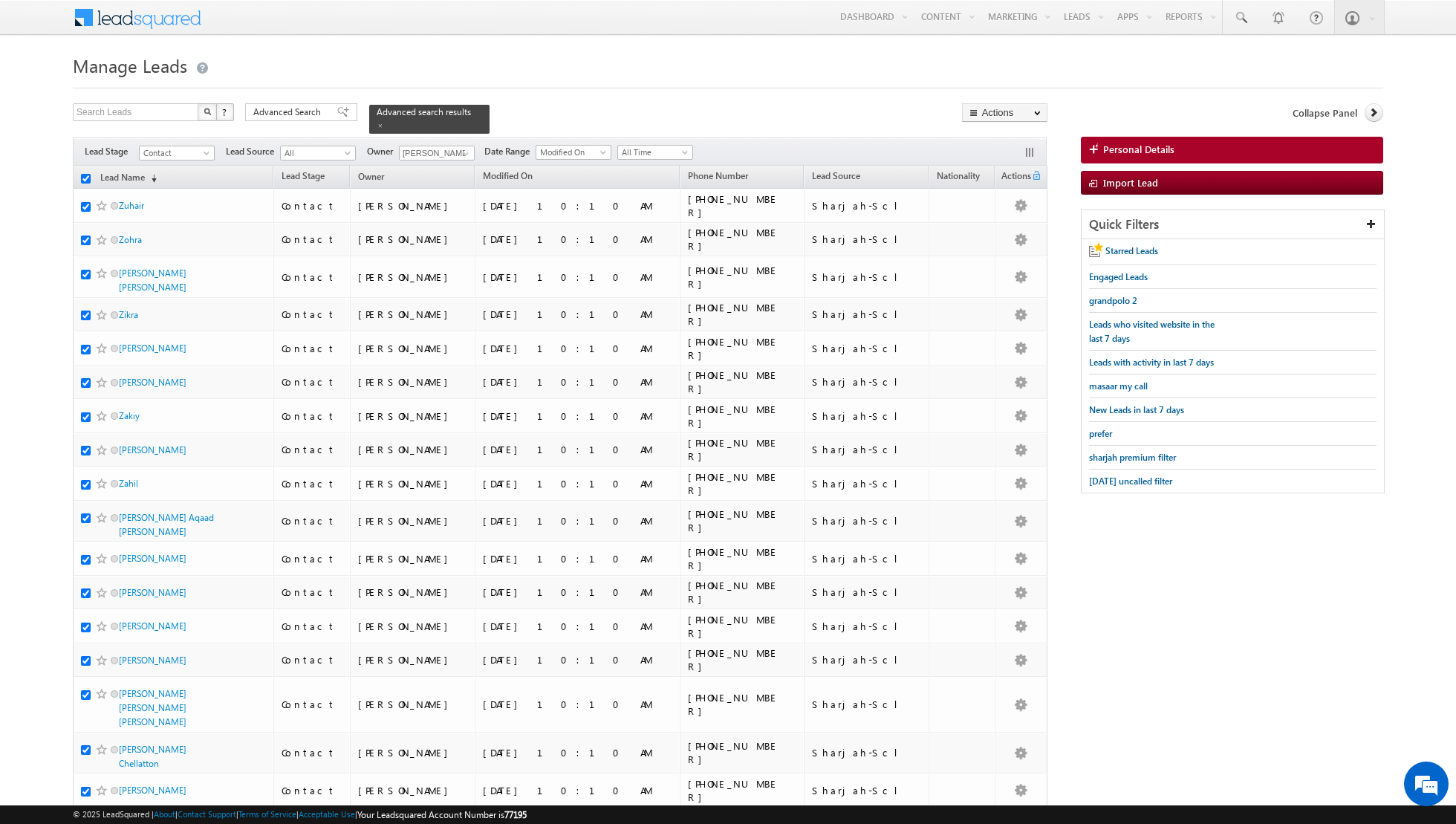
checkbox input "true"
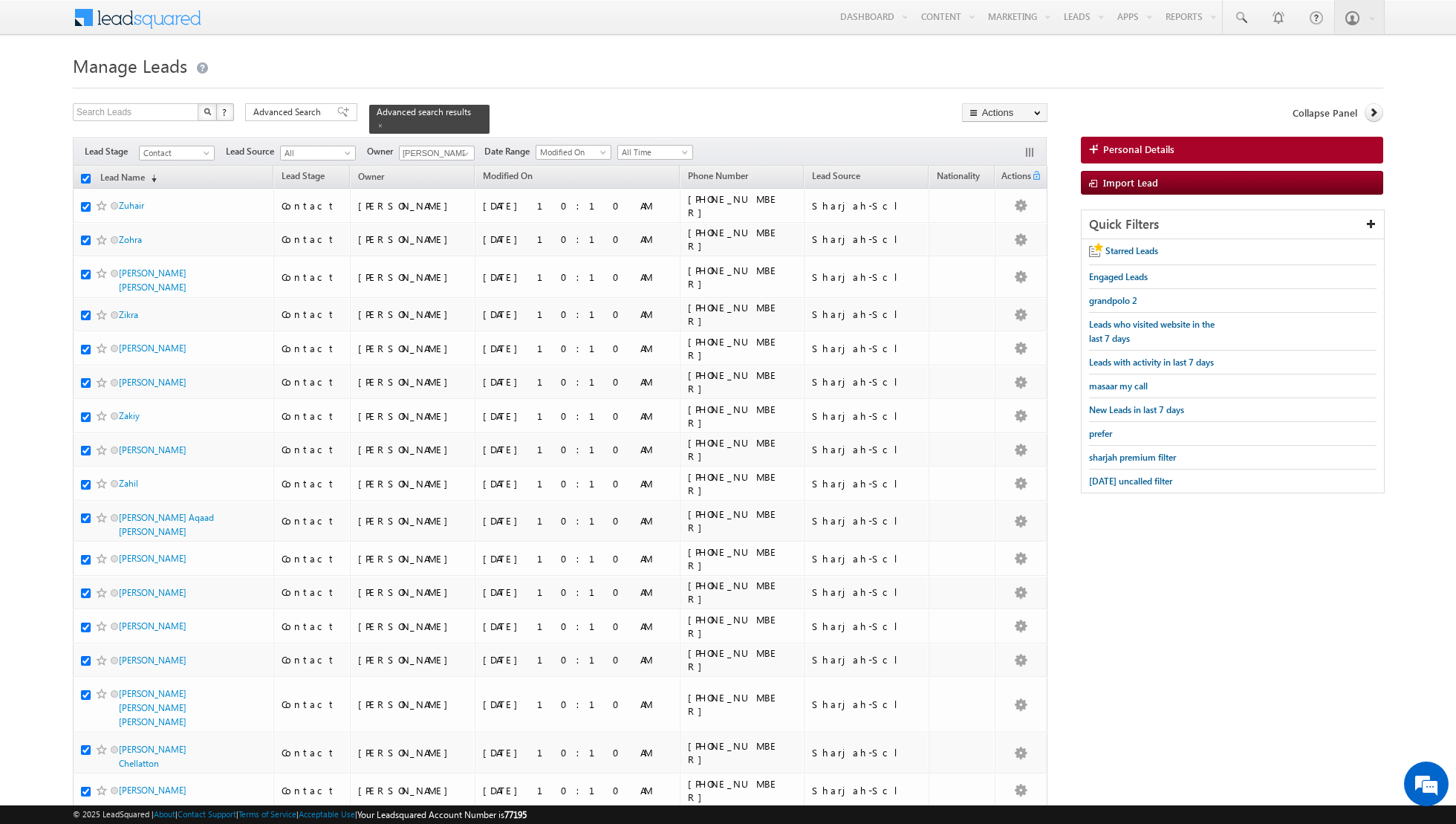
checkbox input "true"
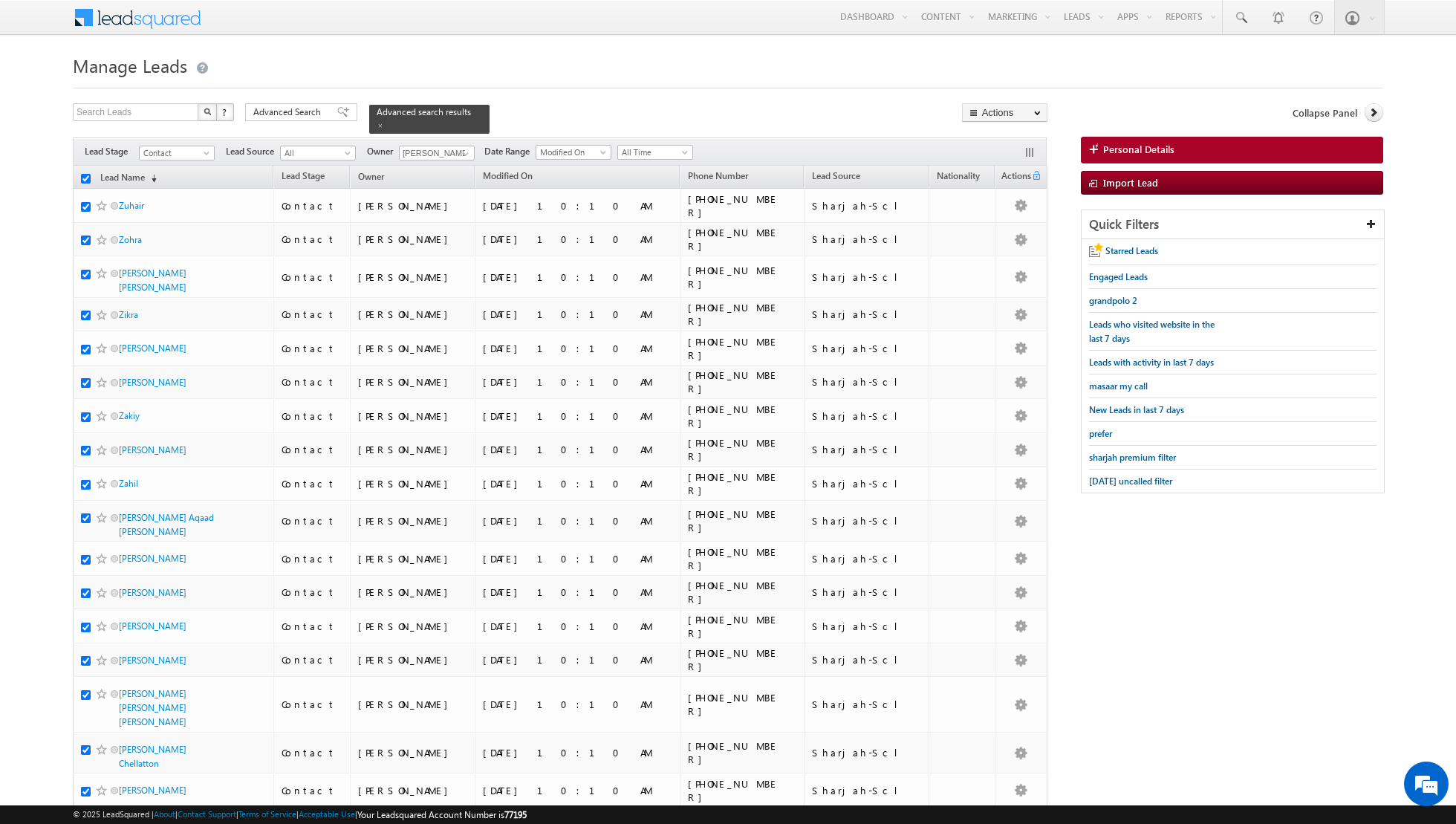
checkbox input "true"
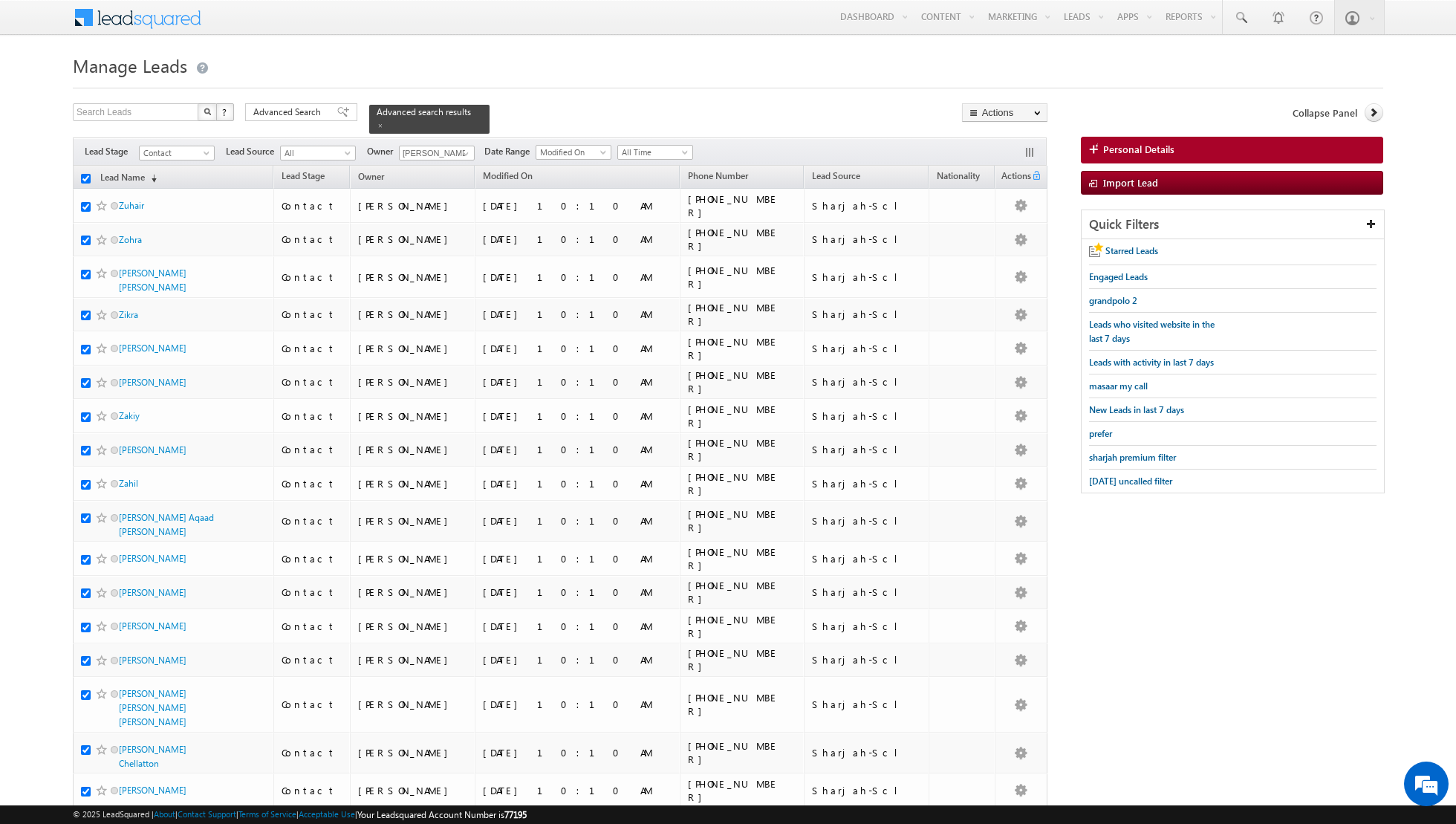
checkbox input "true"
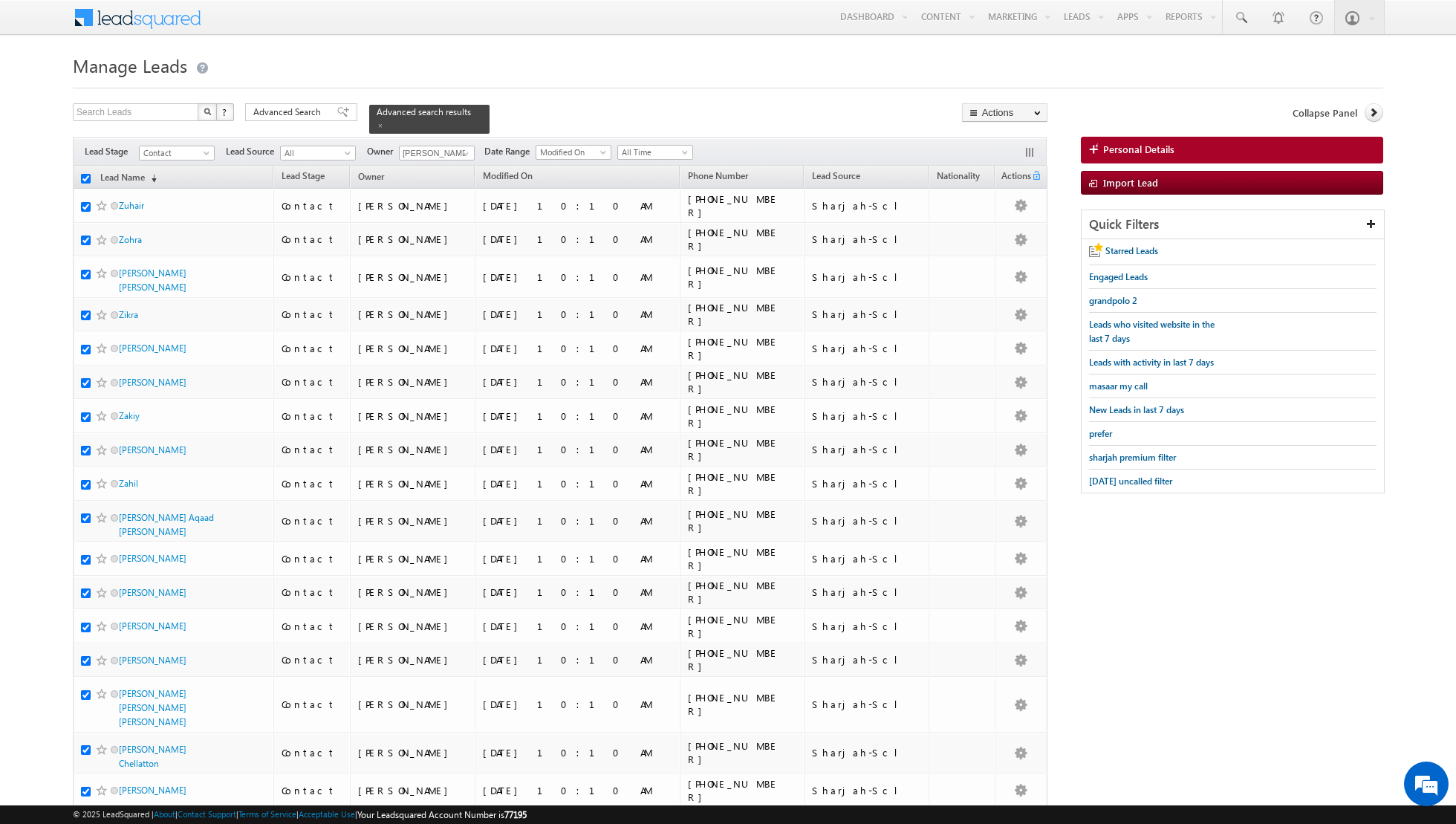
checkbox input "true"
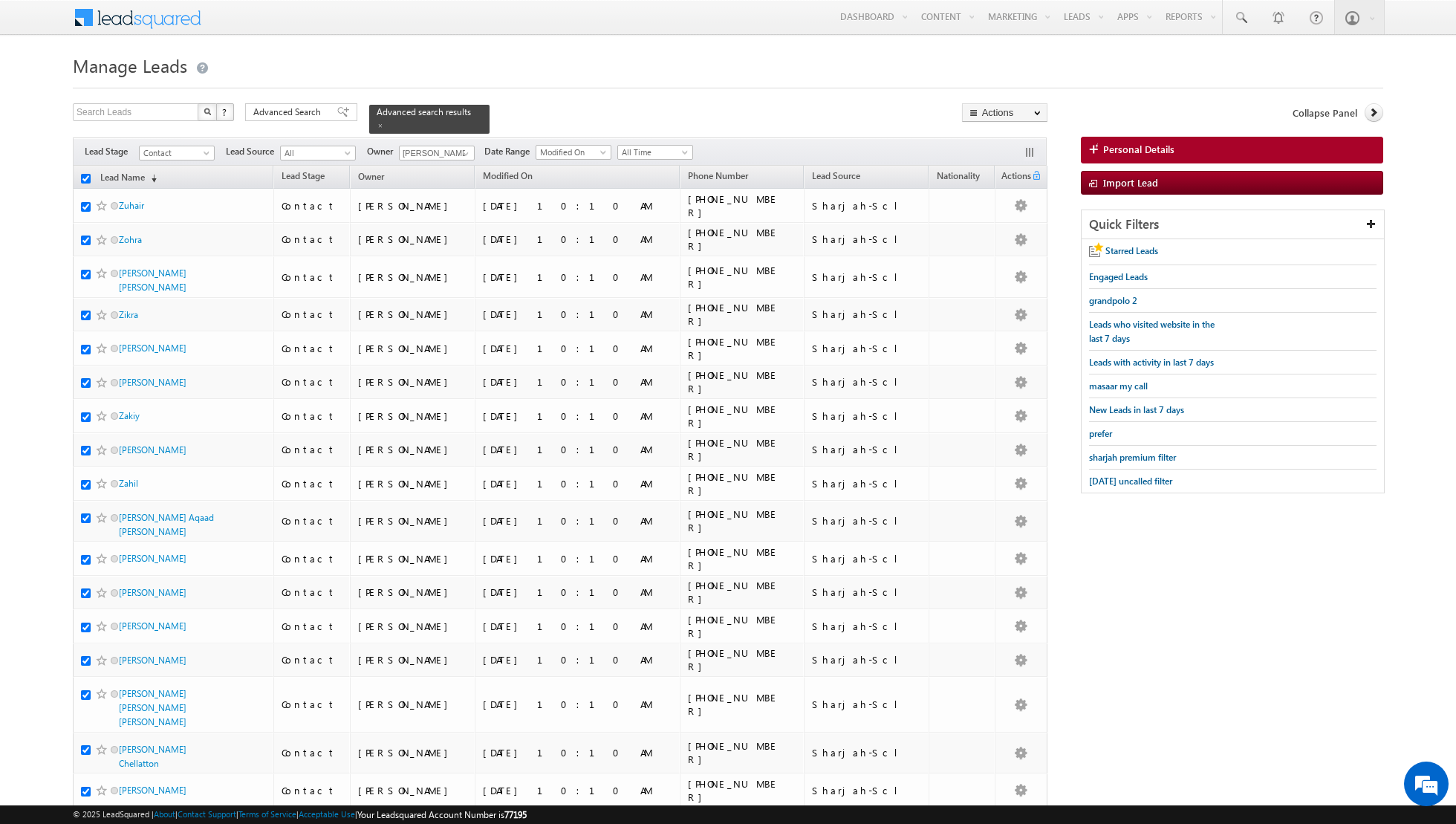
checkbox input "true"
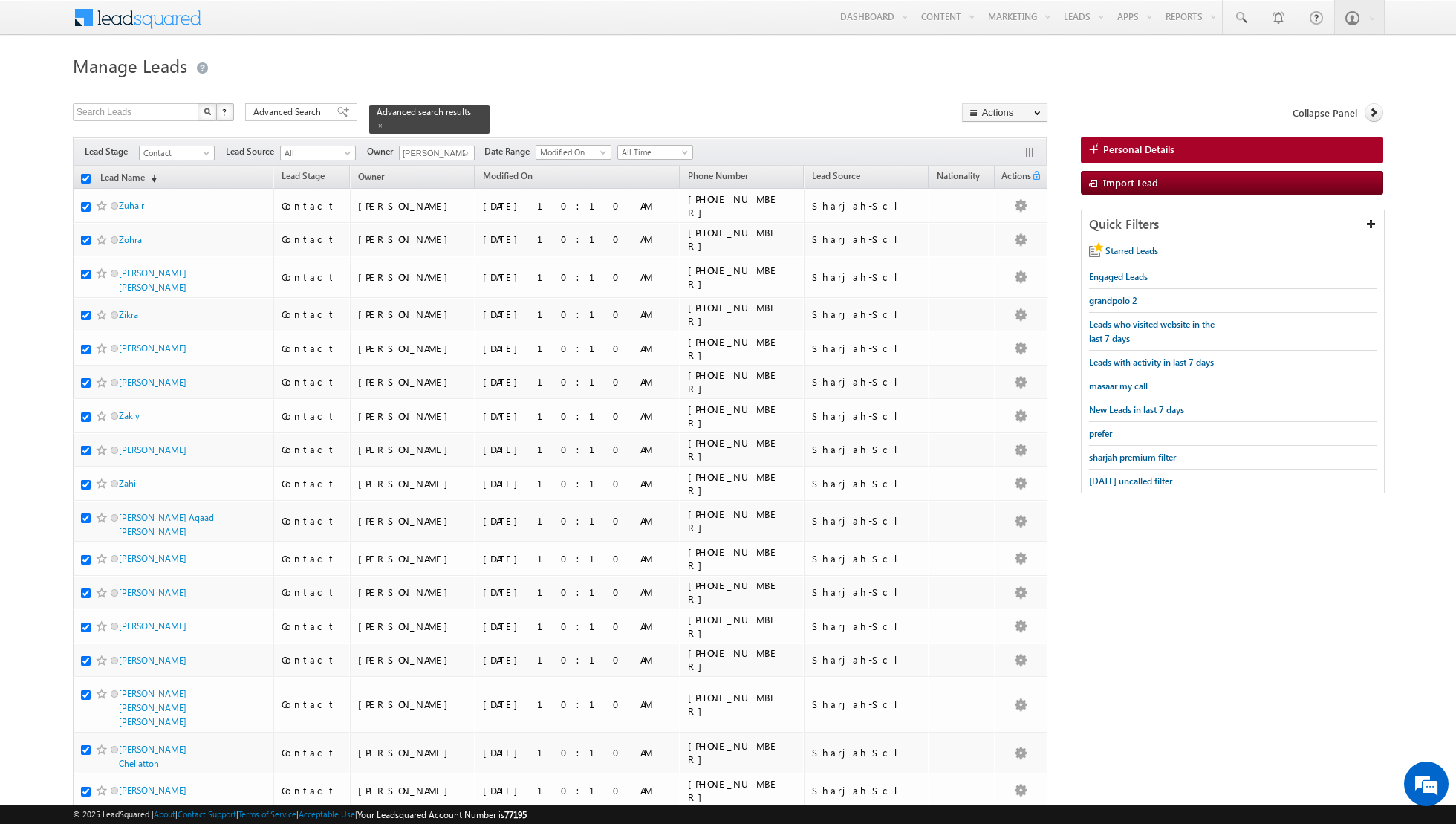
checkbox input "true"
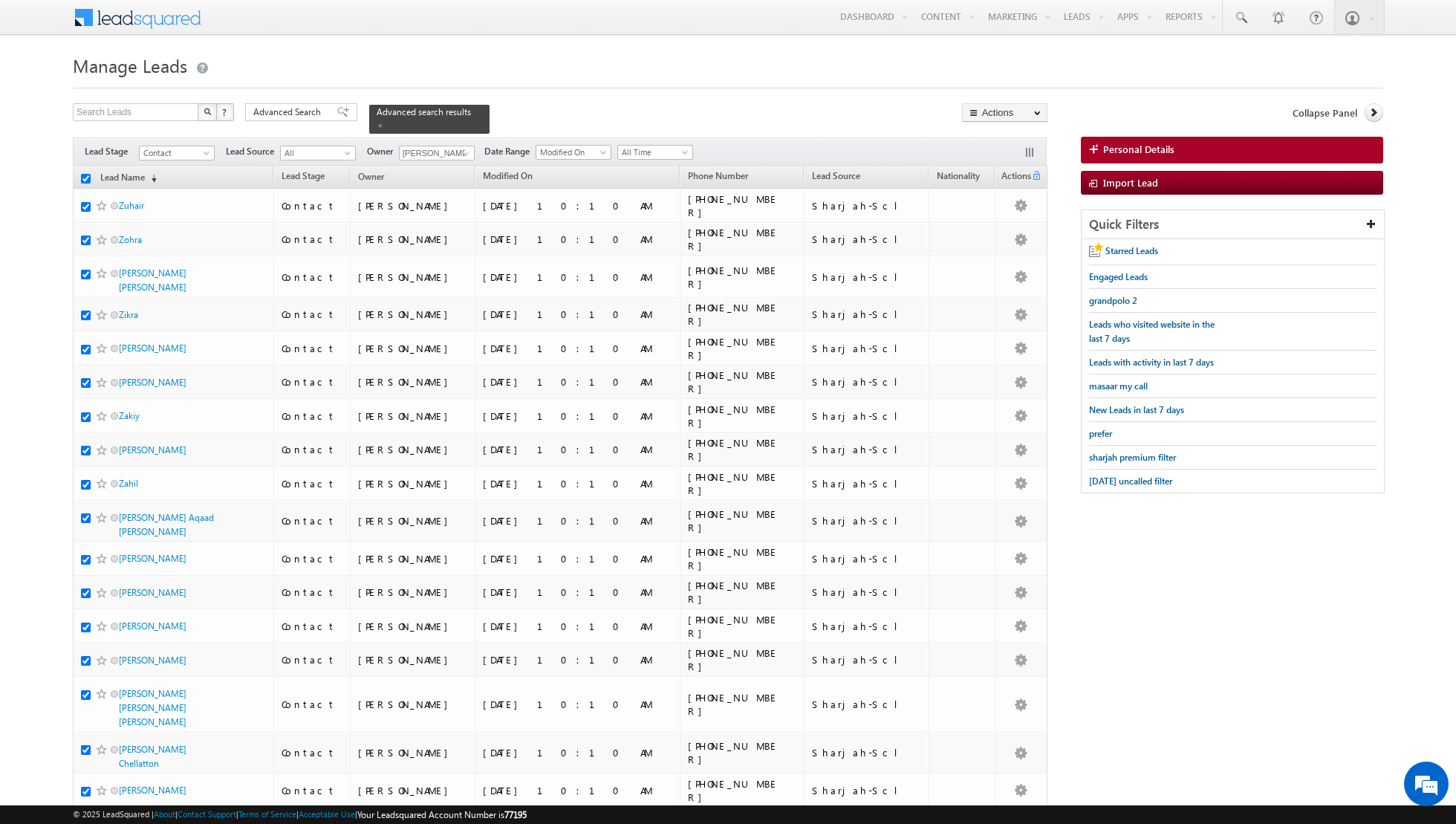
checkbox input "true"
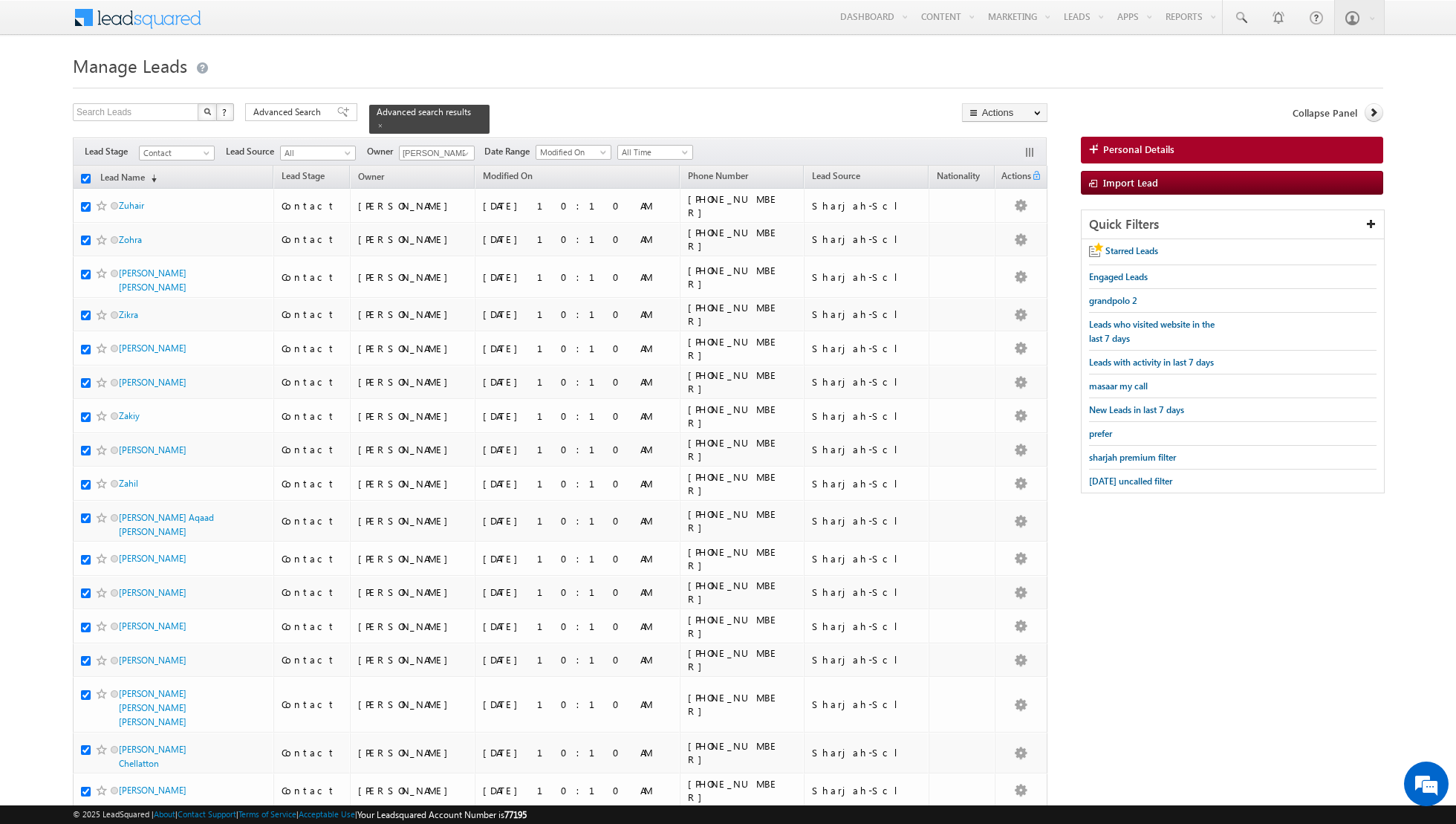
checkbox input "true"
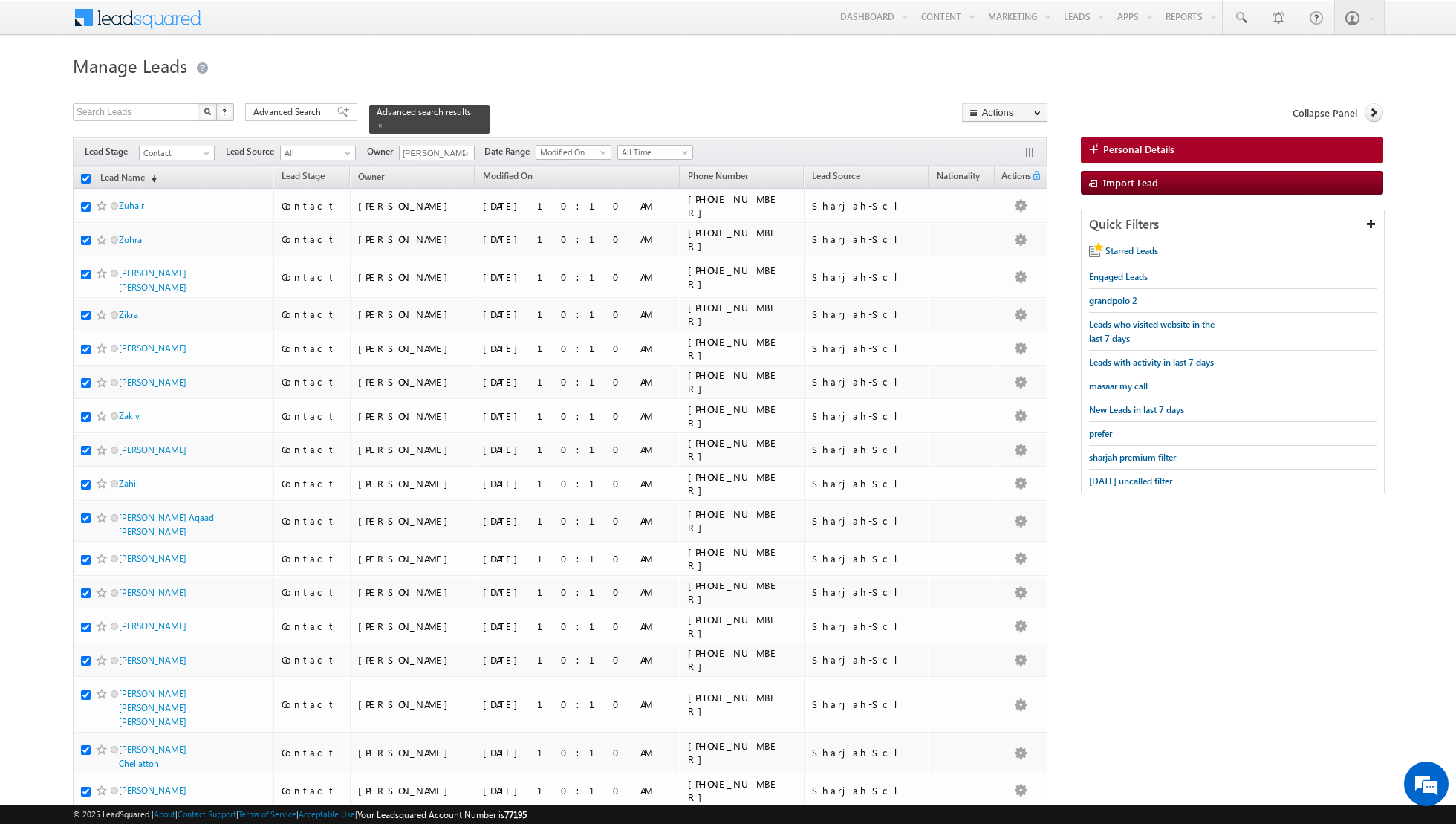
checkbox input "true"
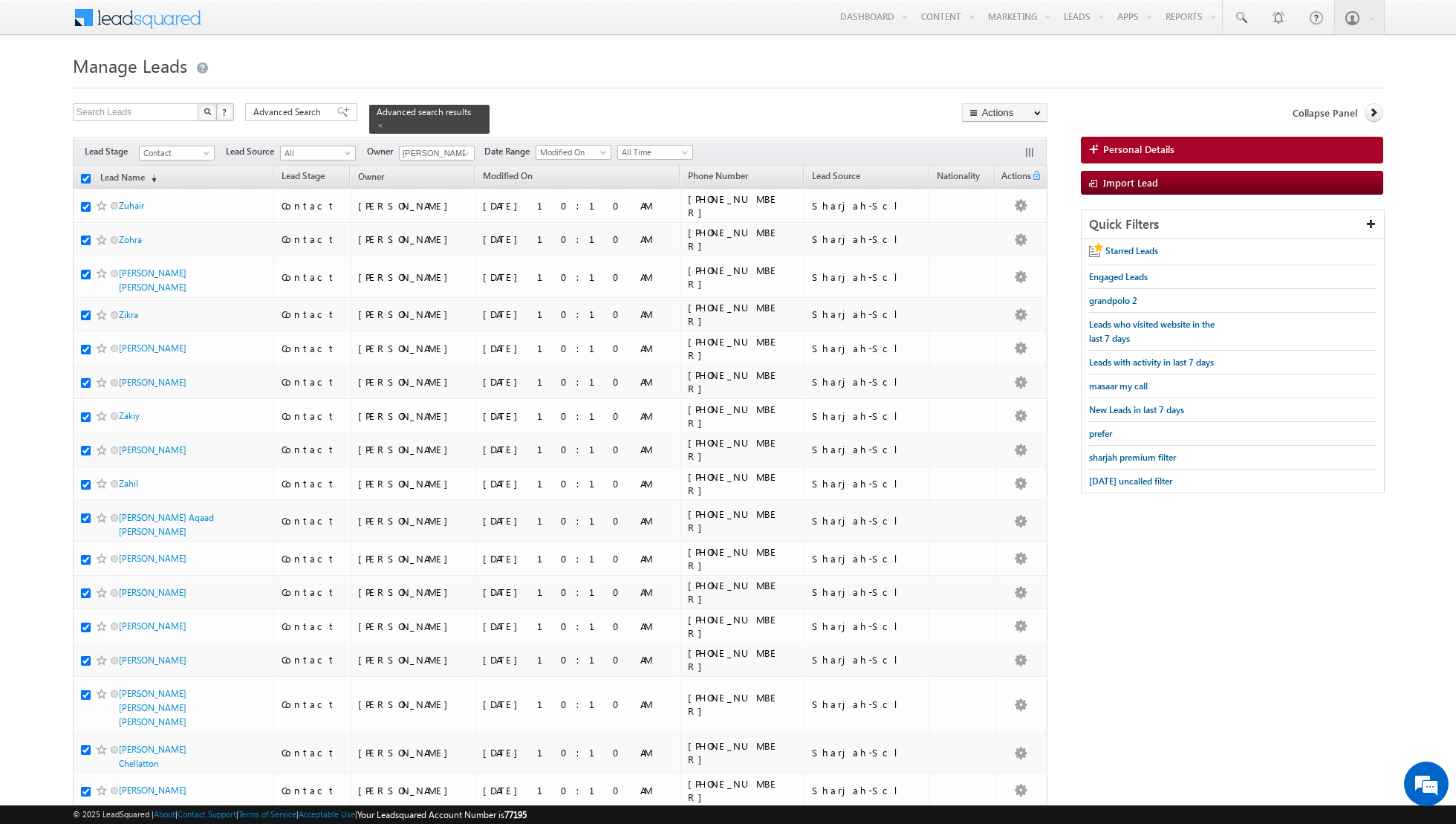
checkbox input "true"
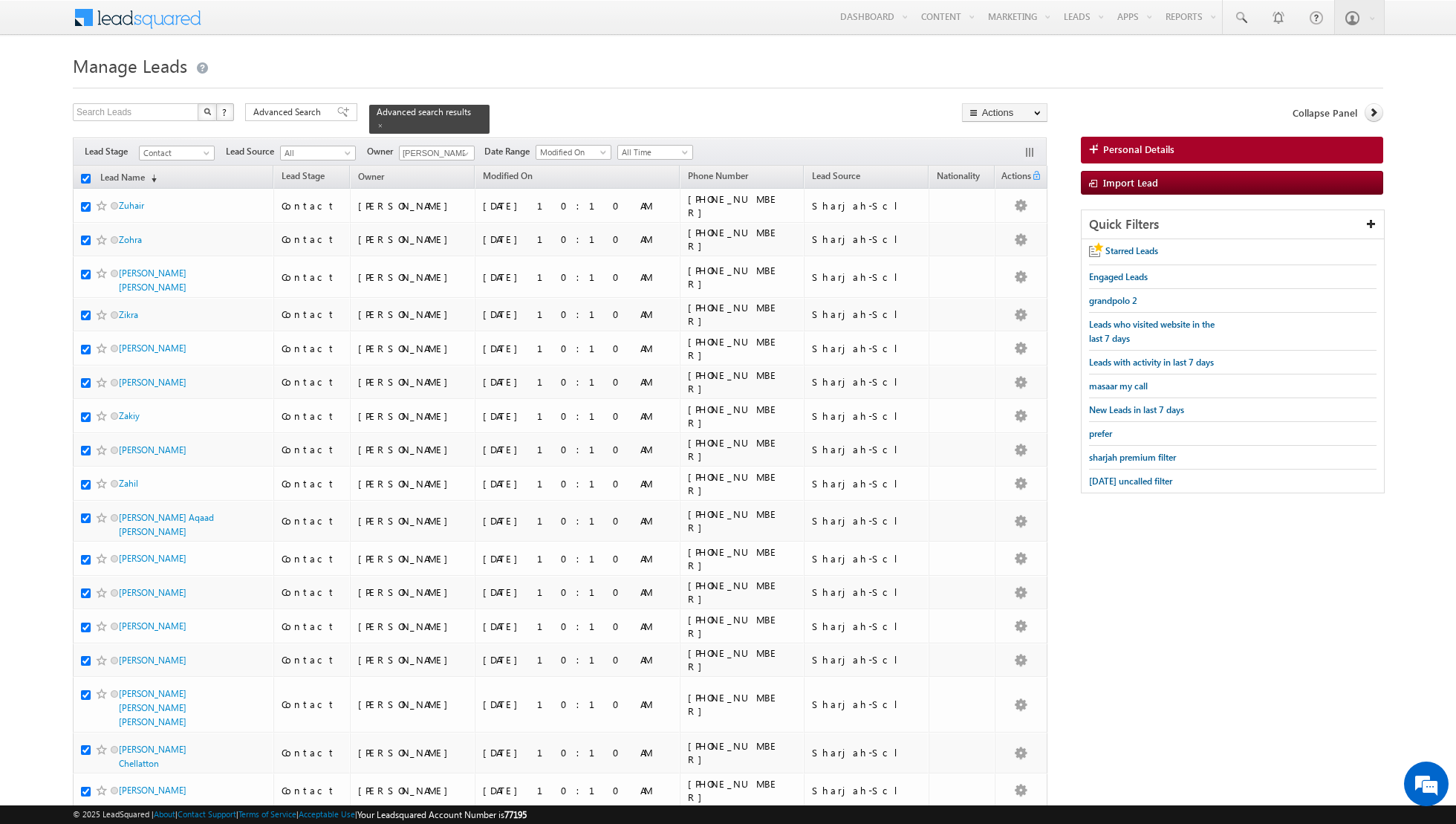
checkbox input "true"
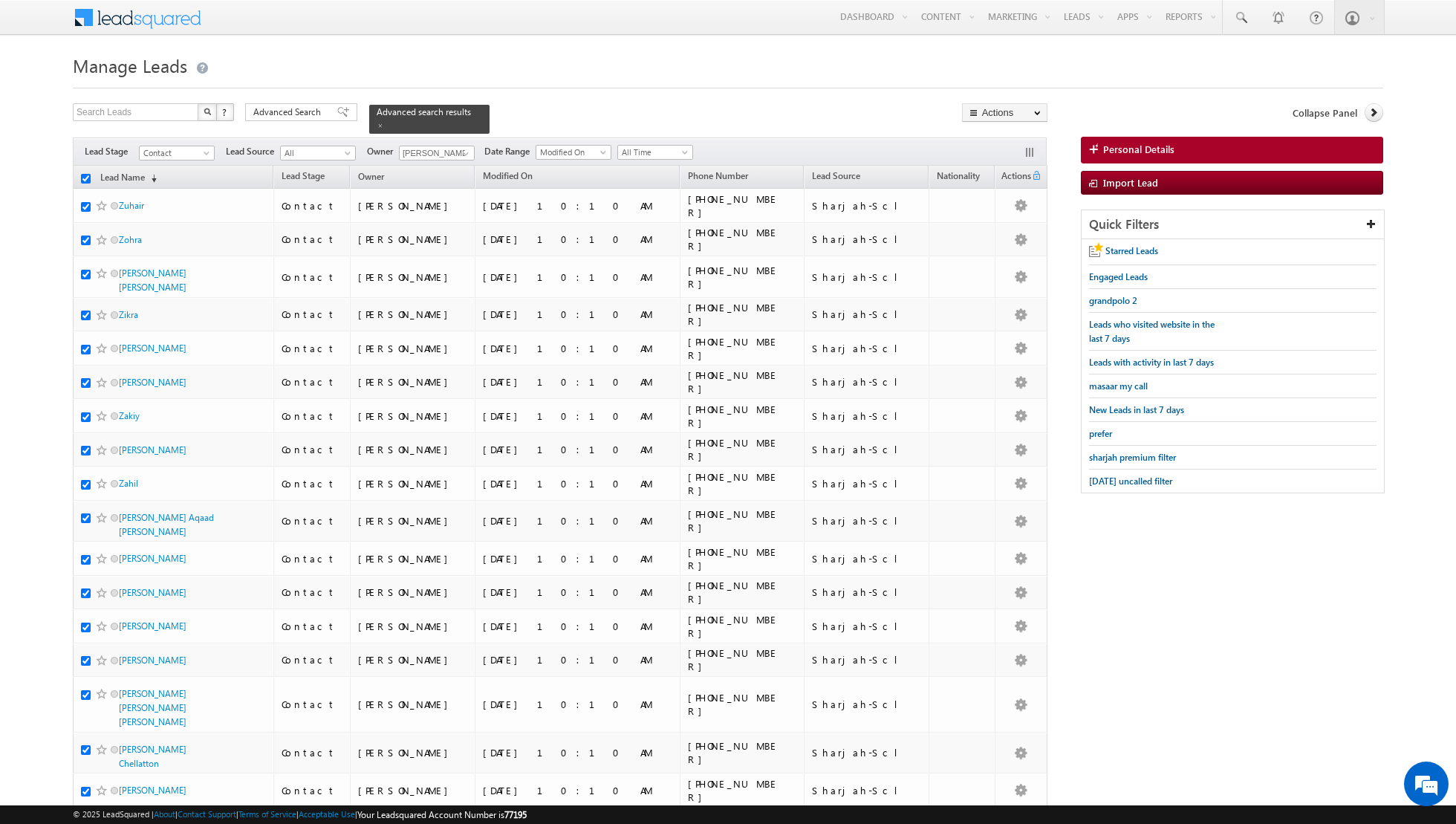
checkbox input "true"
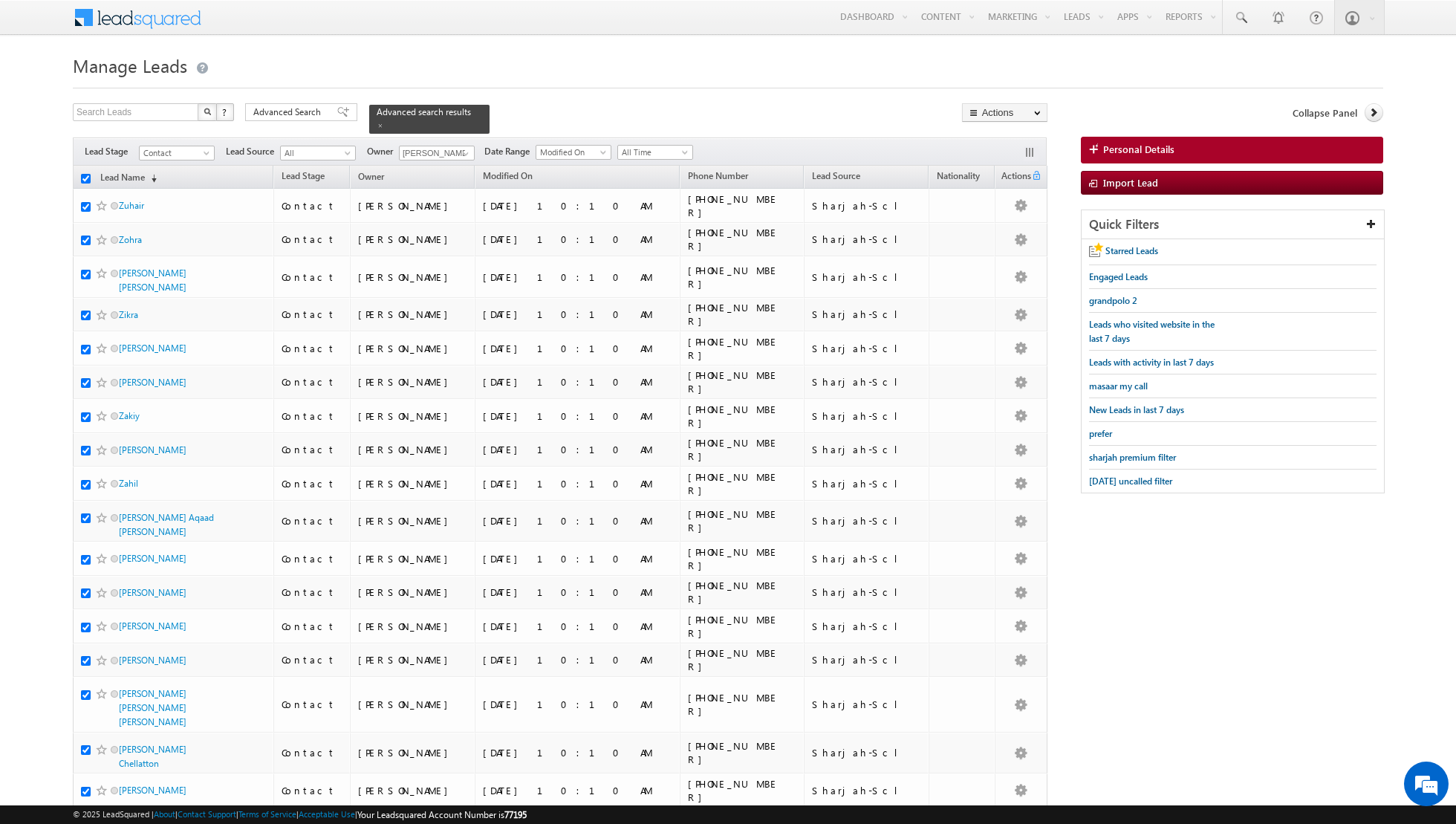
checkbox input "true"
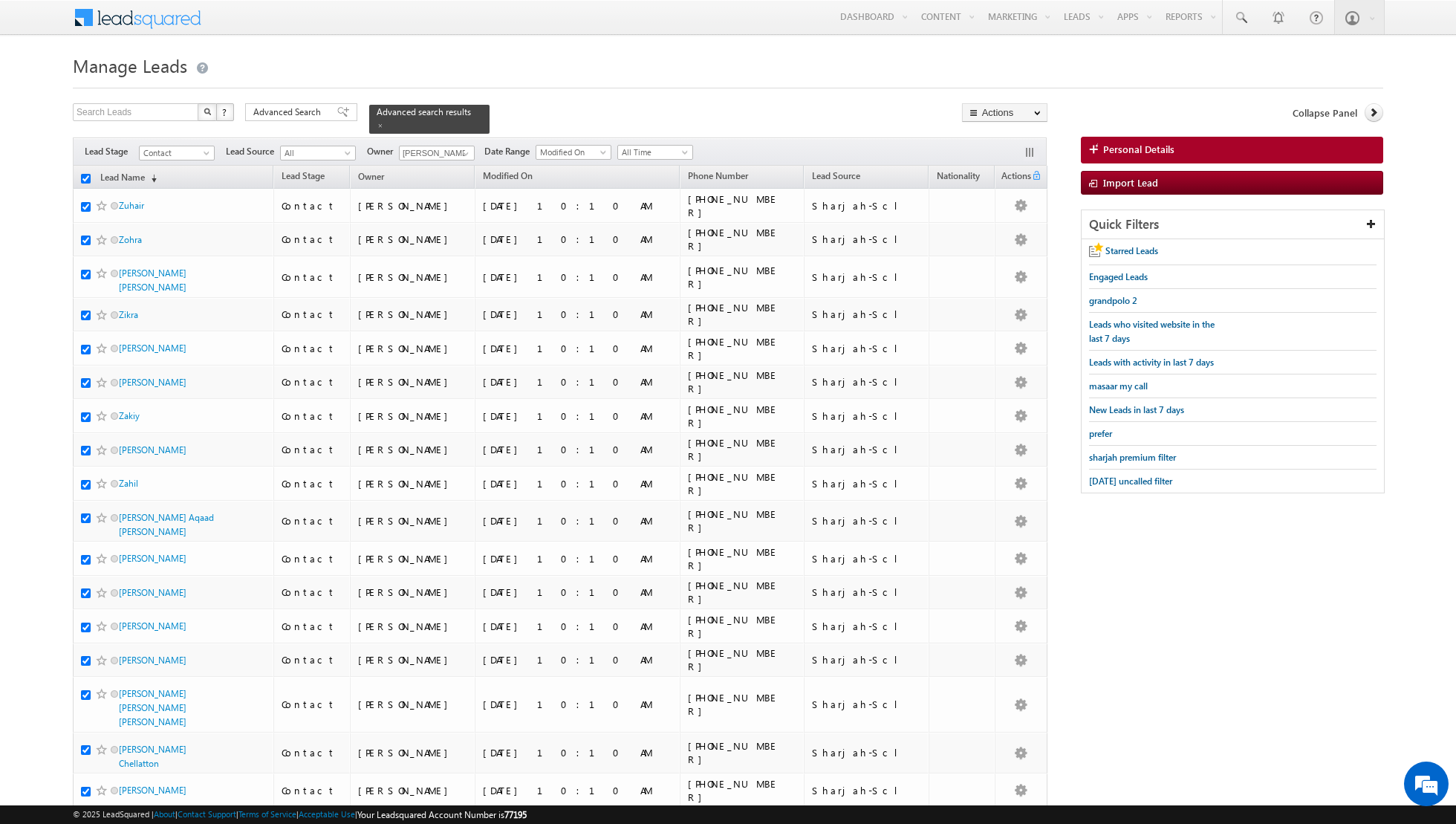
checkbox input "true"
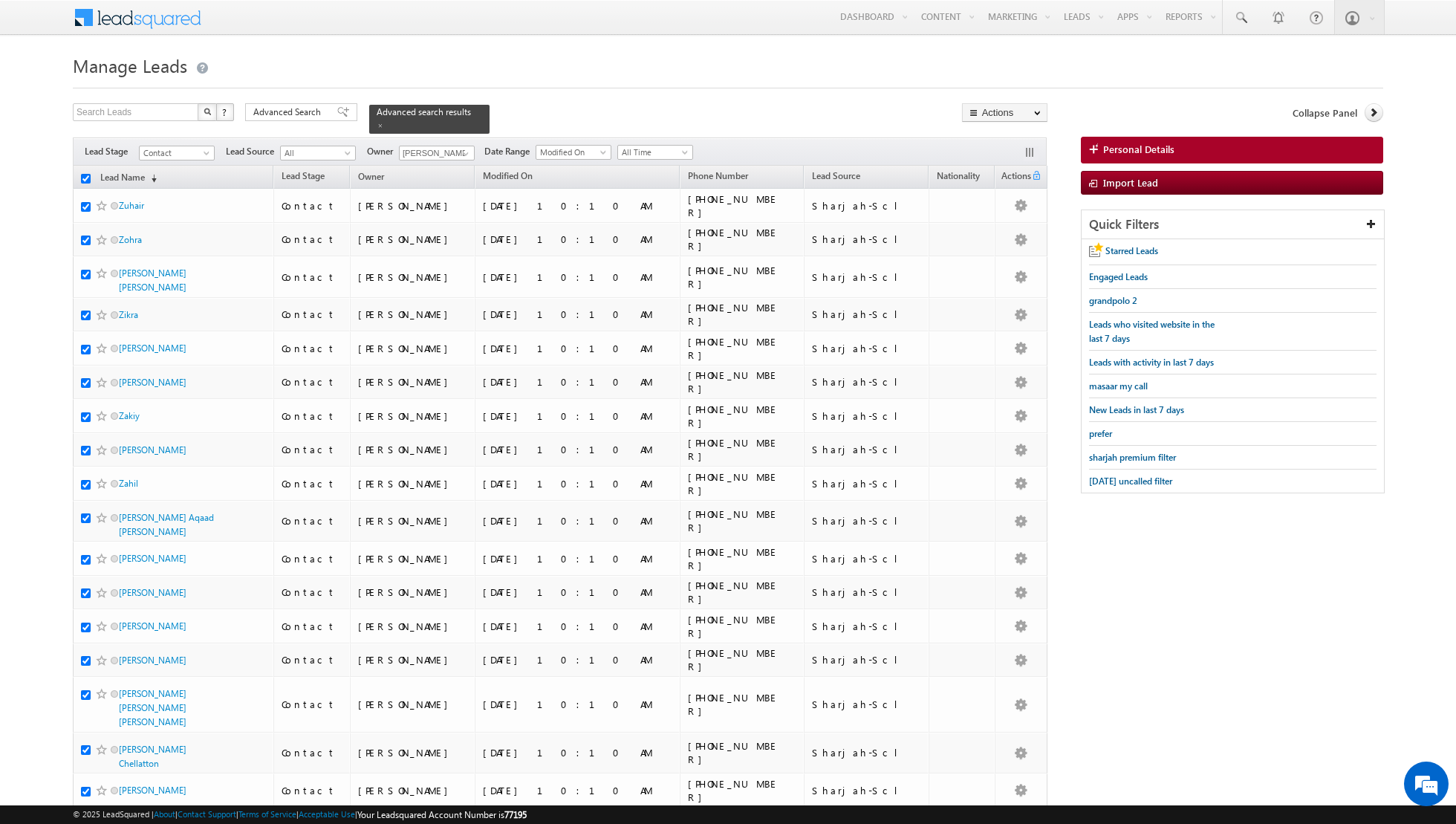
checkbox input "true"
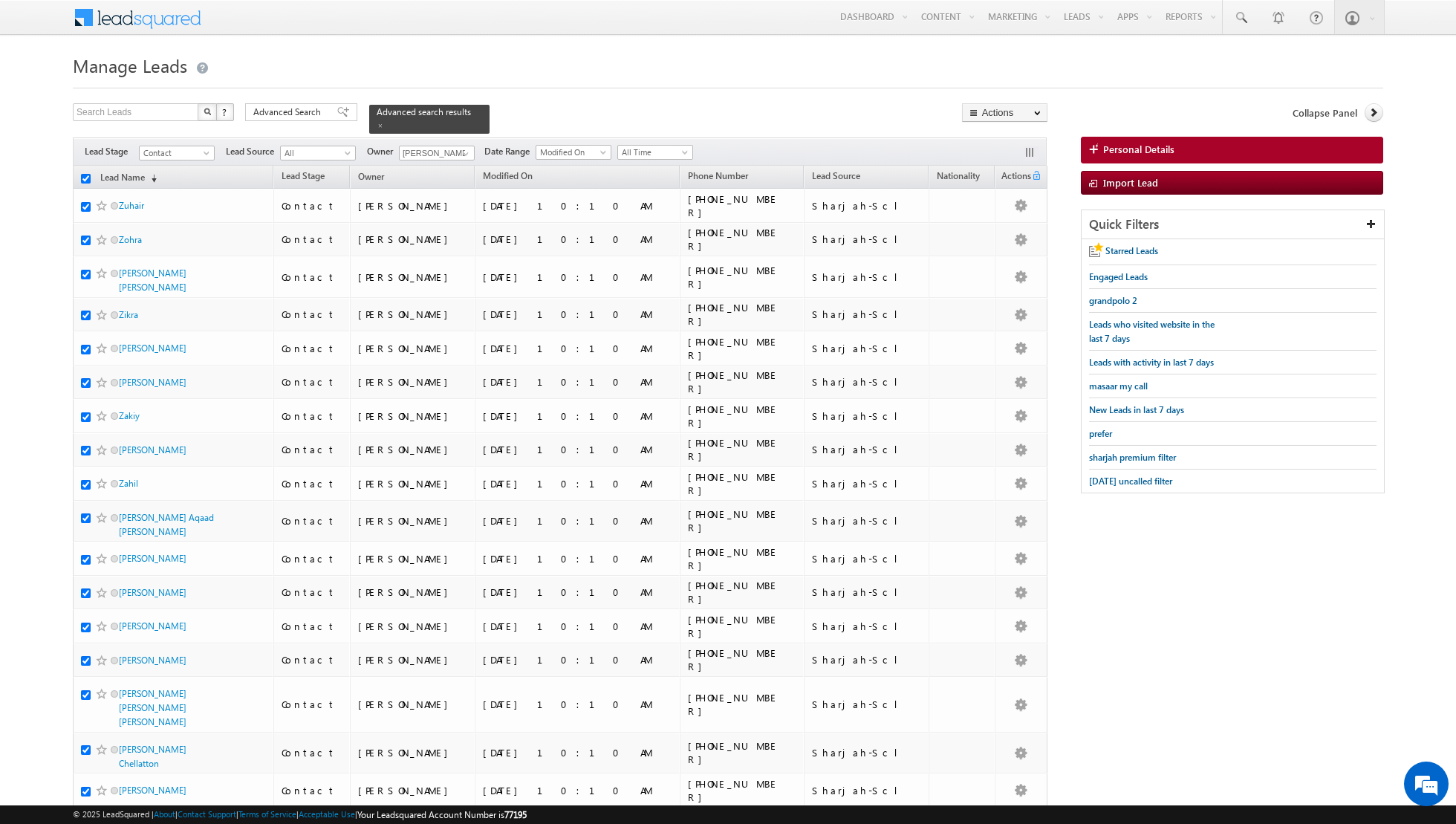
checkbox input "true"
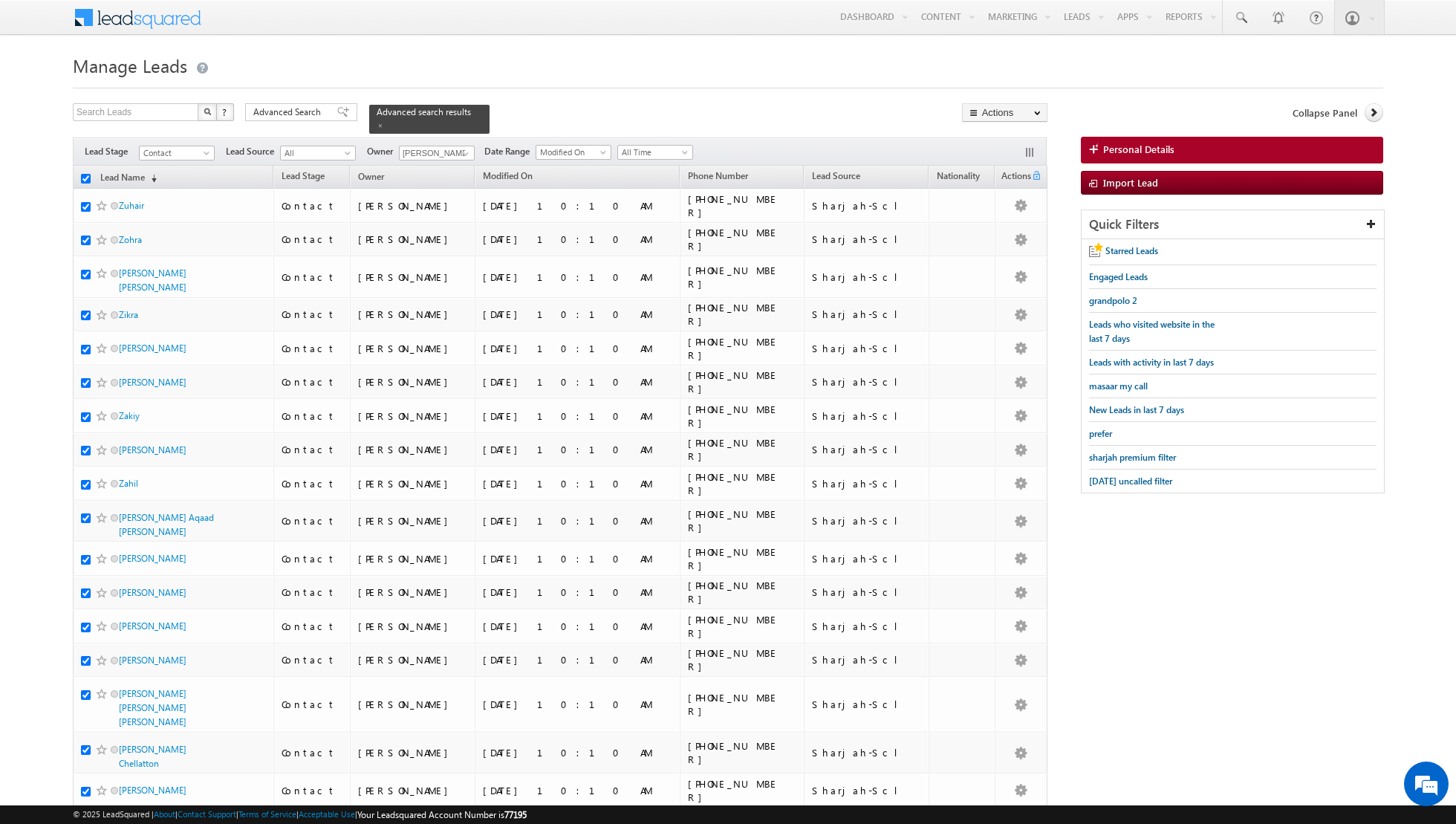
checkbox input "true"
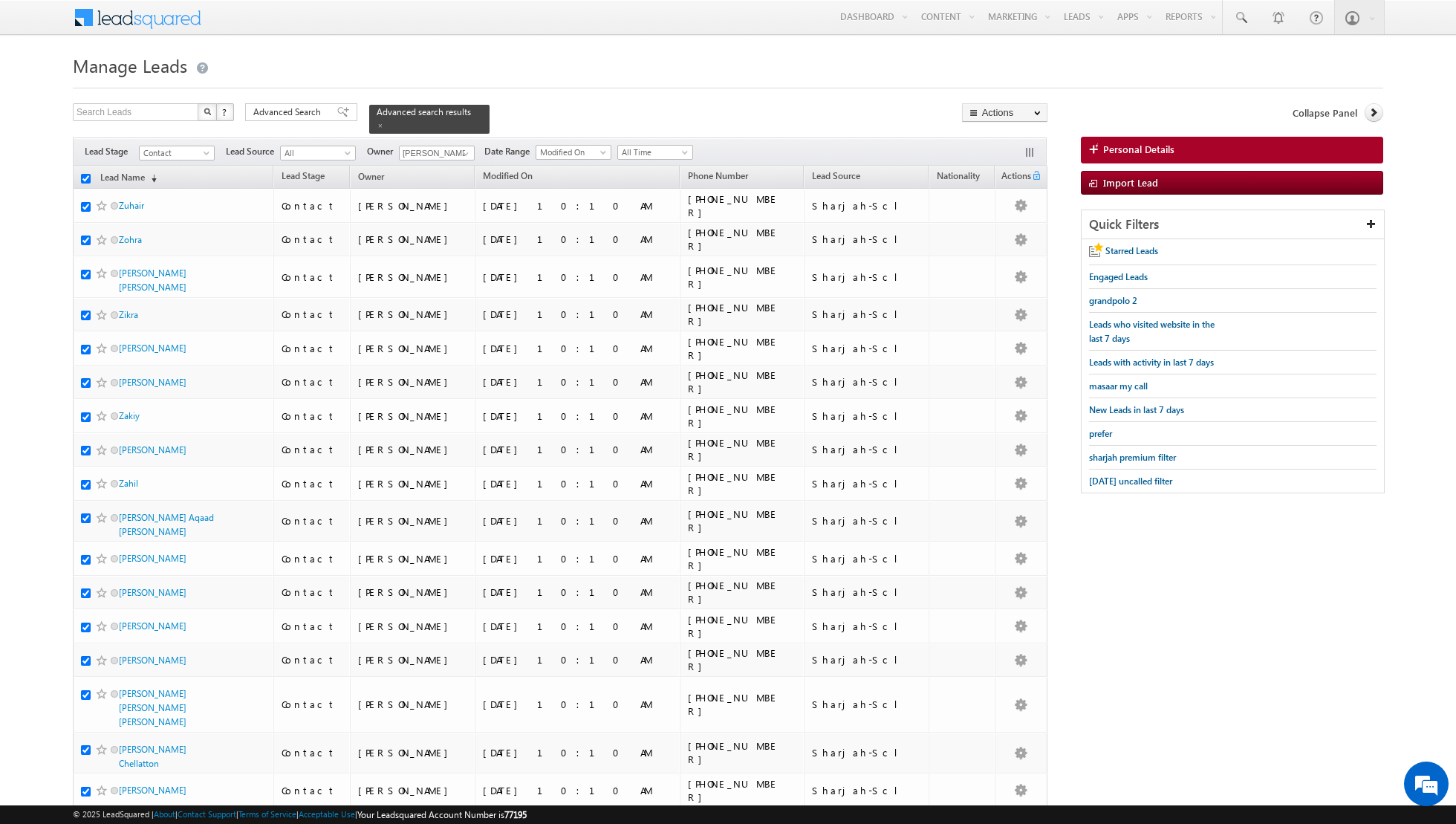
checkbox input "true"
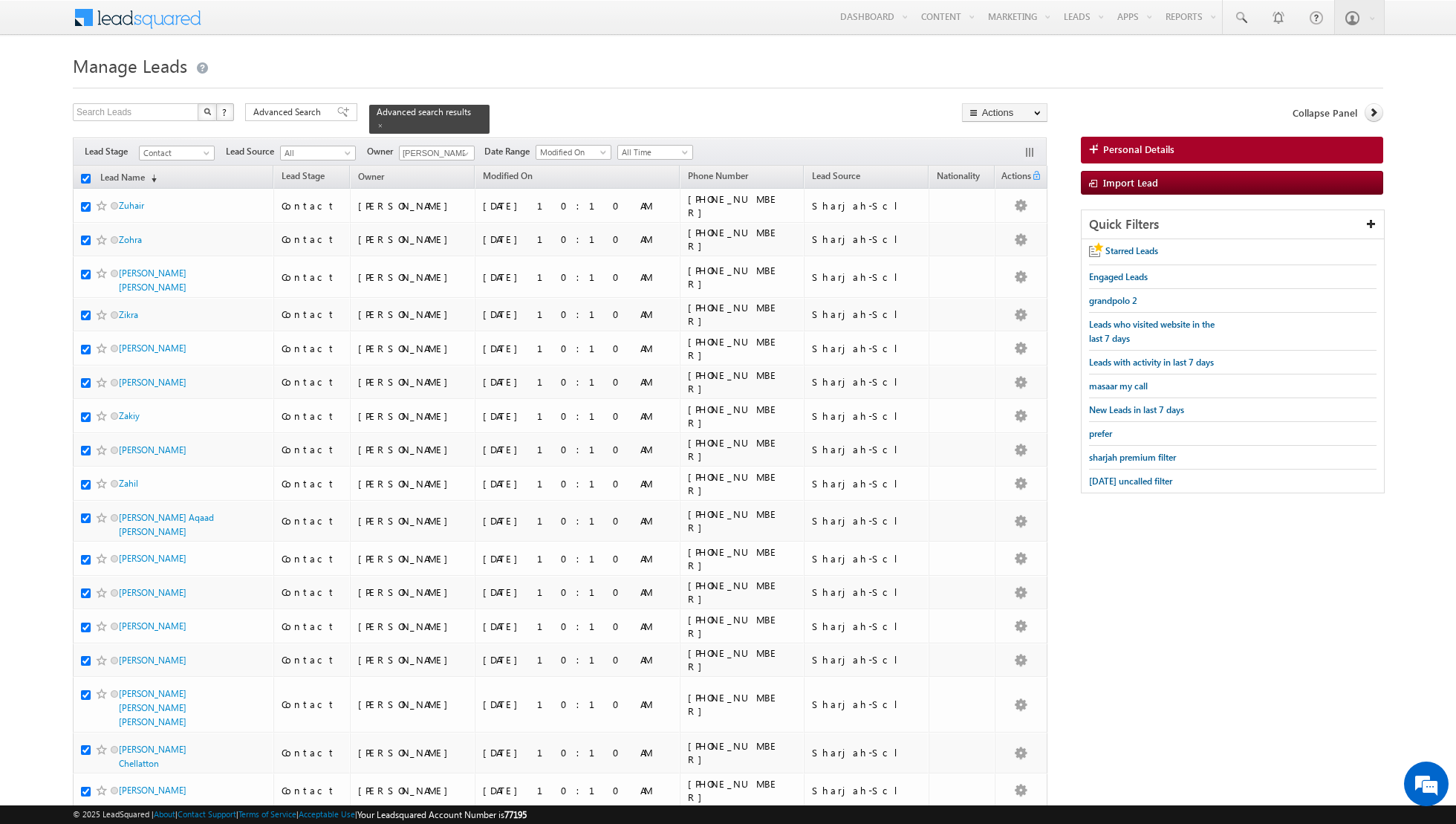
checkbox input "true"
click at [999, 242] on link "Change Owner" at bounding box center [1004, 241] width 84 height 18
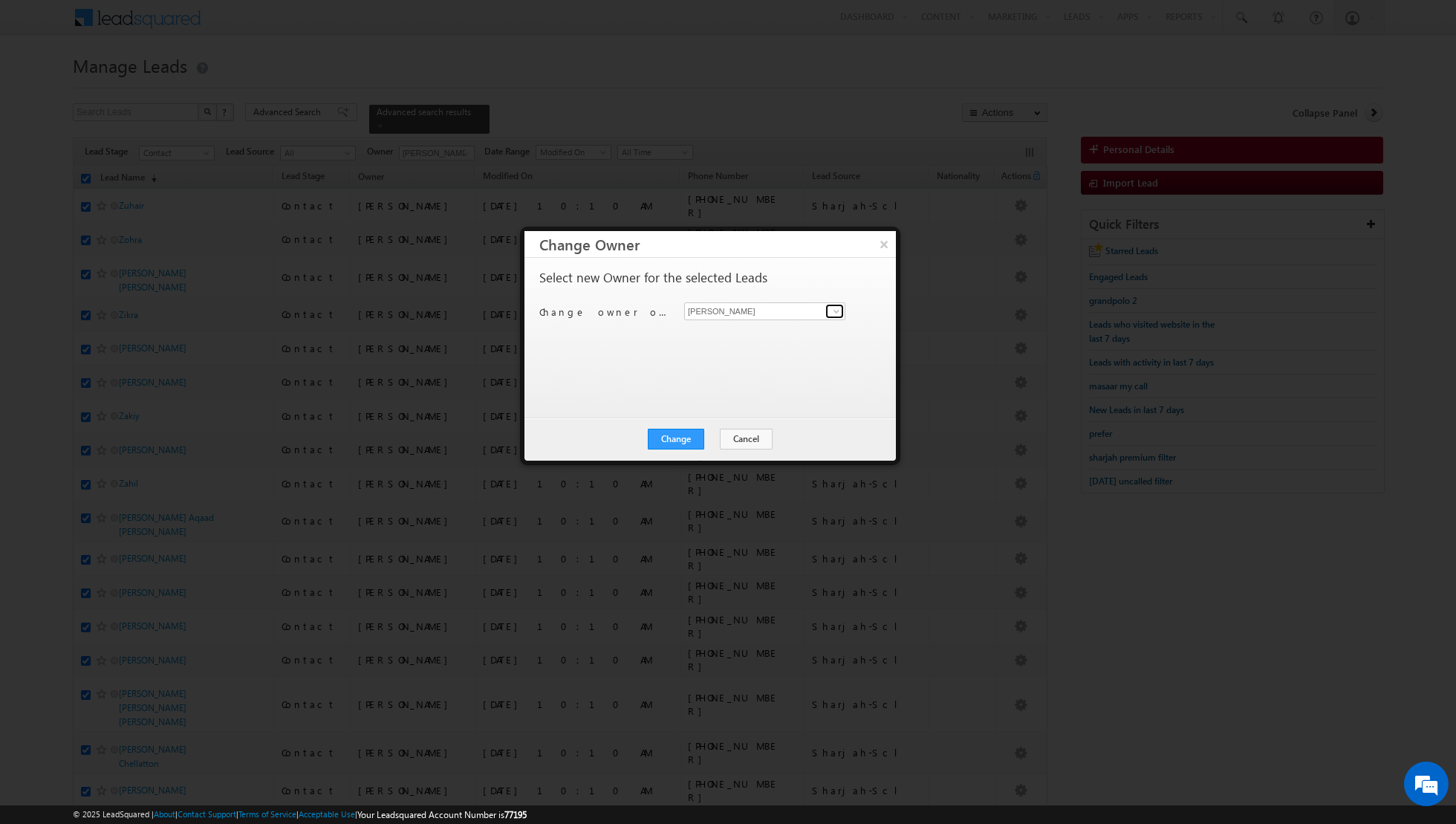
click at [836, 311] on span at bounding box center [836, 311] width 11 height 11
click at [790, 322] on link "[PERSON_NAME] [PERSON_NAME] [PERSON_NAME][EMAIL_ADDRESS][PERSON_NAME][DOMAIN_NA…" at bounding box center [765, 334] width 161 height 29
type input "[PERSON_NAME] [PERSON_NAME]"
click at [673, 438] on button "Change" at bounding box center [675, 439] width 56 height 21
click at [718, 439] on button "Close" at bounding box center [712, 439] width 48 height 21
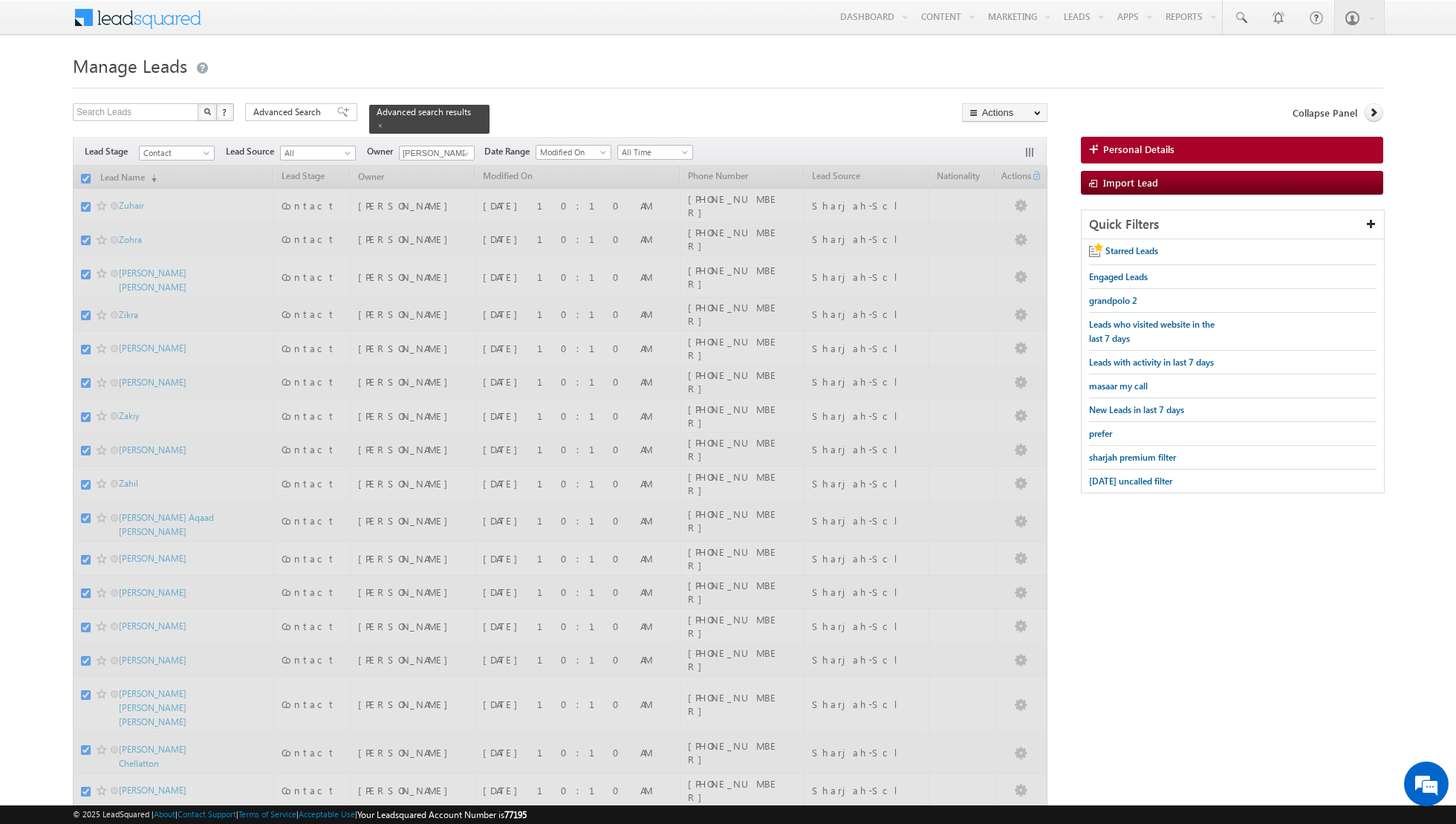
checkbox input "false"
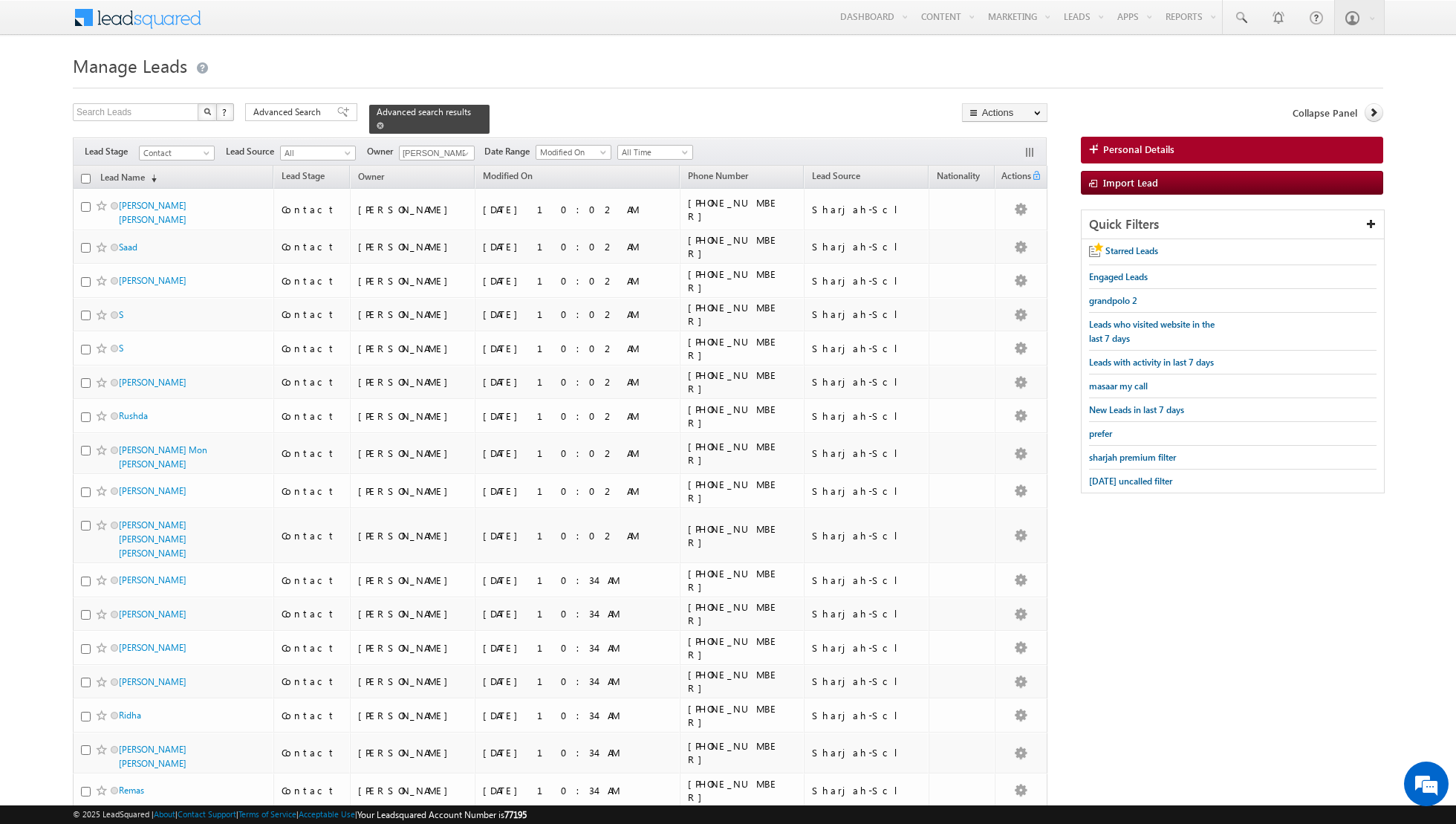
click at [369, 125] on div "Advanced search results" at bounding box center [430, 119] width 120 height 29
click at [376, 122] on span at bounding box center [380, 126] width 8 height 8
